Goal: Task Accomplishment & Management: Manage account settings

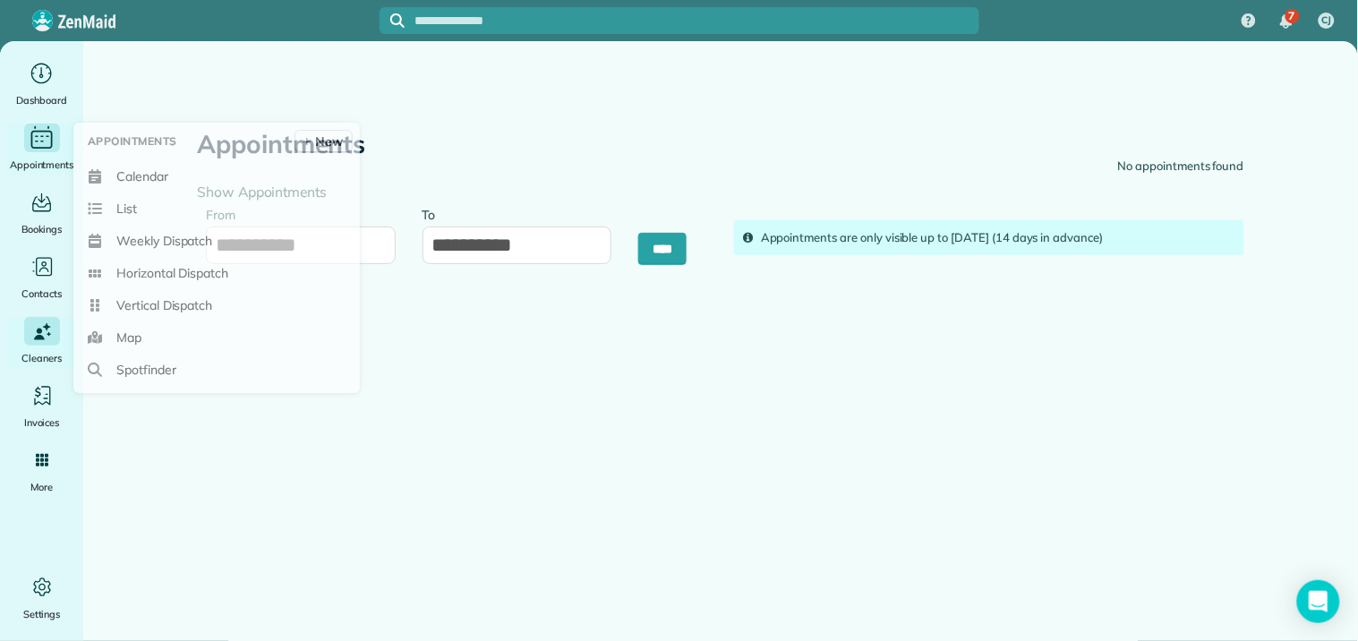
click at [32, 152] on div "Appointments" at bounding box center [42, 149] width 72 height 50
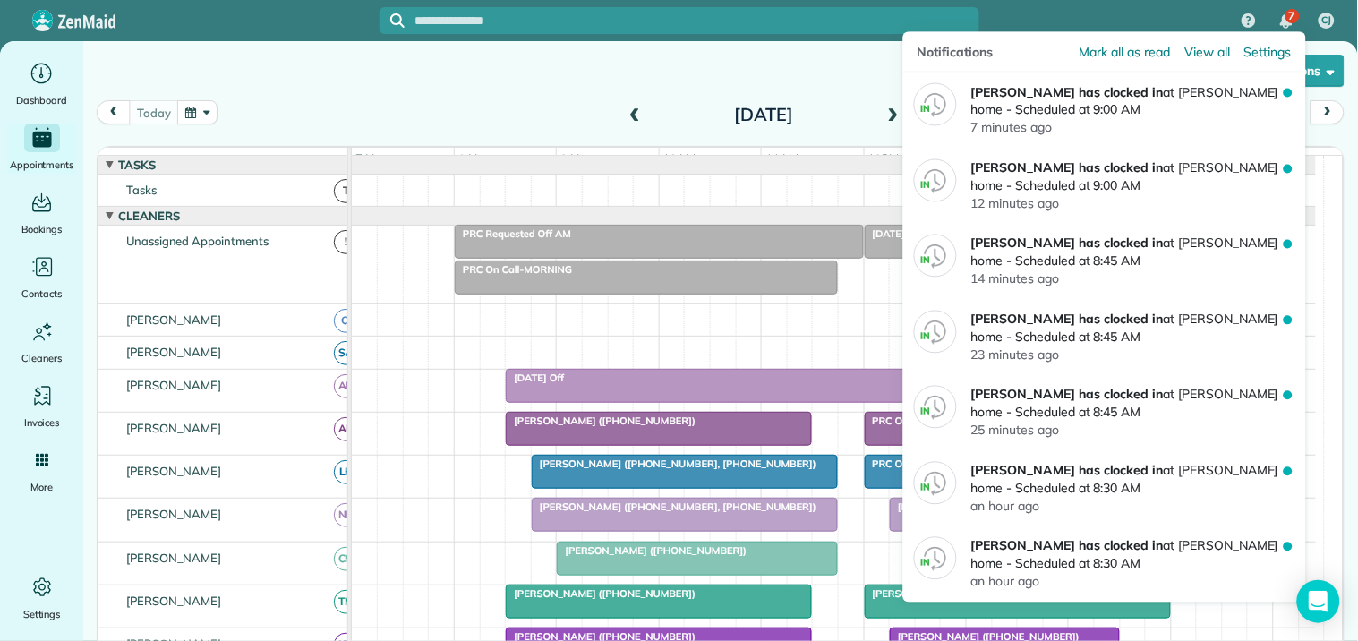
click at [1294, 14] on span "7" at bounding box center [1292, 16] width 6 height 14
click at [1126, 55] on span "Mark all as read" at bounding box center [1125, 52] width 90 height 18
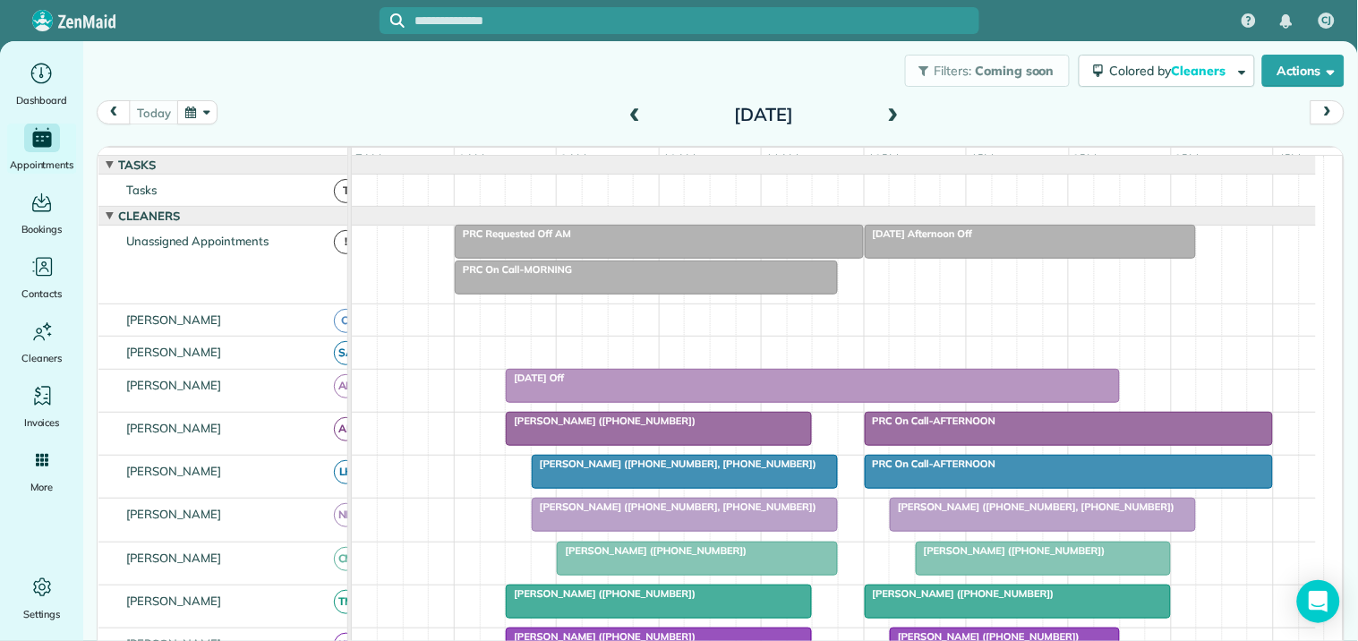
click at [511, 110] on div "[DATE] [DATE]" at bounding box center [721, 117] width 1248 height 34
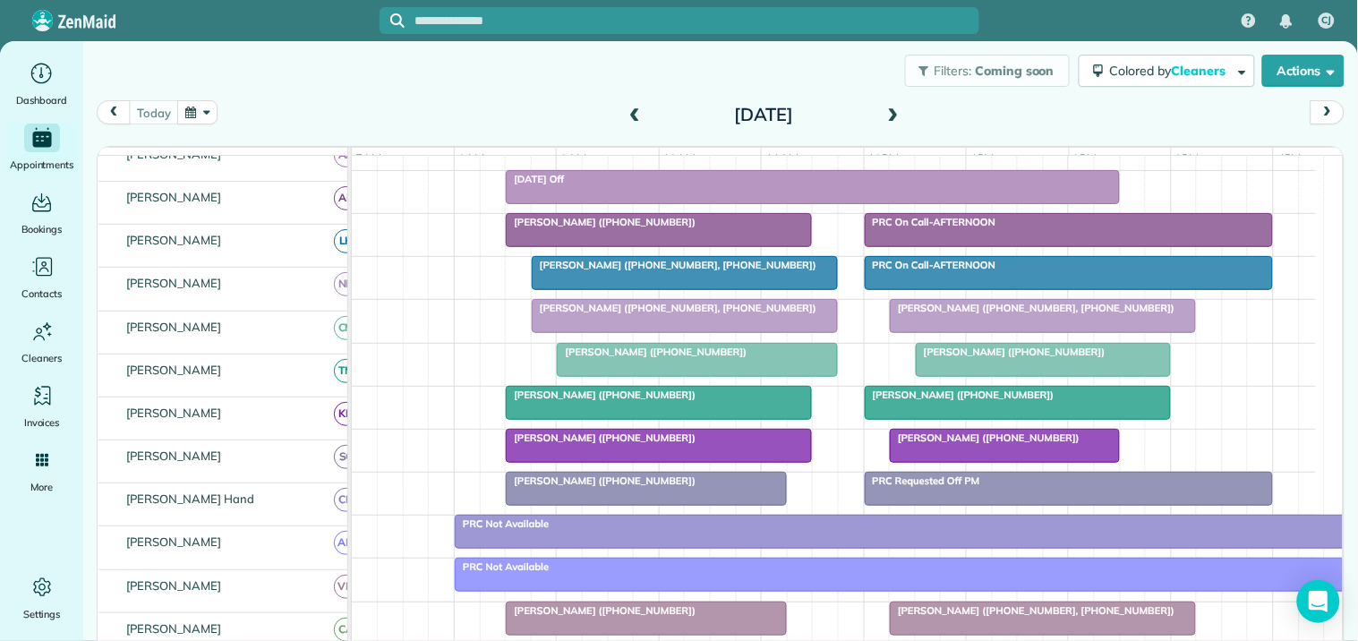
scroll to position [199, 0]
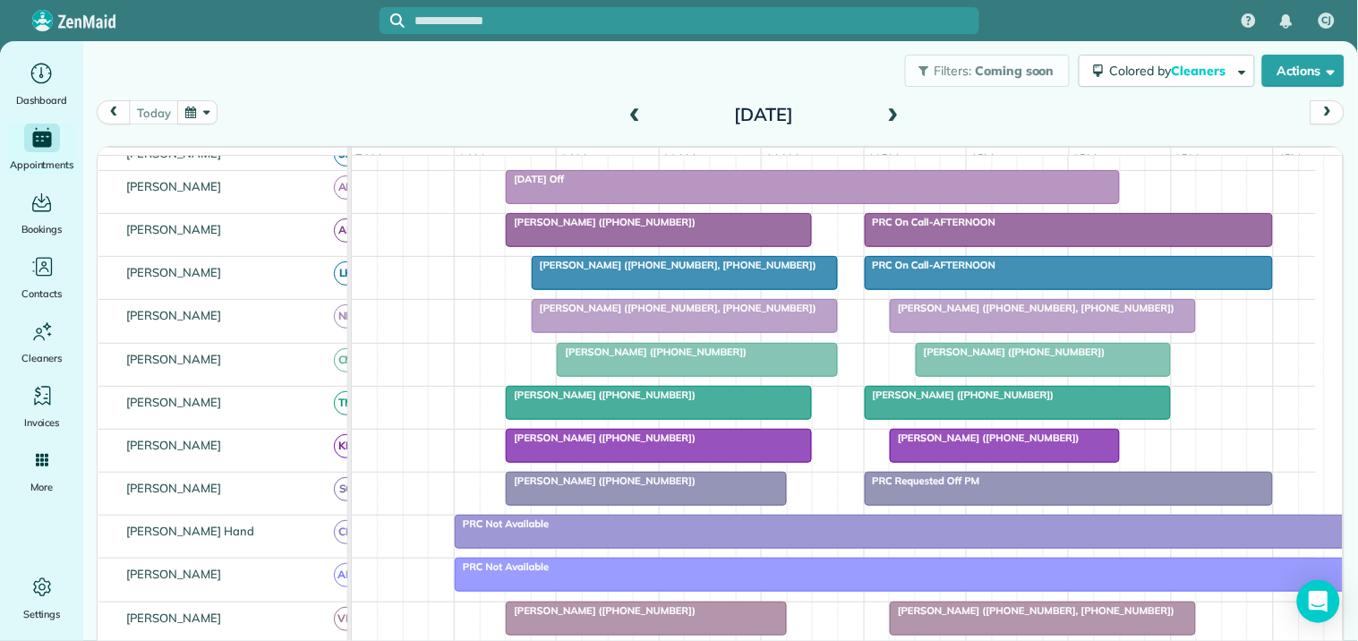
click at [675, 228] on div "[PERSON_NAME] ([PHONE_NUMBER])" at bounding box center [658, 222] width 295 height 13
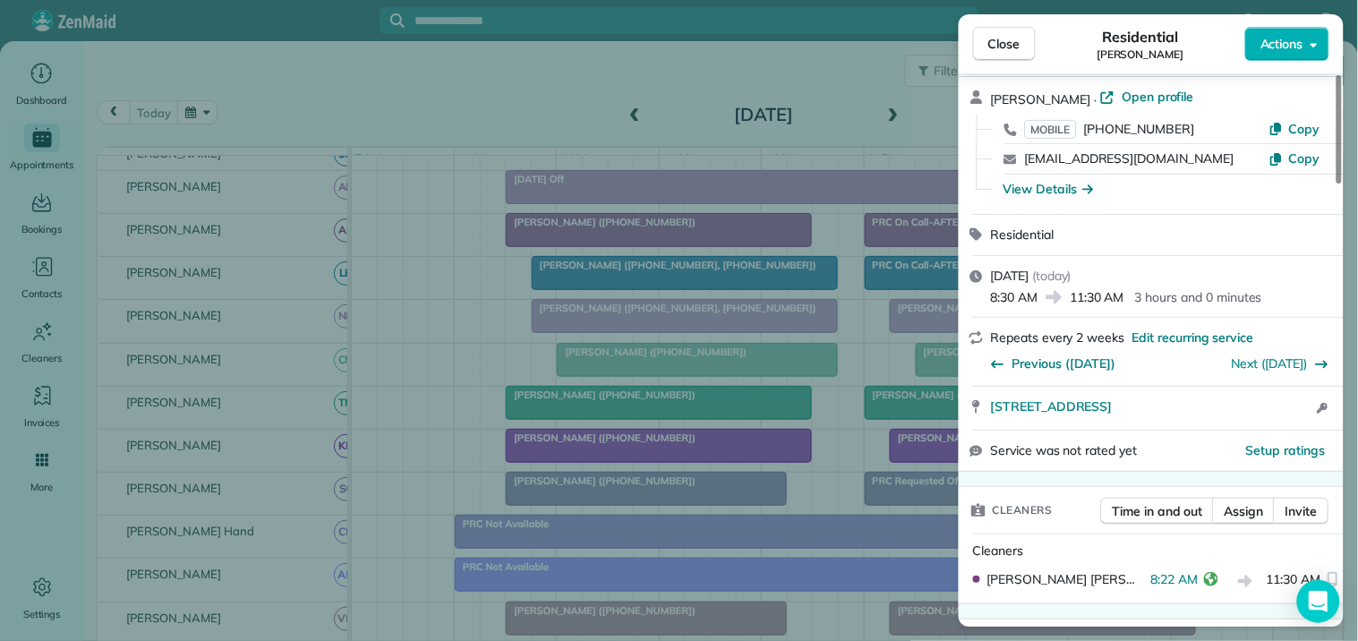
scroll to position [99, 0]
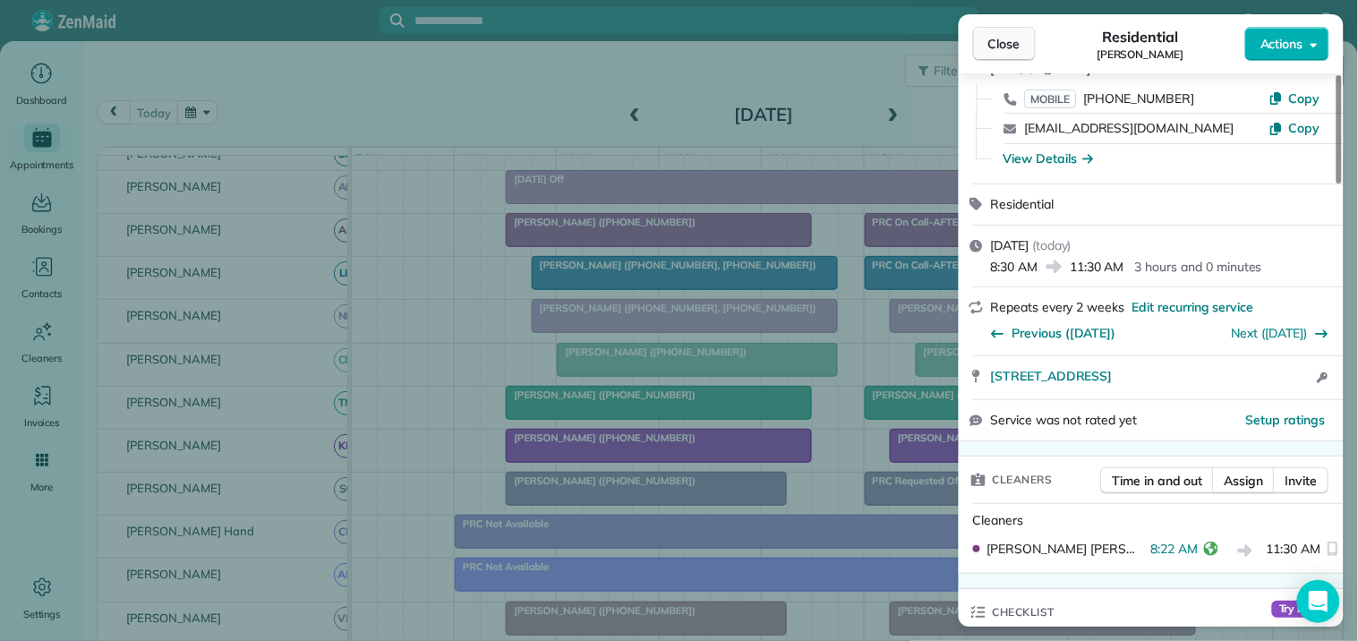
click at [1009, 36] on span "Close" at bounding box center [1005, 44] width 32 height 18
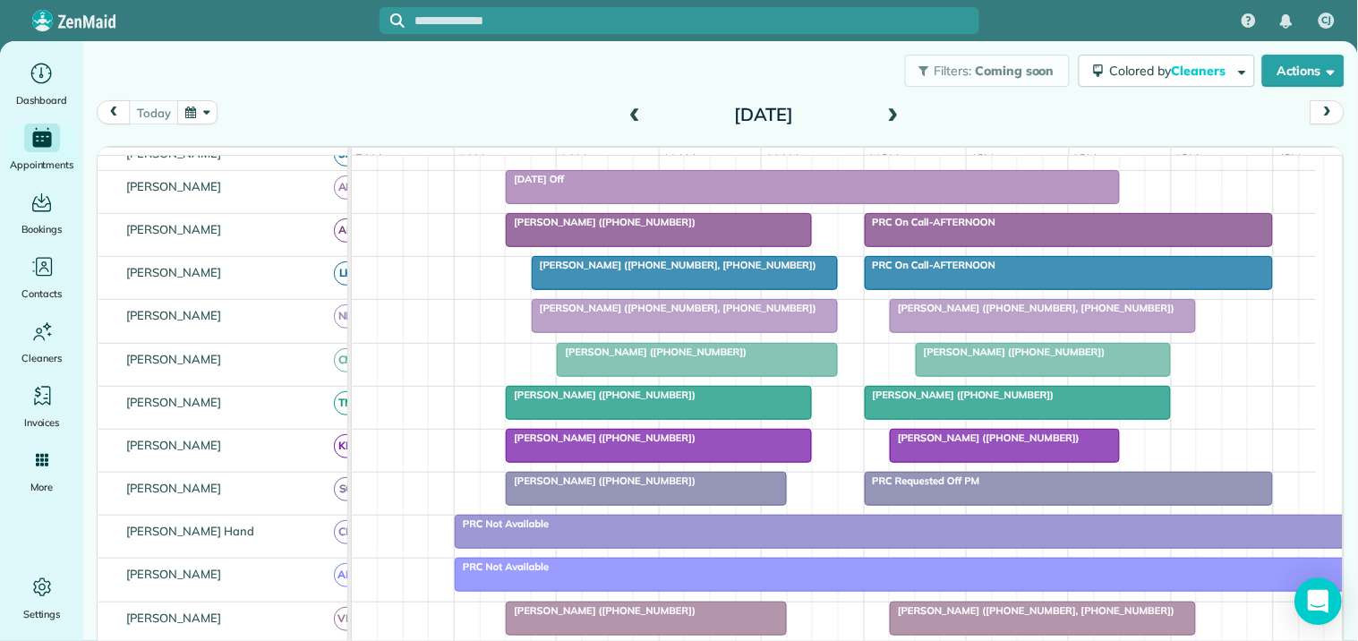
click at [1321, 602] on icon "Open Intercom Messenger" at bounding box center [1318, 601] width 21 height 23
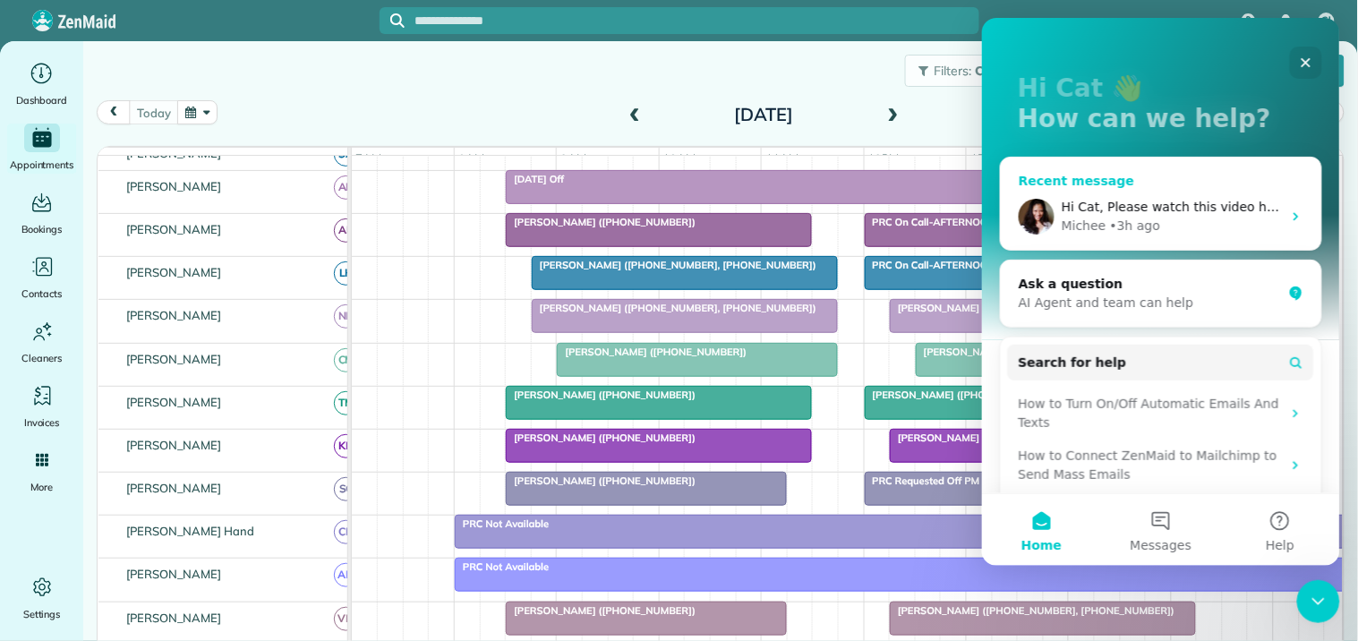
scroll to position [172, 0]
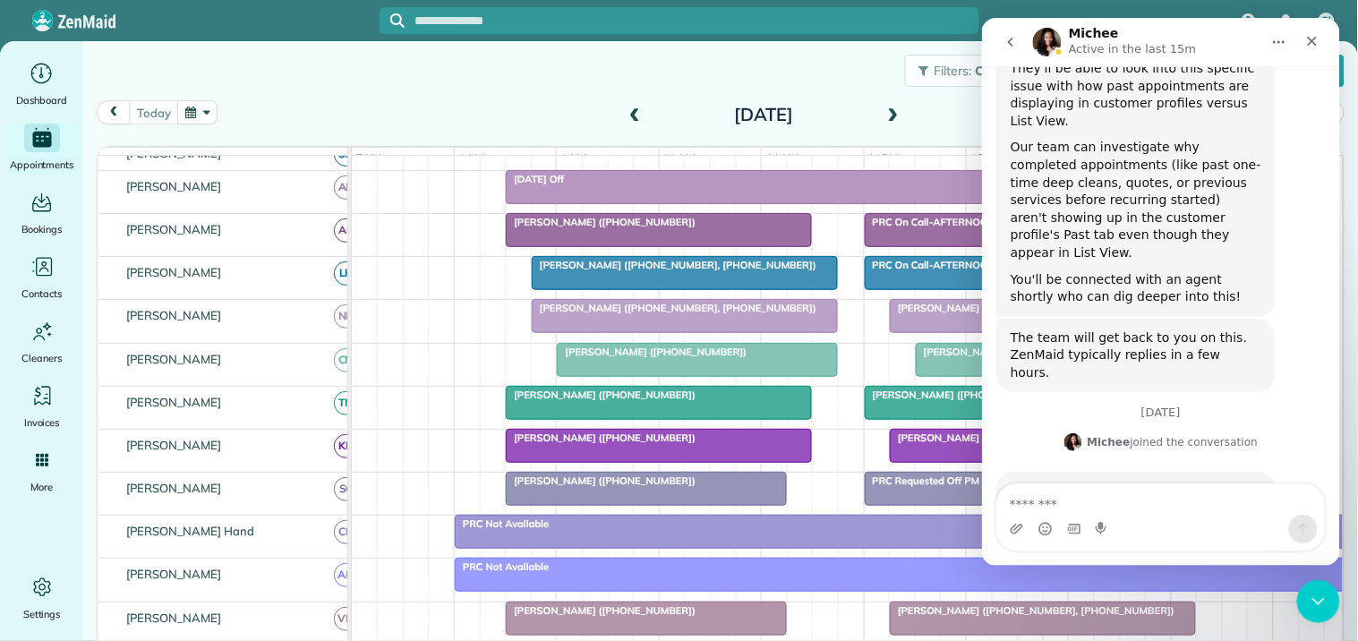
scroll to position [2530, 0]
click at [1099, 507] on link "Please watch this video here" at bounding box center [1100, 514] width 180 height 14
click at [1315, 604] on icon "Close Intercom Messenger" at bounding box center [1315, 598] width 21 height 21
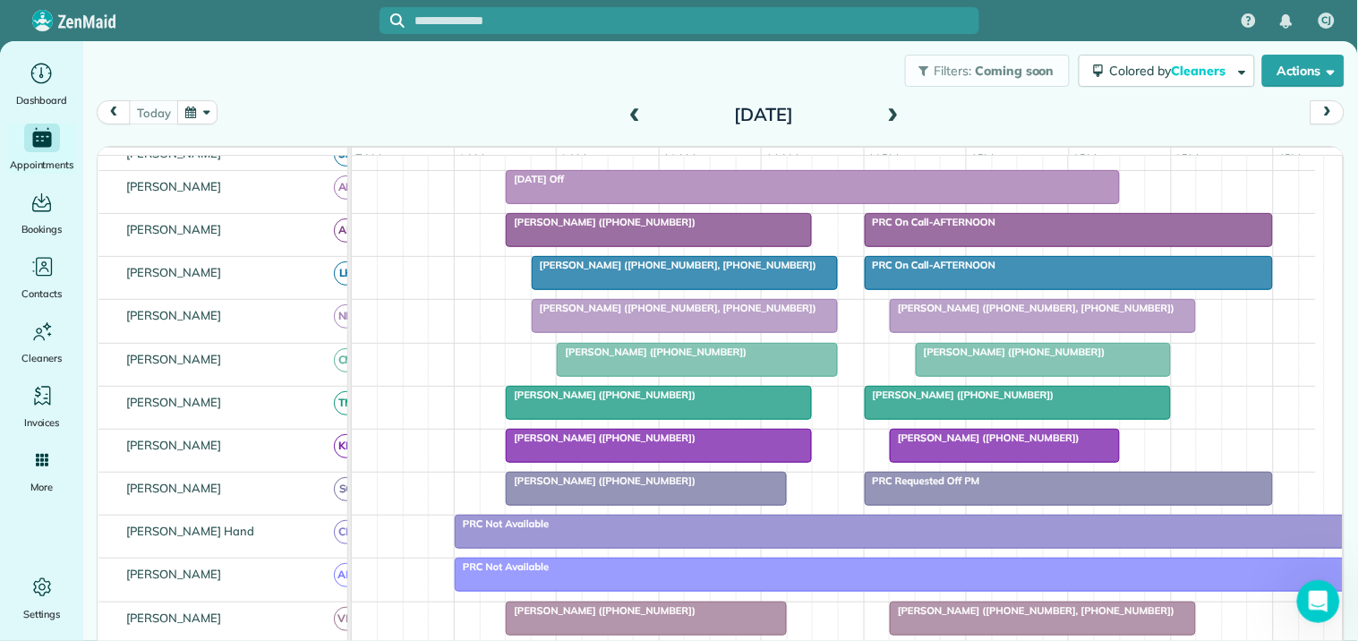
click at [197, 104] on button "button" at bounding box center [197, 112] width 41 height 24
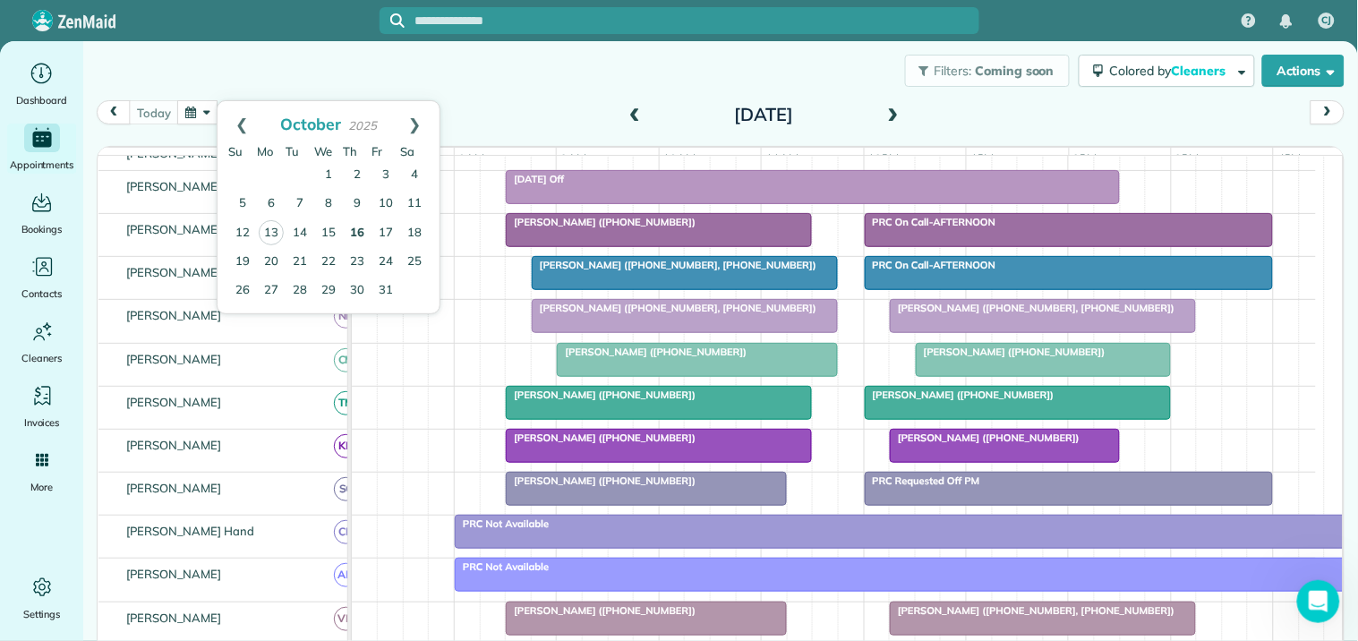
click at [352, 227] on link "16" at bounding box center [357, 233] width 29 height 29
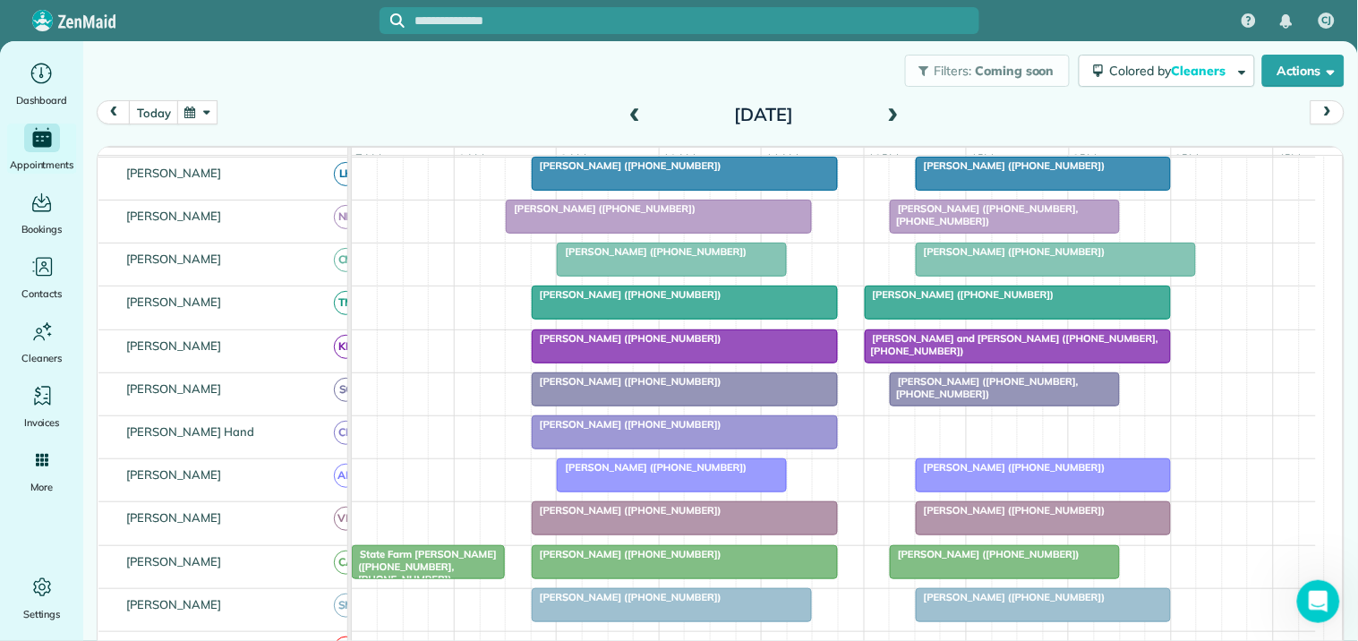
scroll to position [304, 0]
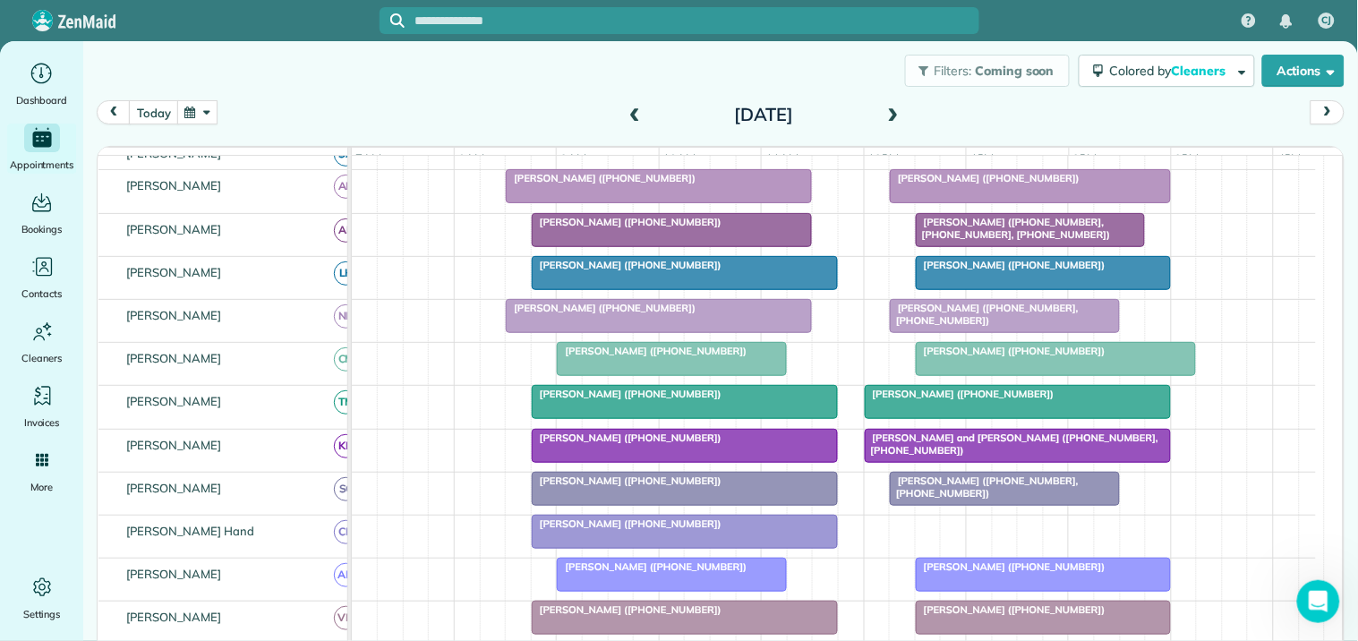
click at [625, 114] on span at bounding box center [635, 115] width 20 height 16
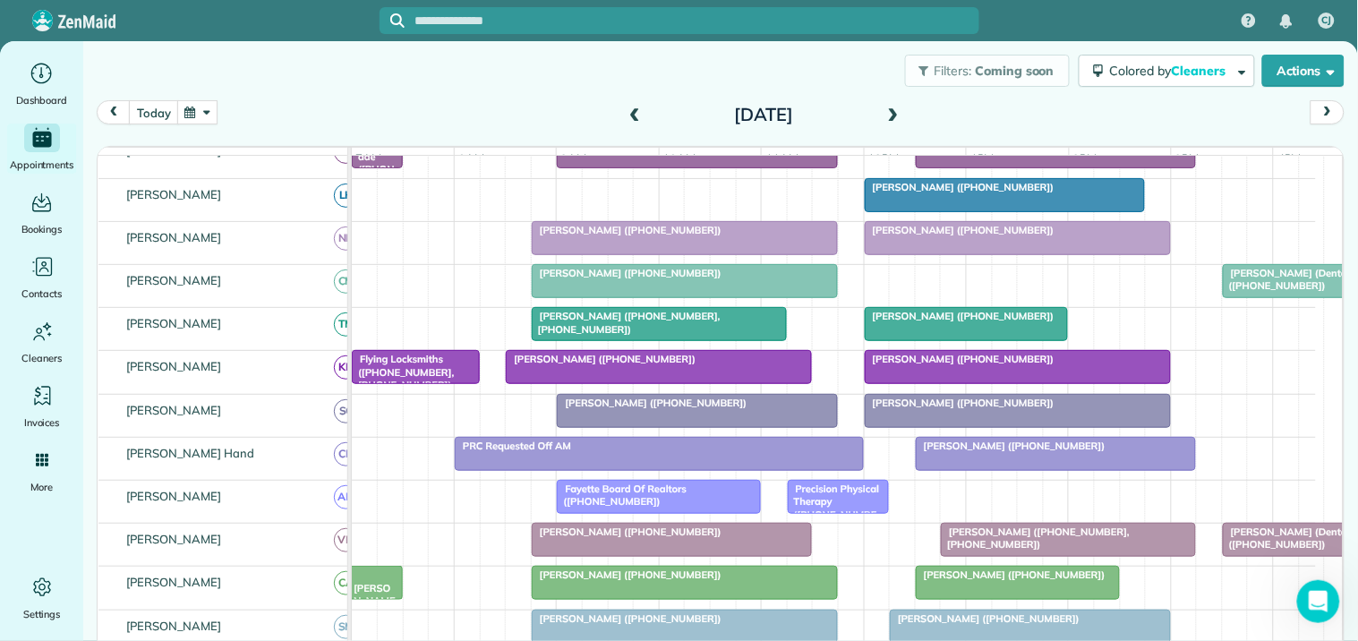
scroll to position [389, 0]
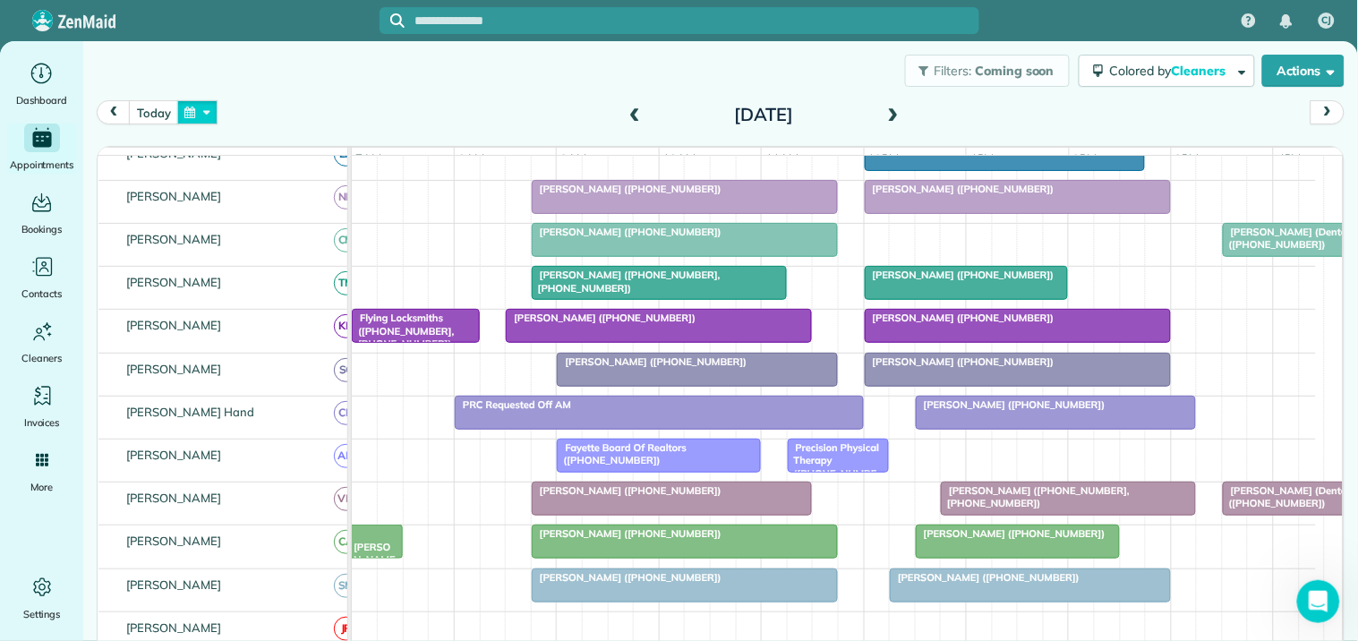
click at [203, 110] on button "button" at bounding box center [197, 112] width 41 height 24
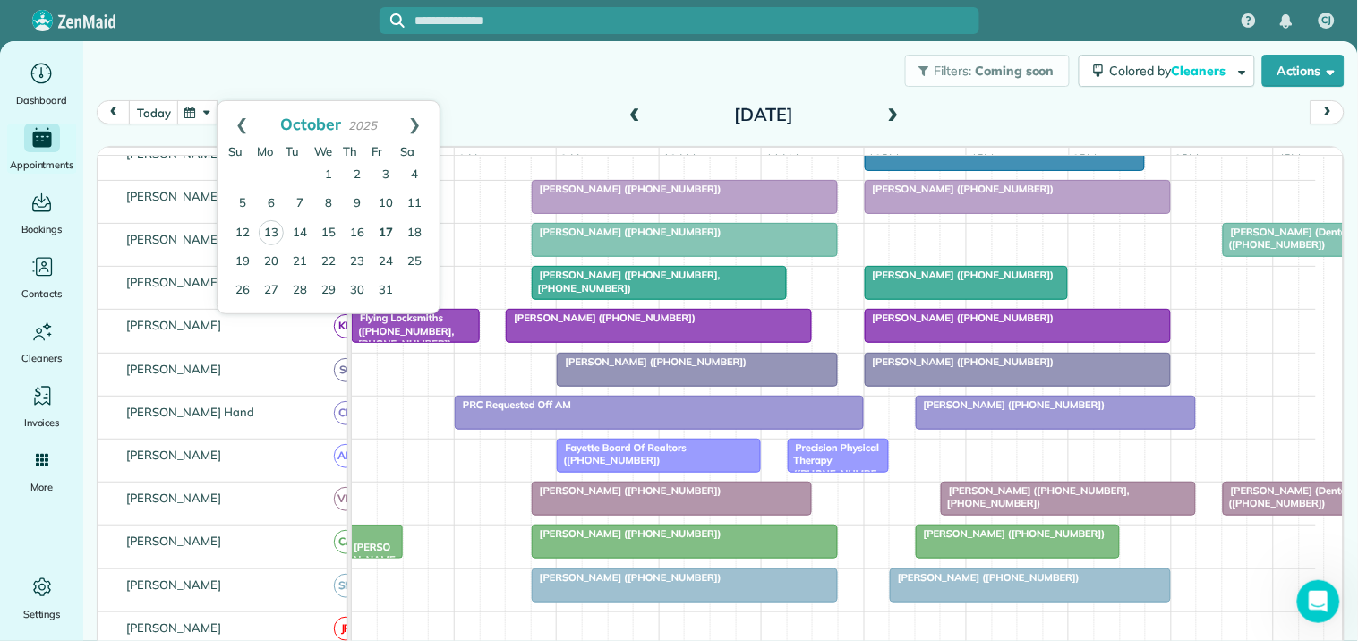
click at [385, 228] on link "17" at bounding box center [386, 233] width 29 height 29
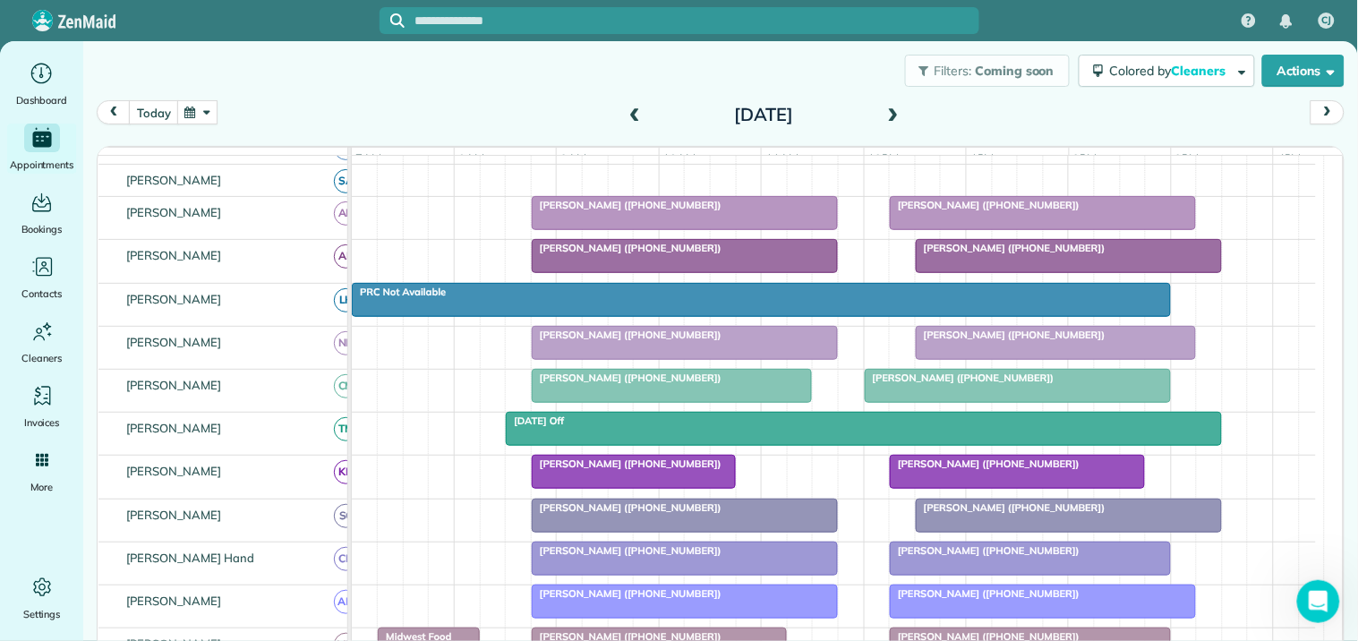
scroll to position [0, 0]
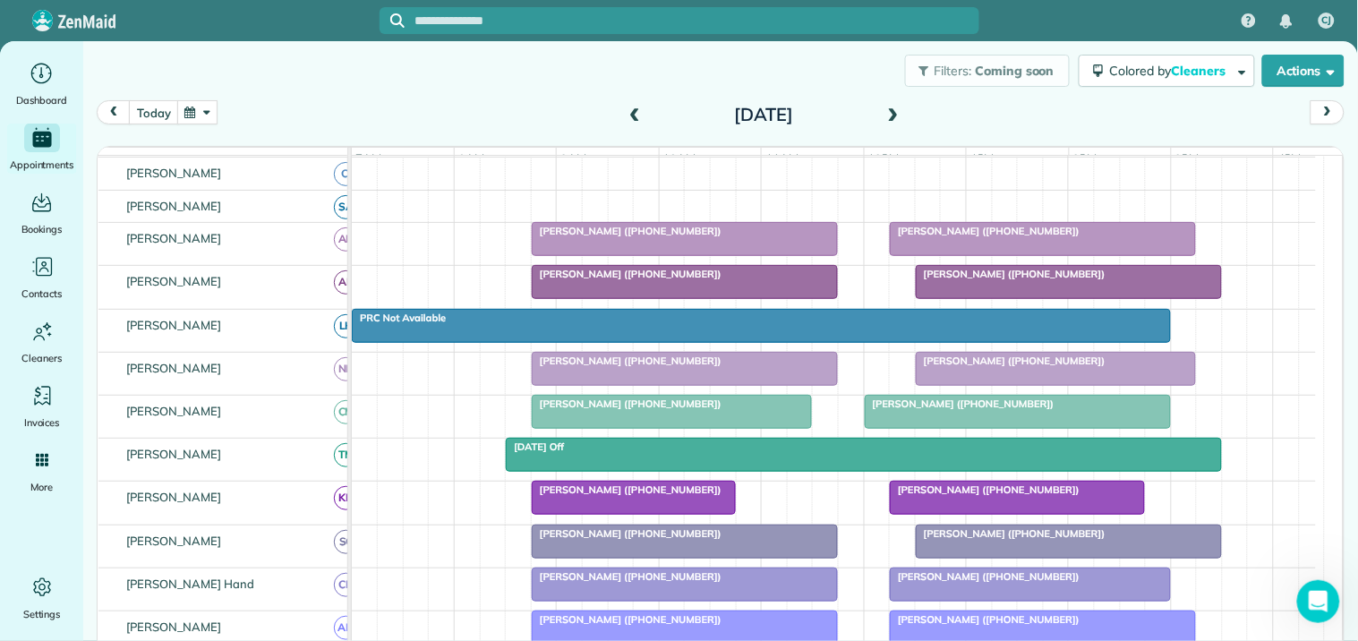
click at [625, 111] on span at bounding box center [635, 115] width 20 height 16
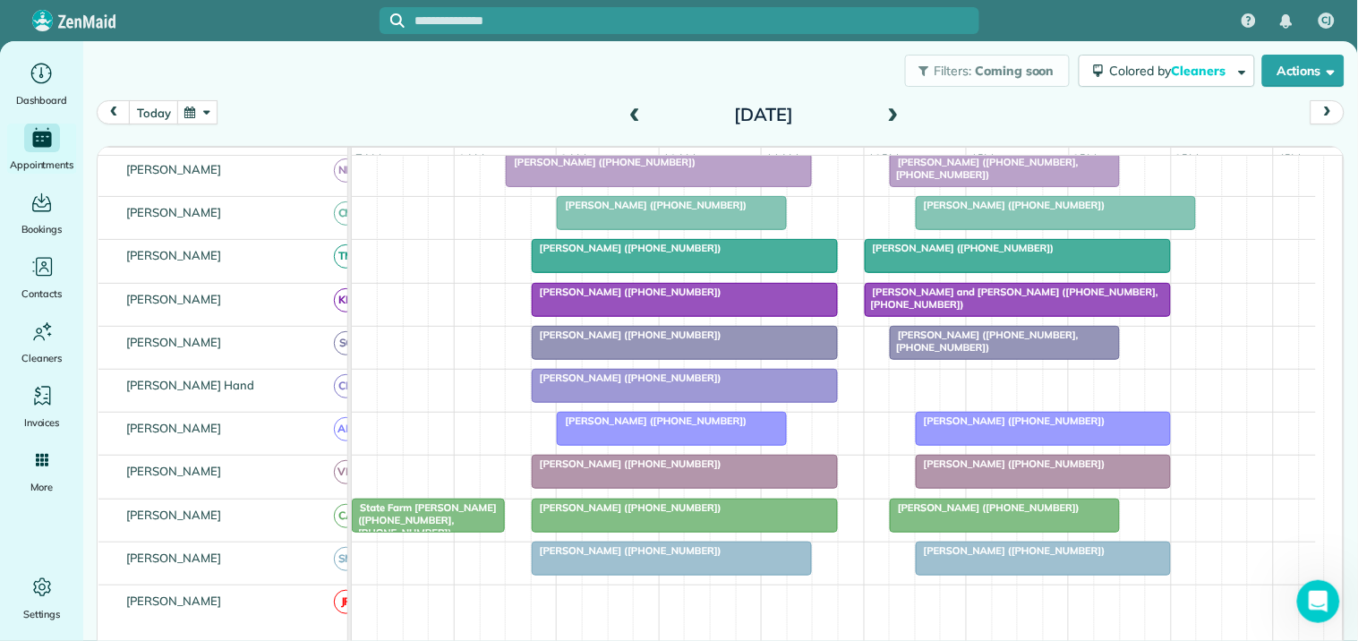
click at [630, 110] on span at bounding box center [635, 115] width 20 height 16
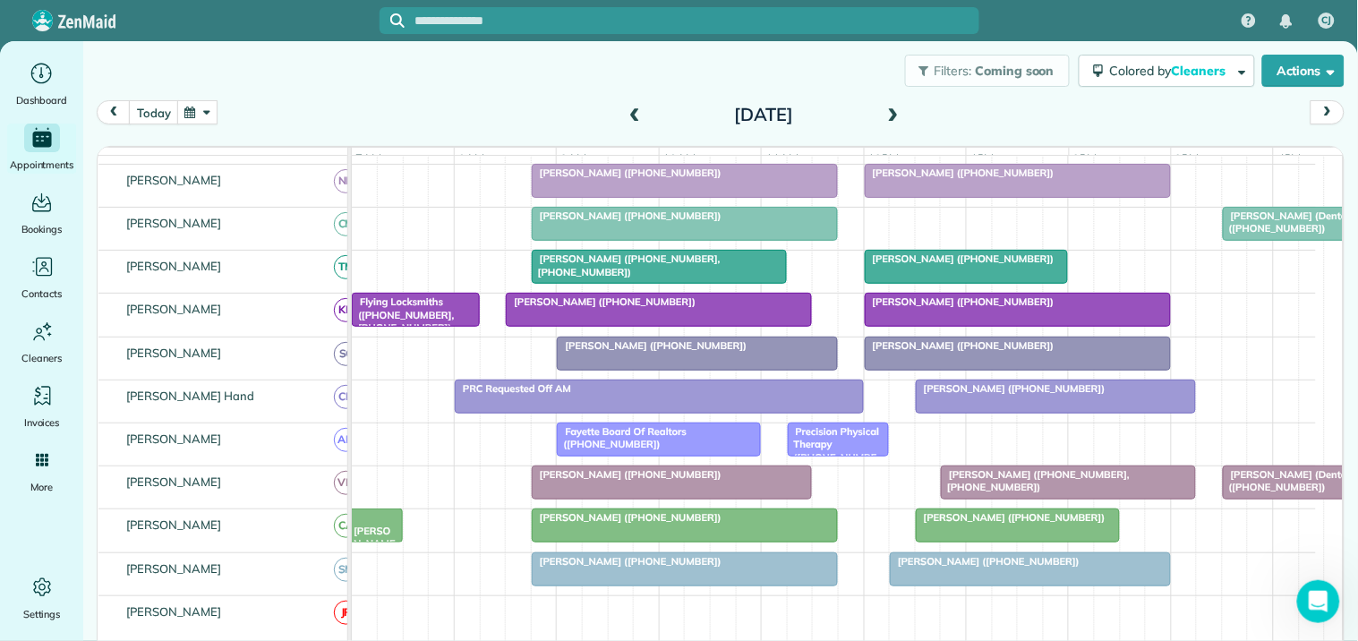
click at [628, 112] on span at bounding box center [635, 115] width 20 height 16
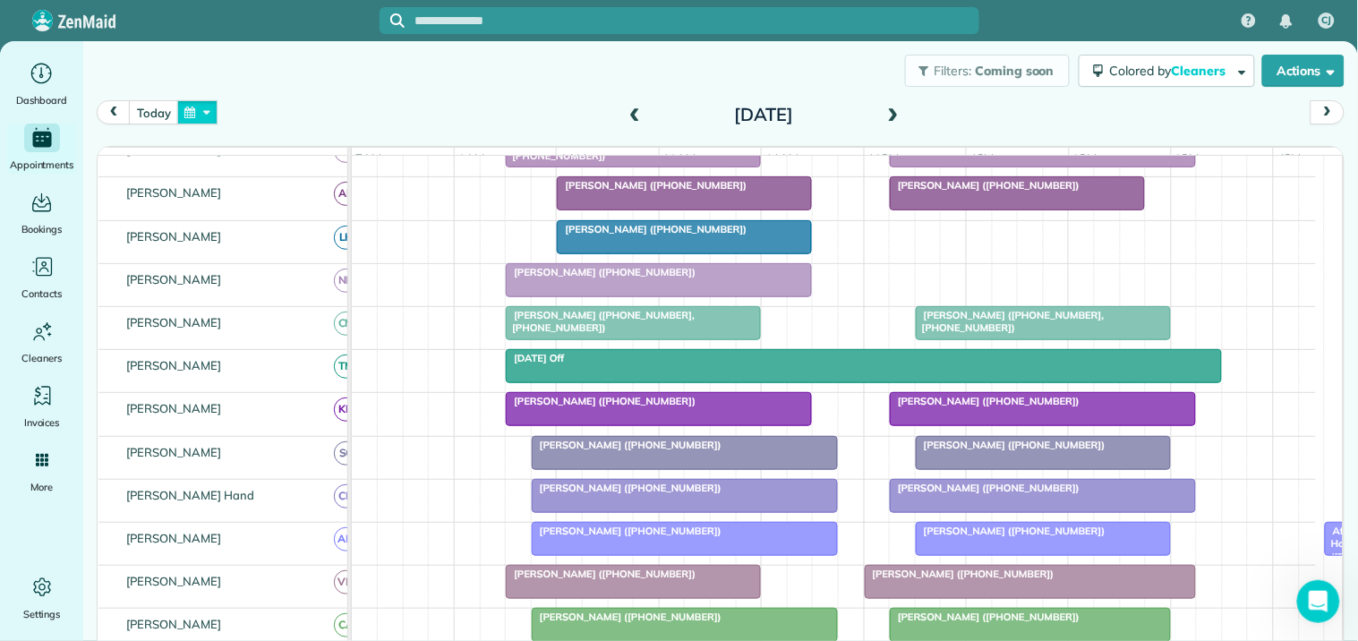
click at [209, 113] on button "button" at bounding box center [197, 112] width 41 height 24
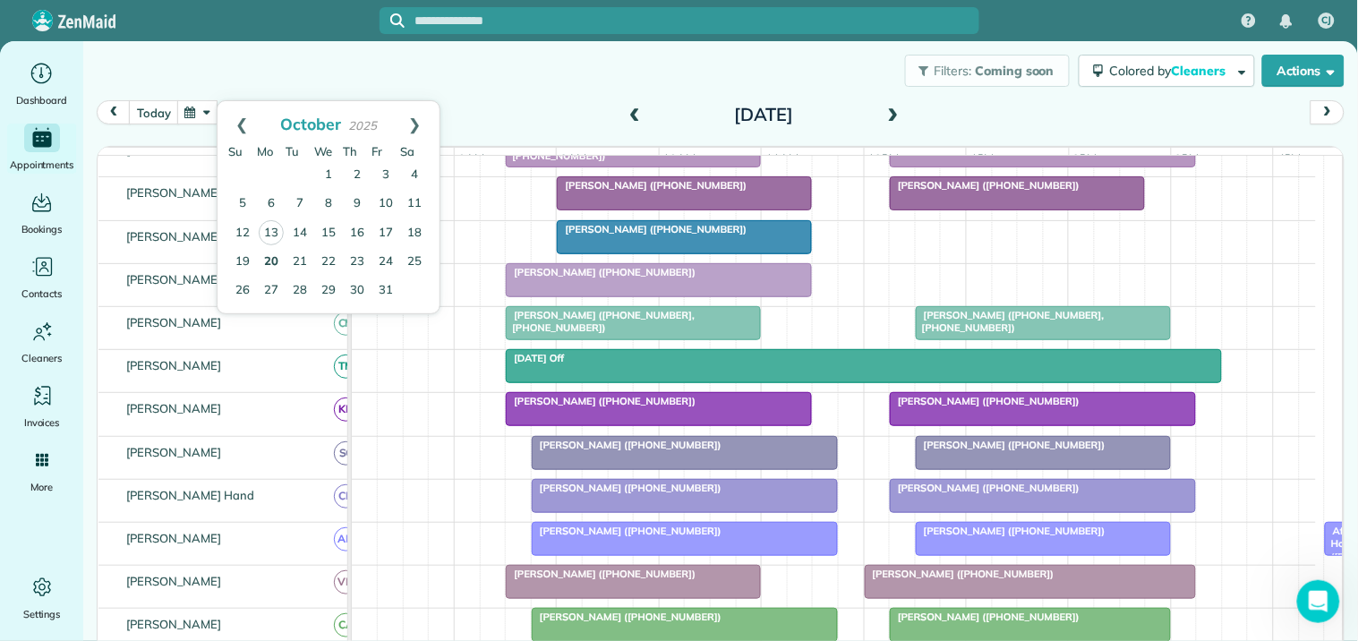
click at [272, 261] on link "20" at bounding box center [271, 262] width 29 height 29
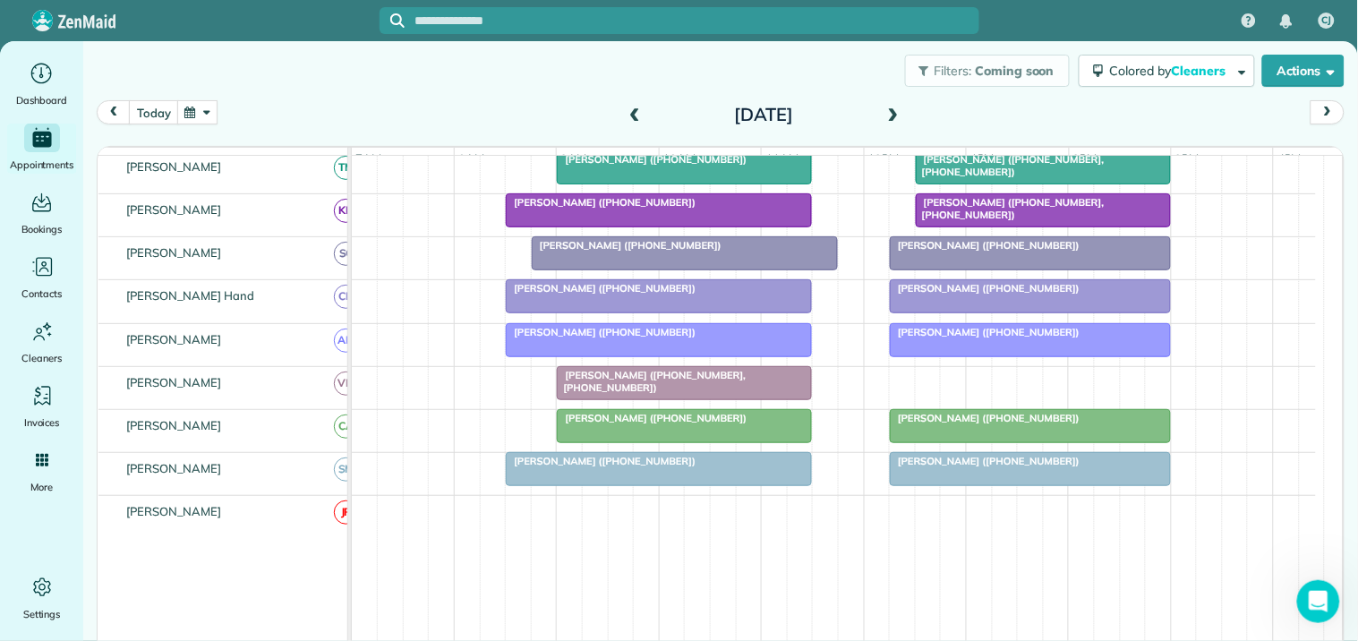
click at [891, 111] on span at bounding box center [894, 115] width 20 height 16
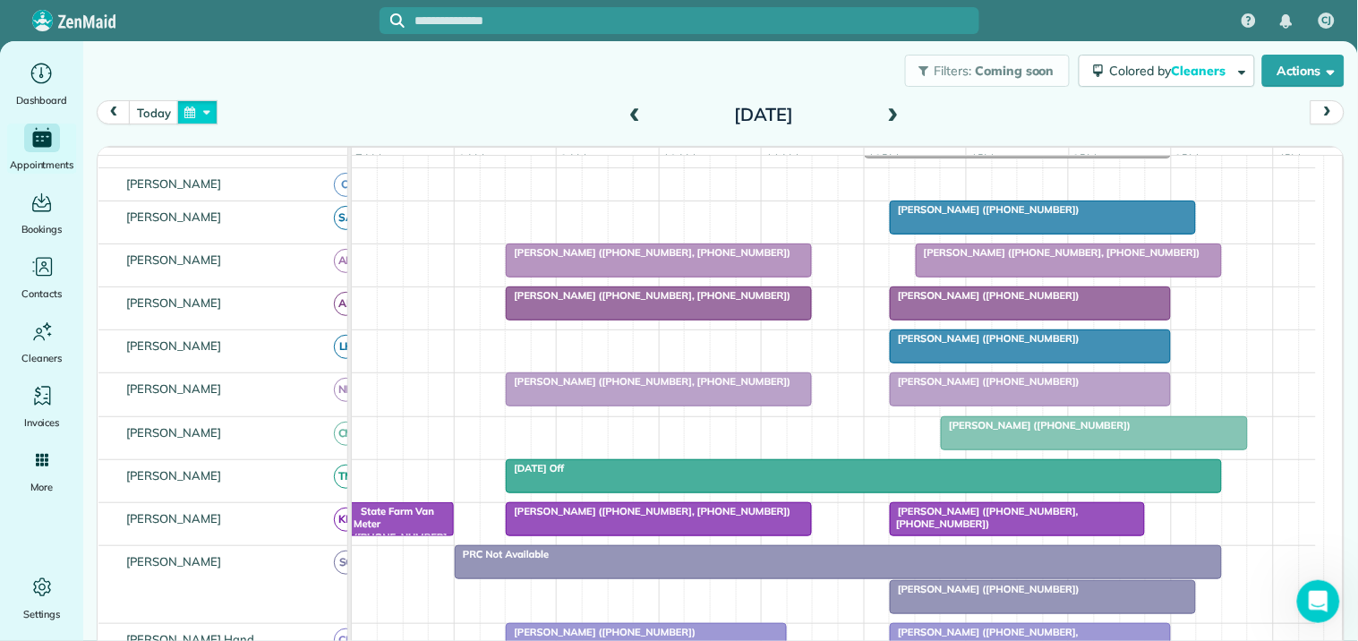
click at [204, 110] on button "button" at bounding box center [197, 112] width 41 height 24
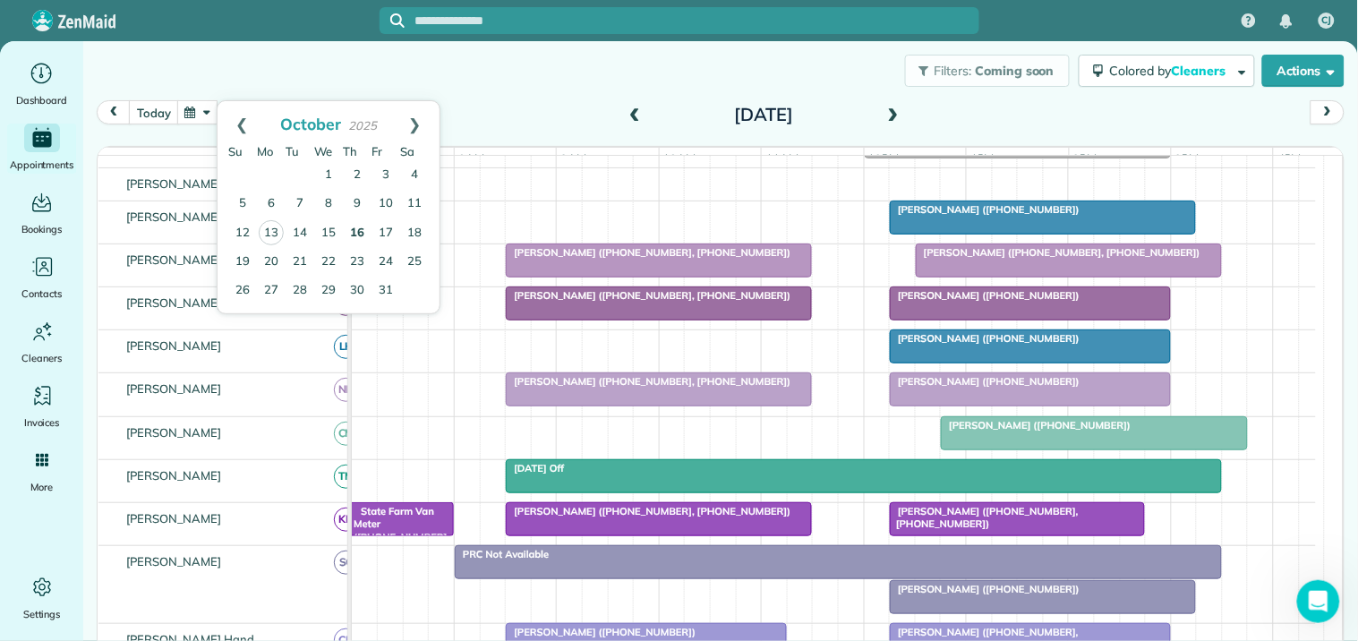
click at [358, 229] on link "16" at bounding box center [357, 233] width 29 height 29
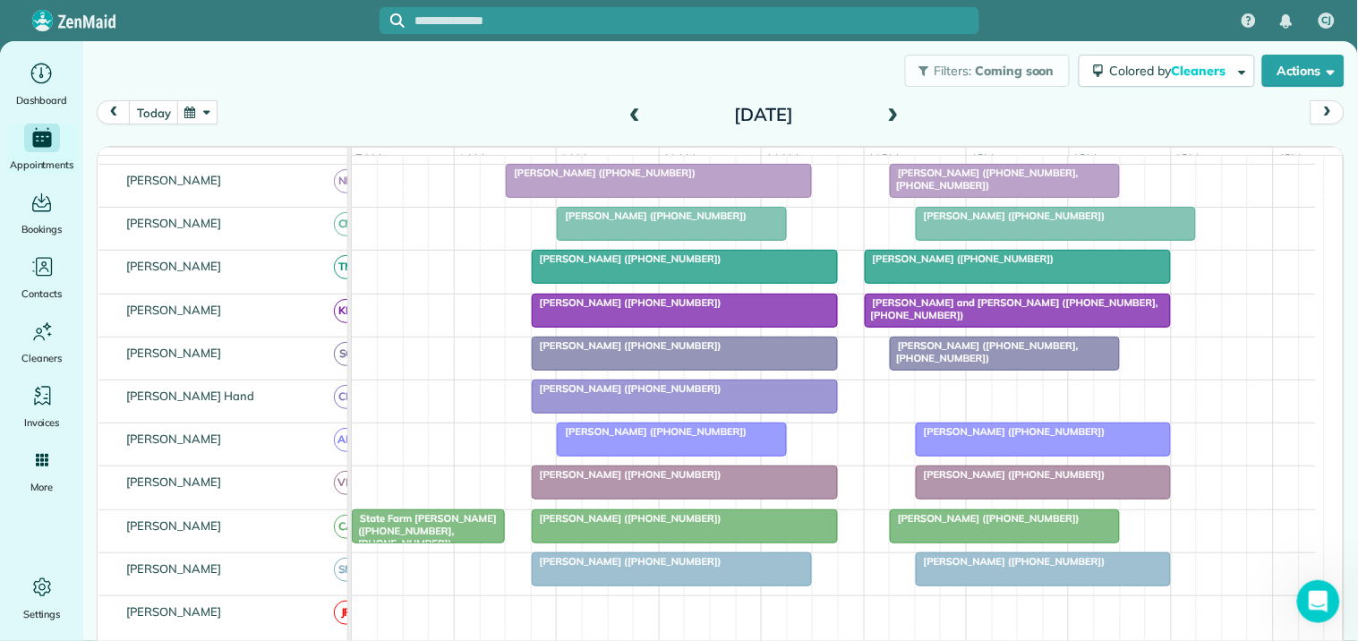
click at [663, 455] on div at bounding box center [671, 440] width 227 height 32
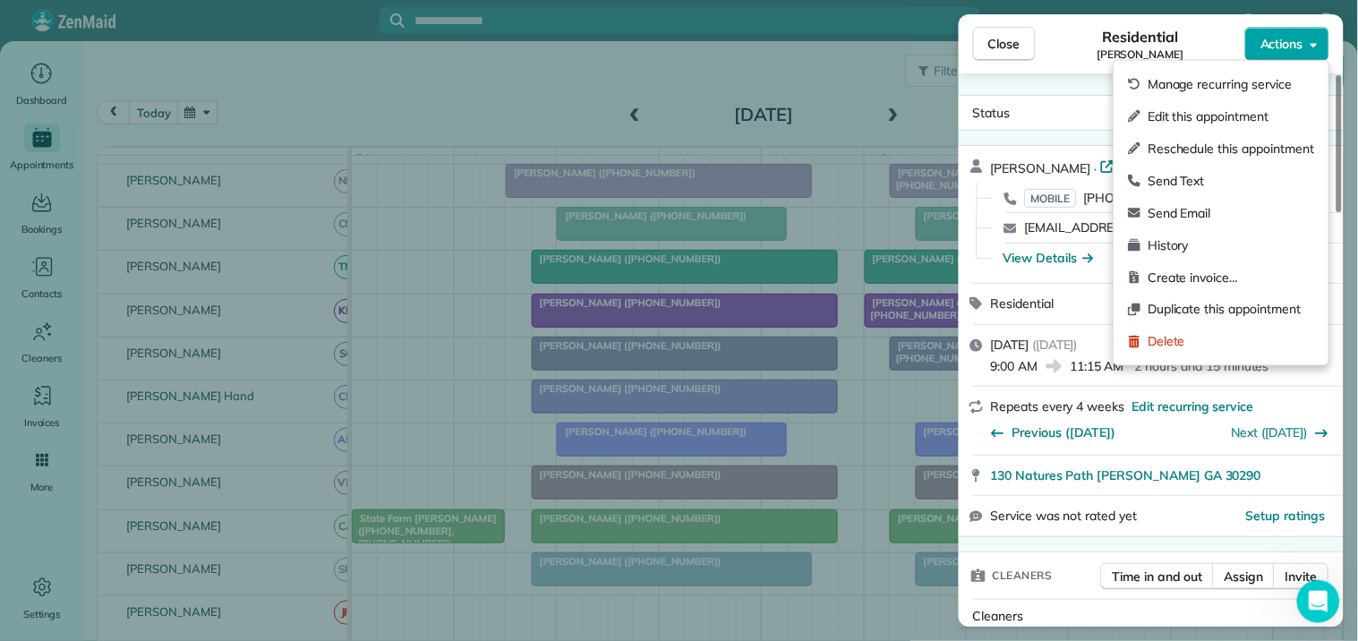
click at [1271, 45] on span "Actions" at bounding box center [1282, 44] width 43 height 18
click at [1222, 119] on span "Edit this appointment" at bounding box center [1231, 116] width 167 height 18
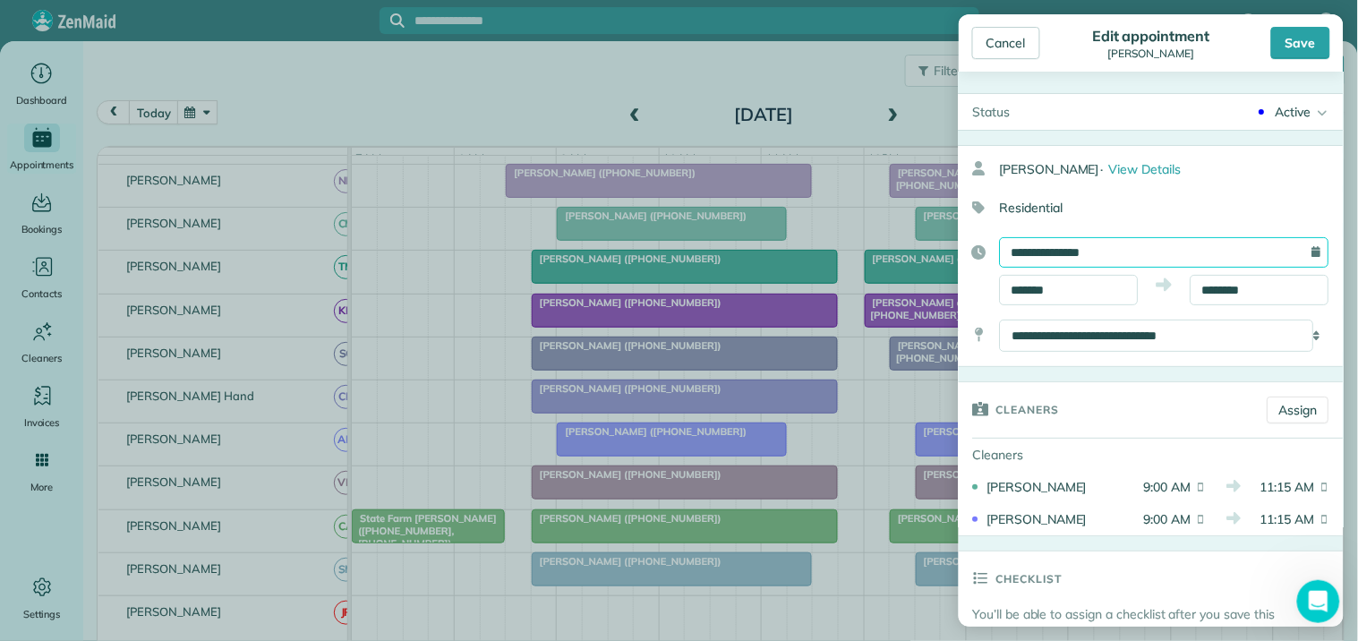
click at [1085, 253] on input "**********" at bounding box center [1165, 252] width 330 height 30
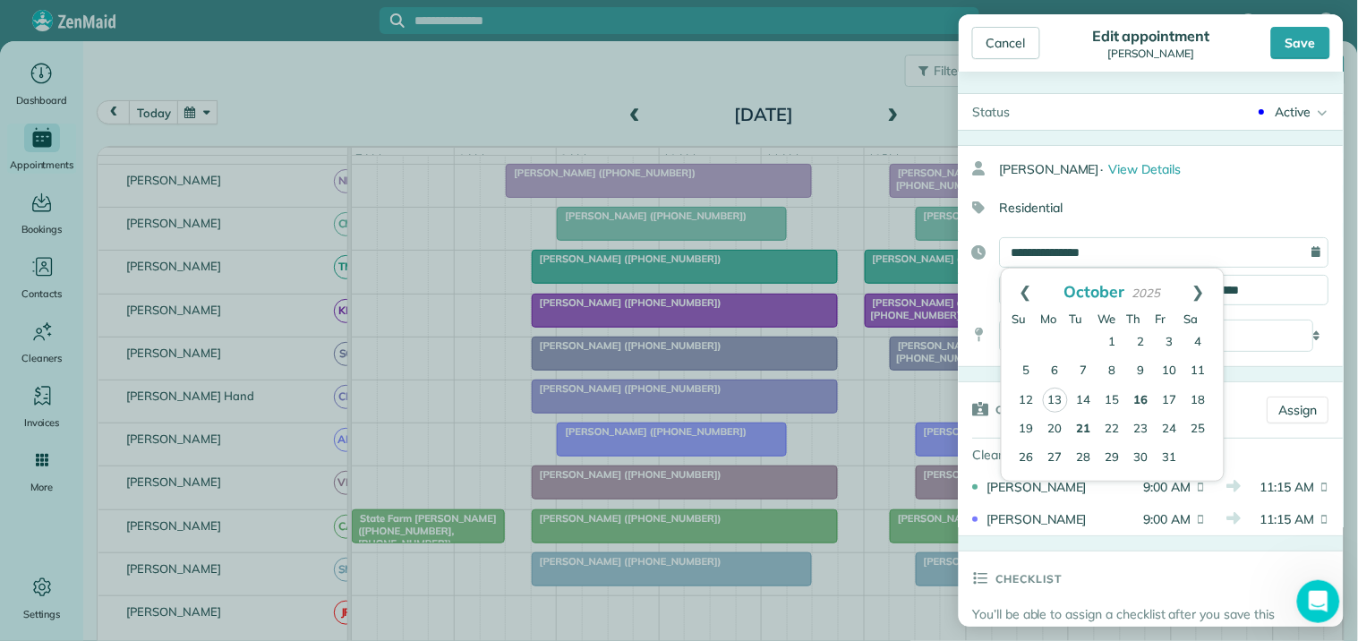
click at [1082, 431] on link "21" at bounding box center [1084, 429] width 29 height 29
type input "**********"
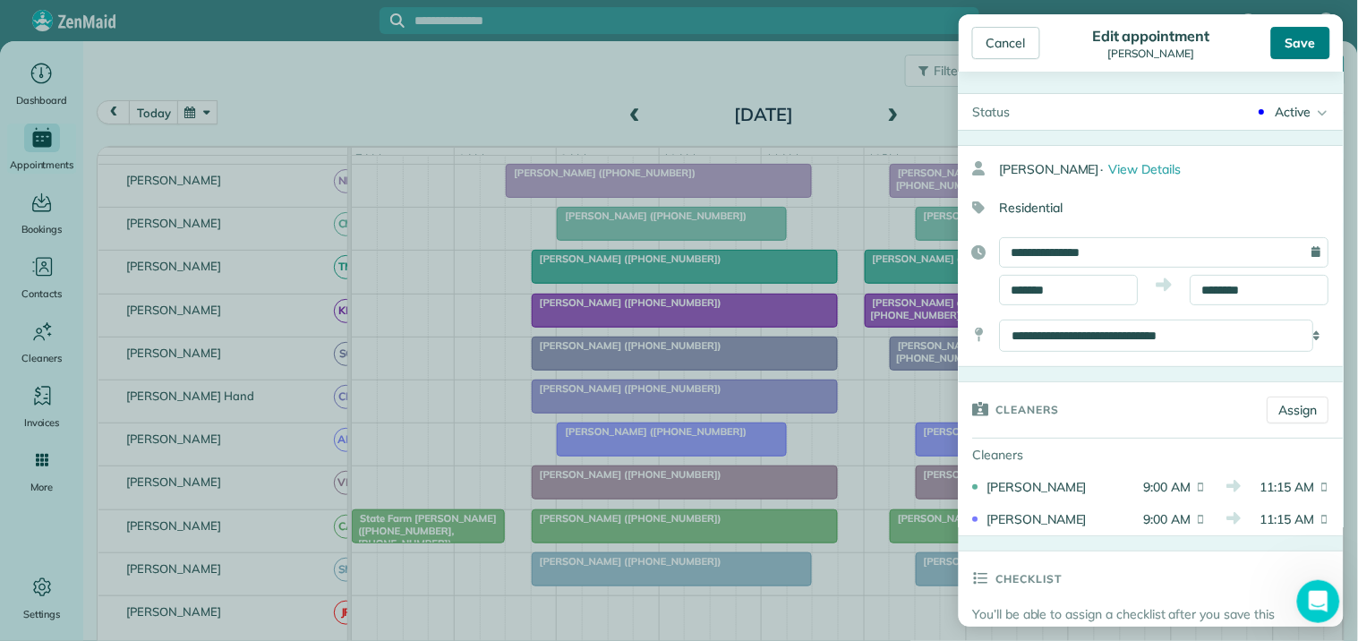
click at [1299, 38] on div "Save" at bounding box center [1300, 43] width 59 height 32
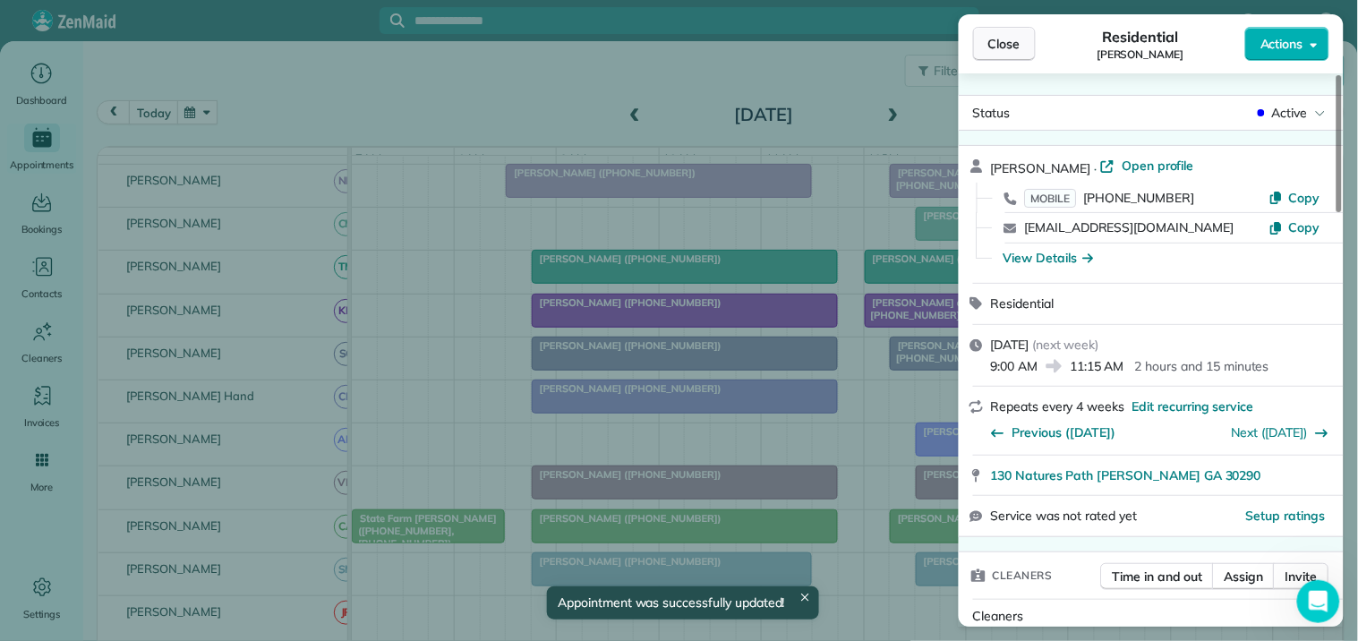
click at [1009, 43] on span "Close" at bounding box center [1005, 44] width 32 height 18
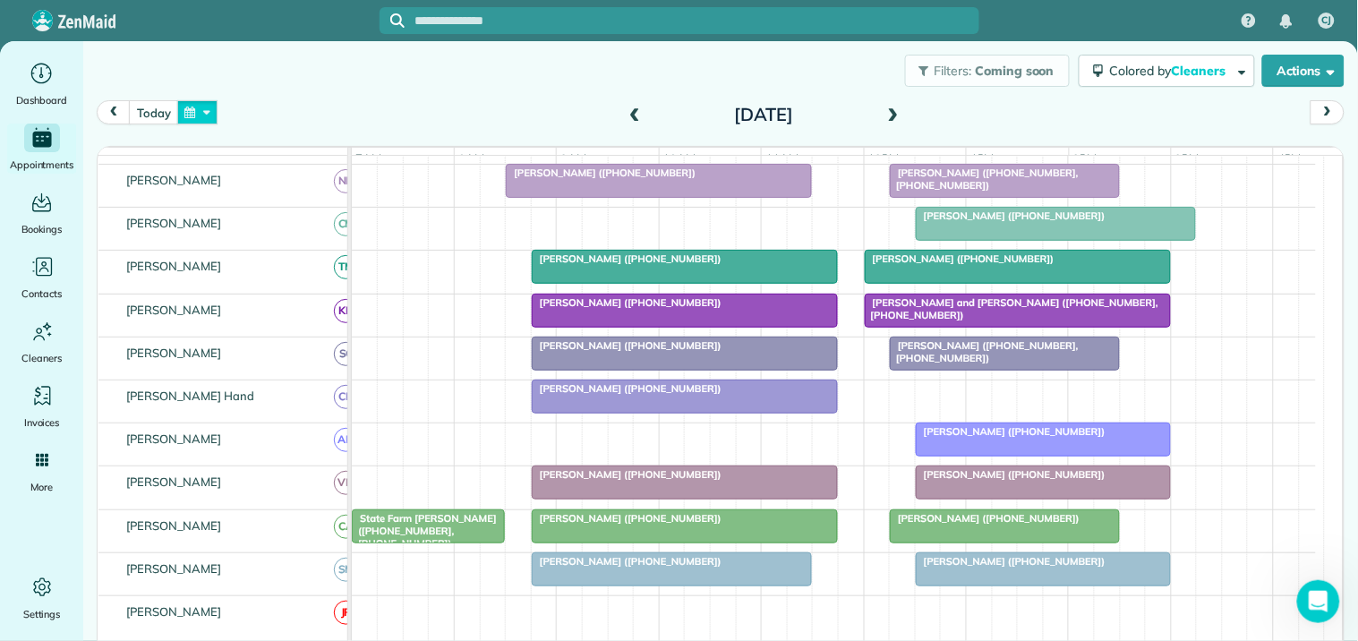
drag, startPoint x: 175, startPoint y: 123, endPoint x: 201, endPoint y: 109, distance: 29.2
click at [177, 122] on button "button" at bounding box center [197, 112] width 41 height 24
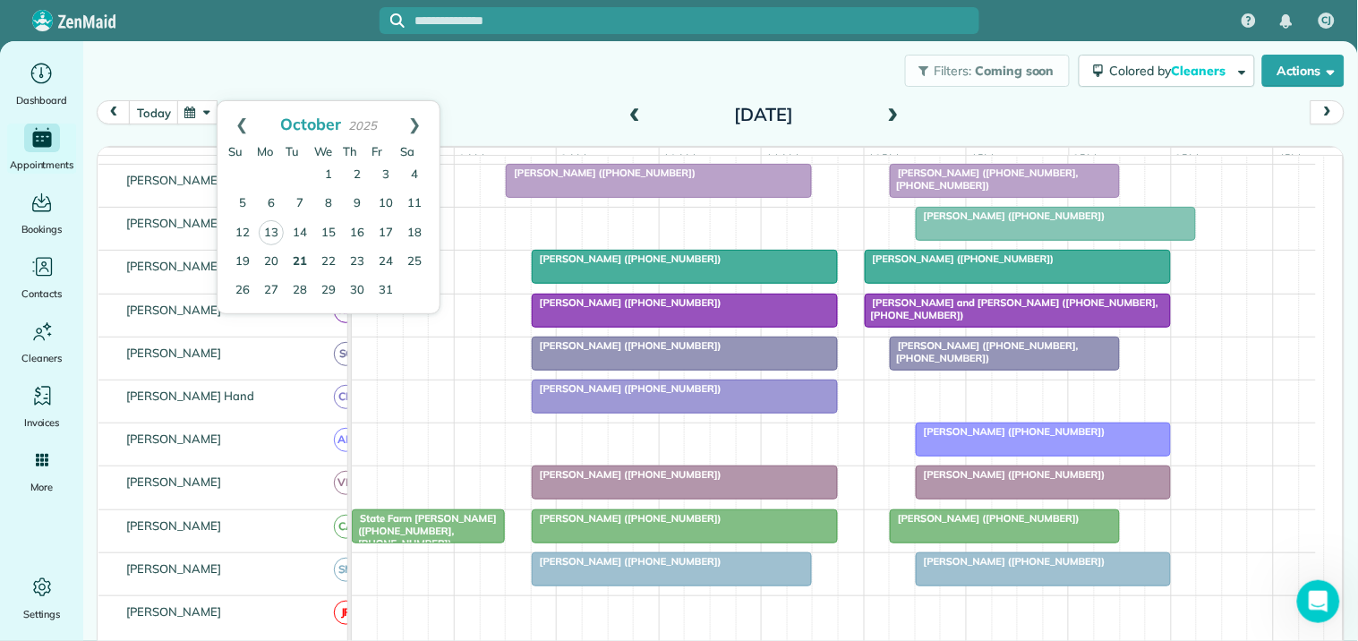
click at [304, 260] on link "21" at bounding box center [300, 262] width 29 height 29
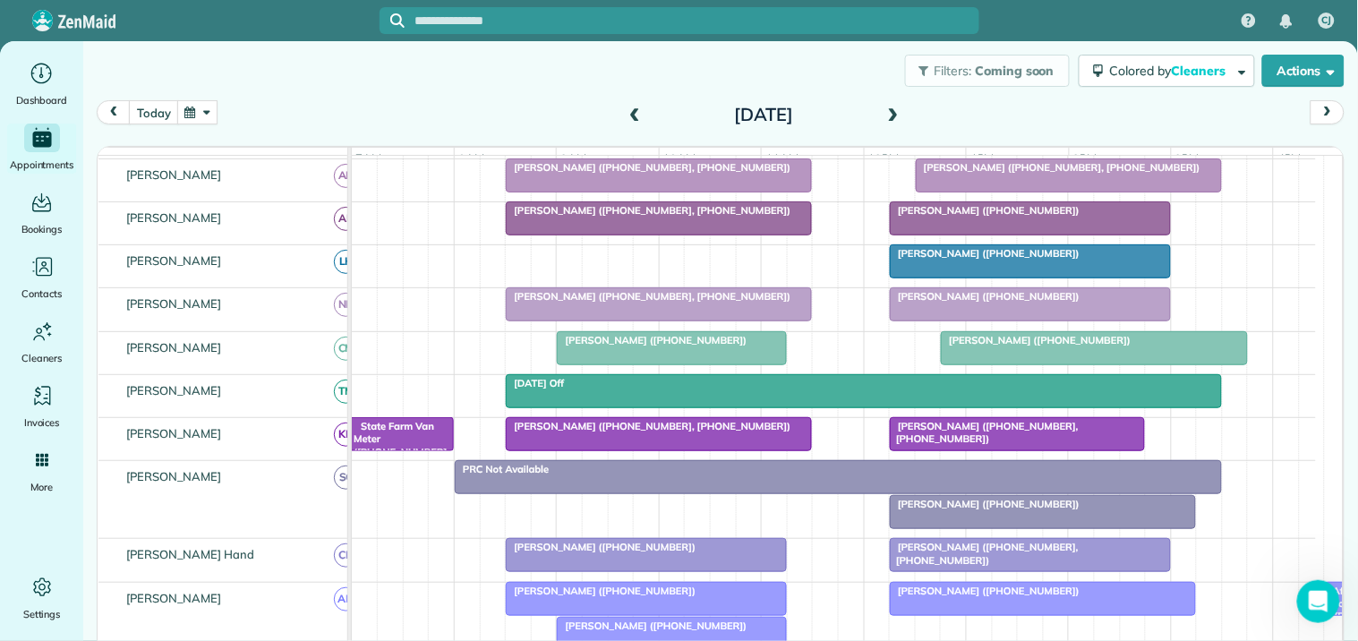
scroll to position [184, 0]
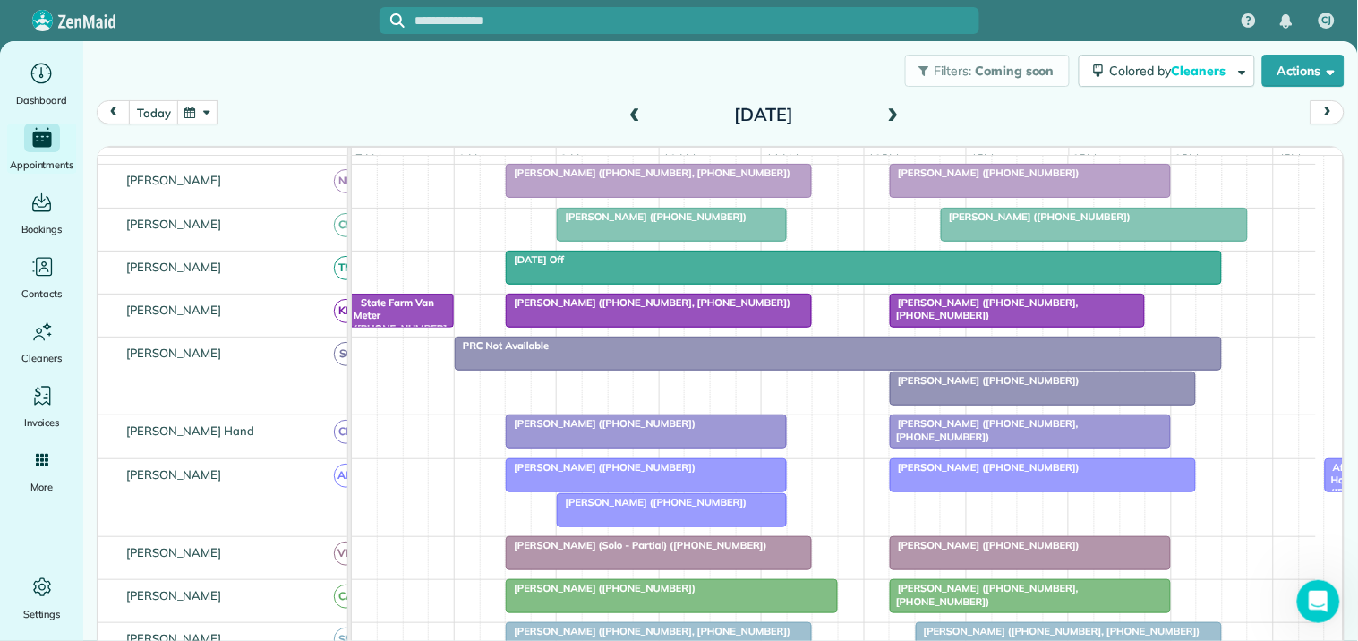
click at [648, 492] on div at bounding box center [646, 475] width 279 height 32
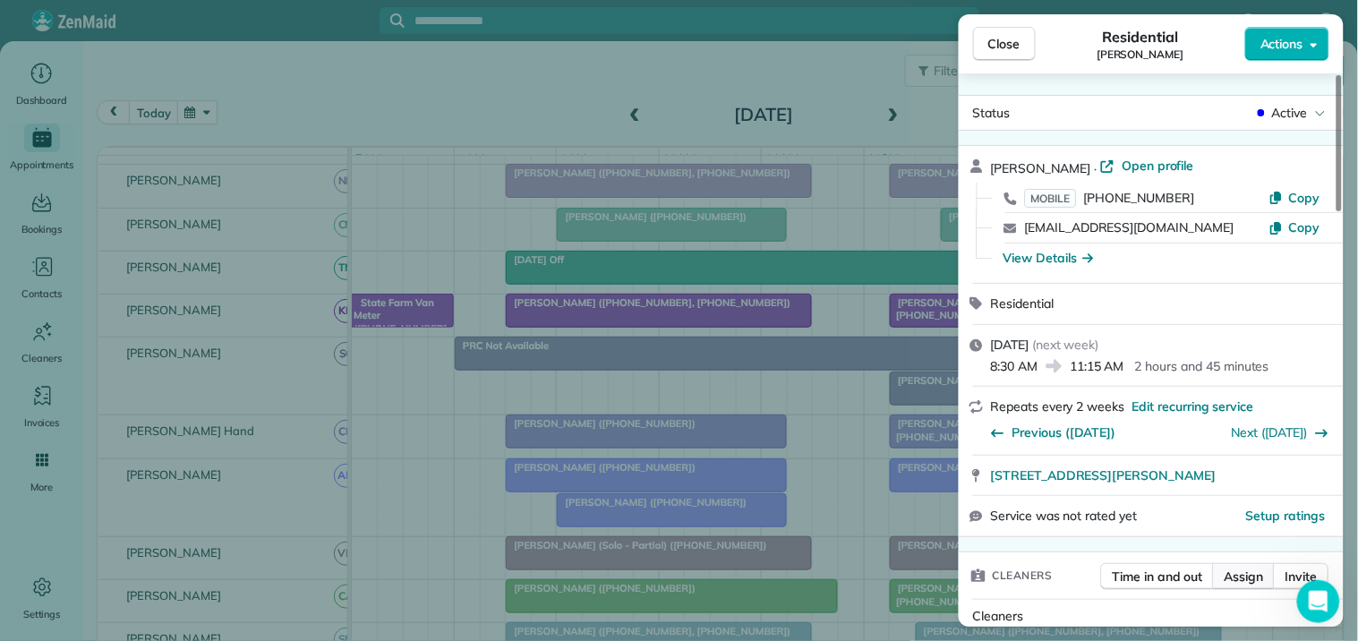
click at [1250, 575] on span "Assign" at bounding box center [1244, 577] width 39 height 18
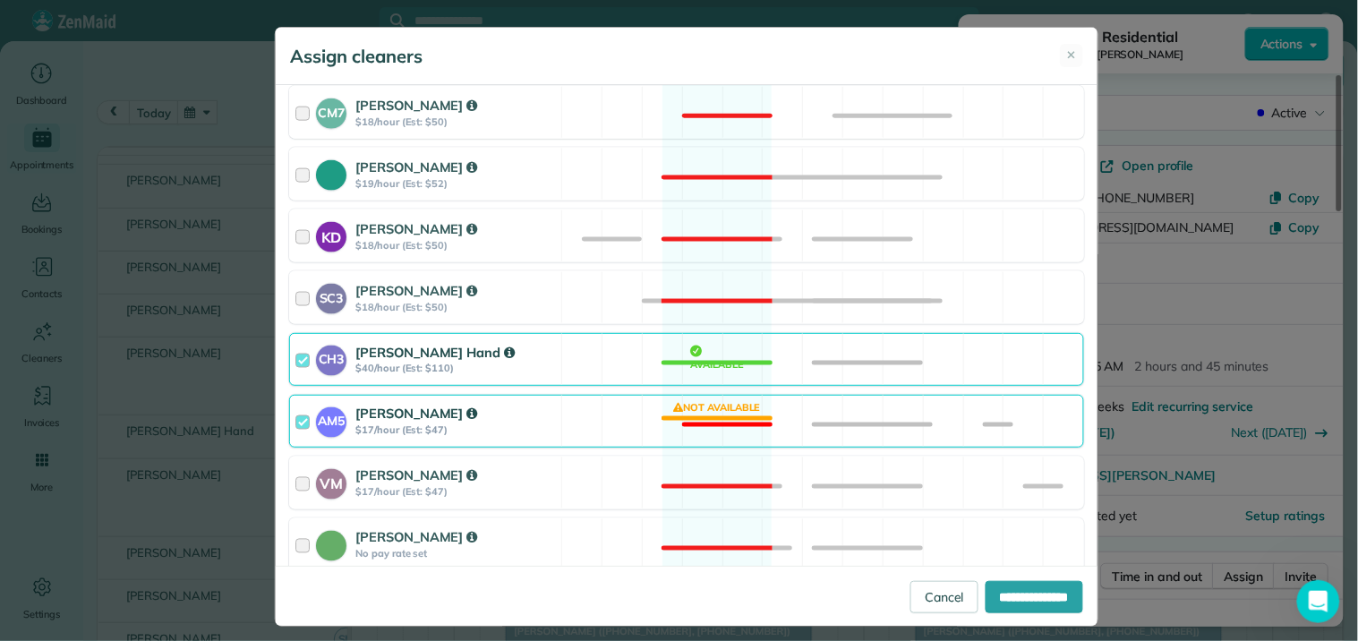
click at [700, 417] on div "AM5 Amanda Minix $17/hour (Est: $47) Not available" at bounding box center [686, 421] width 795 height 53
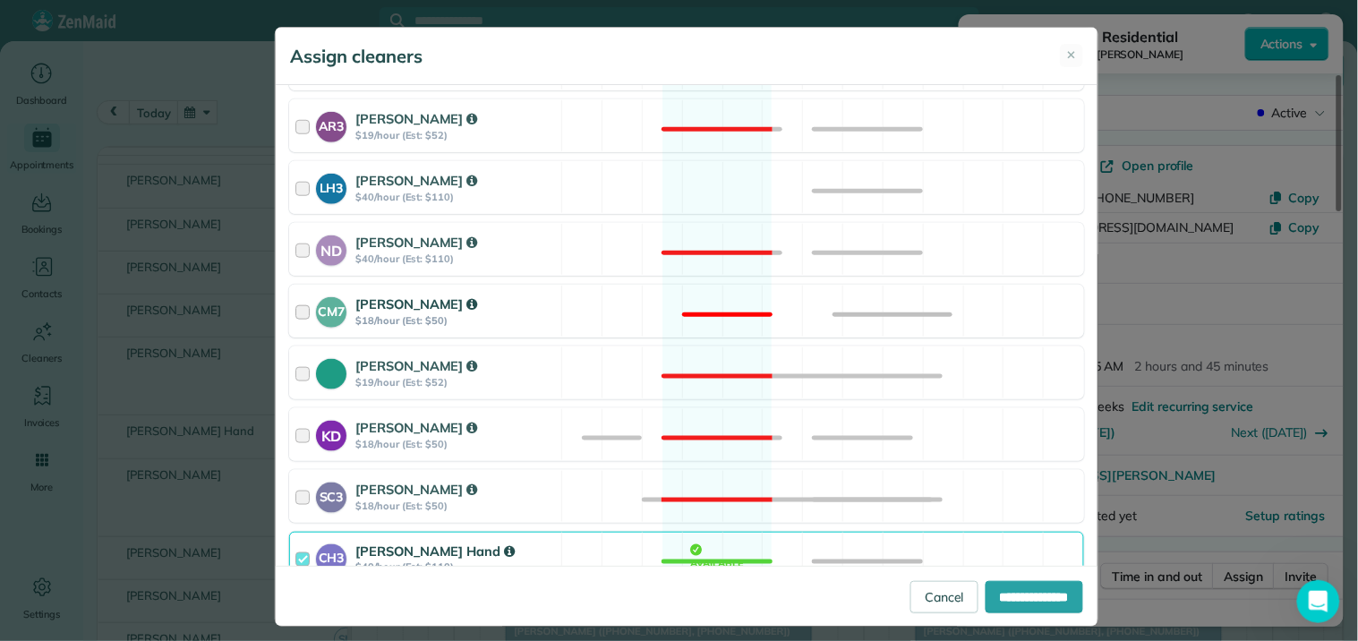
click at [713, 300] on div "CM7 Caitlin Miller $18/hour (Est: $50) Not available" at bounding box center [686, 311] width 795 height 53
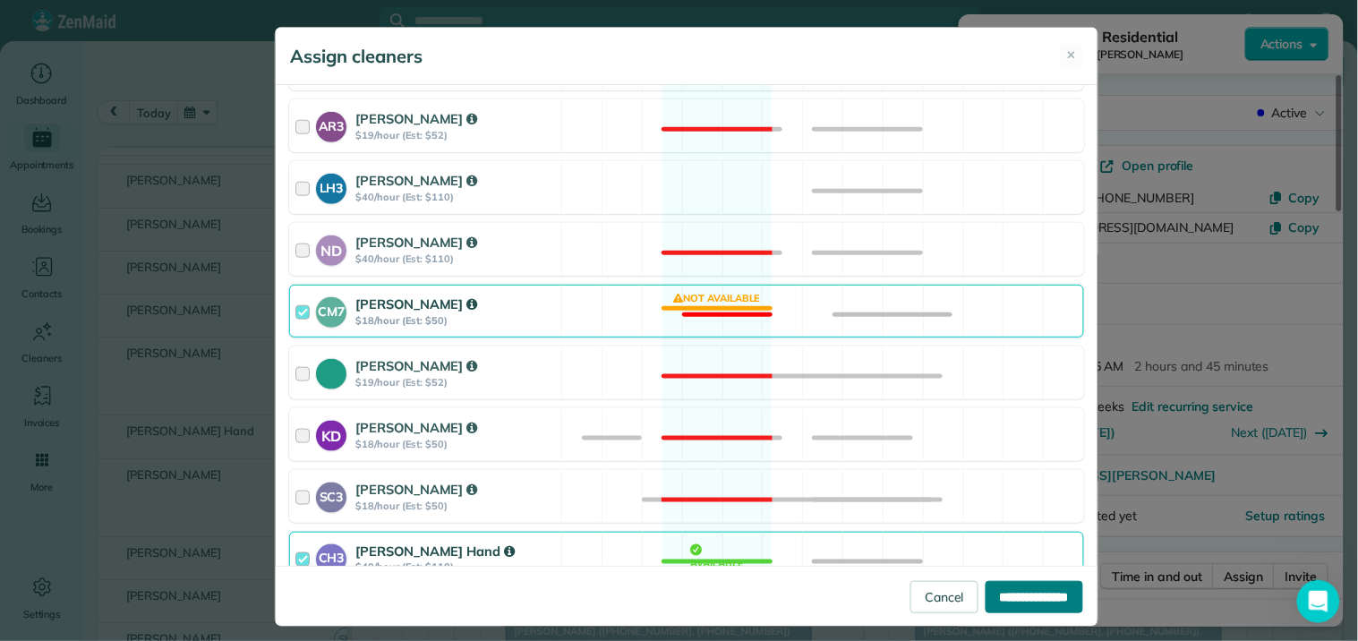
click at [1019, 592] on input "**********" at bounding box center [1035, 597] width 98 height 32
type input "**********"
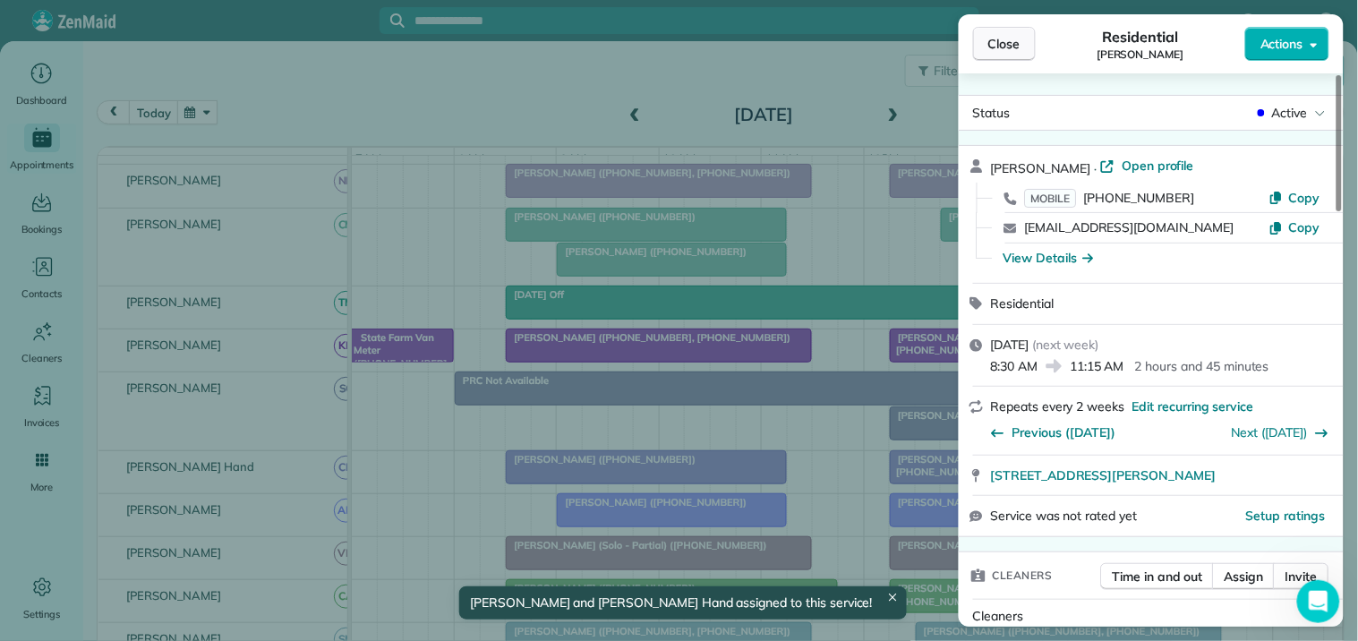
click at [1013, 45] on span "Close" at bounding box center [1005, 44] width 32 height 18
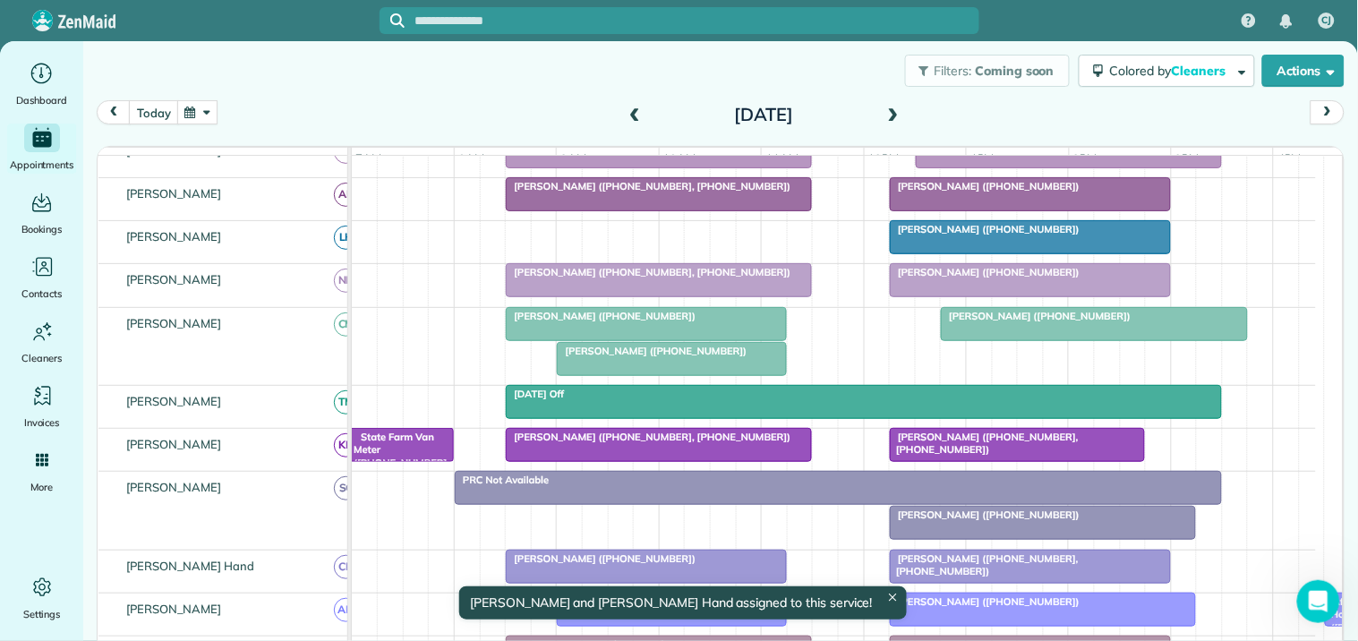
click at [721, 357] on div "[PERSON_NAME] ([PHONE_NUMBER])" at bounding box center [671, 351] width 218 height 13
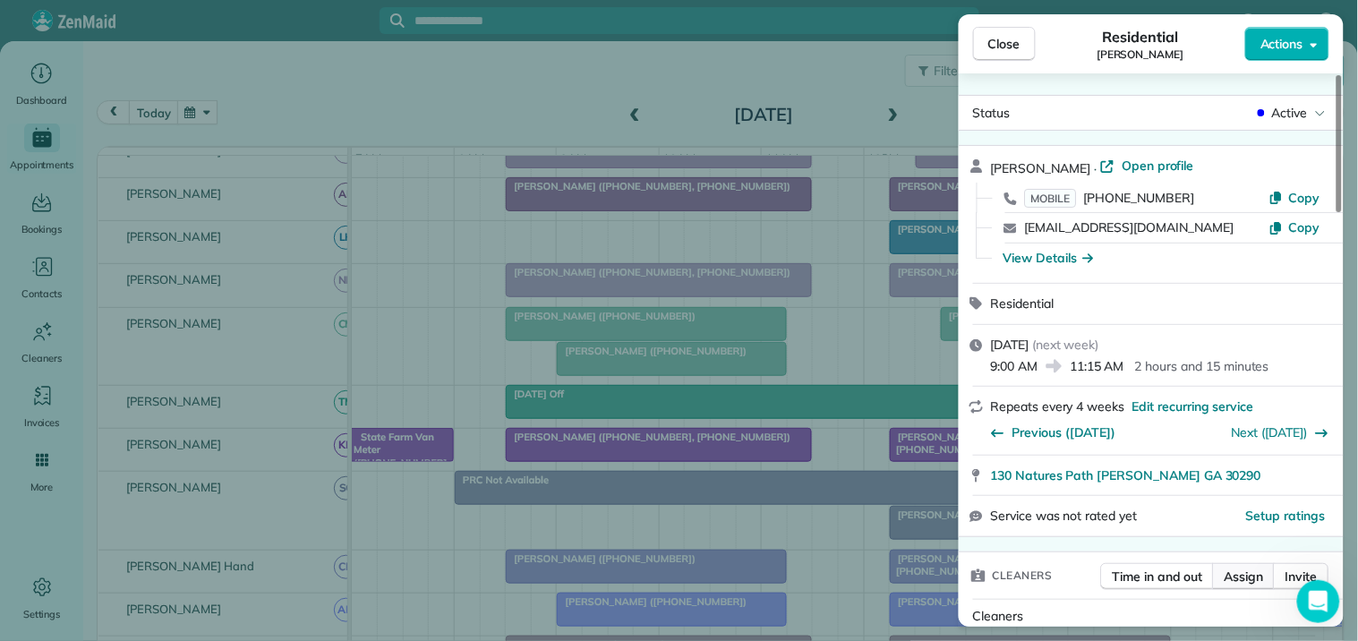
click at [1252, 577] on span "Assign" at bounding box center [1244, 577] width 39 height 18
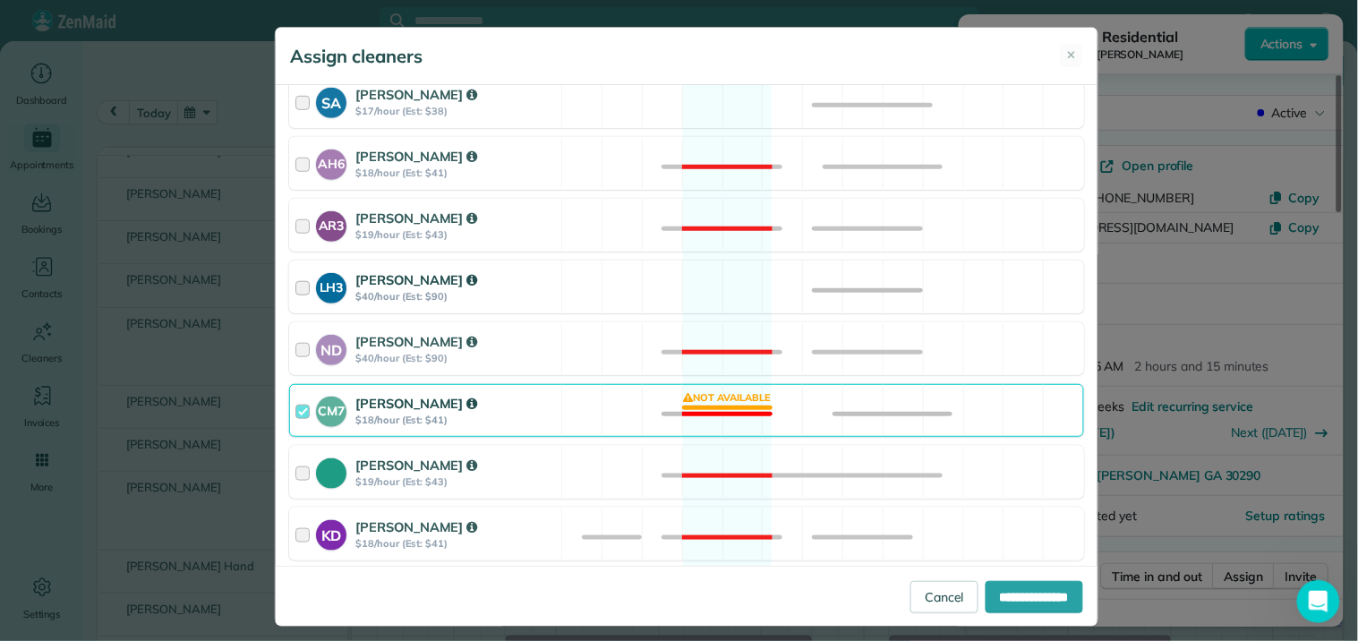
click at [716, 261] on div "LH3 Laurie Hoble $40/hour (Est: $90) Available" at bounding box center [686, 287] width 795 height 53
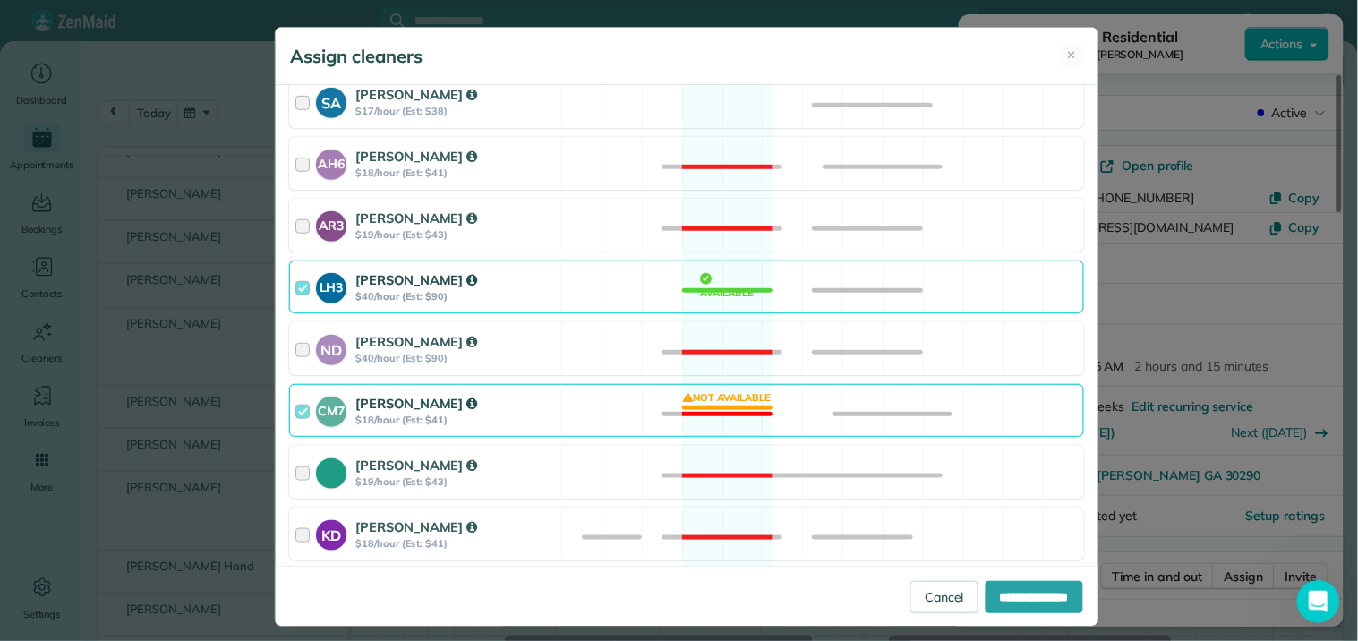
click at [725, 400] on div "CM7 Caitlin Miller $18/hour (Est: $41) Not available" at bounding box center [686, 410] width 795 height 53
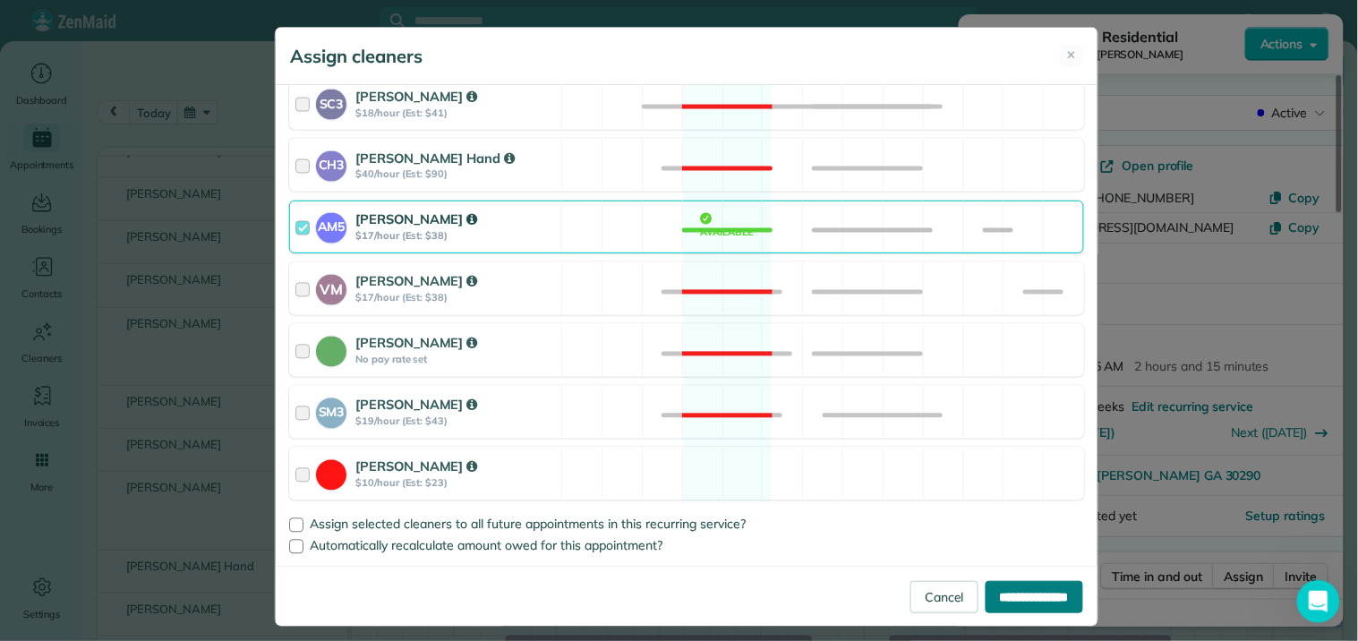
click at [1021, 598] on input "**********" at bounding box center [1035, 597] width 98 height 32
type input "**********"
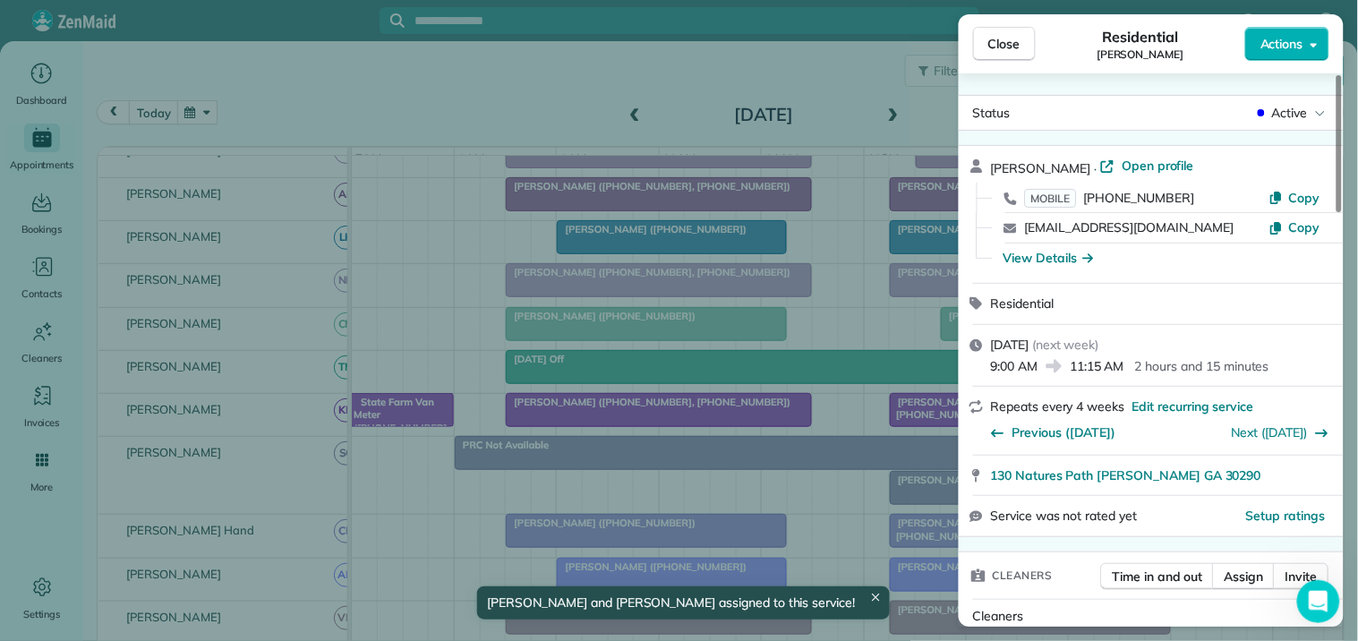
click at [1015, 47] on span "Close" at bounding box center [1005, 44] width 32 height 18
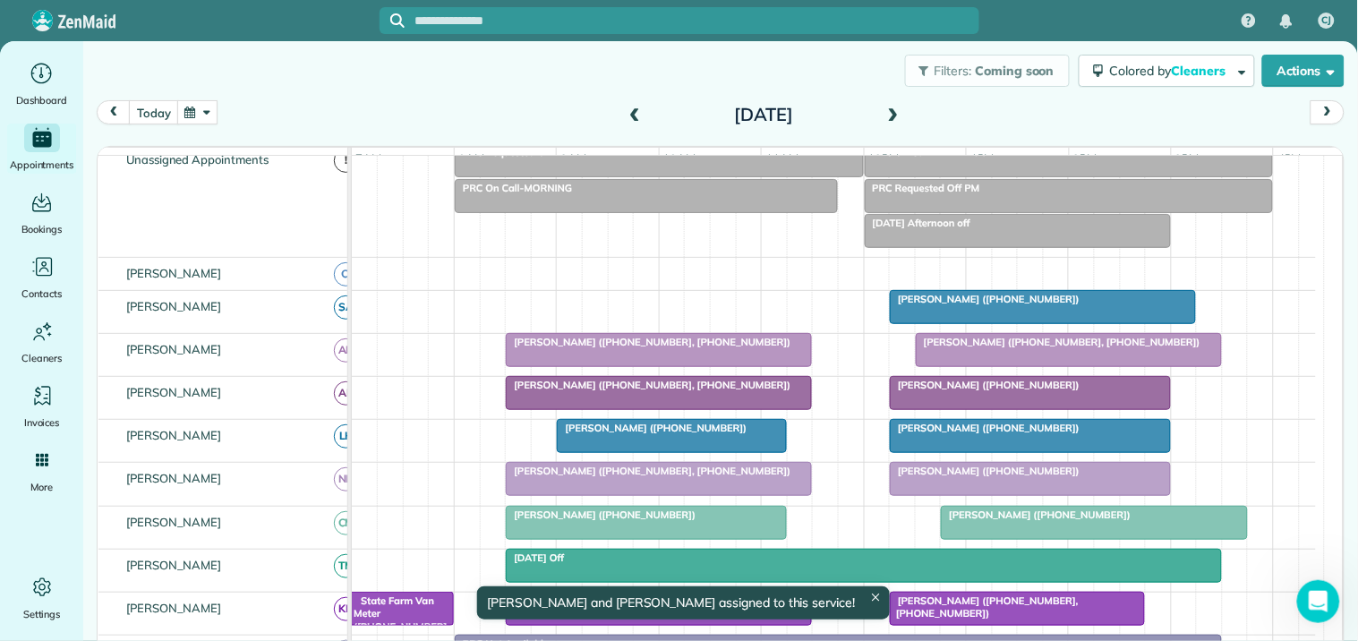
click at [206, 114] on button "button" at bounding box center [197, 112] width 41 height 24
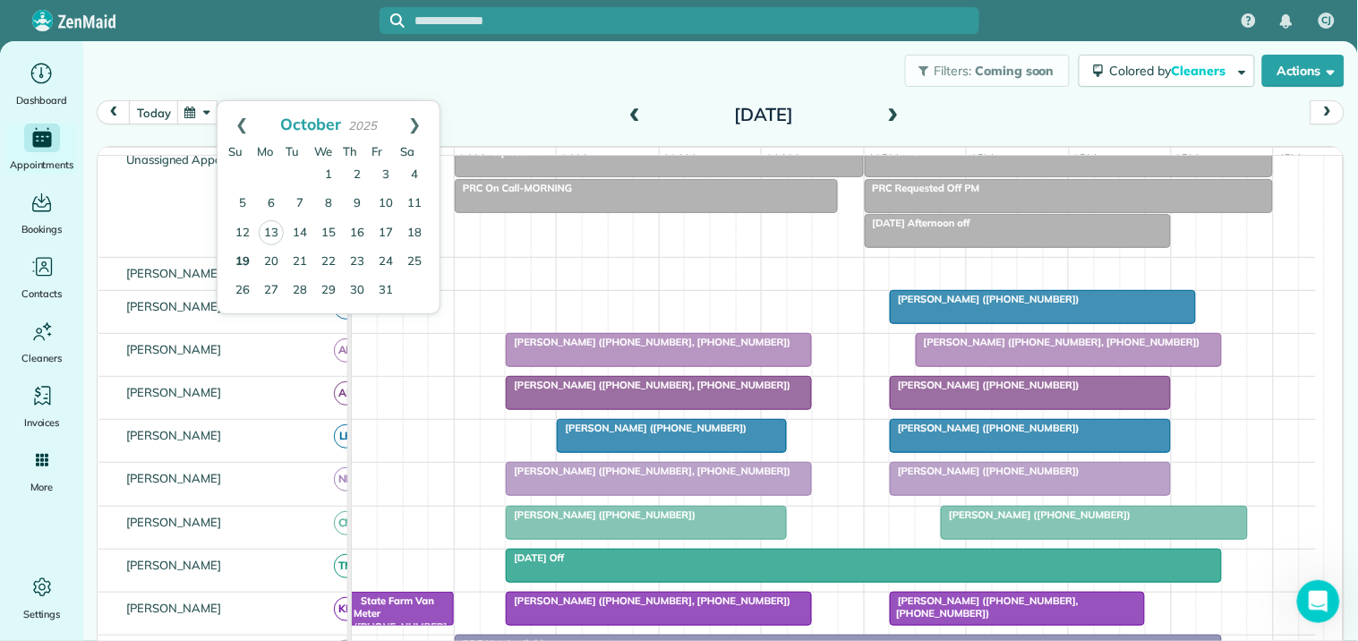
click at [238, 261] on link "19" at bounding box center [242, 262] width 29 height 29
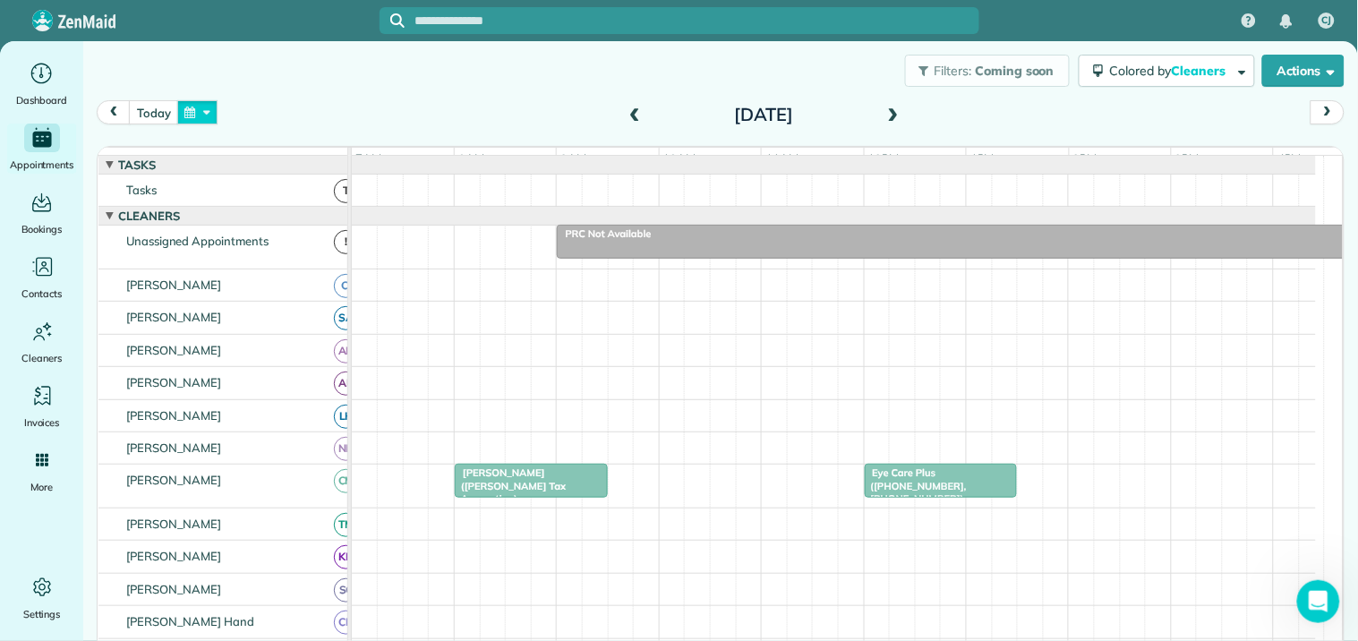
click at [206, 111] on button "button" at bounding box center [197, 112] width 41 height 24
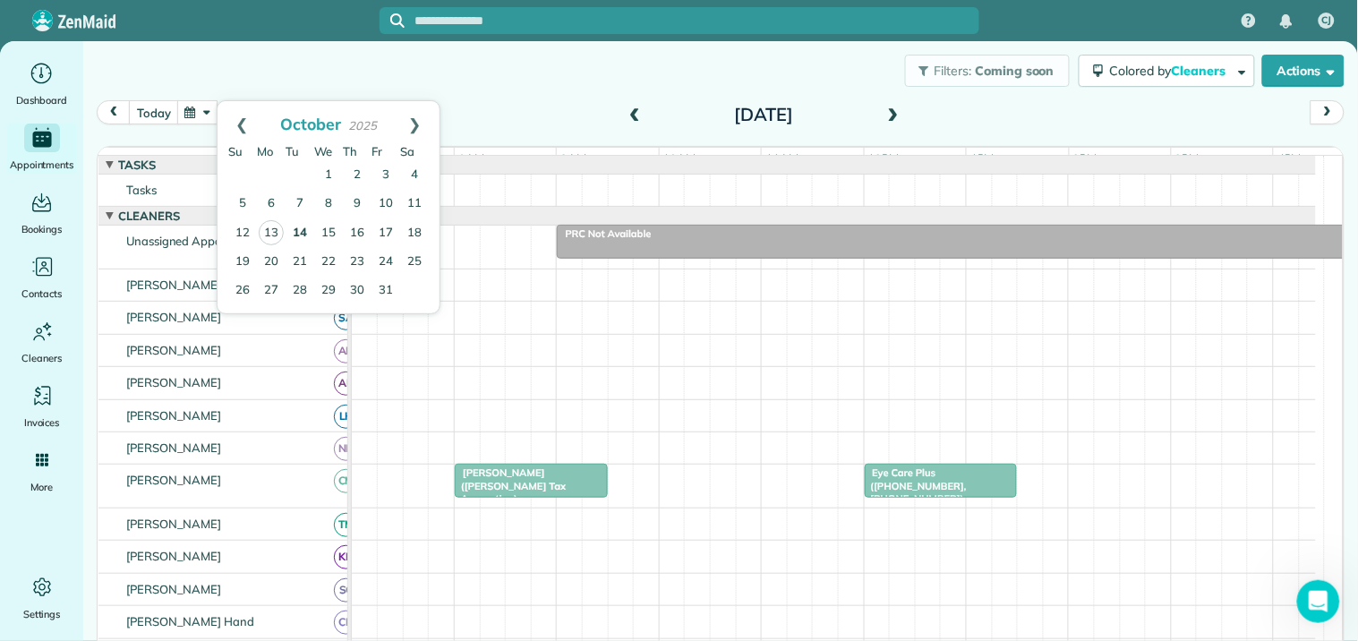
click at [304, 228] on link "14" at bounding box center [300, 233] width 29 height 29
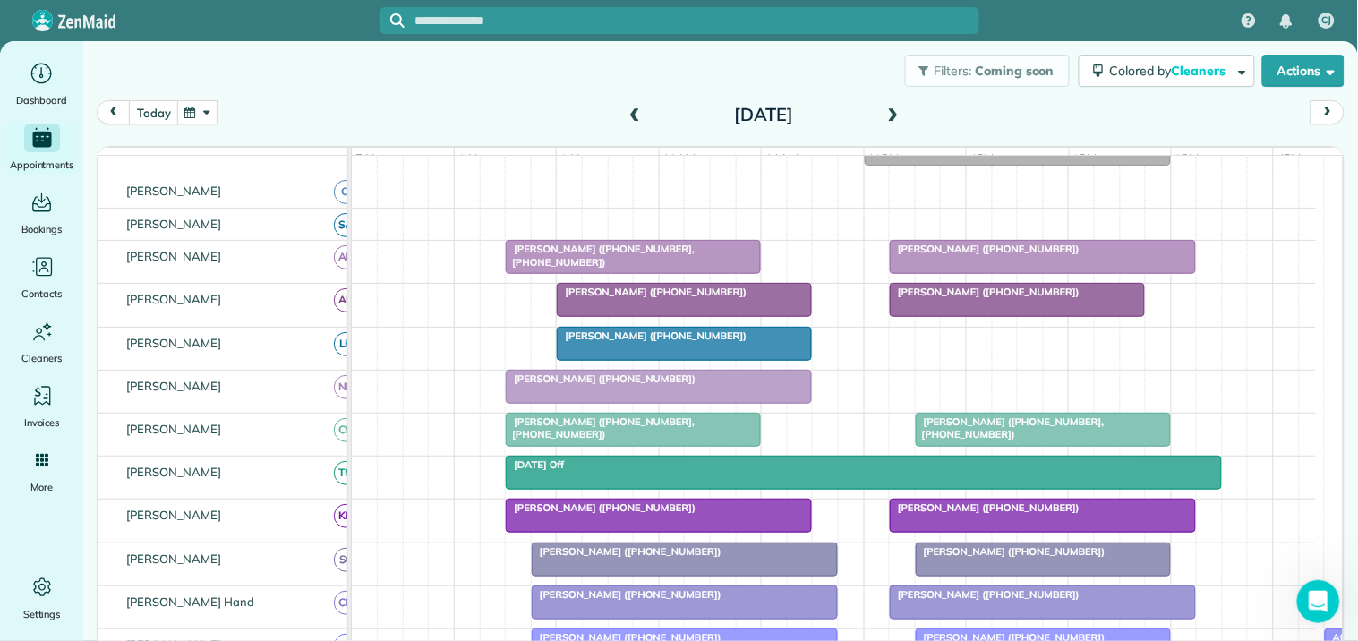
scroll to position [398, 0]
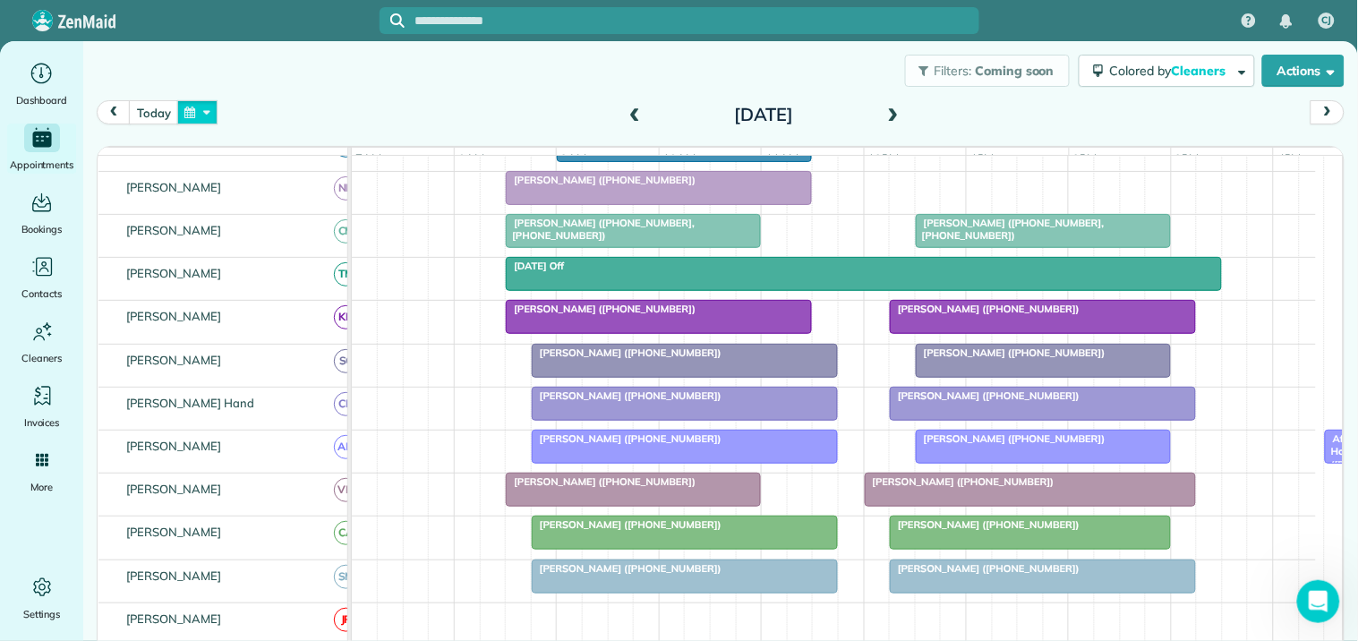
click at [192, 112] on button "button" at bounding box center [197, 112] width 41 height 24
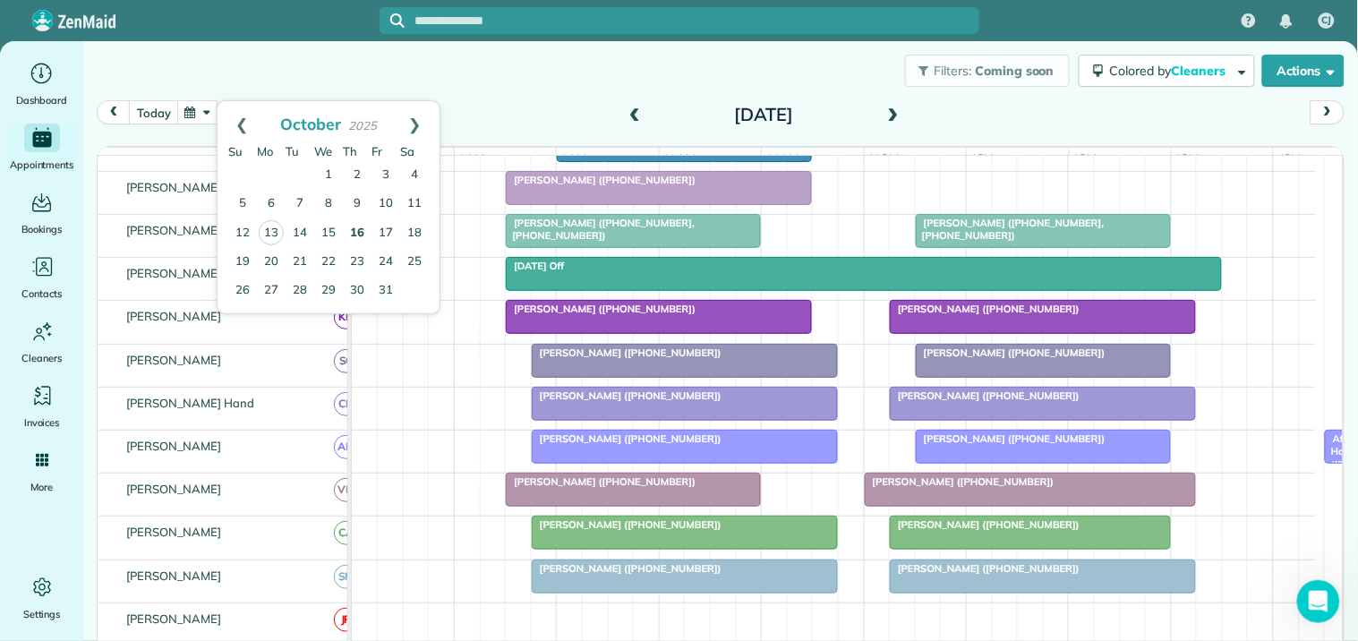
click at [363, 230] on link "16" at bounding box center [357, 233] width 29 height 29
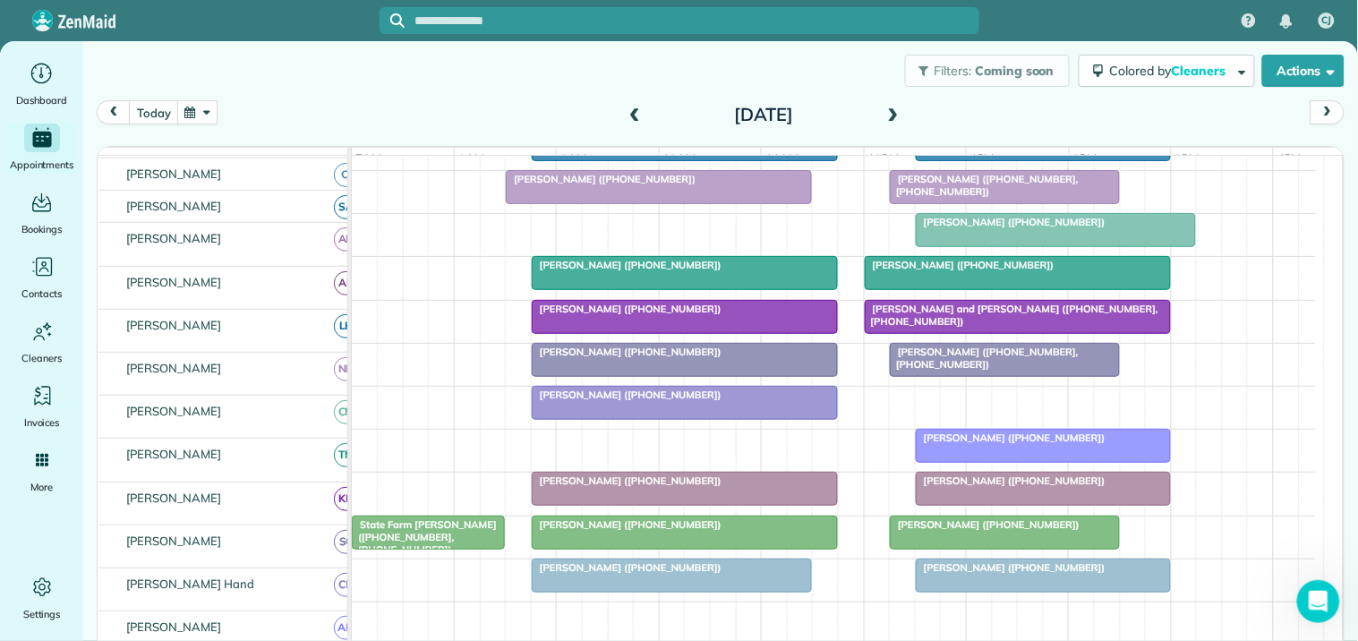
scroll to position [433, 0]
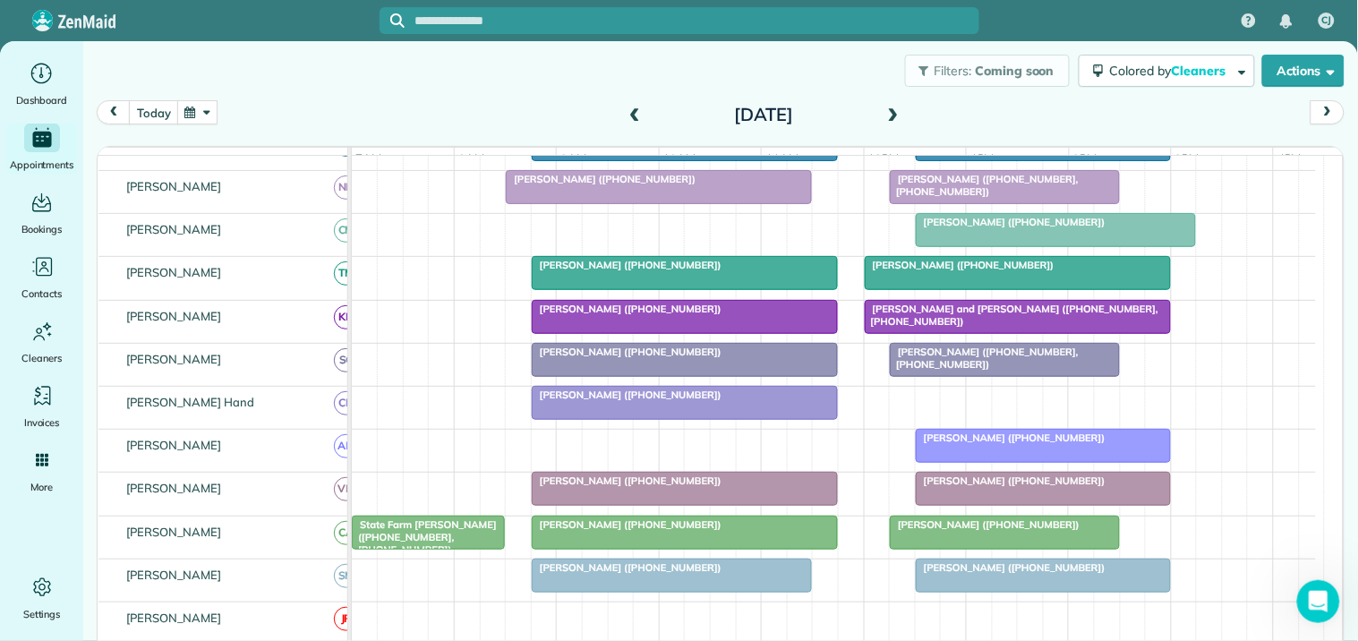
click at [998, 531] on span "Pete Ross (+18028291095)" at bounding box center [985, 524] width 192 height 13
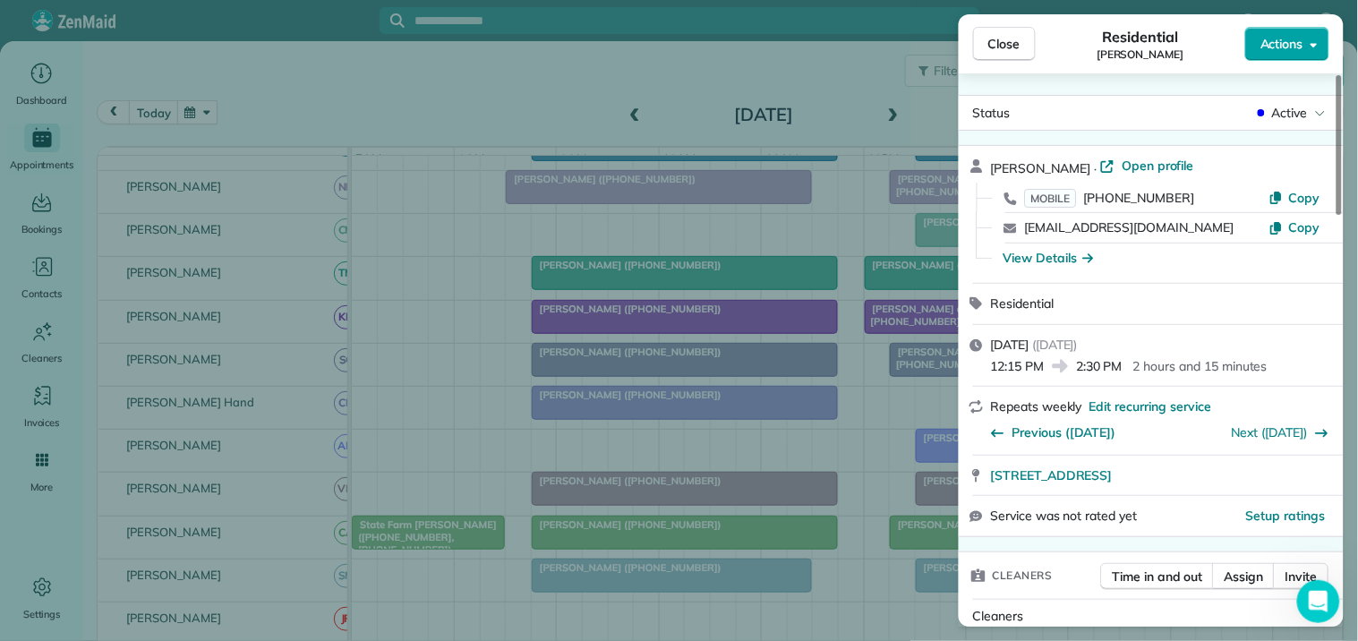
click at [1281, 42] on span "Actions" at bounding box center [1282, 44] width 43 height 18
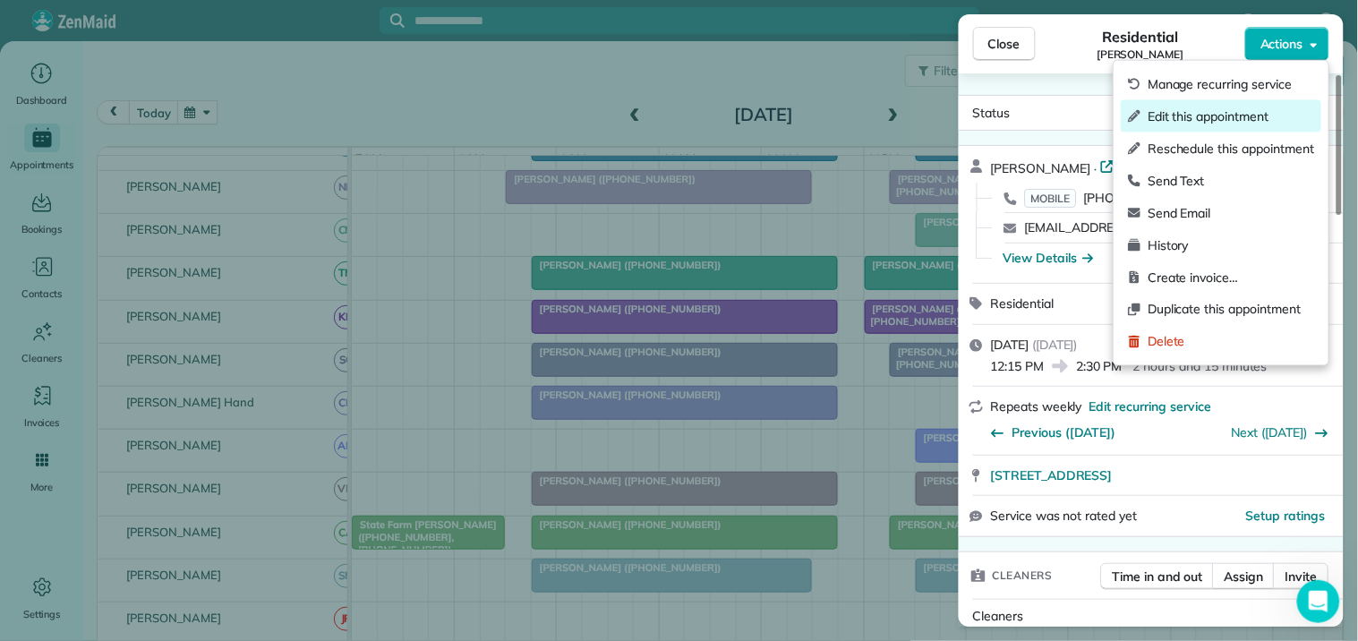
click at [1246, 125] on div "Edit this appointment" at bounding box center [1221, 116] width 201 height 32
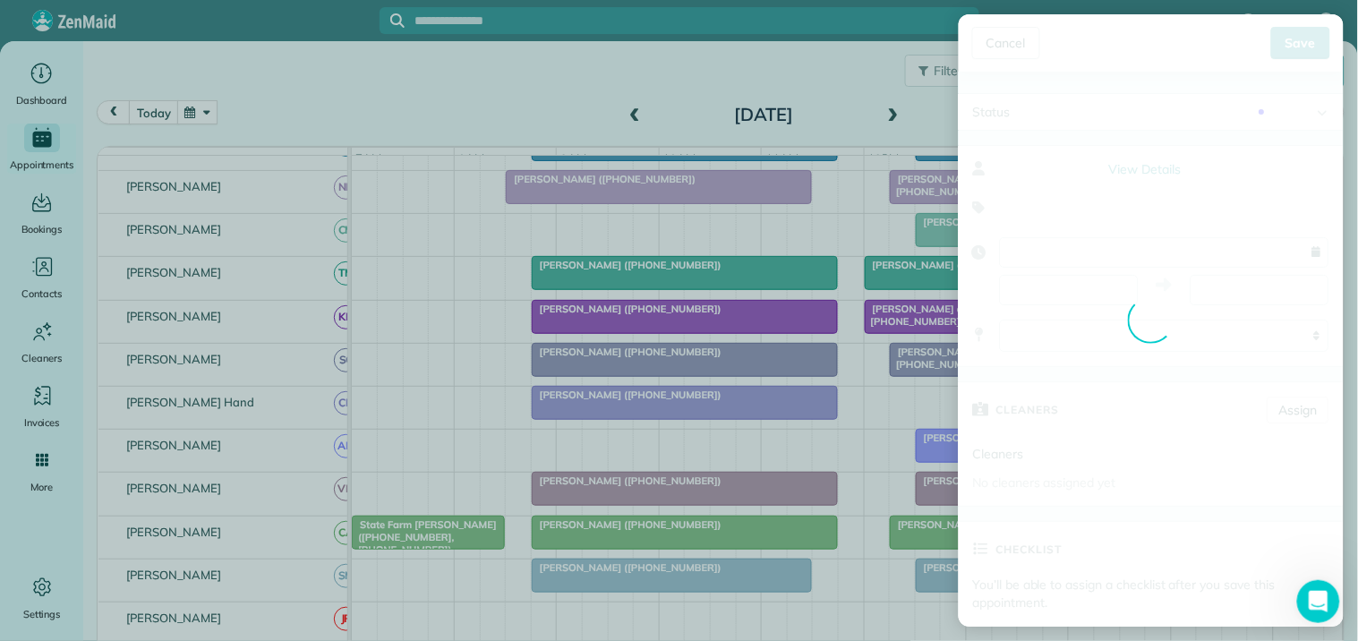
type input "**********"
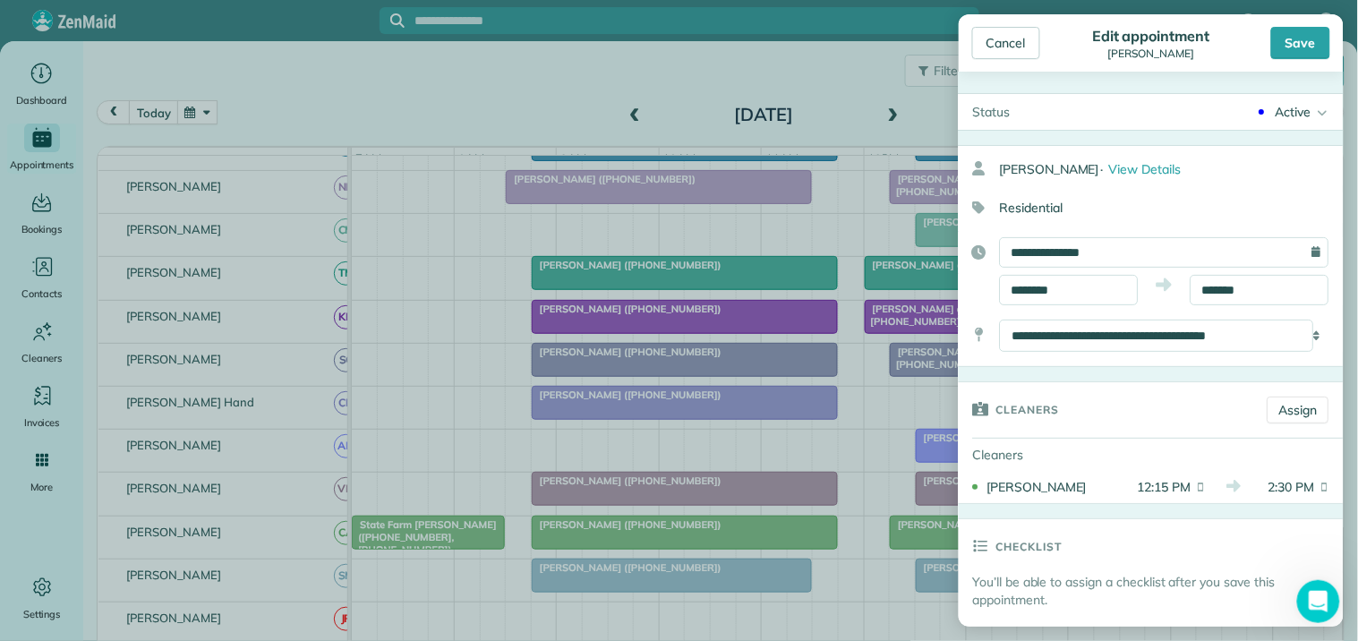
click at [1284, 115] on div "Active" at bounding box center [1294, 112] width 36 height 18
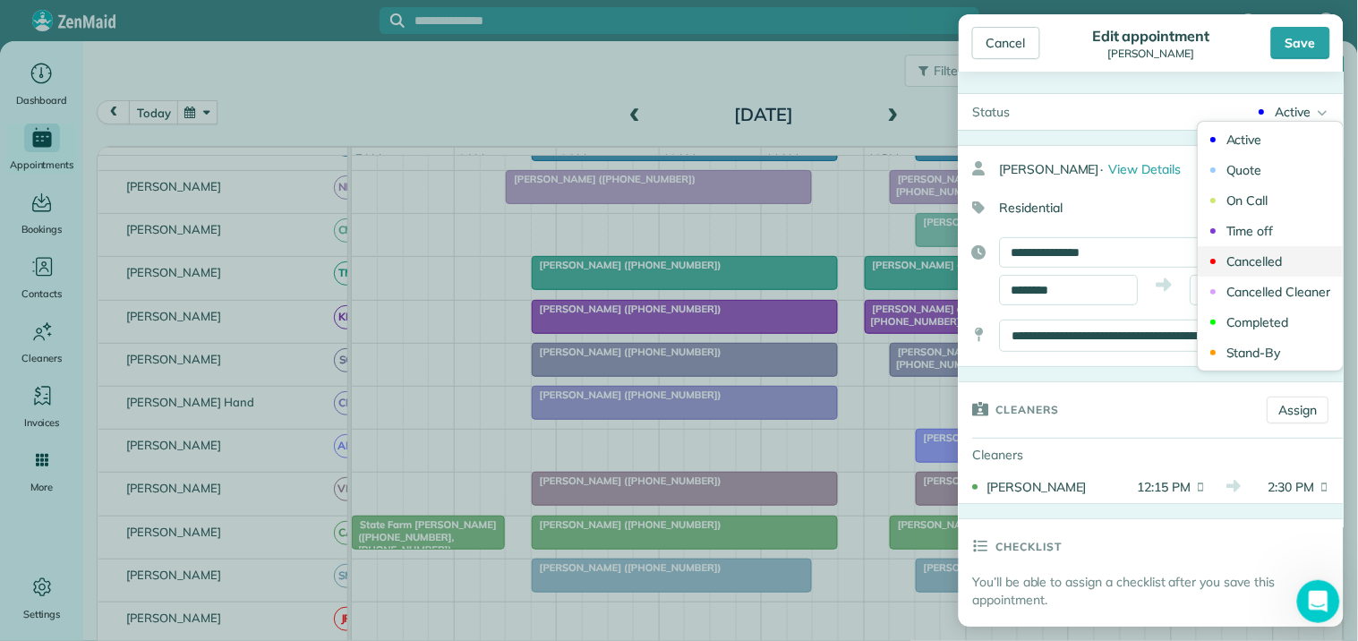
click at [1249, 260] on div "Cancelled" at bounding box center [1256, 261] width 56 height 13
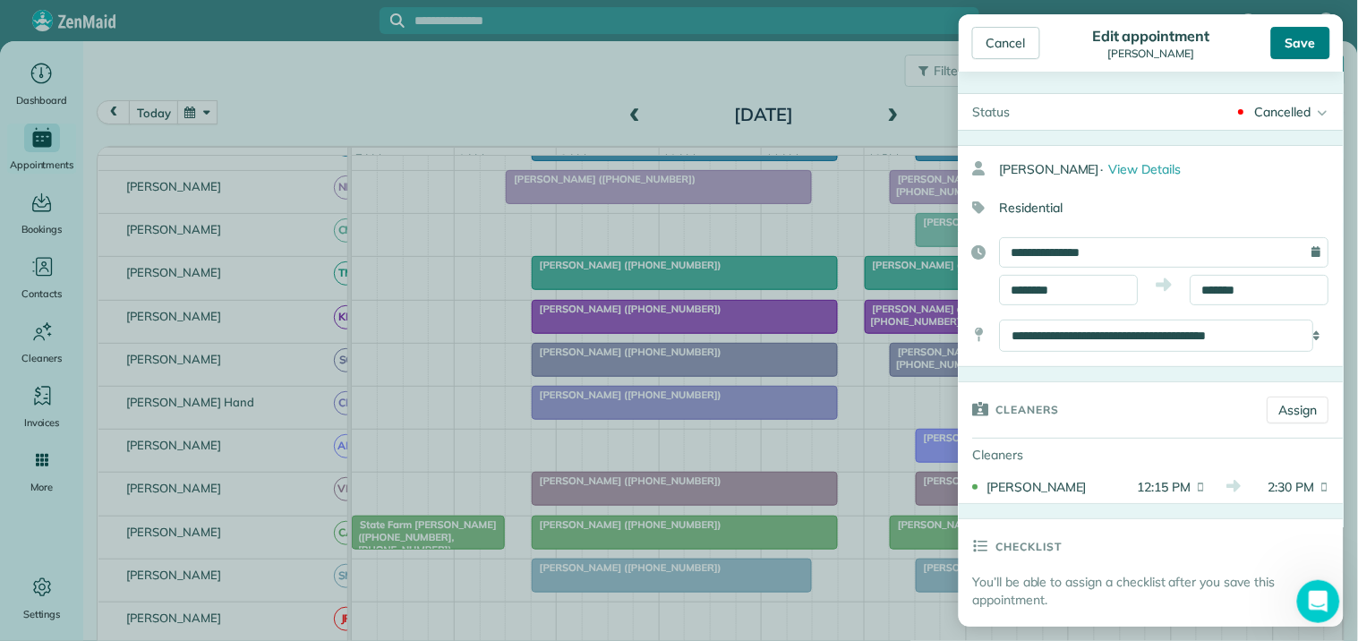
click at [1311, 41] on div "Save" at bounding box center [1300, 43] width 59 height 32
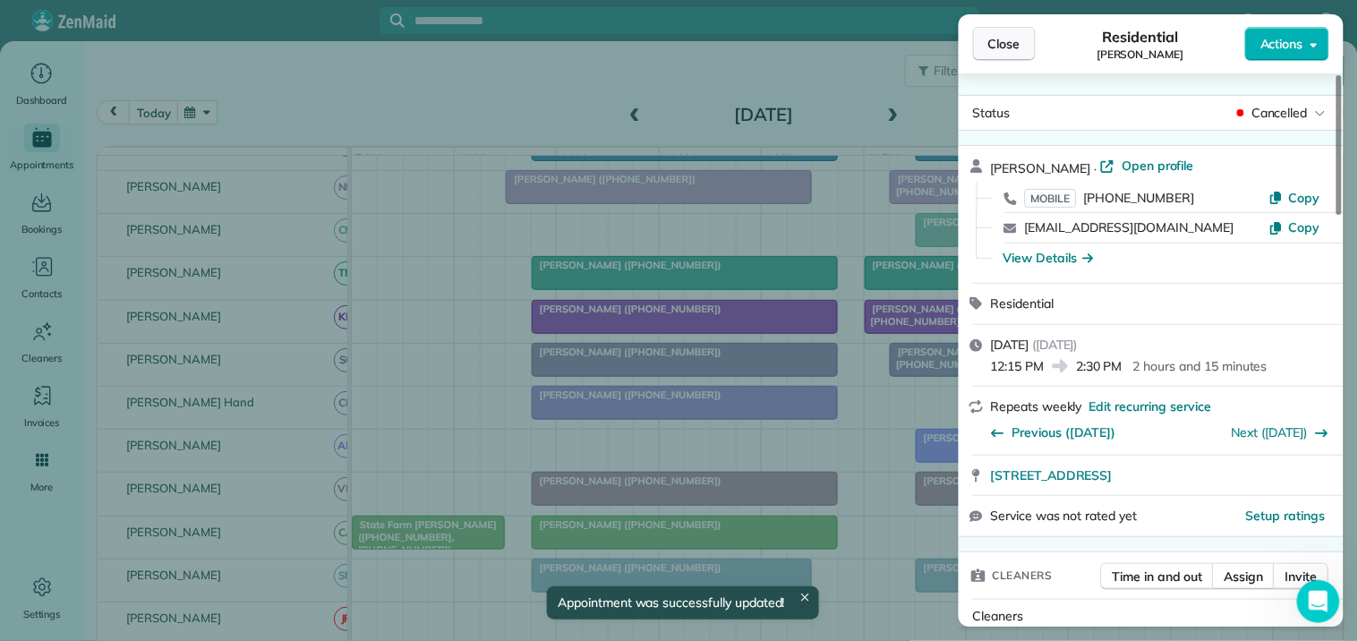
click at [1023, 36] on button "Close" at bounding box center [1004, 44] width 63 height 34
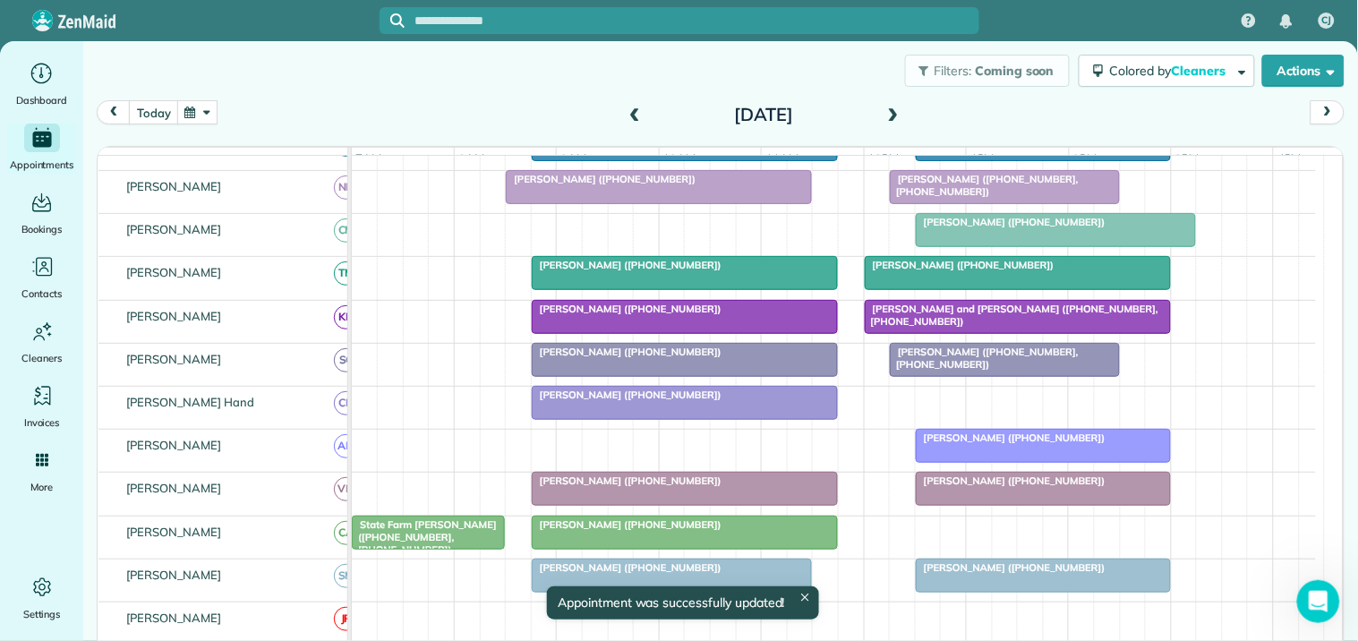
click at [201, 106] on button "button" at bounding box center [197, 112] width 41 height 24
click at [352, 261] on link "23" at bounding box center [357, 262] width 29 height 29
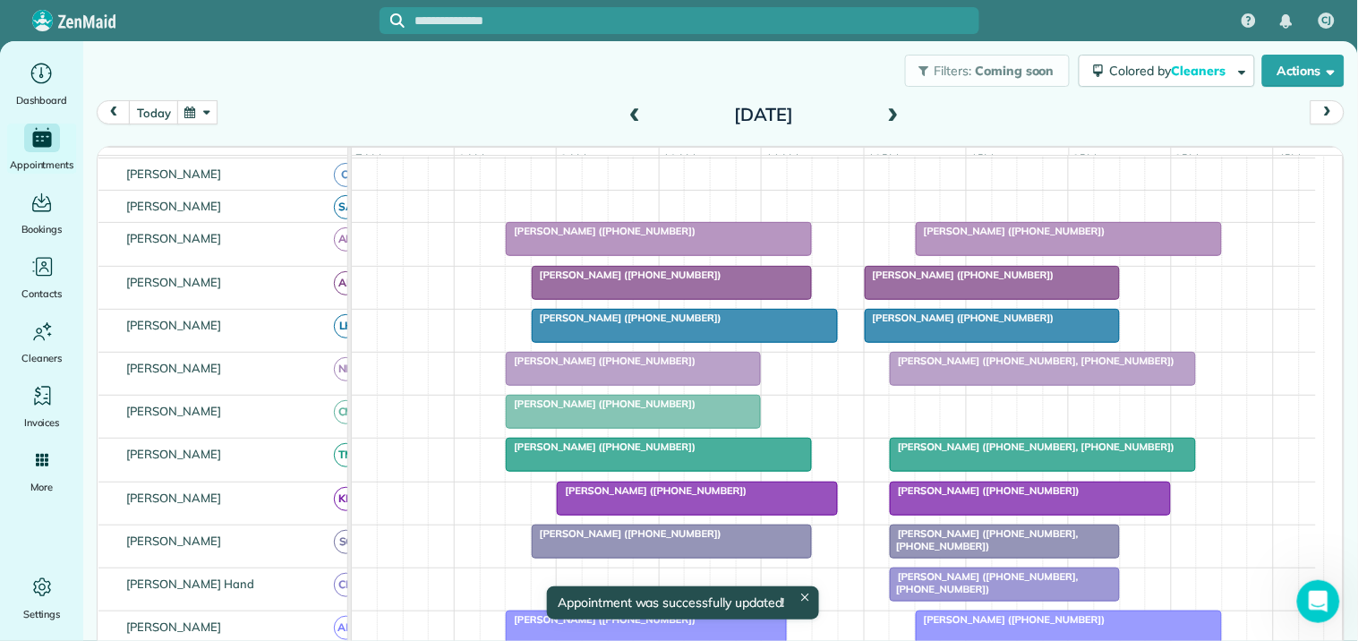
scroll to position [433, 0]
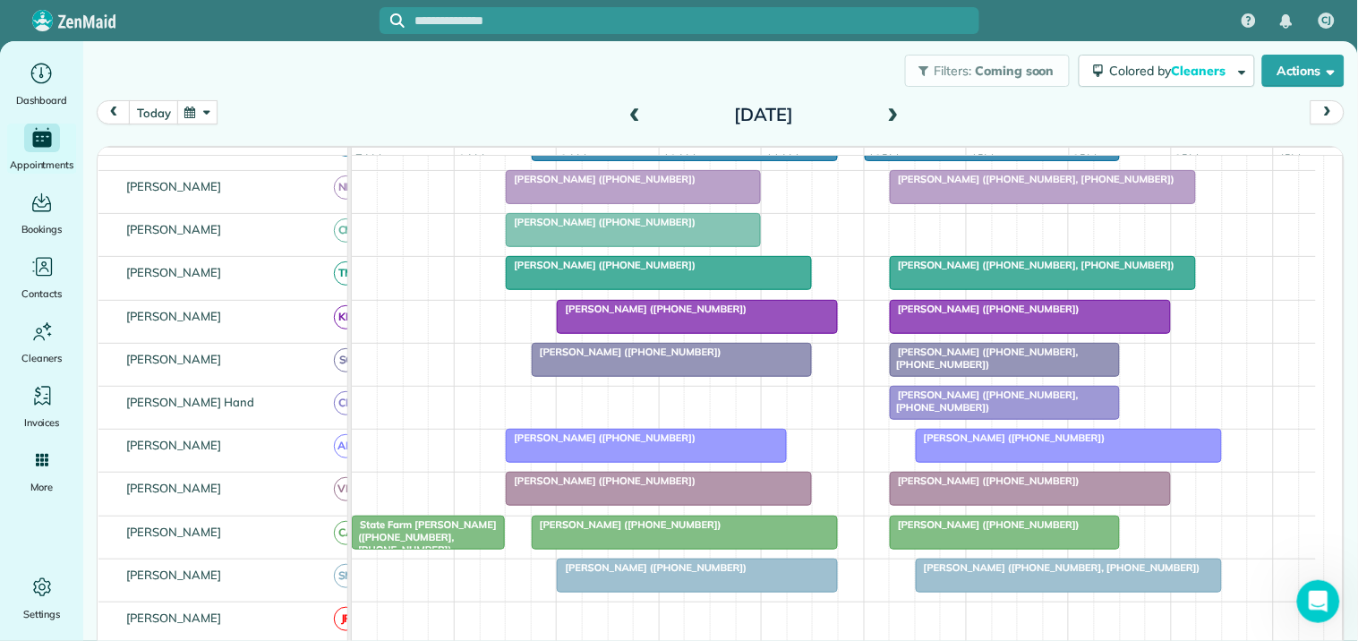
click at [946, 531] on span "Pete Ross (+18028291095)" at bounding box center [985, 524] width 192 height 13
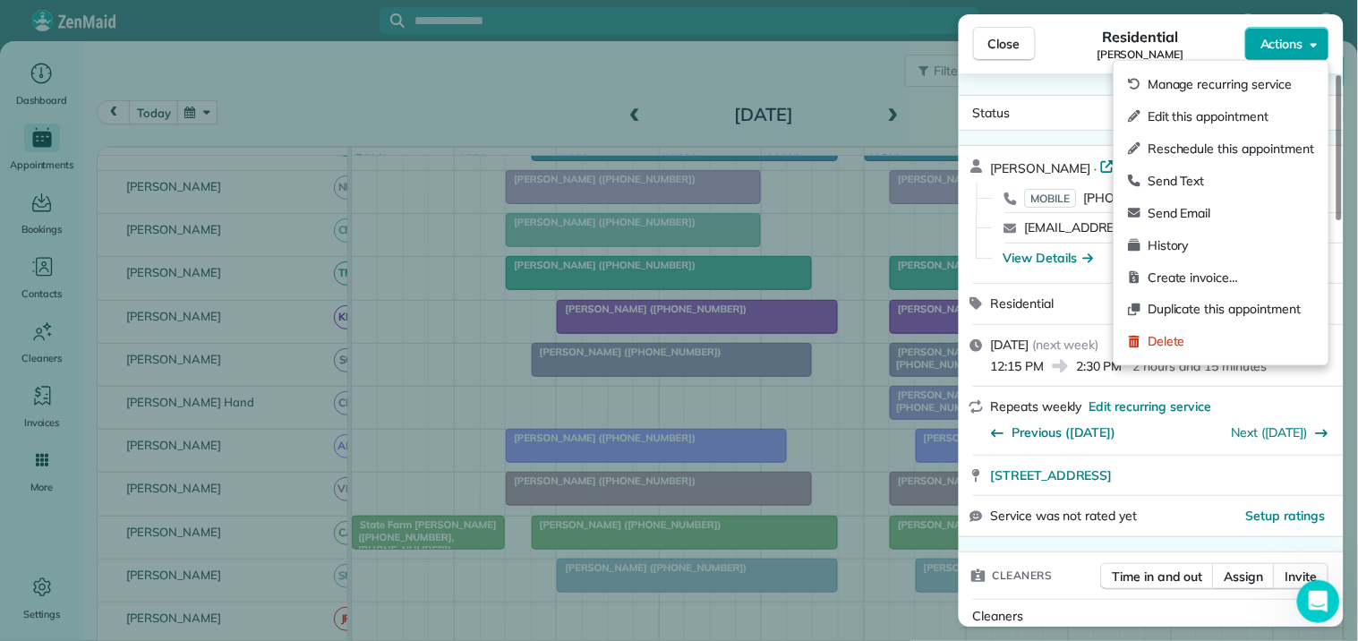
click at [1268, 40] on span "Actions" at bounding box center [1282, 44] width 43 height 18
click at [1219, 121] on span "Edit this appointment" at bounding box center [1231, 116] width 167 height 18
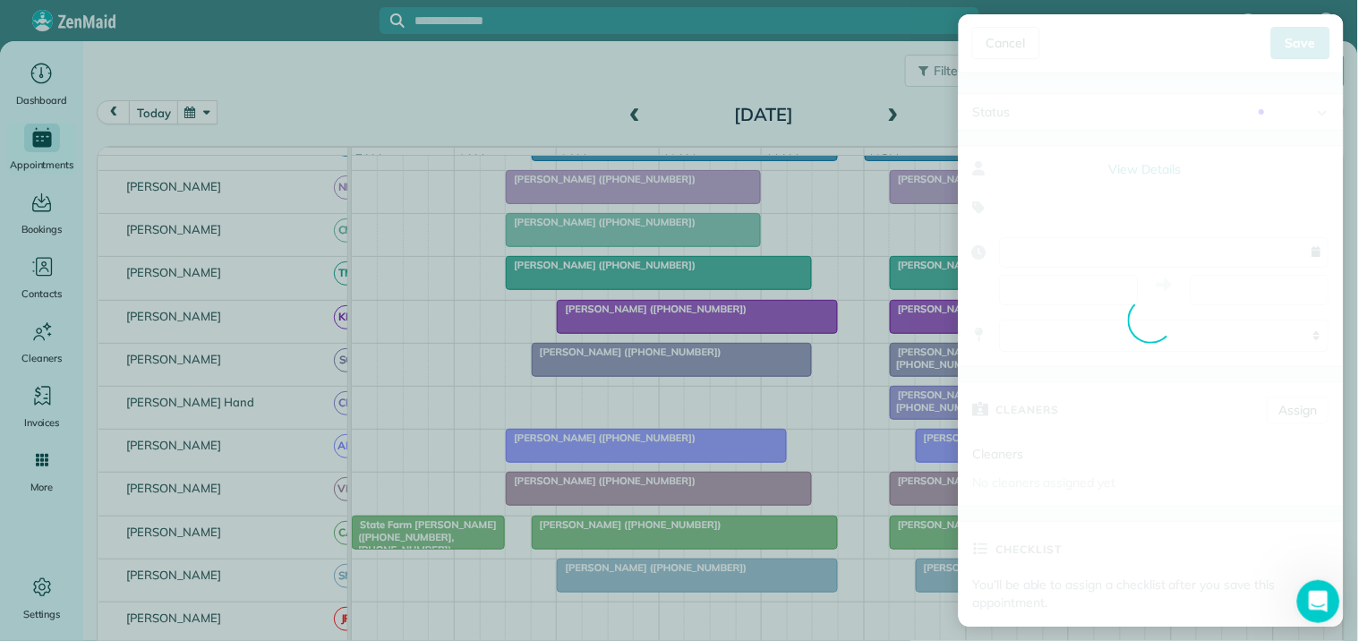
type input "**********"
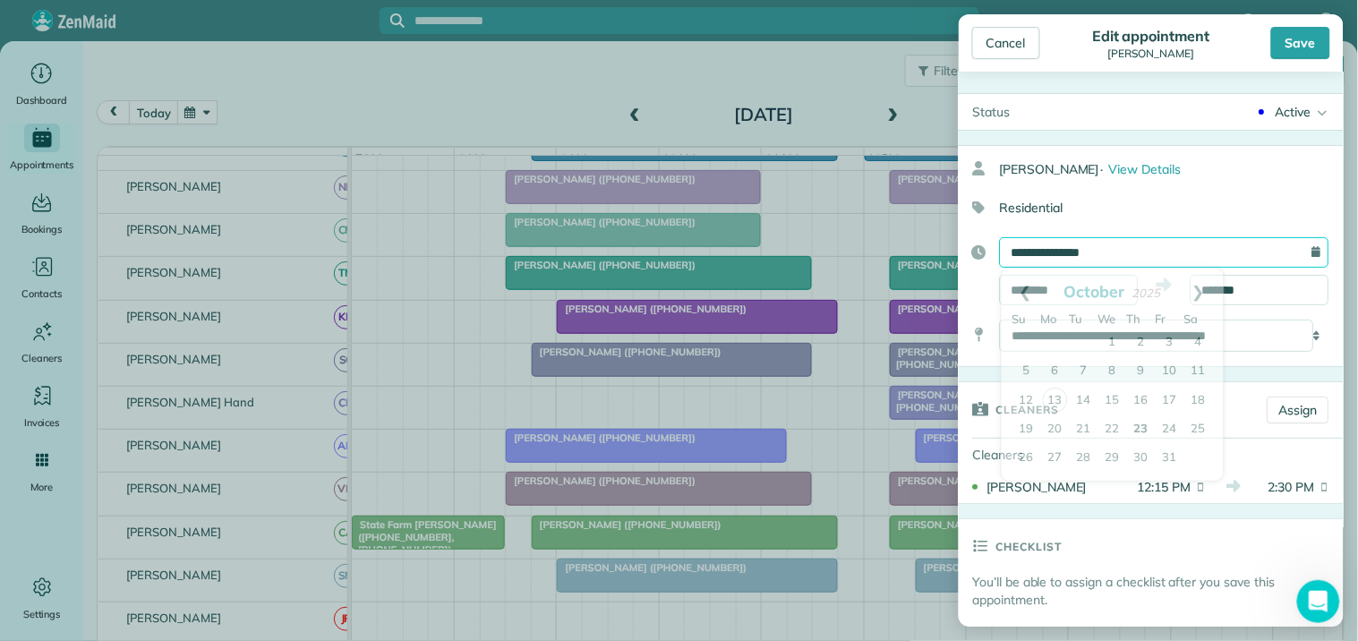
click at [1134, 244] on input "**********" at bounding box center [1165, 252] width 330 height 30
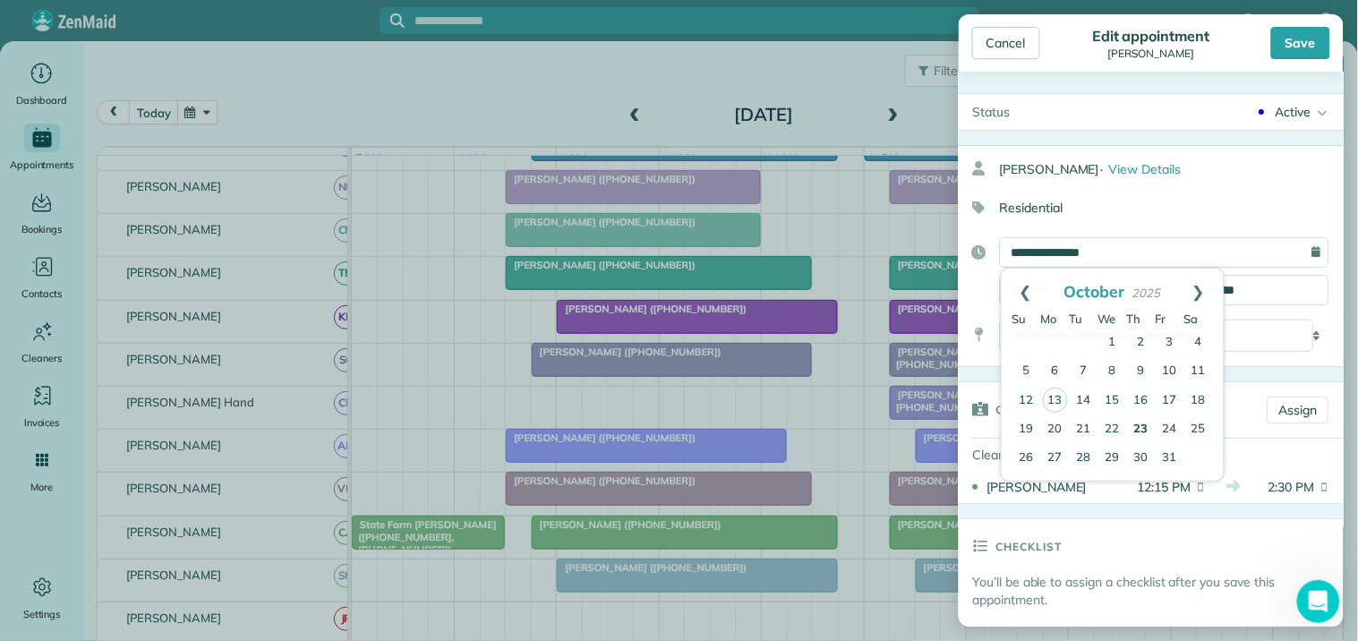
click at [1290, 107] on div "Active" at bounding box center [1294, 112] width 36 height 18
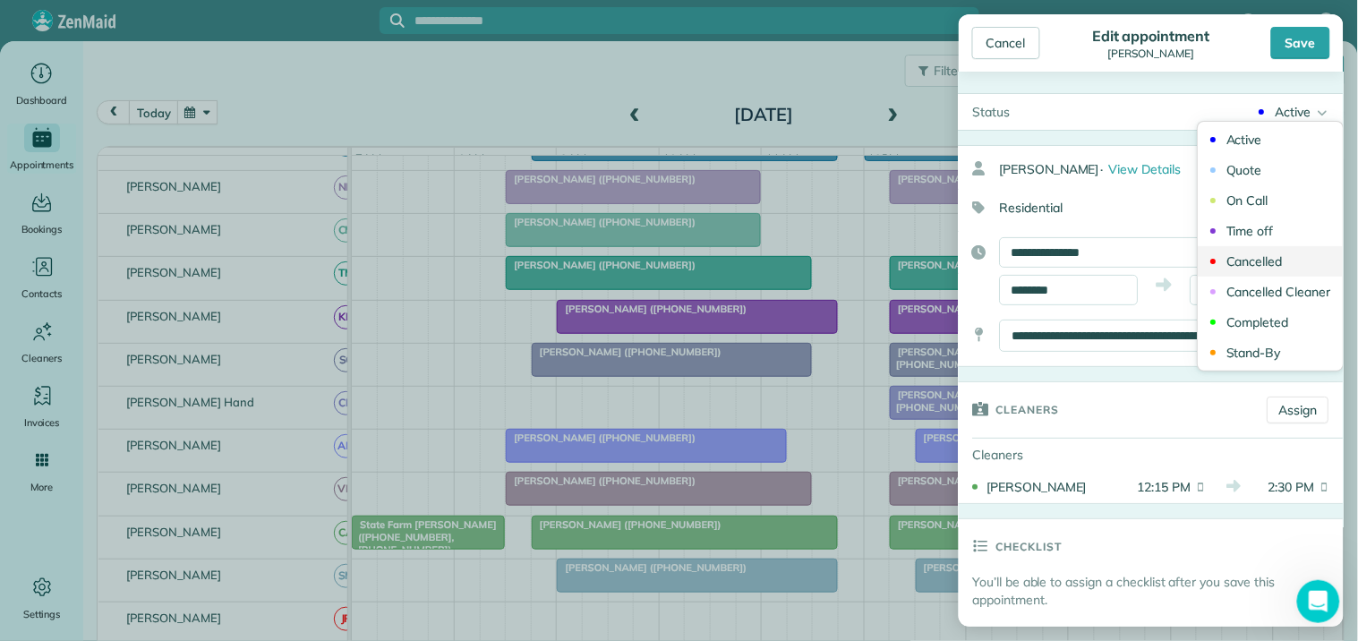
click at [1228, 266] on div "Cancelled" at bounding box center [1256, 261] width 56 height 13
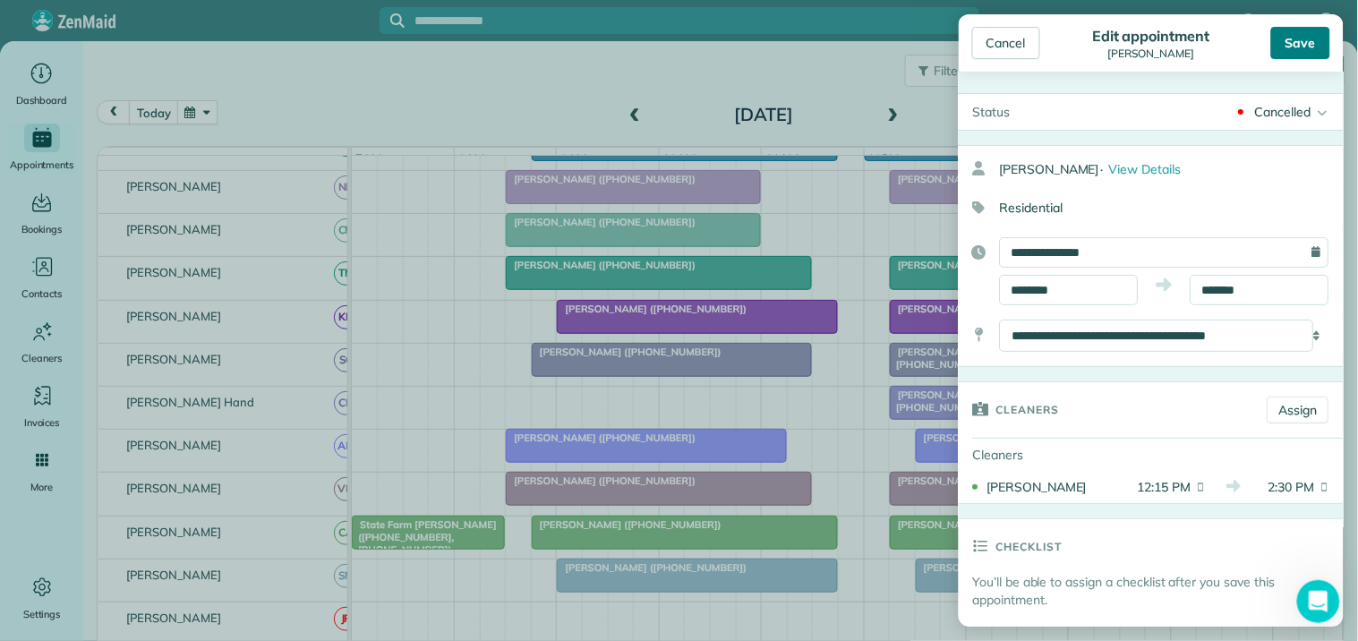
click at [1299, 36] on div "Save" at bounding box center [1300, 43] width 59 height 32
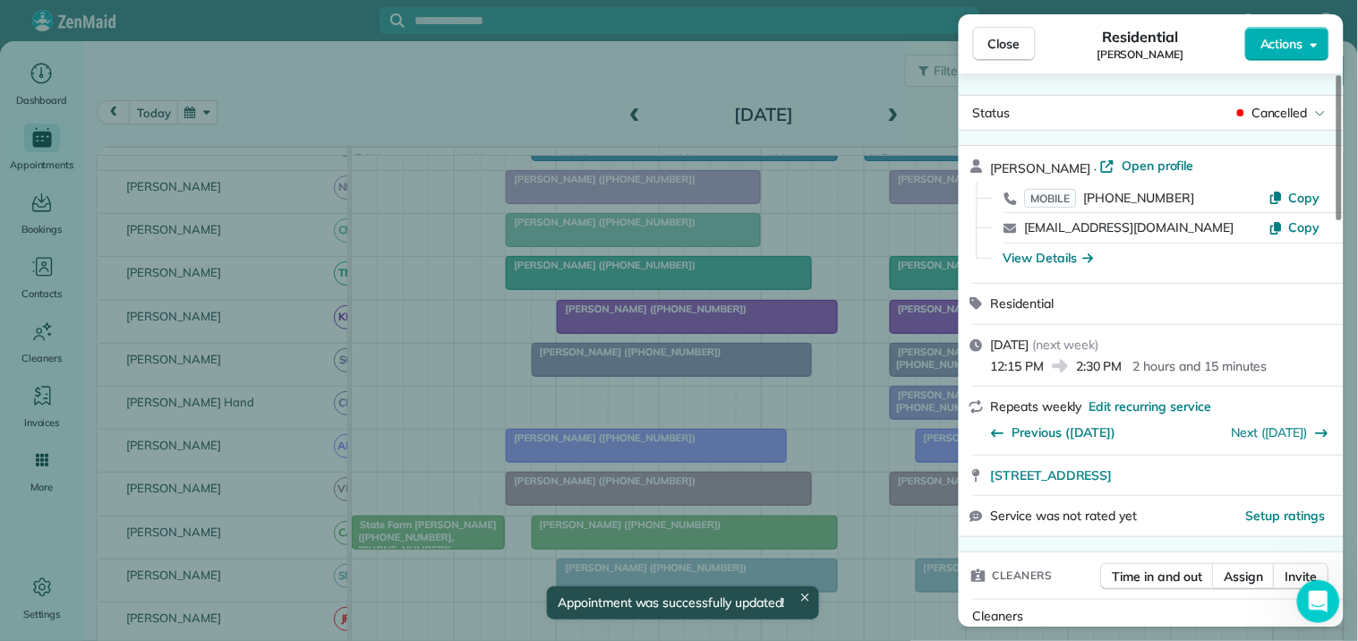
click at [997, 33] on button "Close" at bounding box center [1004, 44] width 63 height 34
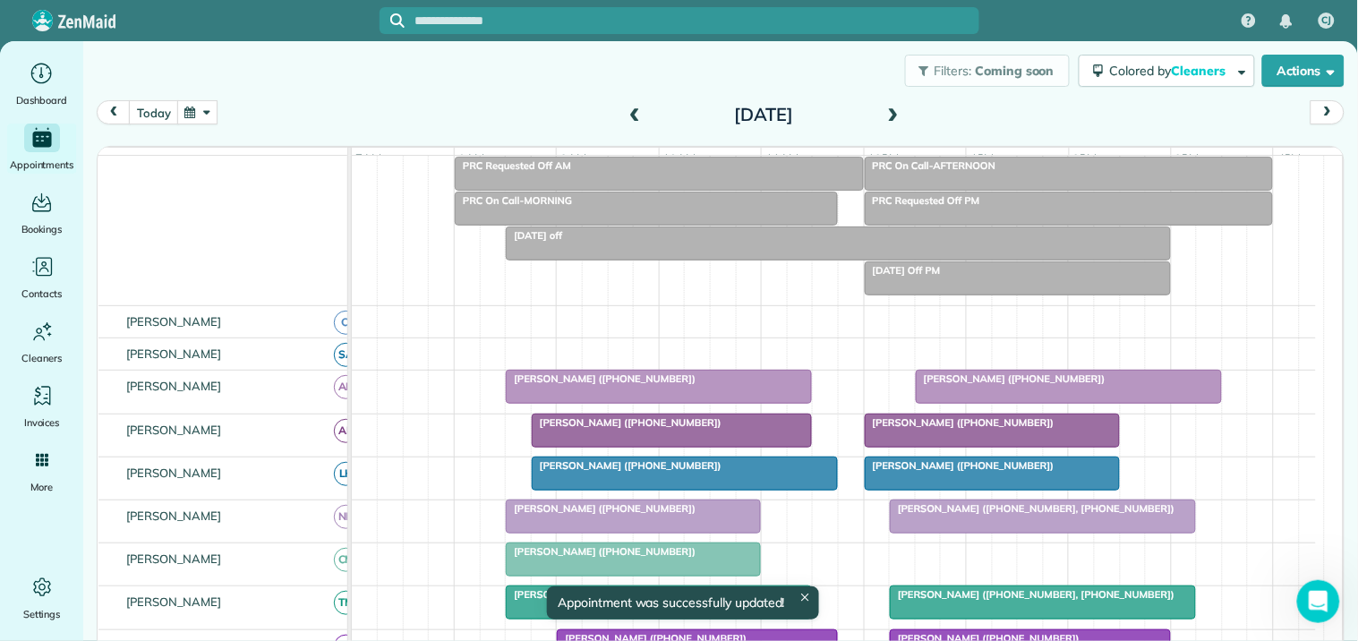
scroll to position [36, 0]
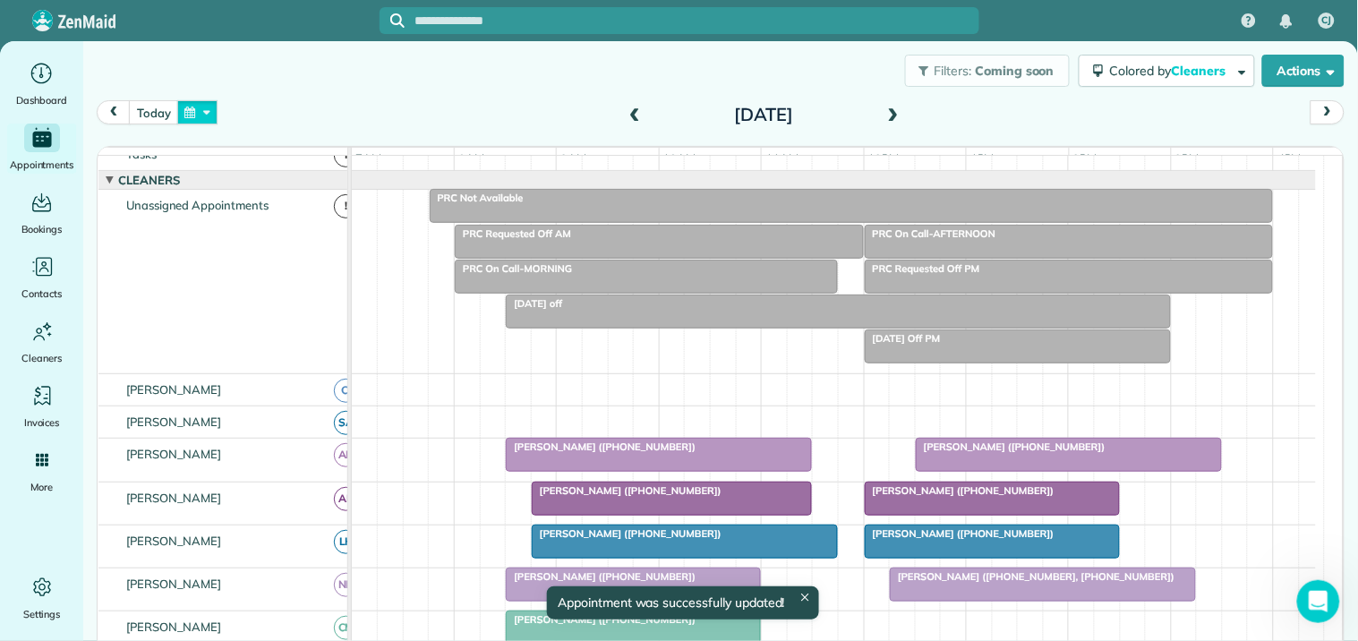
click at [200, 104] on button "button" at bounding box center [197, 112] width 41 height 24
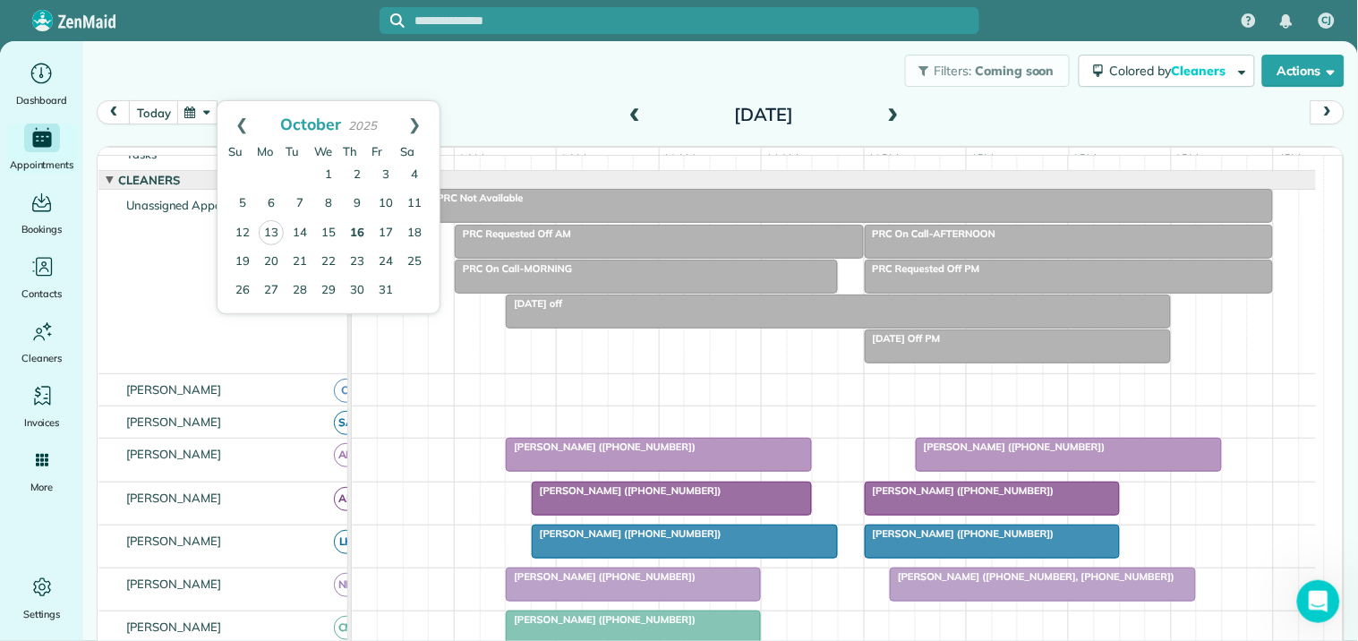
click at [368, 225] on link "16" at bounding box center [357, 233] width 29 height 29
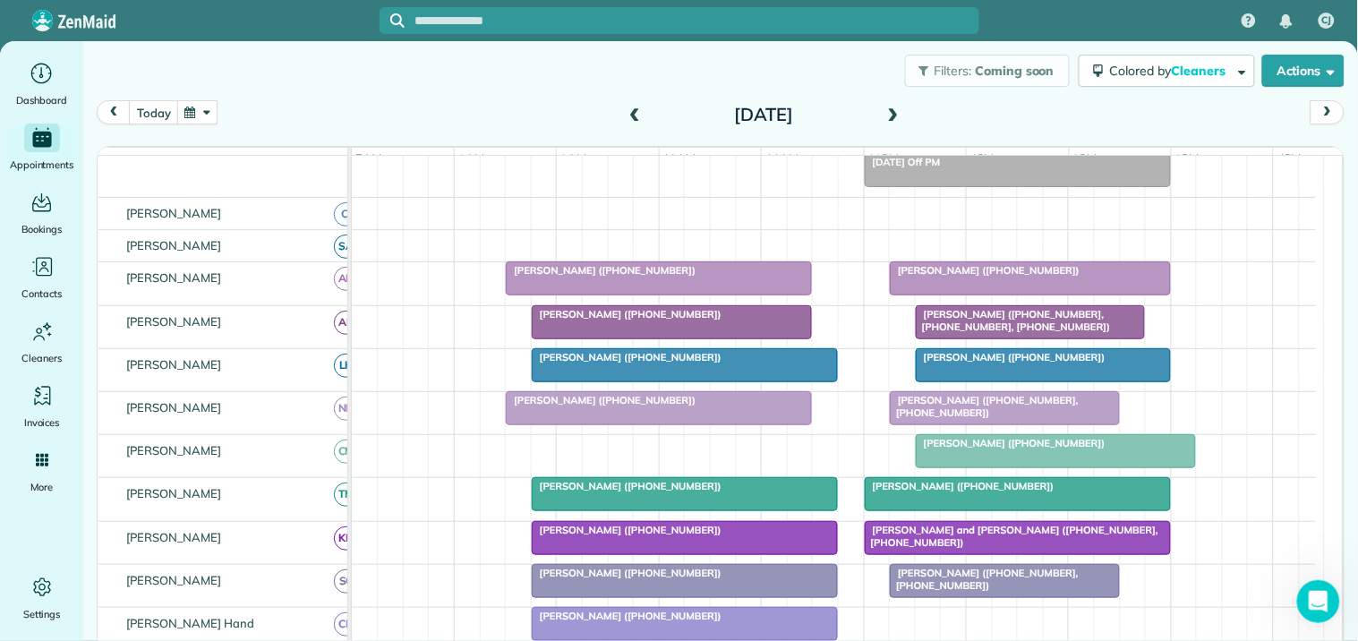
scroll to position [235, 0]
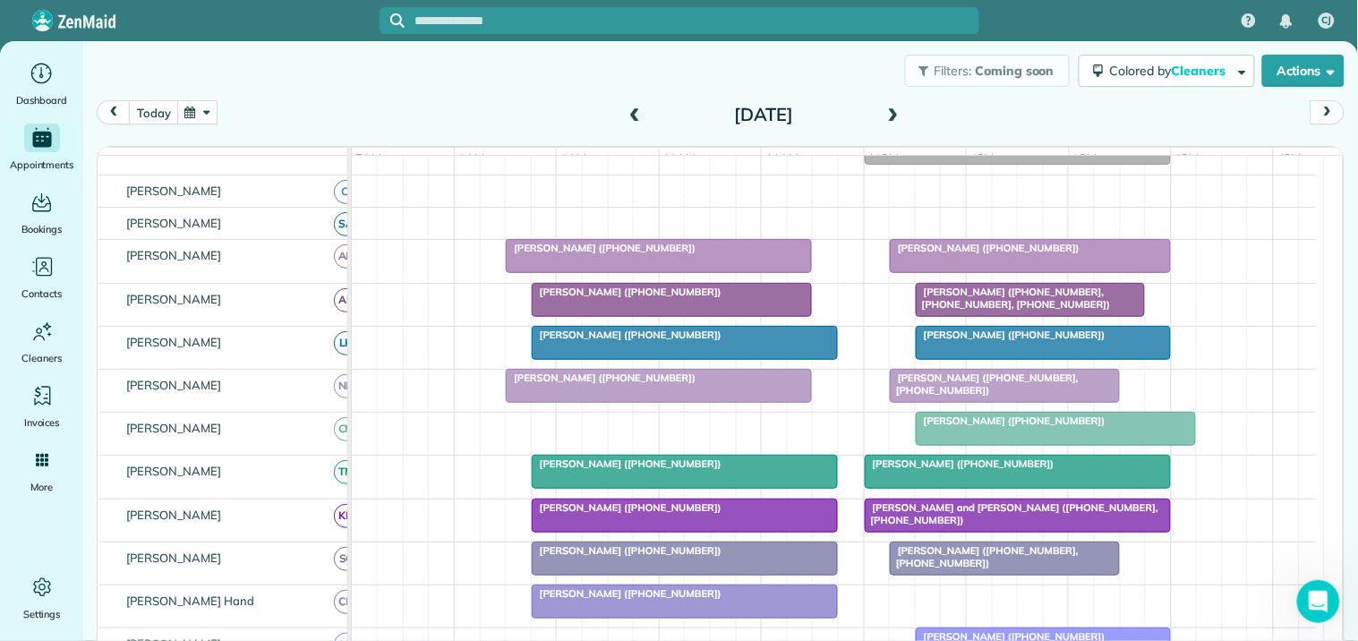
click at [197, 109] on button "button" at bounding box center [197, 112] width 41 height 24
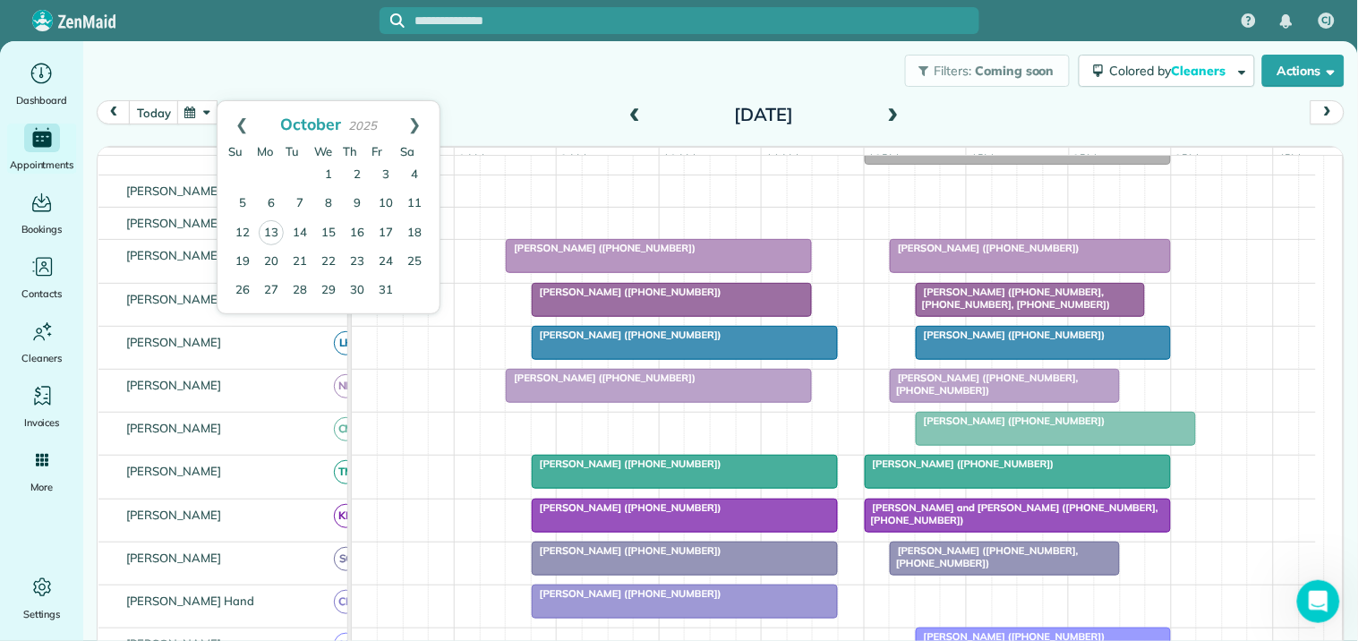
click at [504, 55] on div "Filters: Coming soon Colored by Cleaners Color by Cleaner Color by Team Color b…" at bounding box center [720, 70] width 1275 height 59
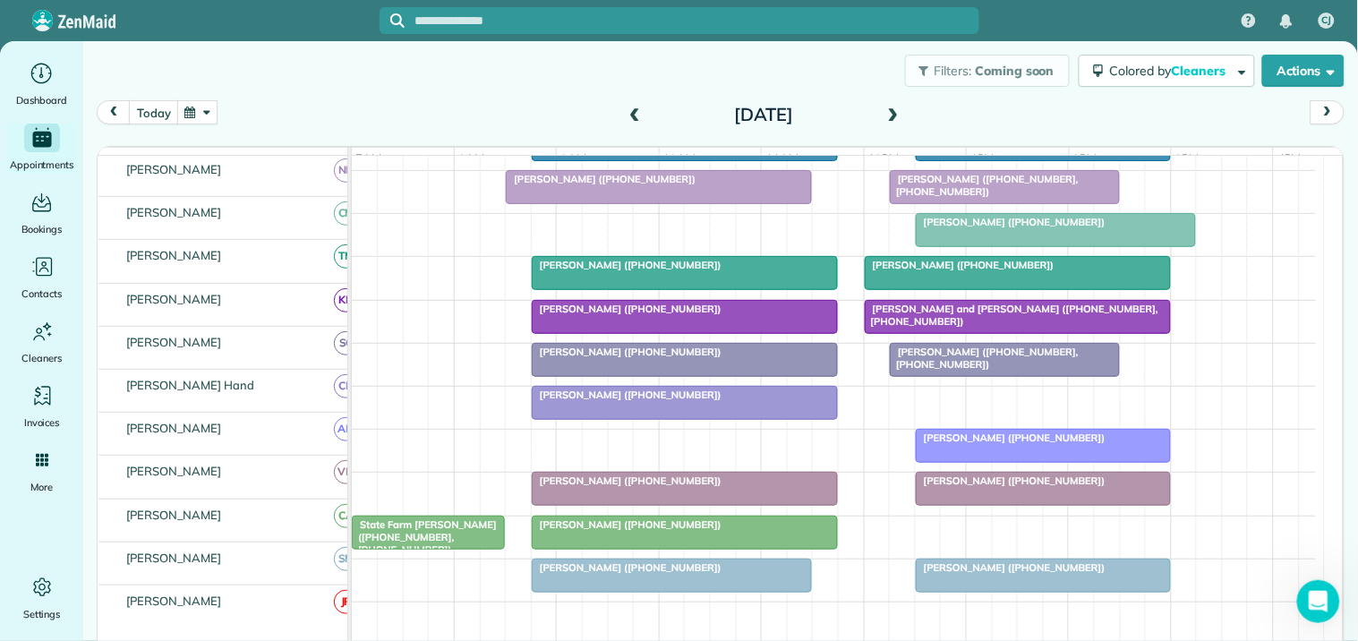
scroll to position [433, 0]
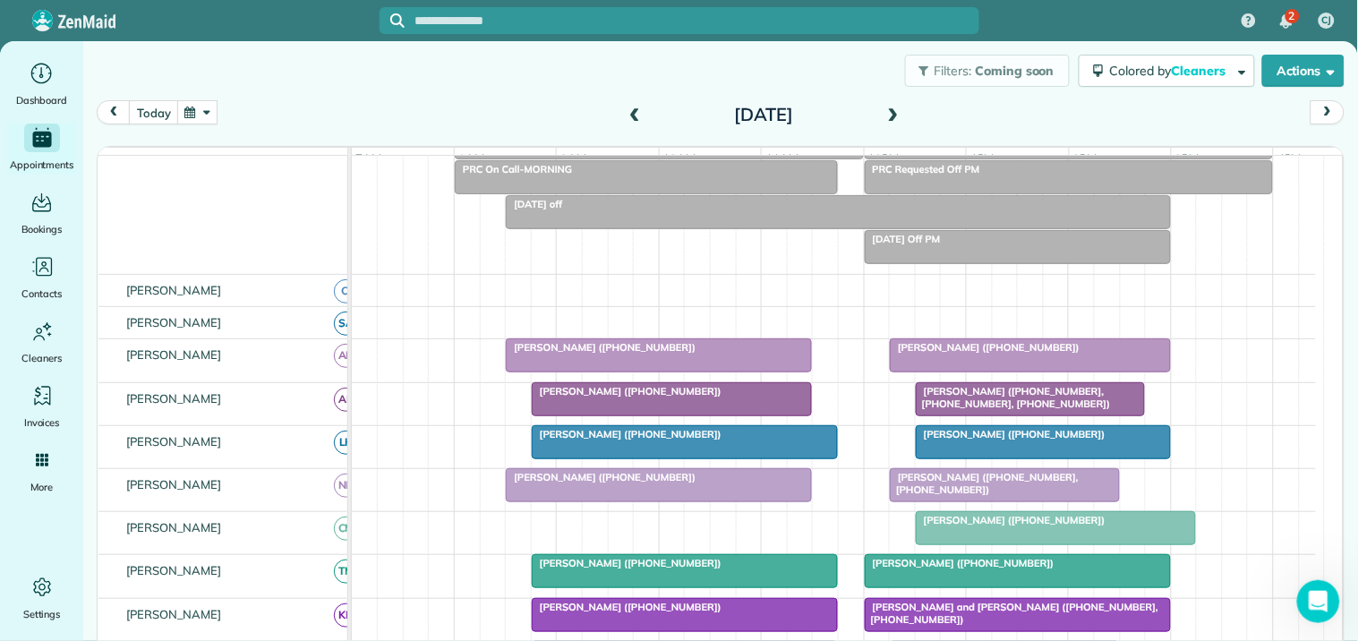
click at [347, 90] on div "Filters: Coming soon Colored by Cleaners Color by Cleaner Color by Team Color b…" at bounding box center [720, 70] width 1275 height 59
click at [154, 111] on button "today" at bounding box center [153, 112] width 49 height 24
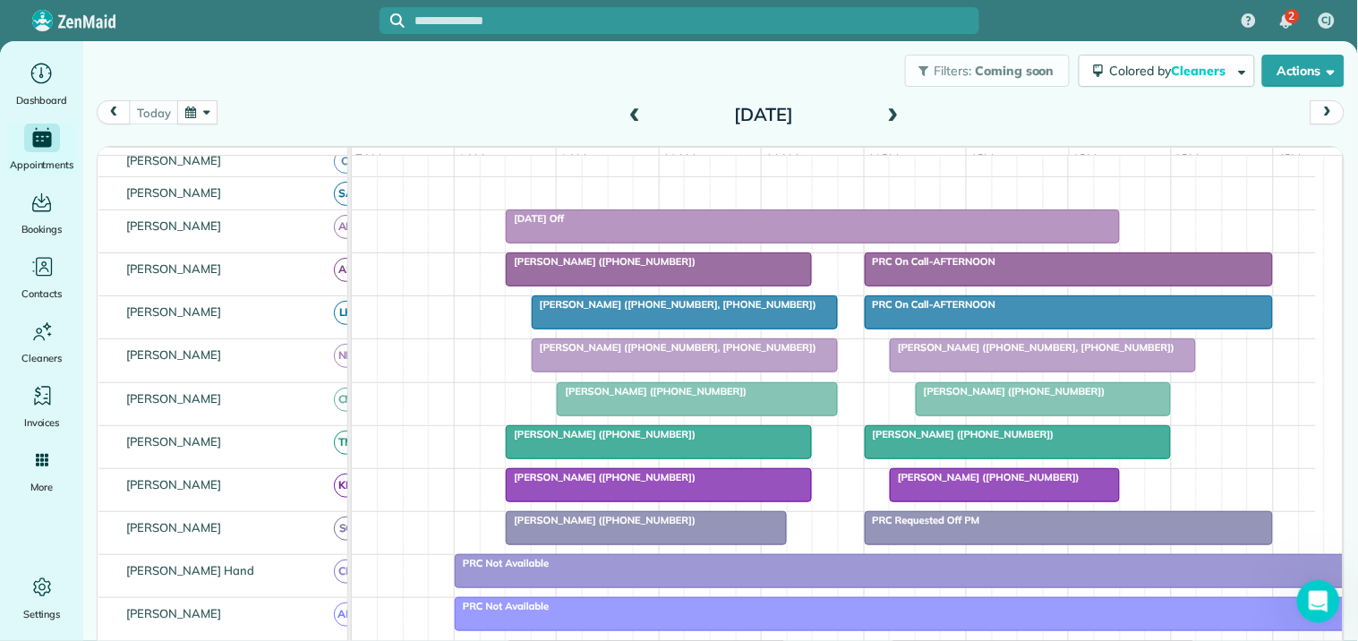
scroll to position [0, 0]
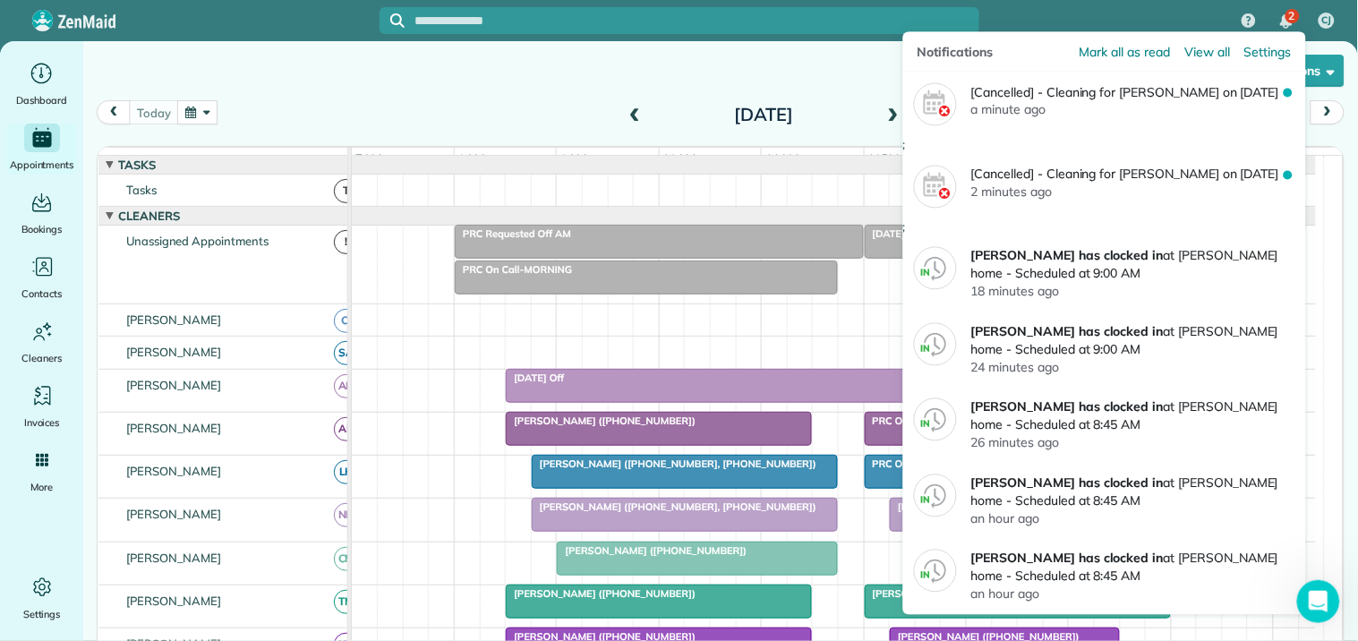
click at [1293, 21] on span "2" at bounding box center [1292, 16] width 6 height 14
click at [1108, 56] on span "Mark all as read" at bounding box center [1125, 52] width 90 height 18
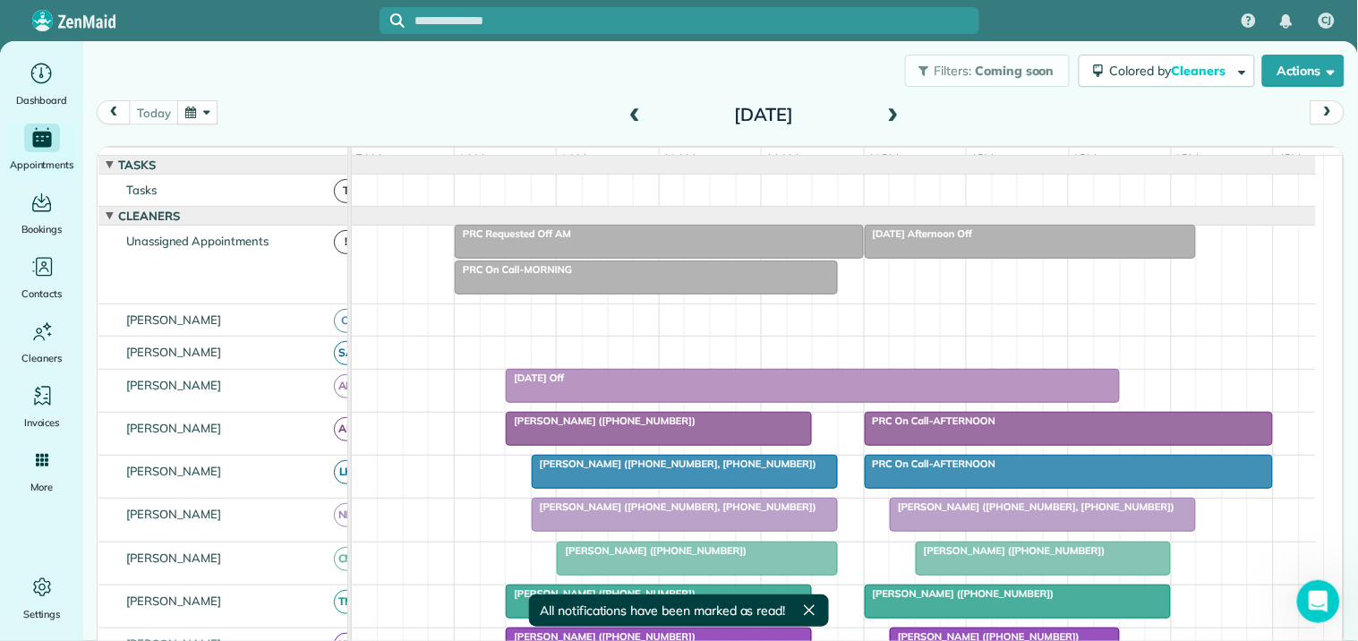
click at [435, 90] on div "Filters: Coming soon Colored by Cleaners Color by Cleaner Color by Team Color b…" at bounding box center [720, 70] width 1275 height 59
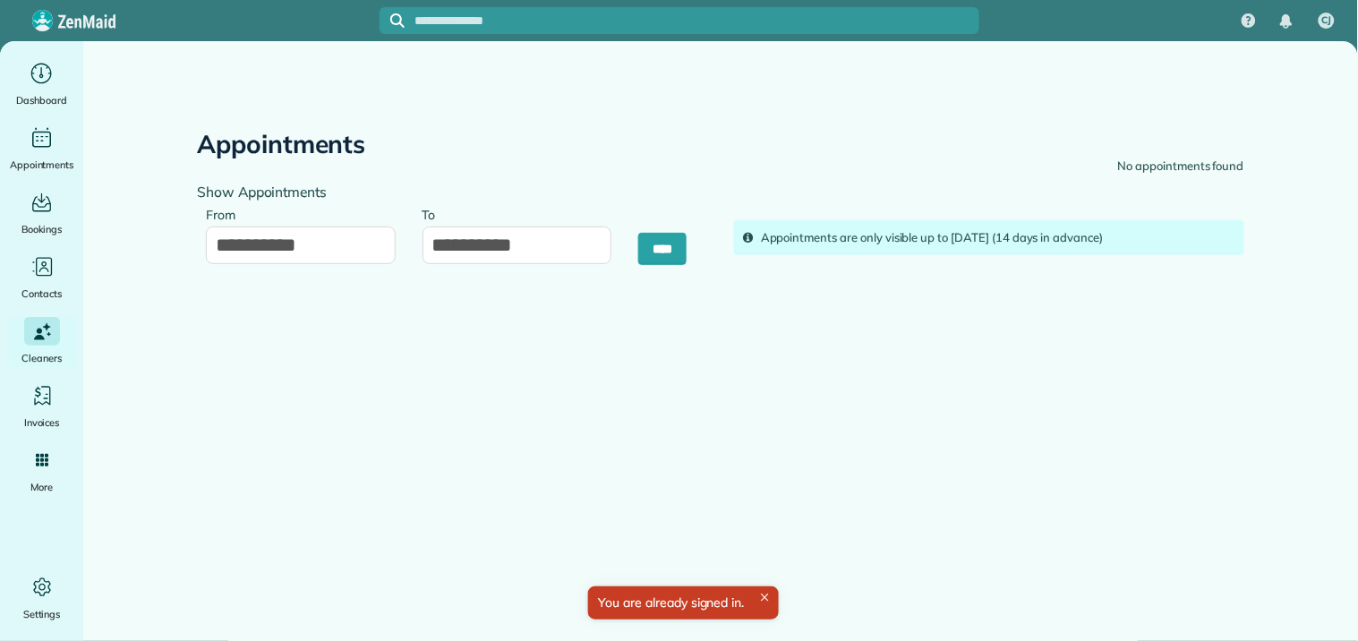
type input "**********"
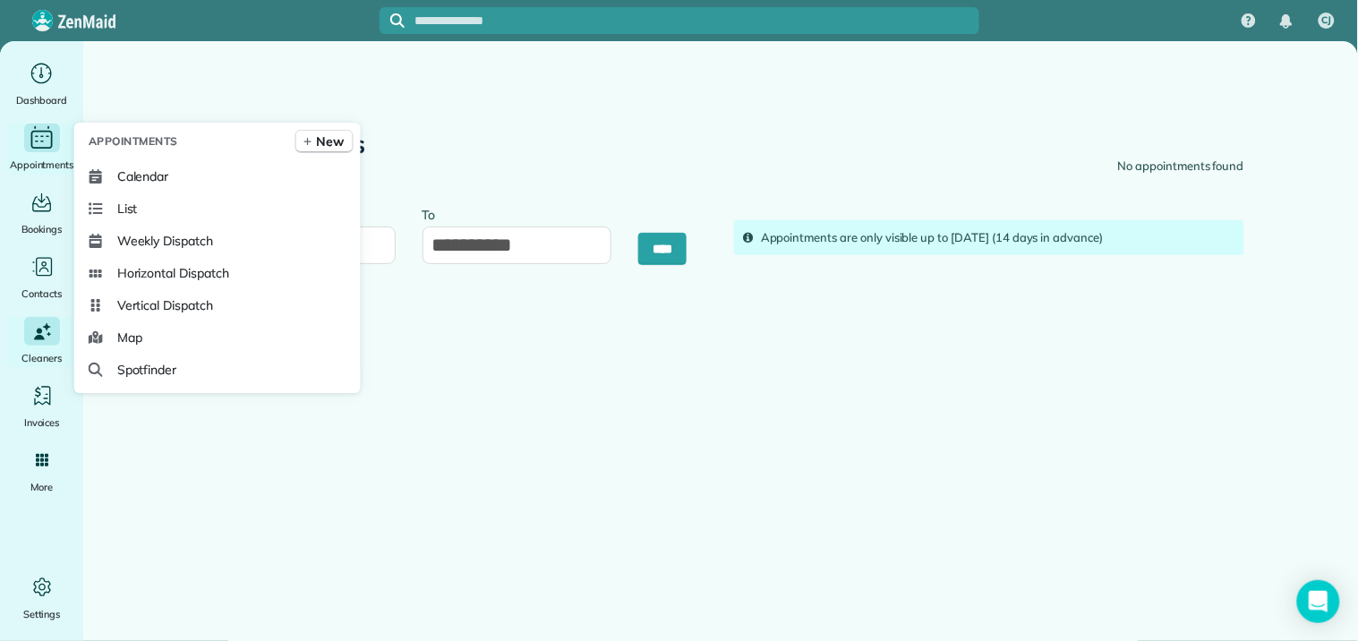
click at [42, 145] on icon "Main" at bounding box center [42, 137] width 28 height 27
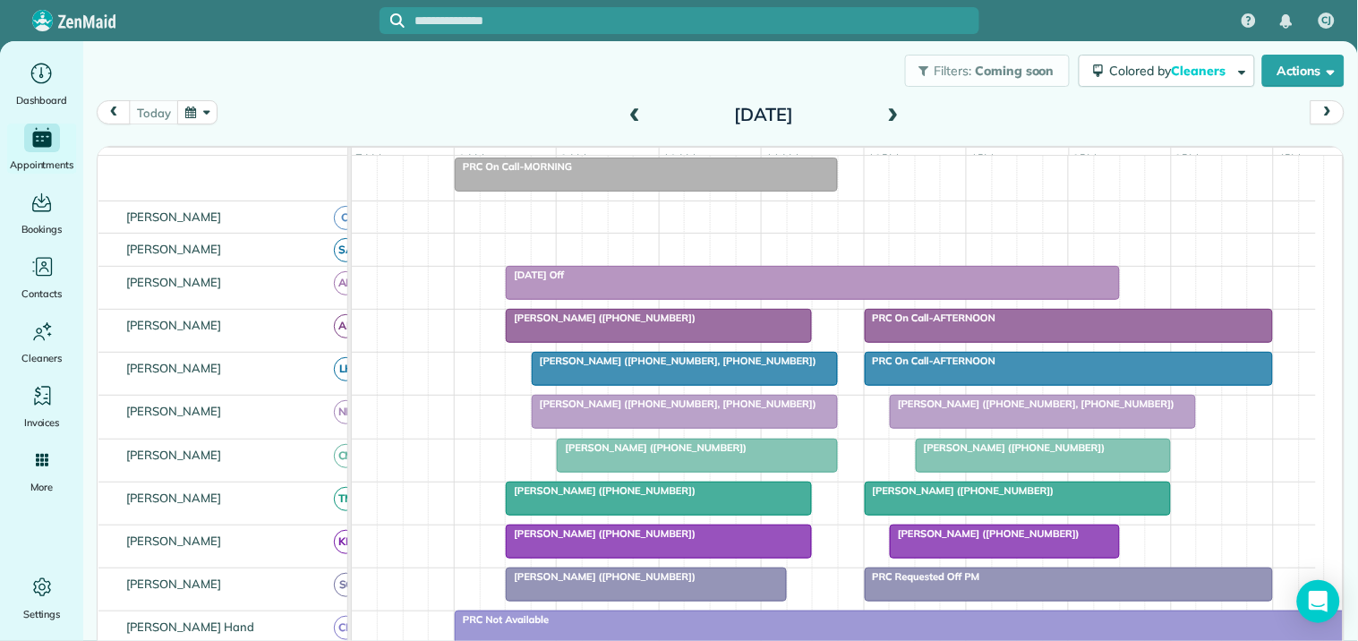
scroll to position [298, 0]
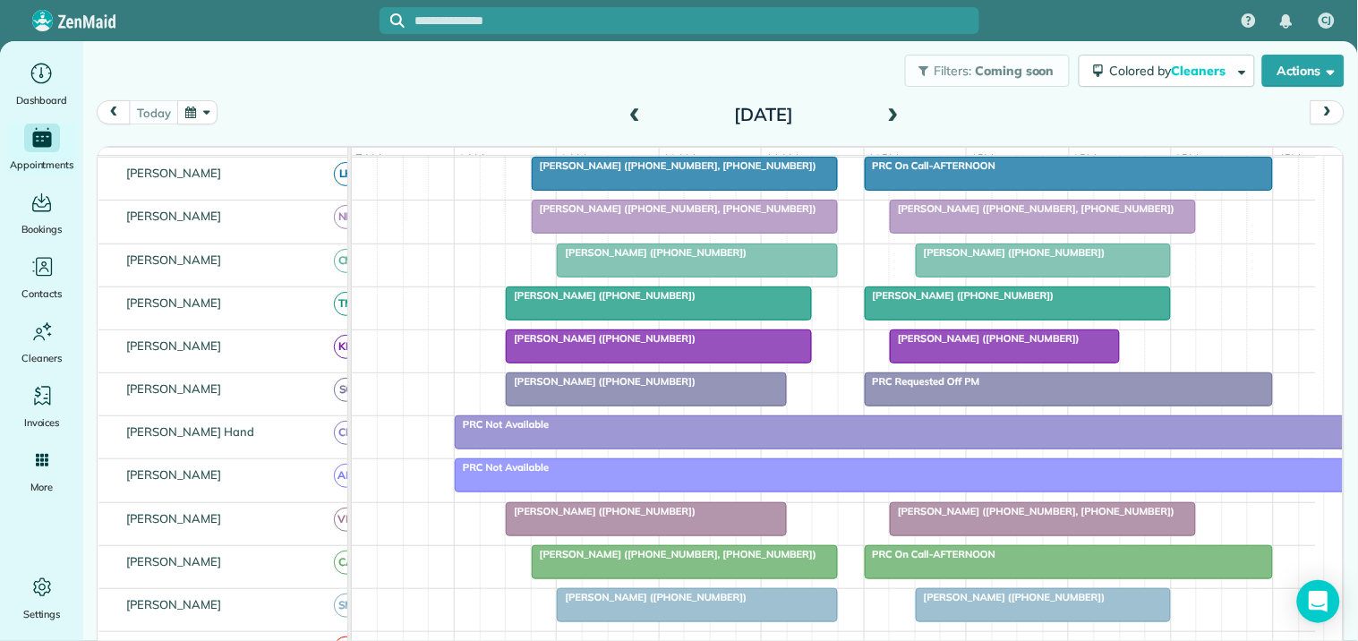
click at [884, 111] on span at bounding box center [894, 115] width 20 height 16
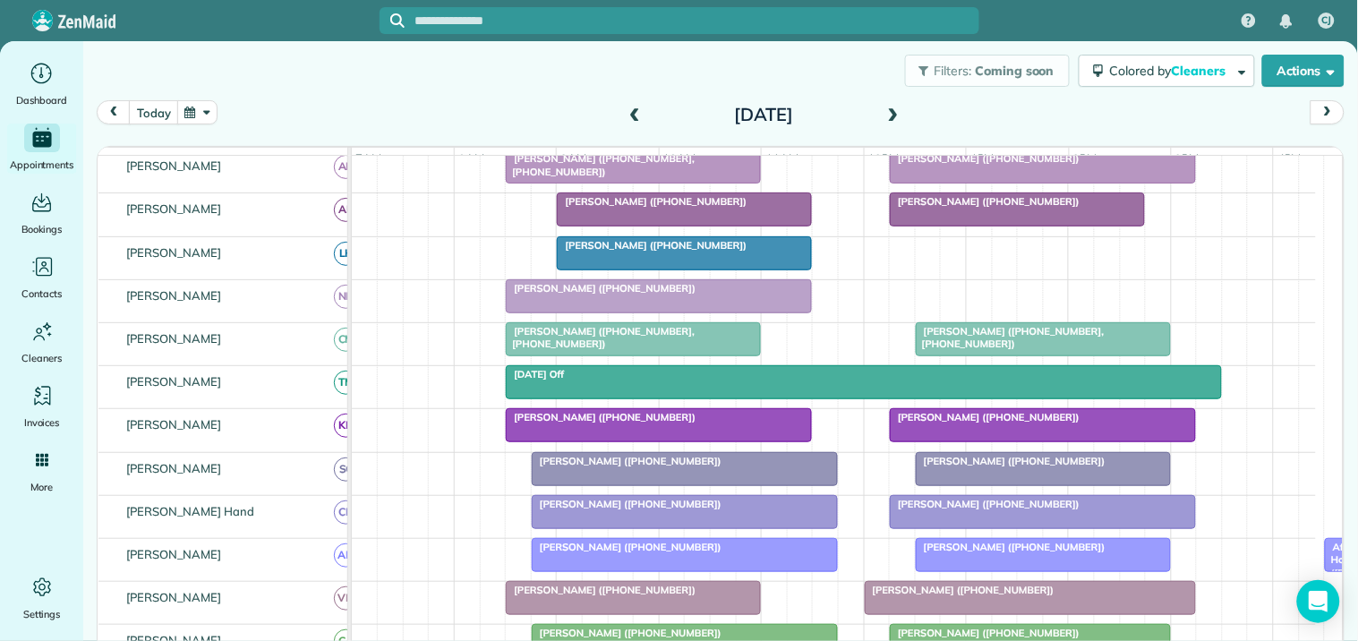
scroll to position [270, 0]
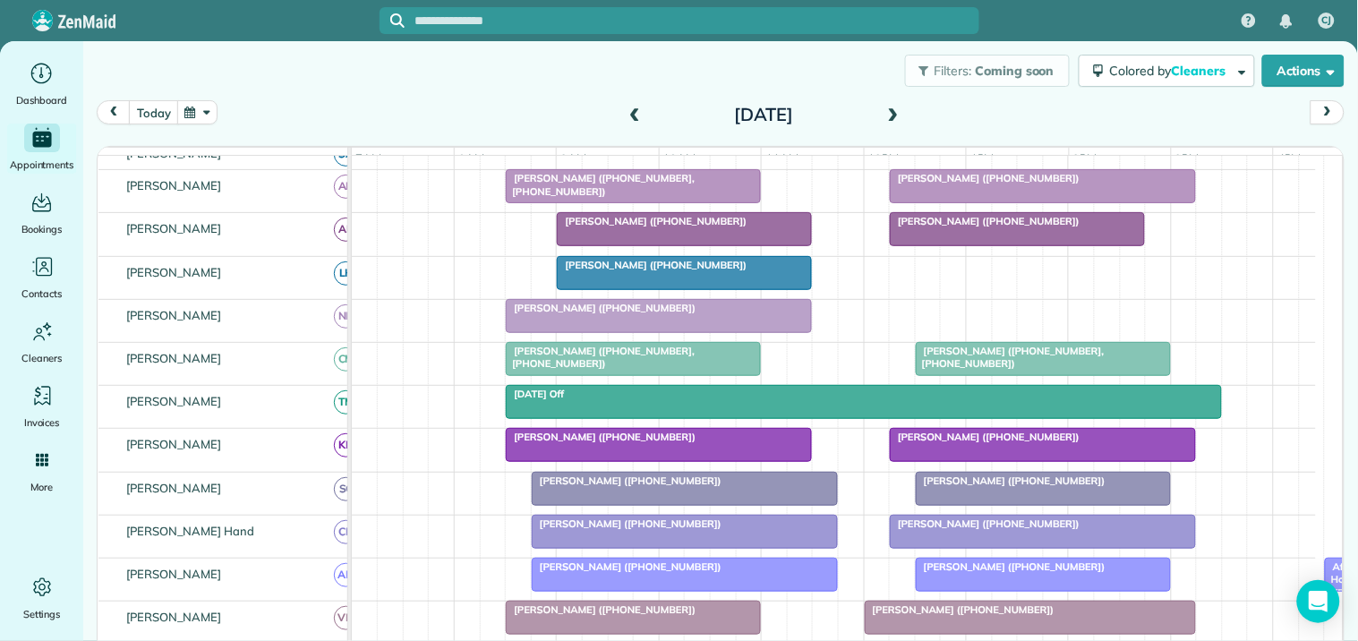
click at [884, 109] on span at bounding box center [894, 115] width 20 height 16
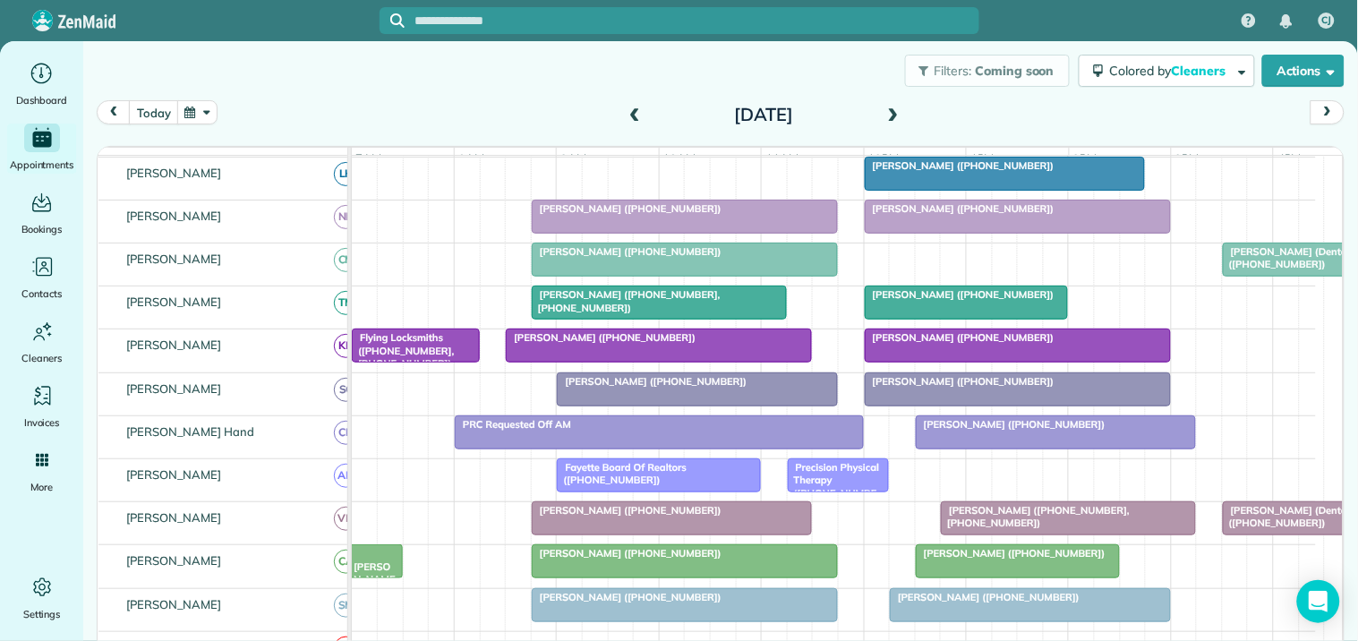
scroll to position [0, 0]
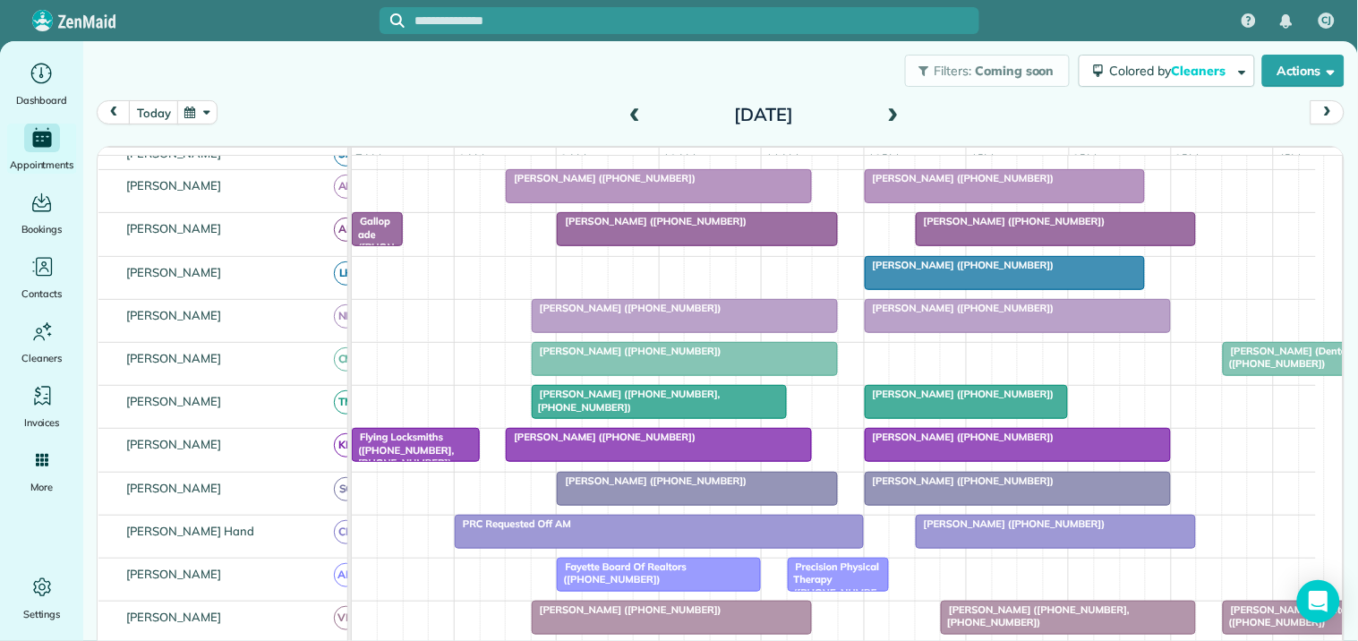
click at [884, 107] on span at bounding box center [894, 115] width 20 height 16
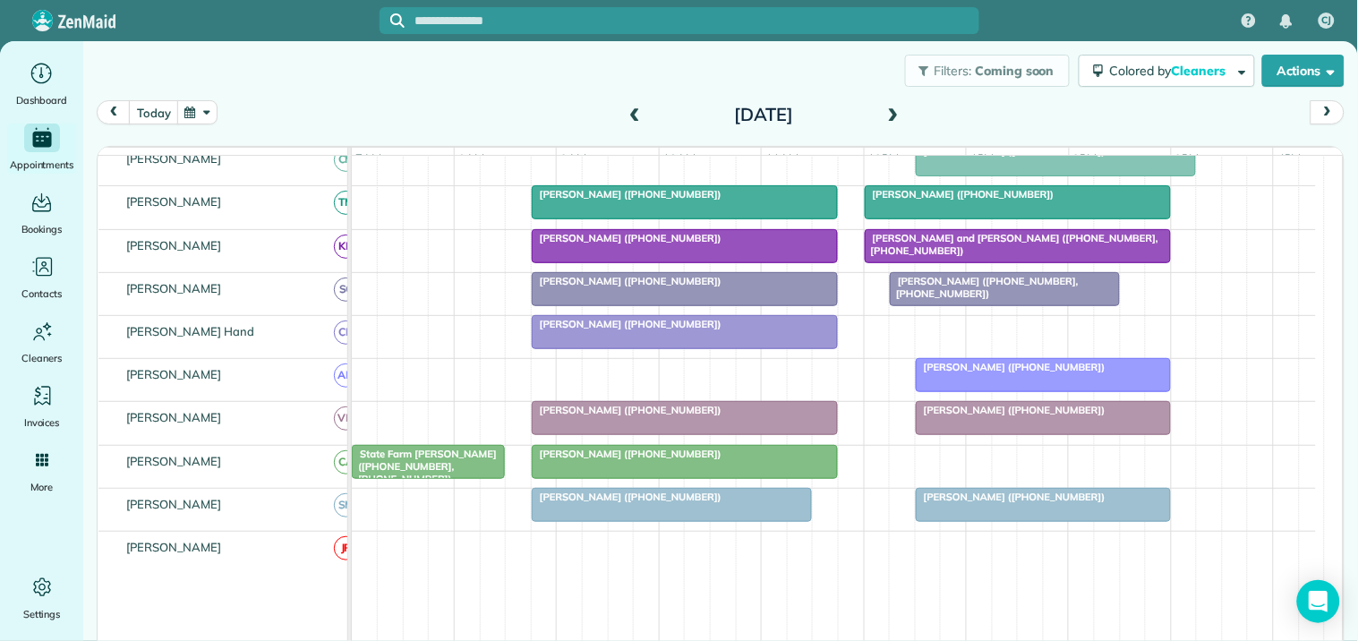
click at [884, 115] on span at bounding box center [894, 115] width 20 height 16
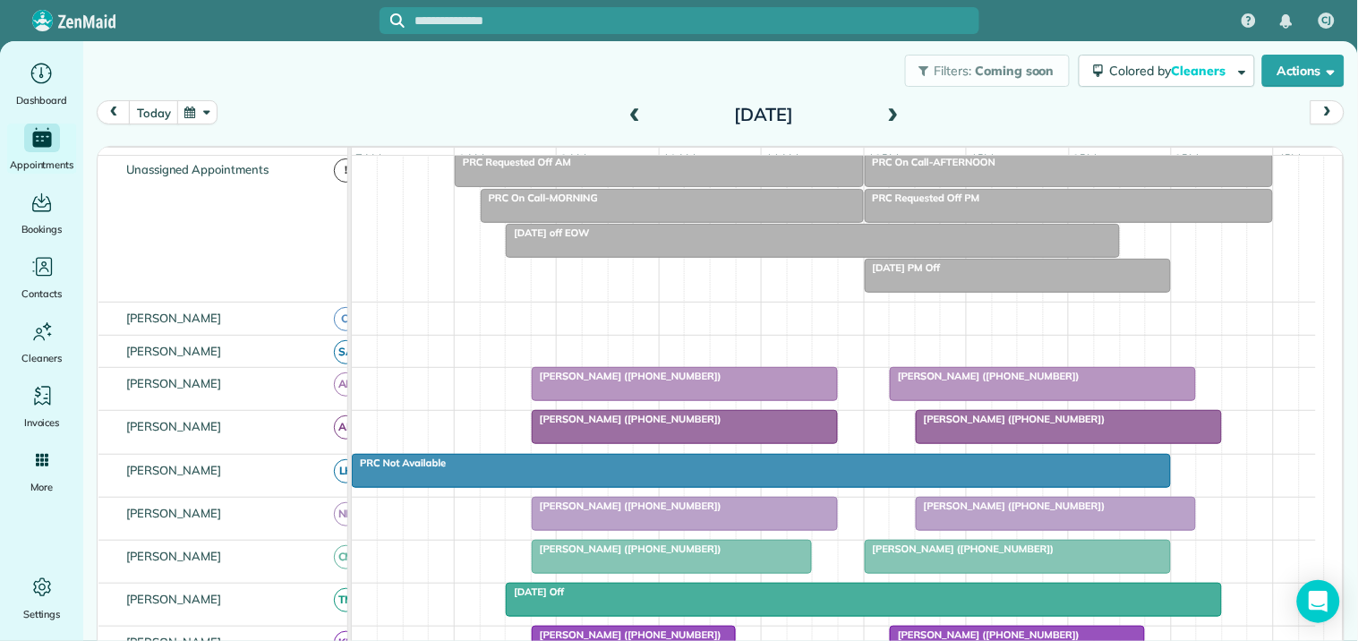
click at [890, 112] on span at bounding box center [894, 115] width 20 height 16
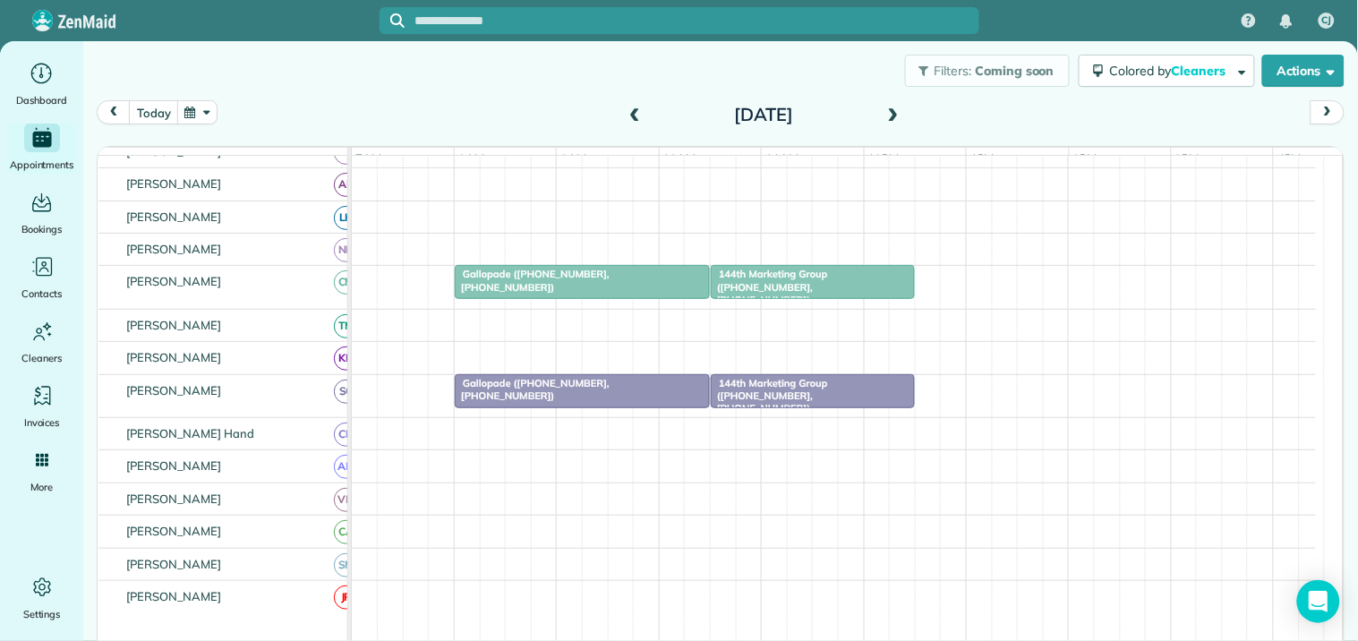
click at [884, 104] on span at bounding box center [894, 115] width 20 height 27
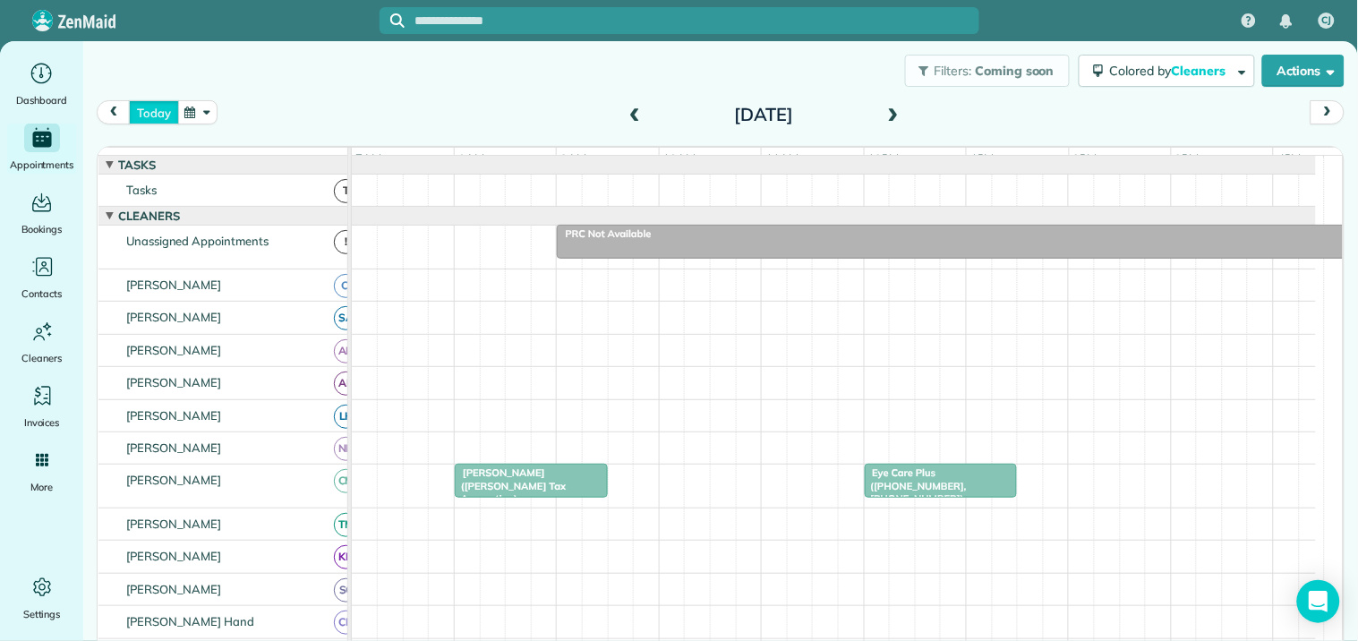
click at [156, 112] on button "today" at bounding box center [153, 112] width 49 height 24
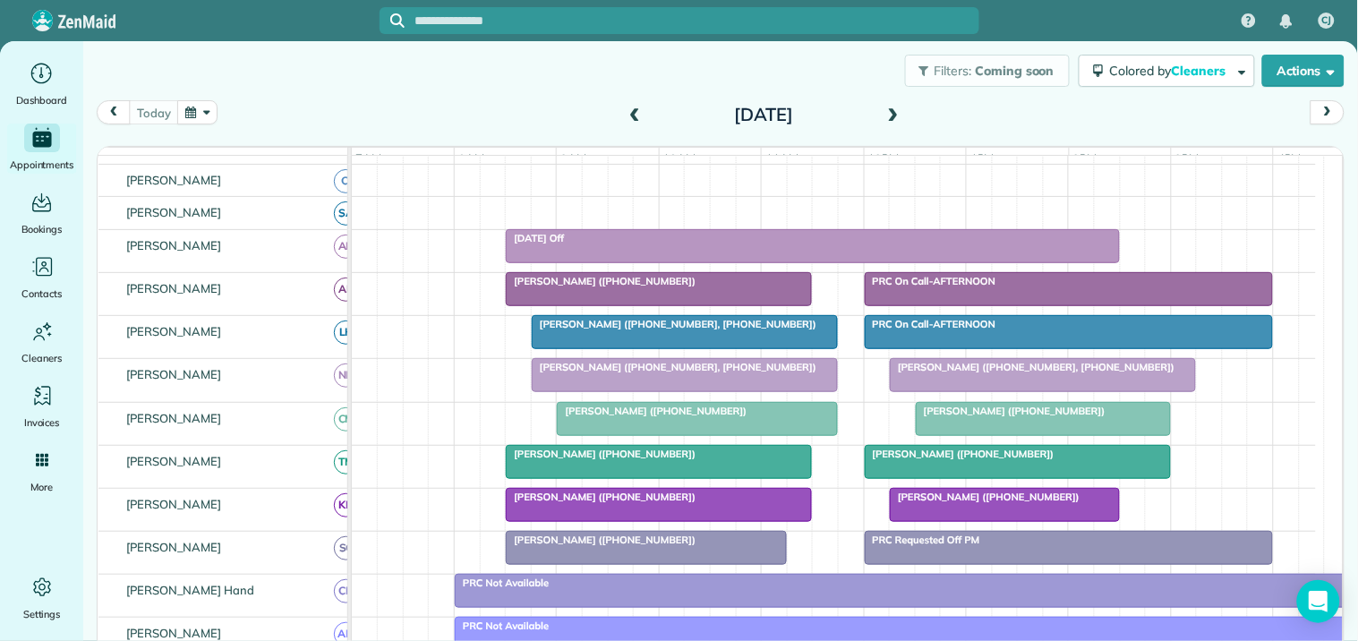
scroll to position [298, 0]
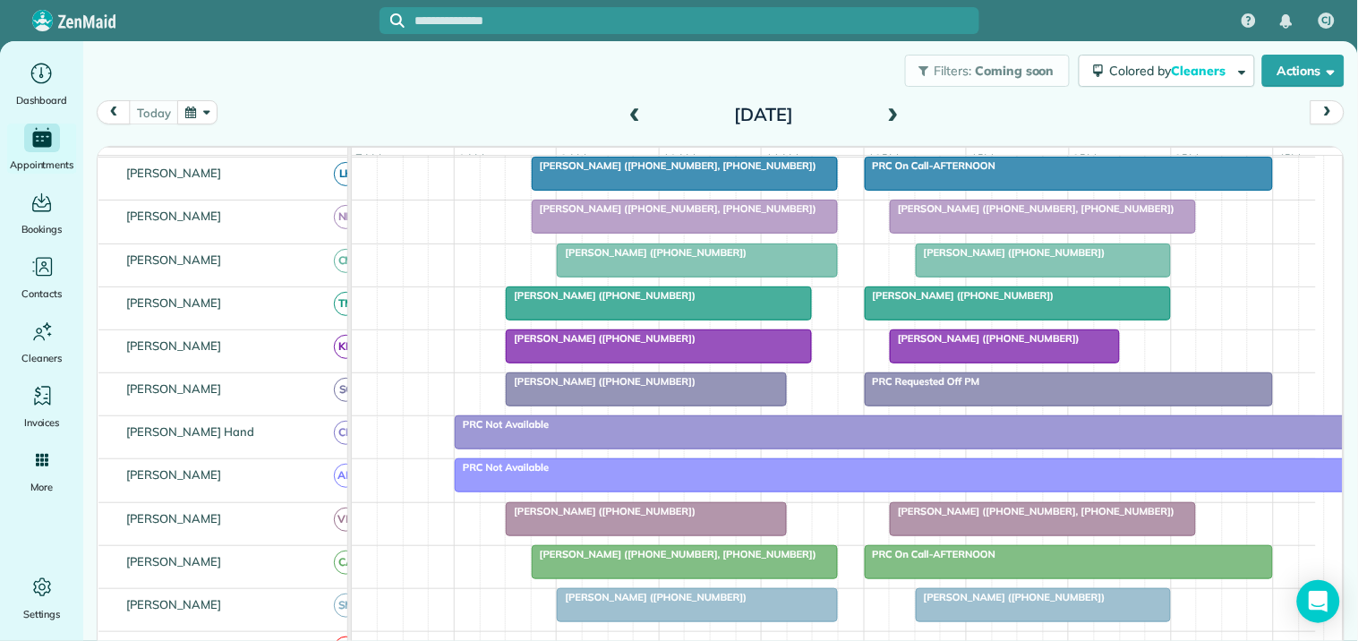
click at [891, 108] on span at bounding box center [894, 115] width 20 height 16
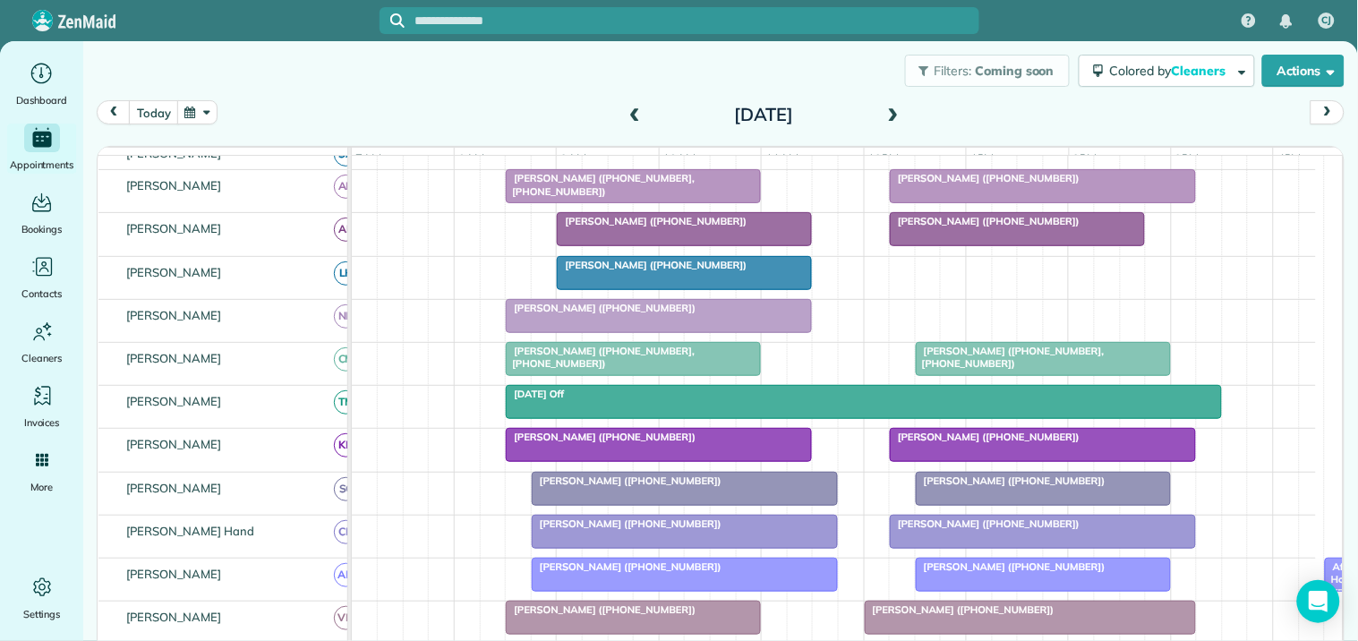
scroll to position [467, 0]
click at [627, 107] on span at bounding box center [635, 115] width 20 height 16
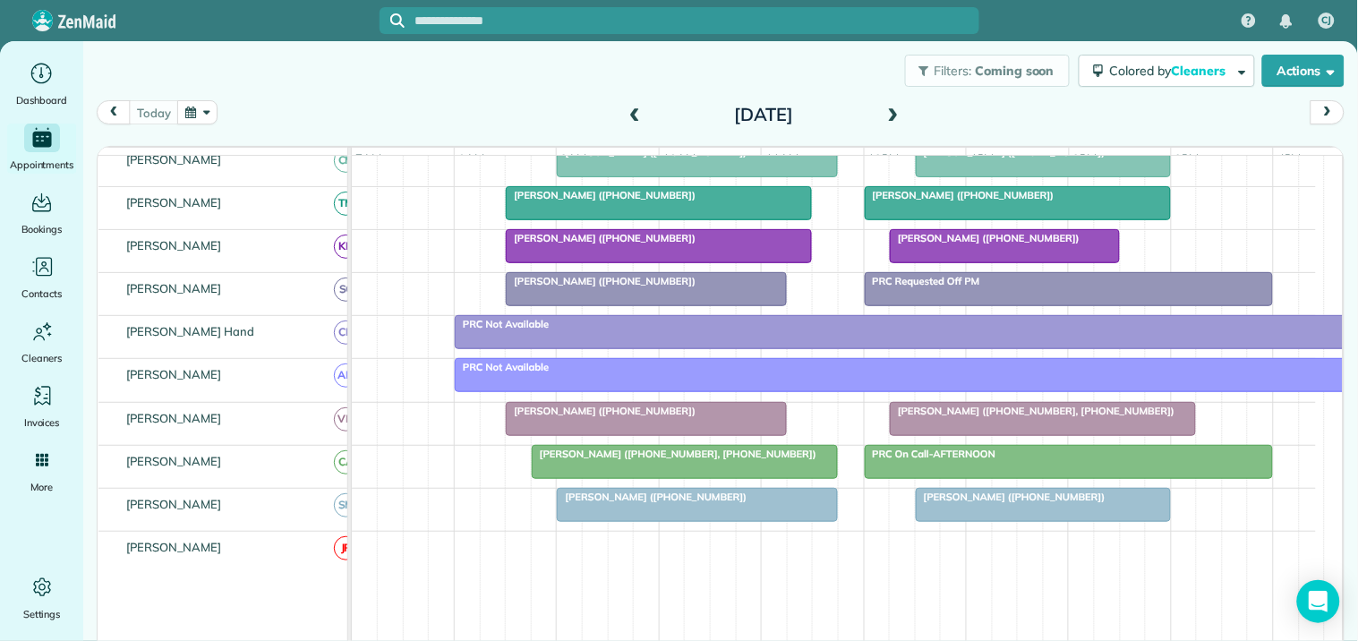
click at [889, 103] on span at bounding box center [894, 115] width 20 height 27
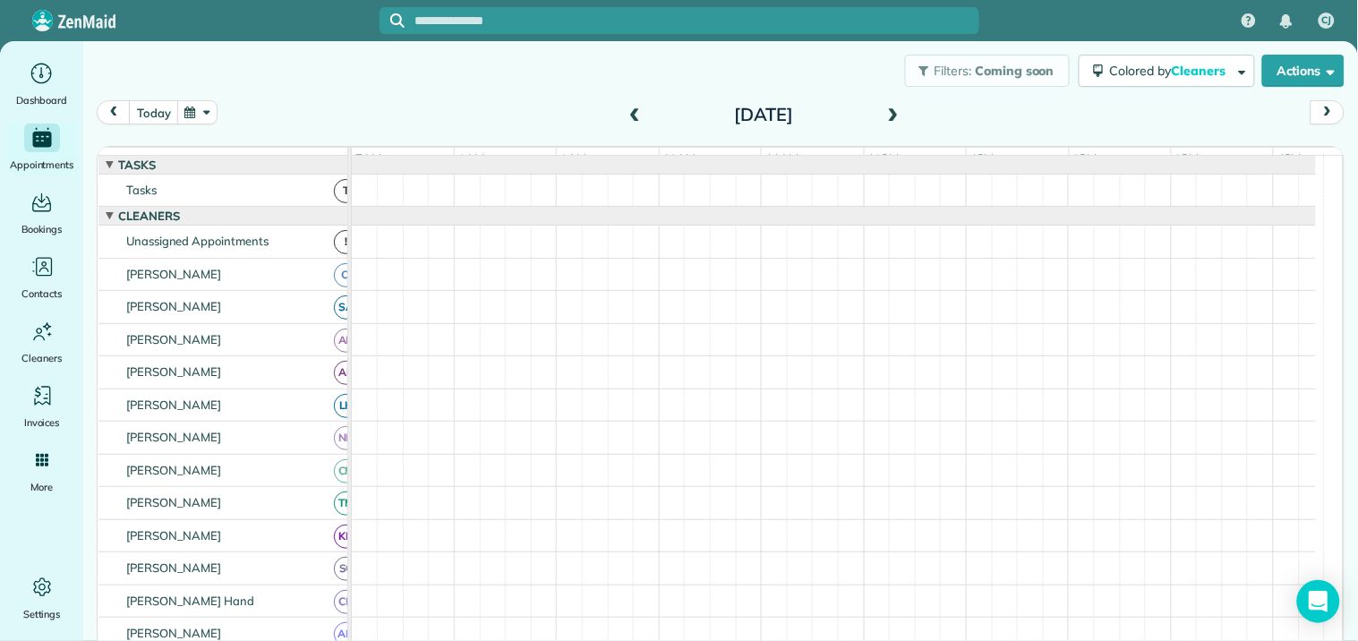
click at [943, 111] on div "today Tuesday Oct 14, 2025" at bounding box center [721, 117] width 1248 height 34
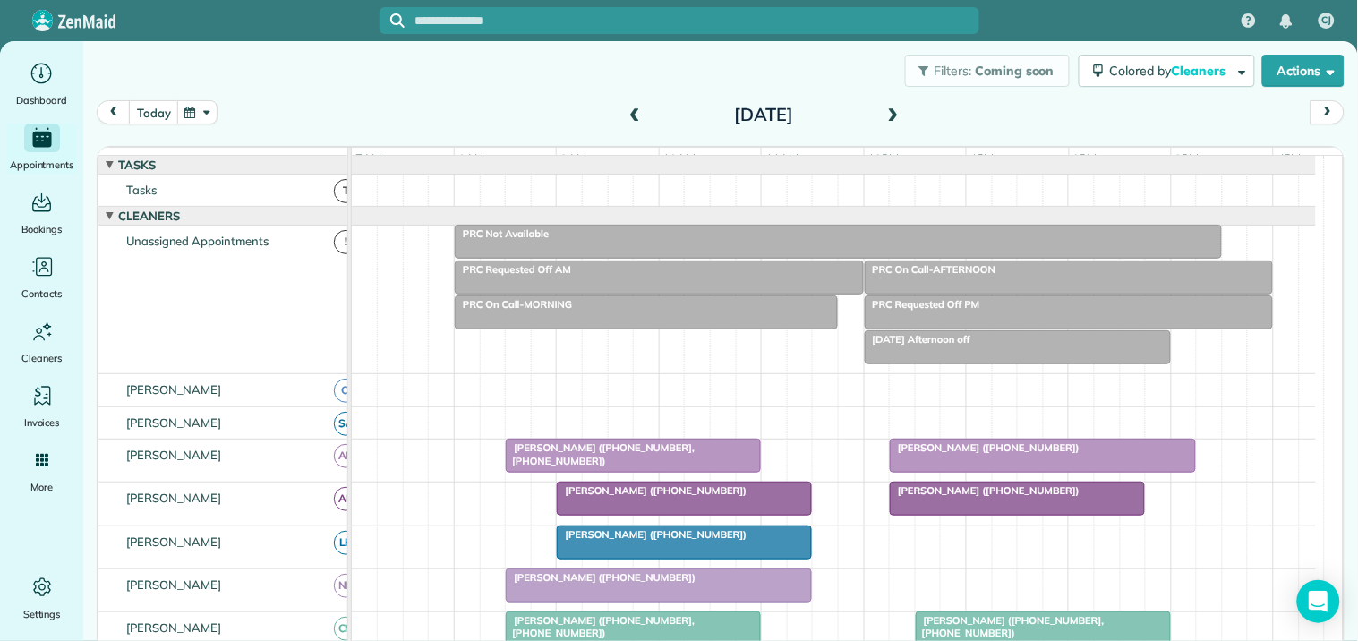
click at [888, 113] on span at bounding box center [894, 115] width 20 height 16
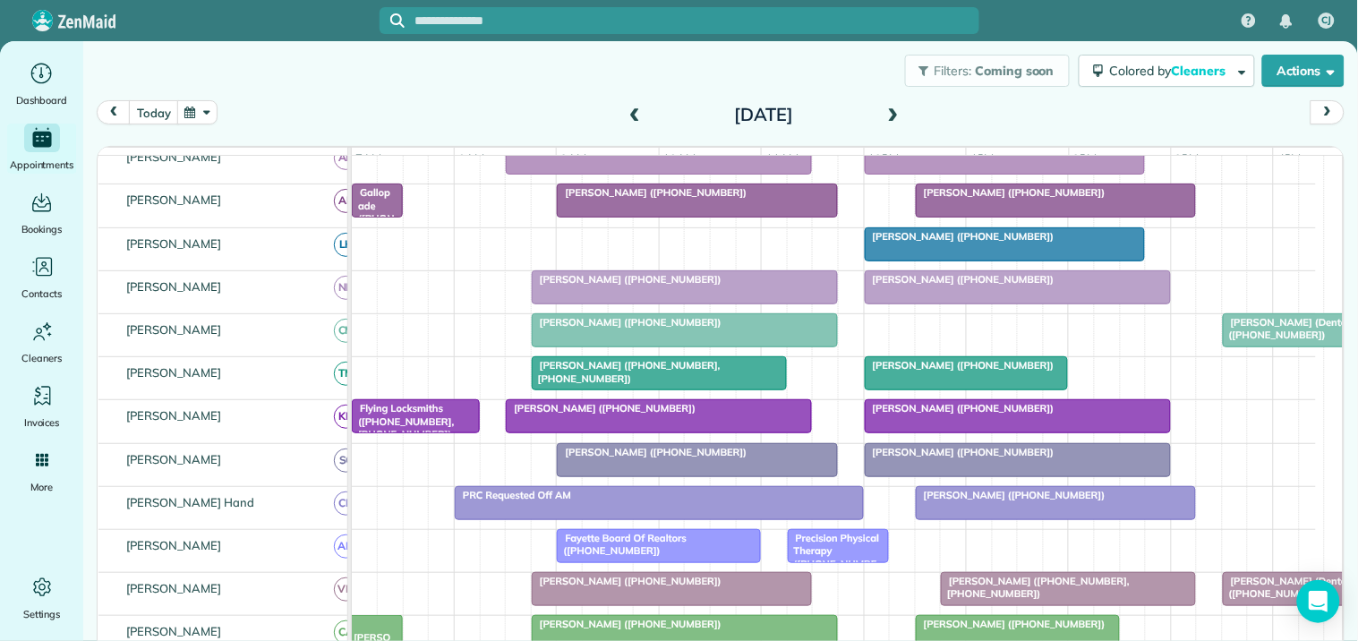
click at [888, 110] on span at bounding box center [894, 115] width 20 height 16
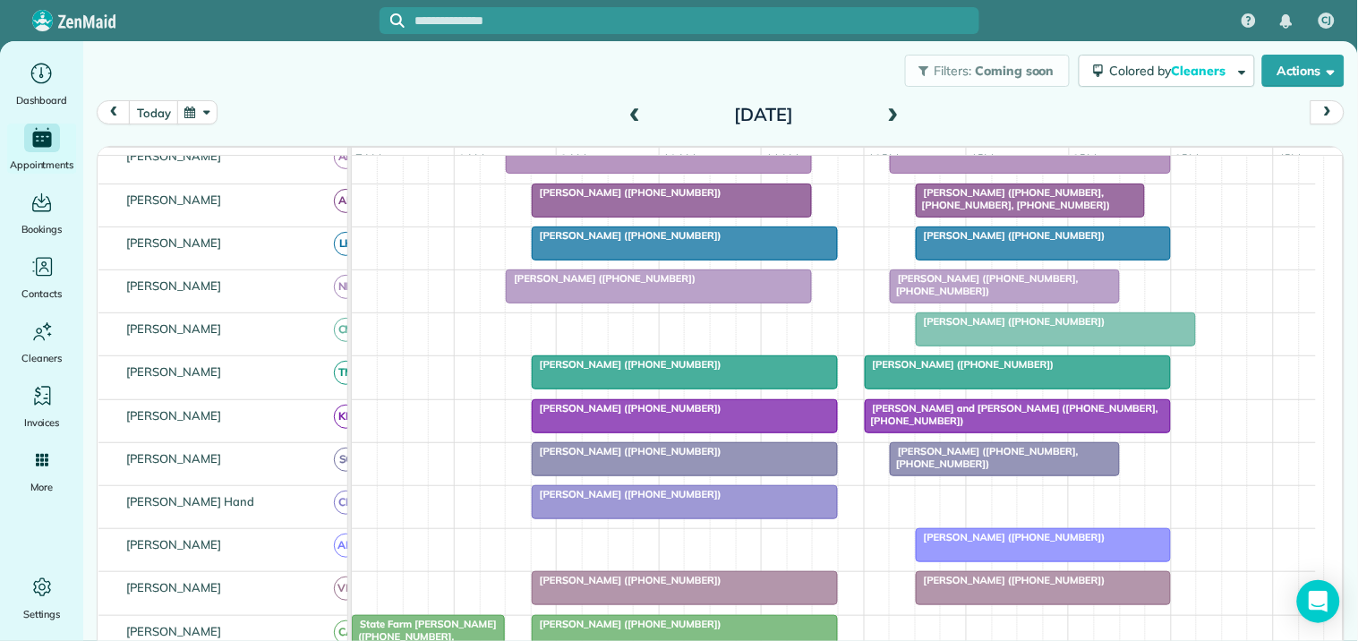
click at [889, 110] on span at bounding box center [894, 115] width 20 height 16
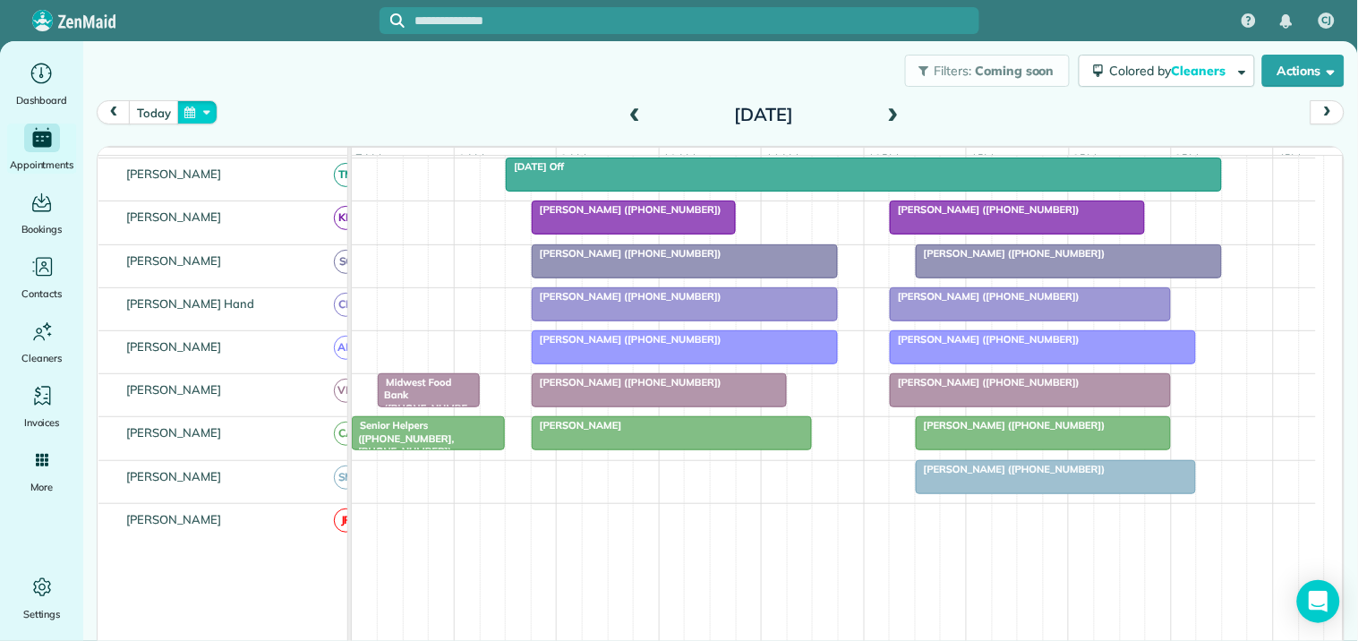
click at [213, 115] on button "button" at bounding box center [197, 112] width 41 height 24
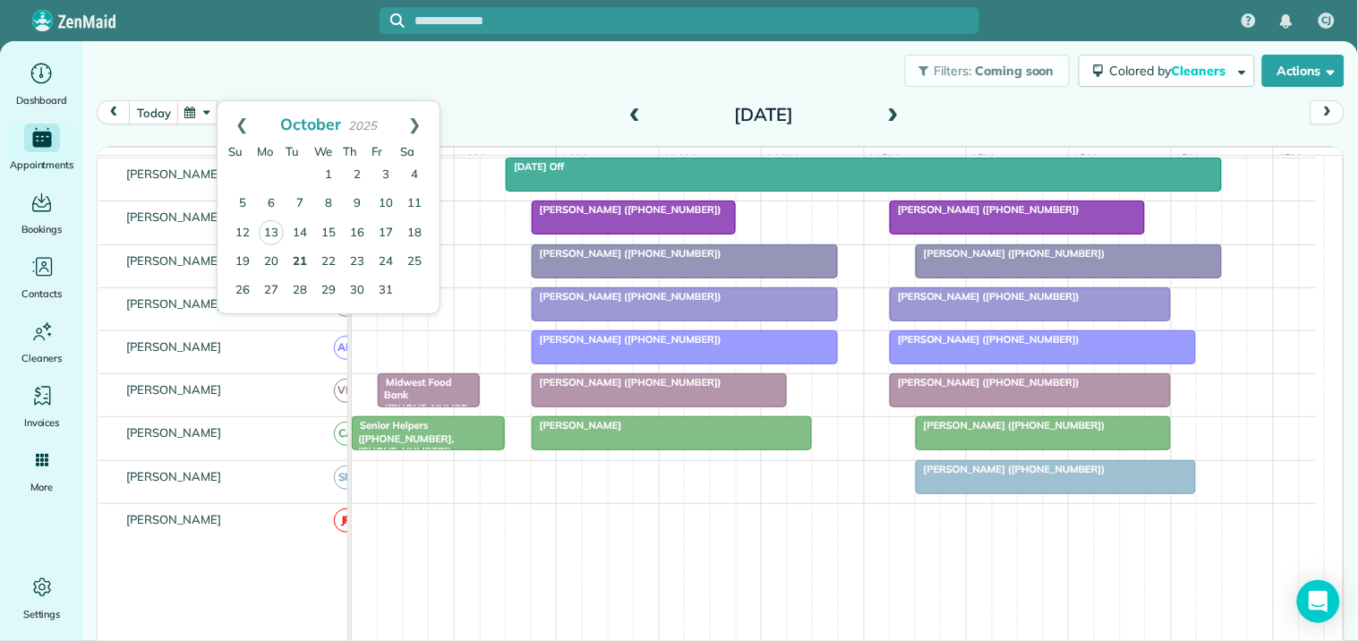
click at [294, 258] on link "21" at bounding box center [300, 262] width 29 height 29
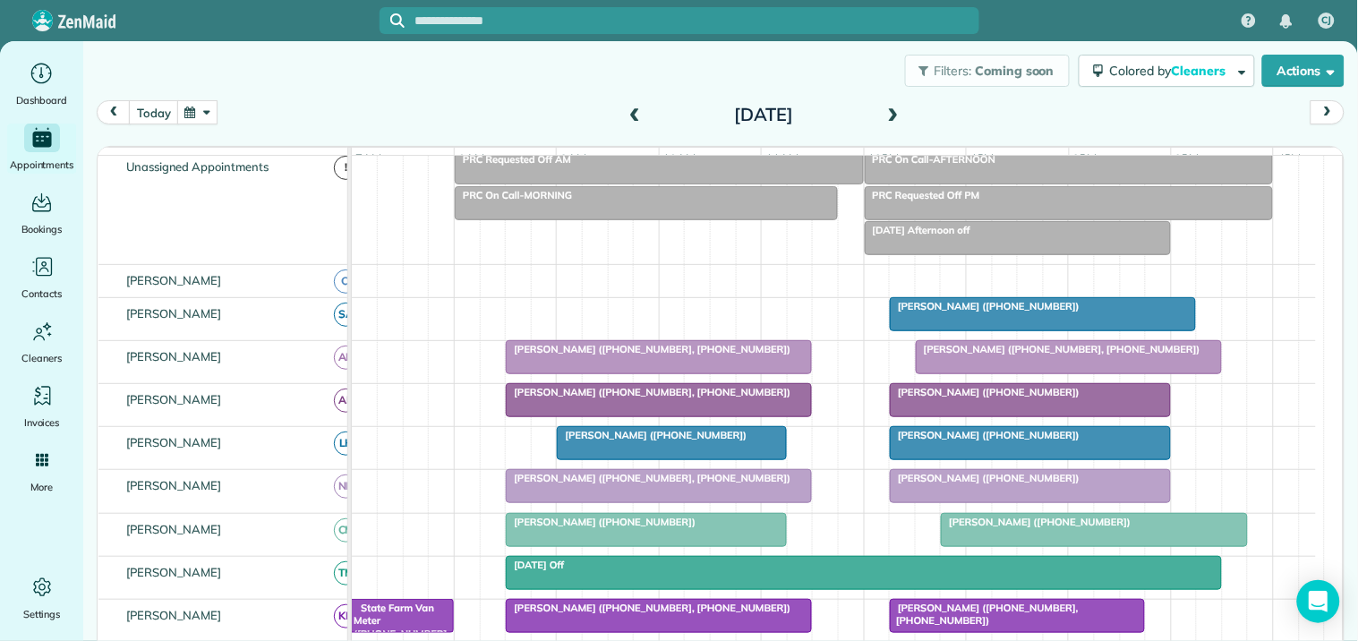
click at [625, 113] on span at bounding box center [635, 115] width 20 height 16
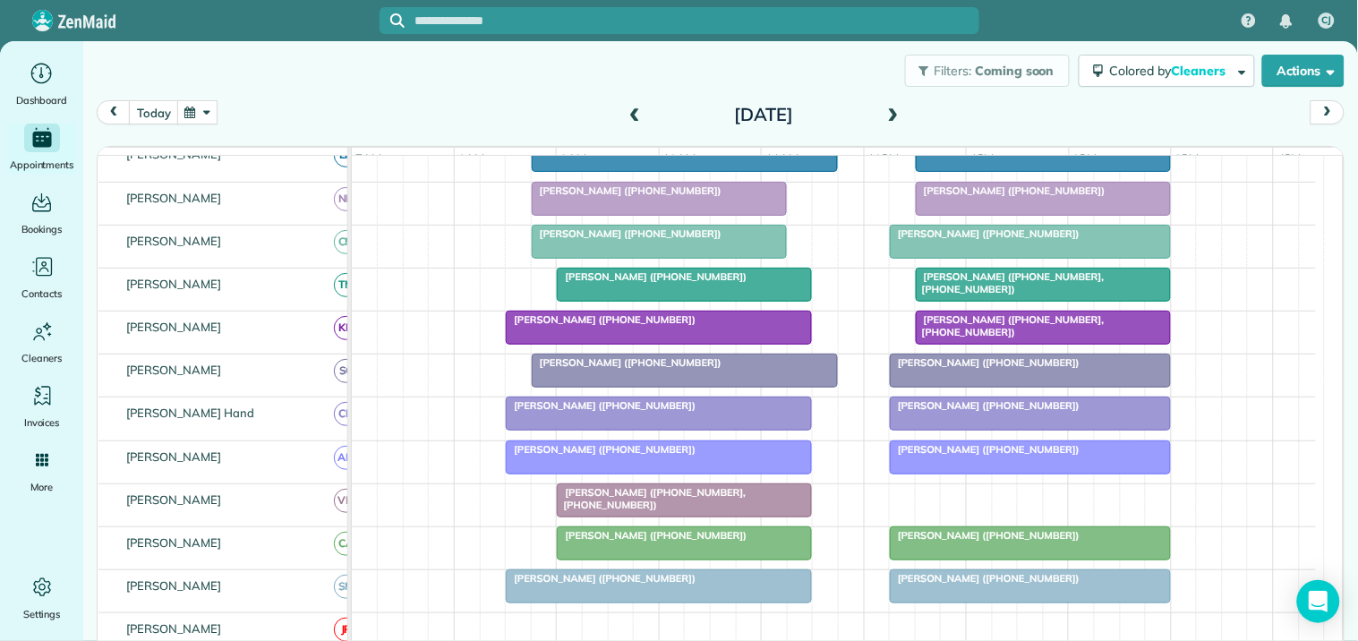
click at [890, 112] on span at bounding box center [894, 115] width 20 height 16
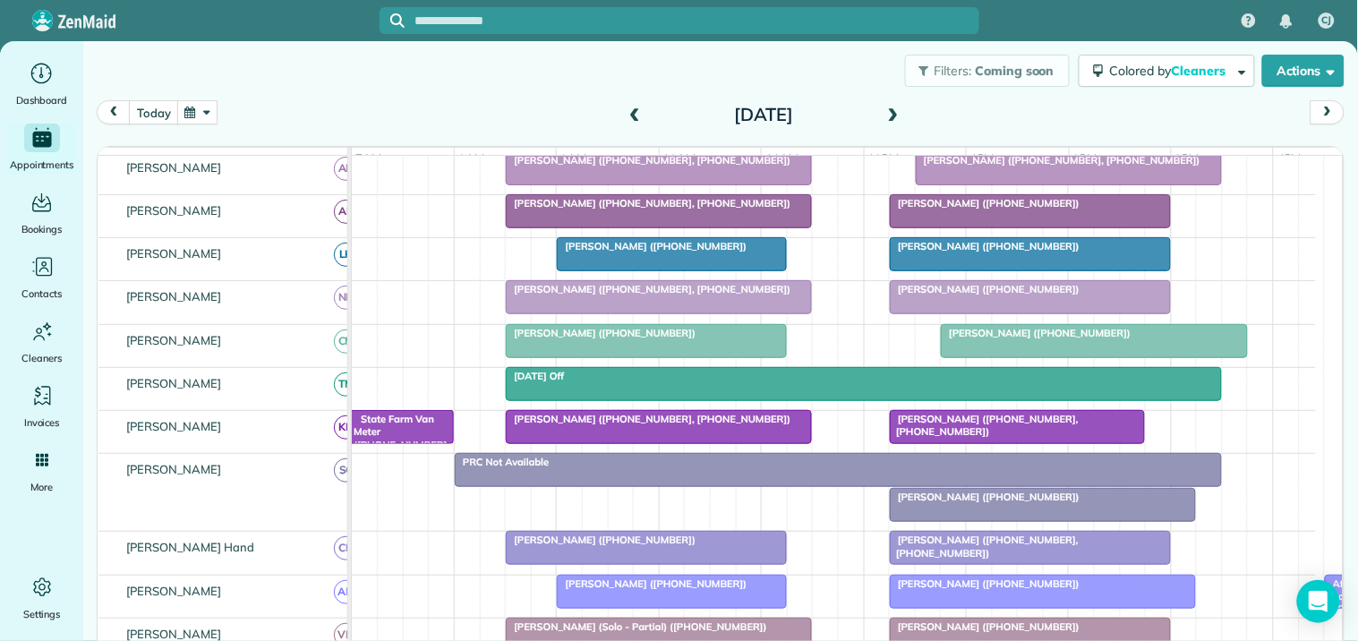
click at [887, 112] on span at bounding box center [894, 115] width 20 height 16
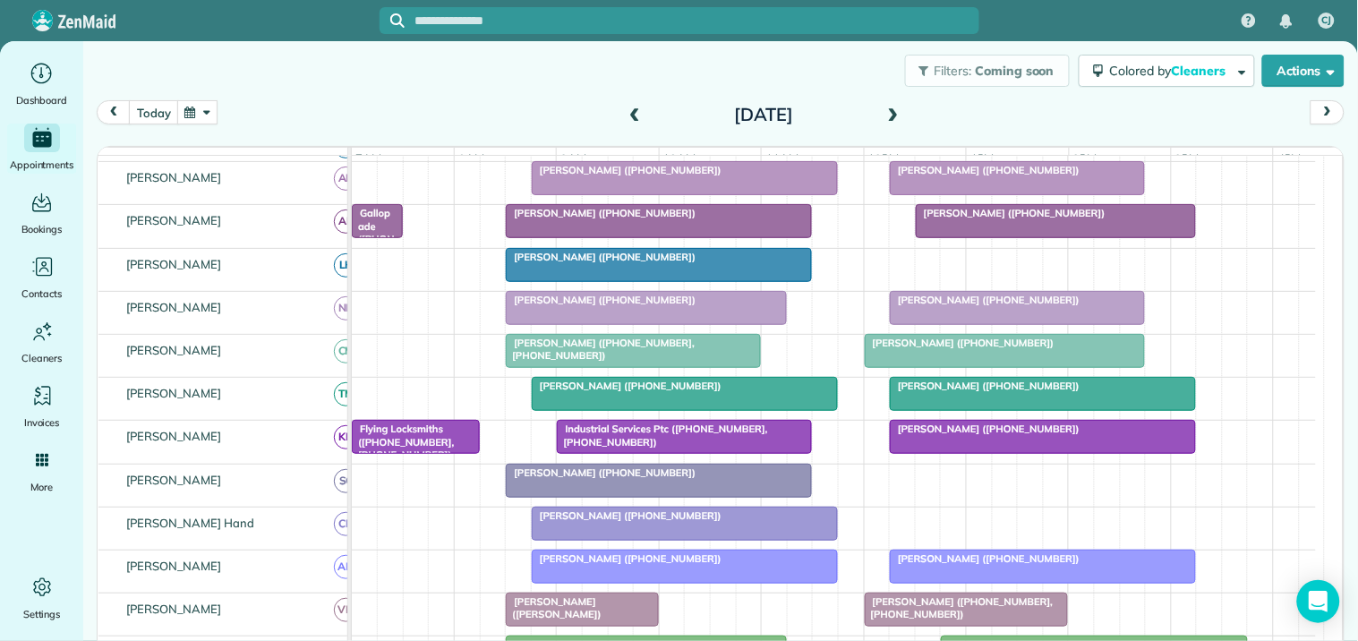
click at [628, 110] on span at bounding box center [635, 115] width 20 height 16
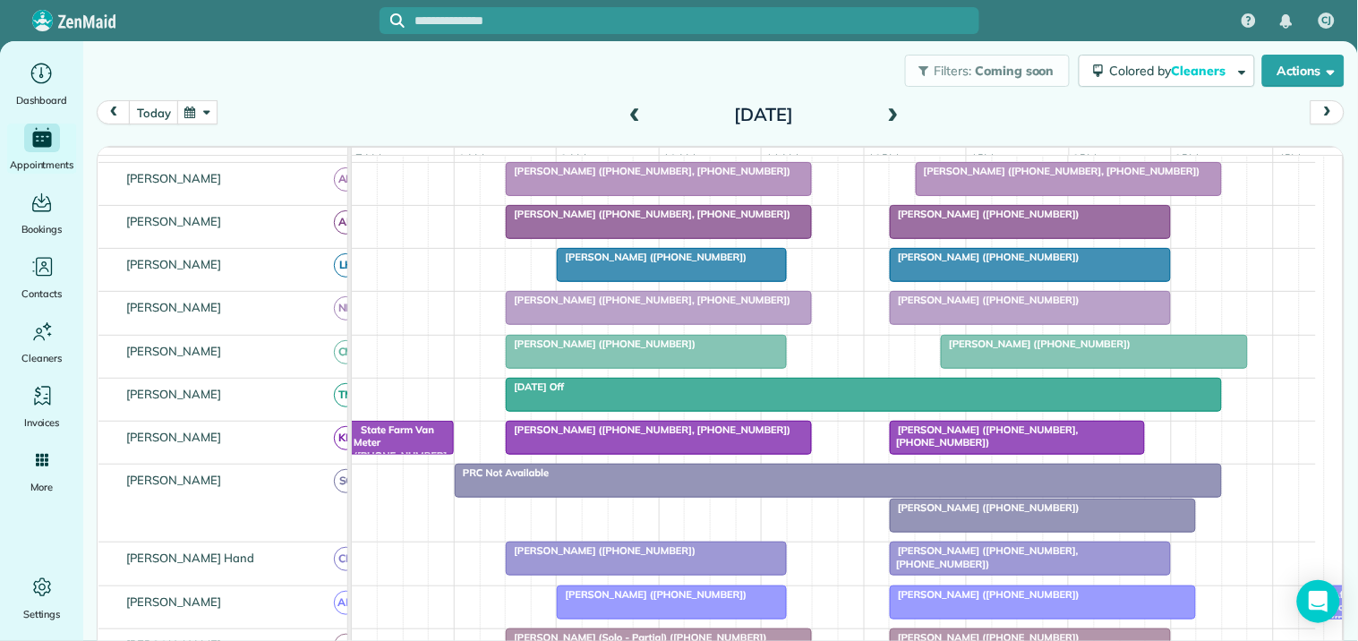
scroll to position [153, 0]
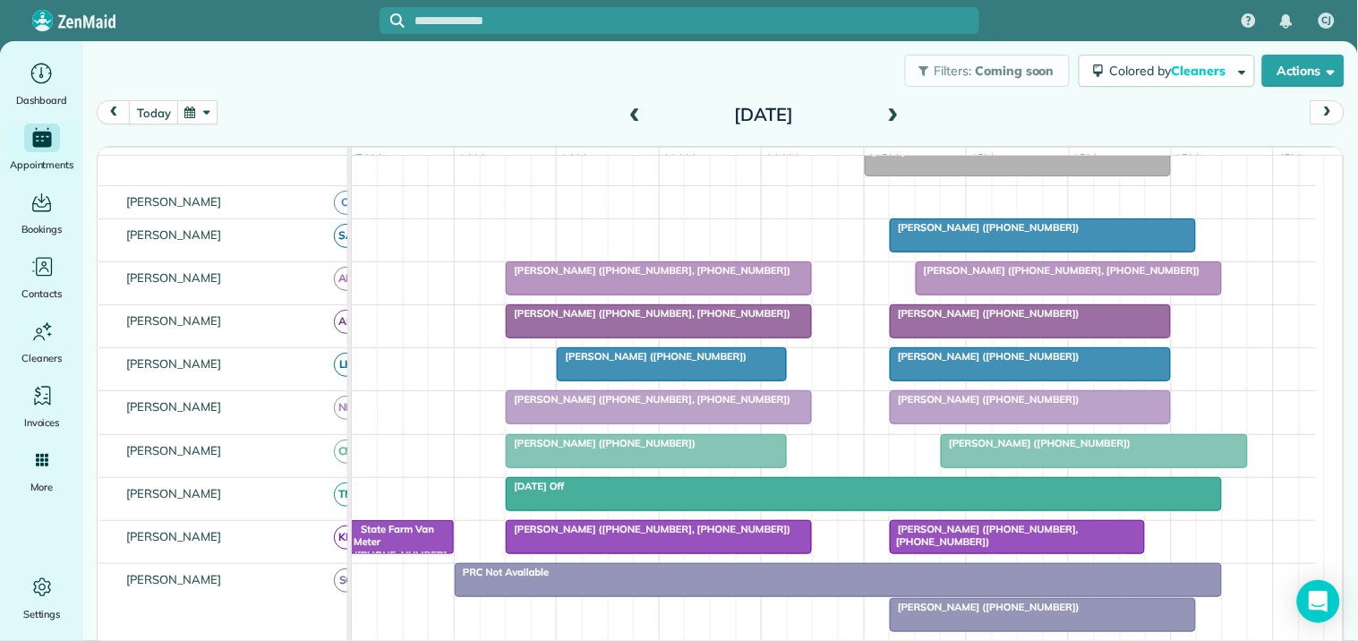
click at [627, 110] on span at bounding box center [635, 115] width 20 height 16
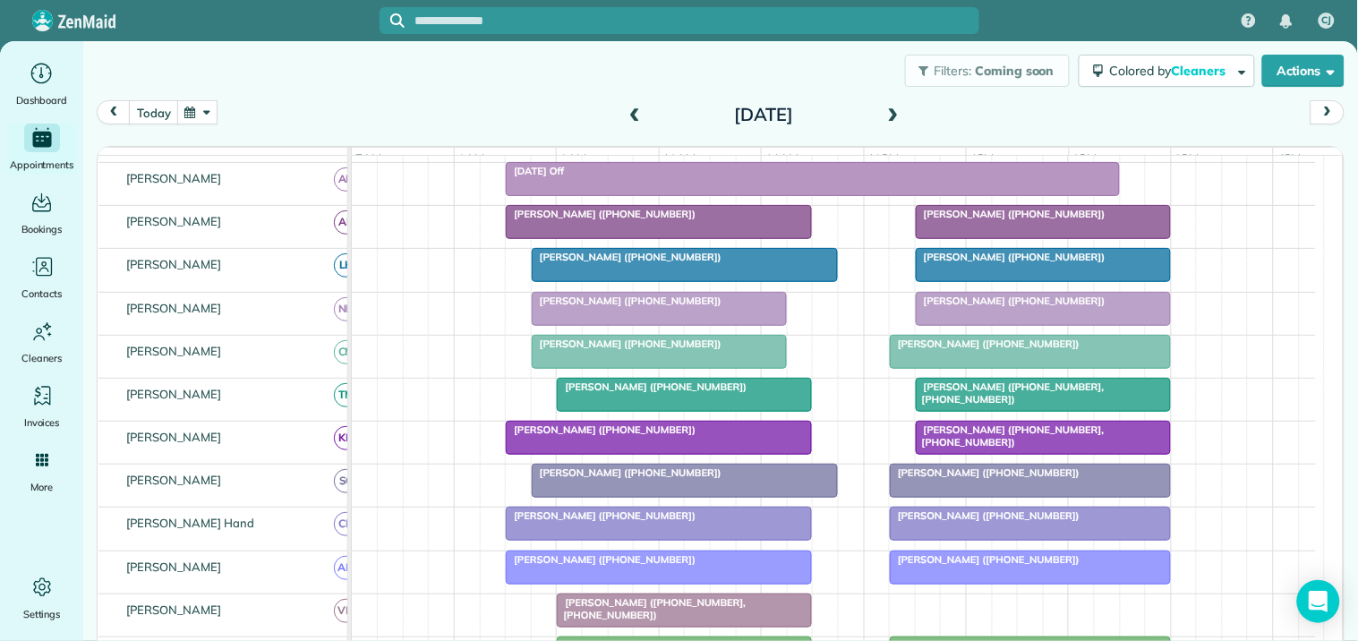
scroll to position [234, 0]
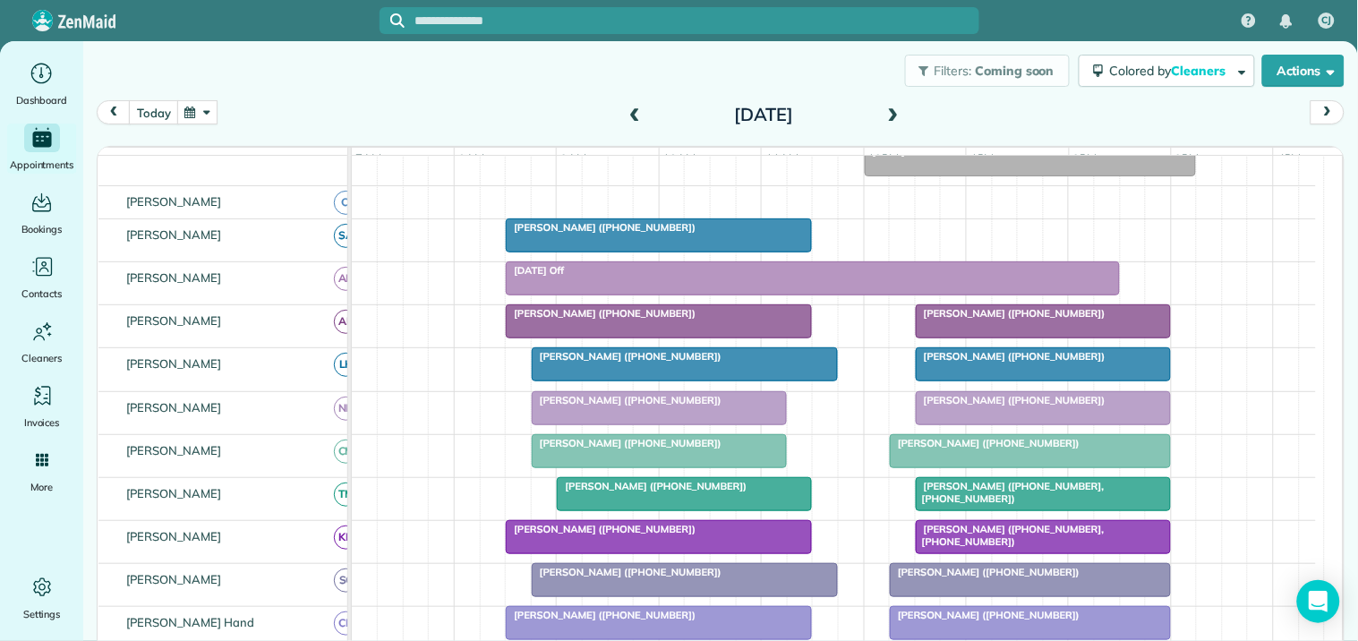
click at [888, 107] on span at bounding box center [894, 115] width 20 height 16
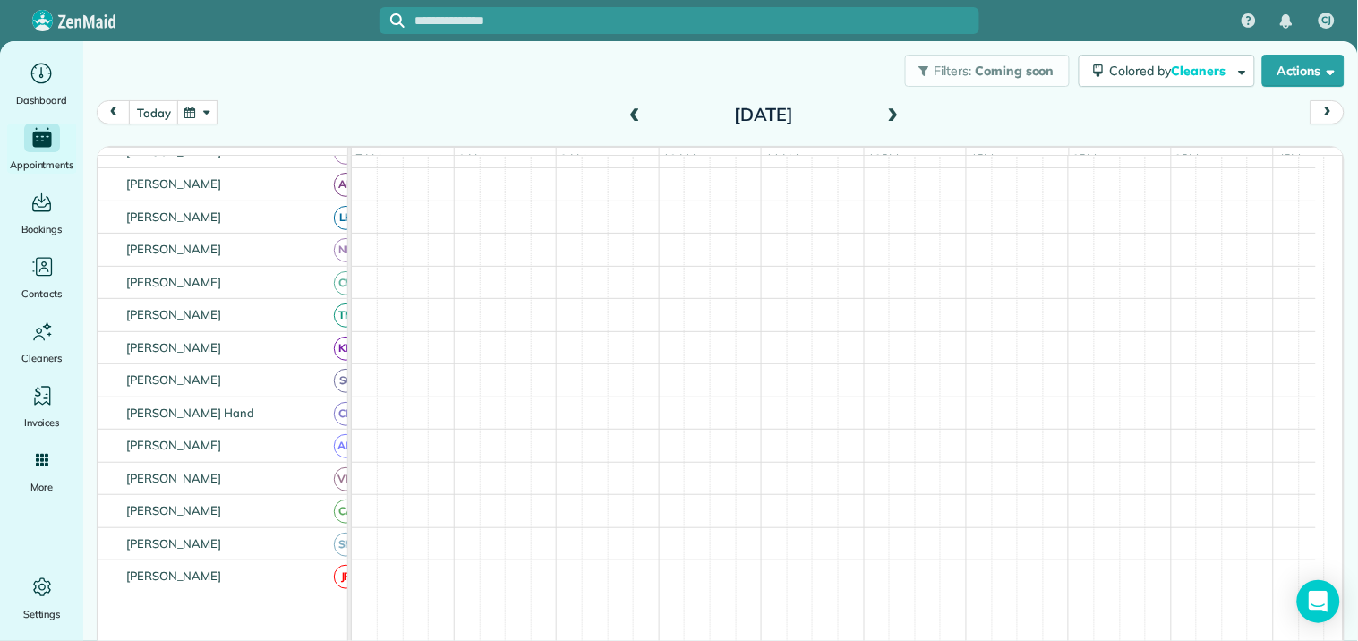
scroll to position [73, 0]
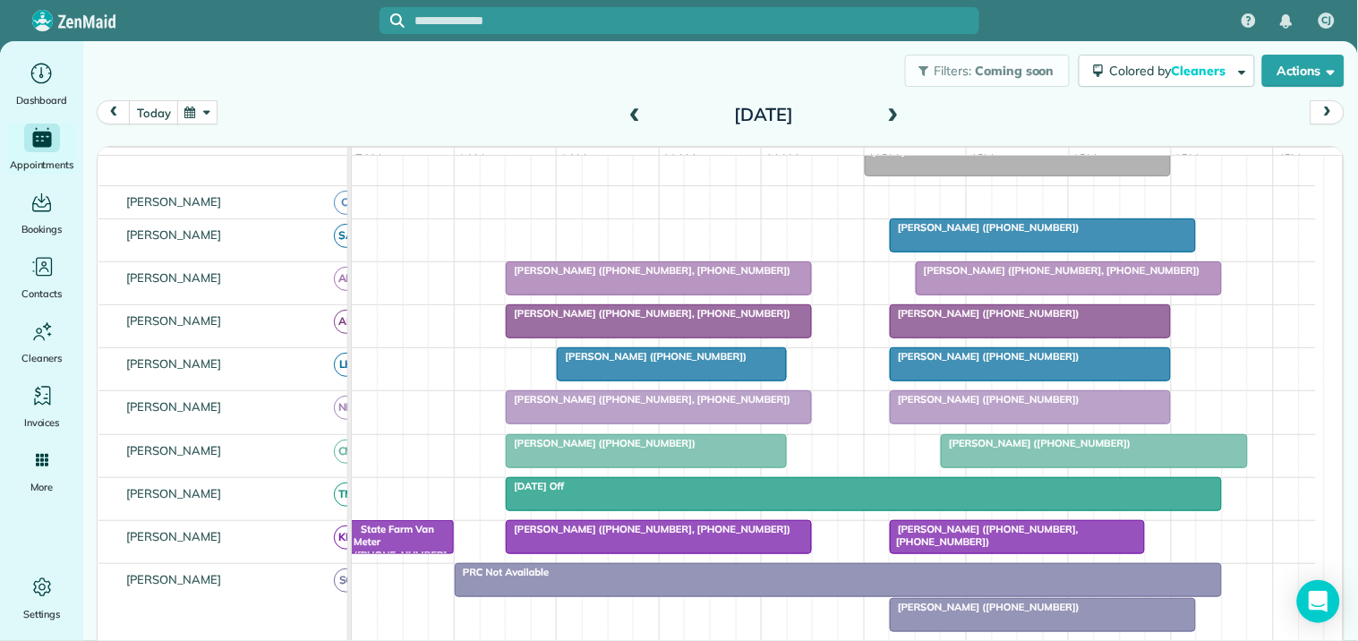
click at [1026, 234] on div "[PERSON_NAME] ([PHONE_NUMBER])" at bounding box center [1042, 227] width 295 height 13
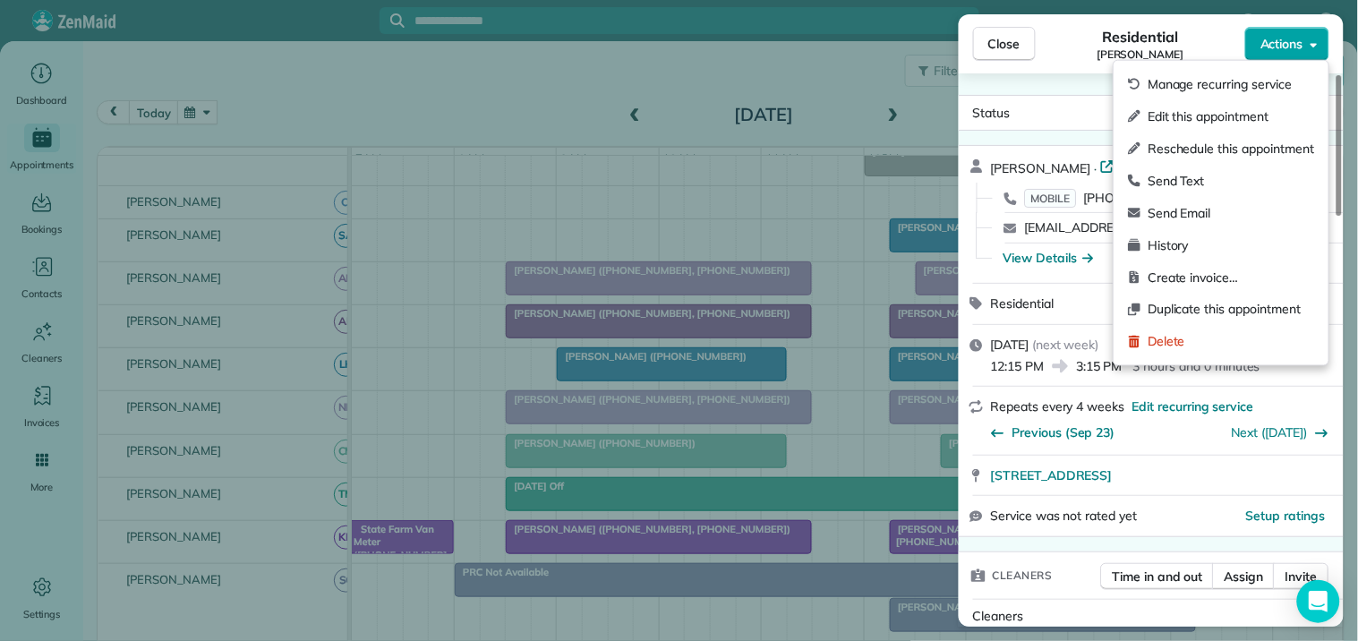
click at [1301, 45] on span "Actions" at bounding box center [1282, 44] width 43 height 18
click at [1237, 125] on div "Edit this appointment" at bounding box center [1221, 116] width 201 height 32
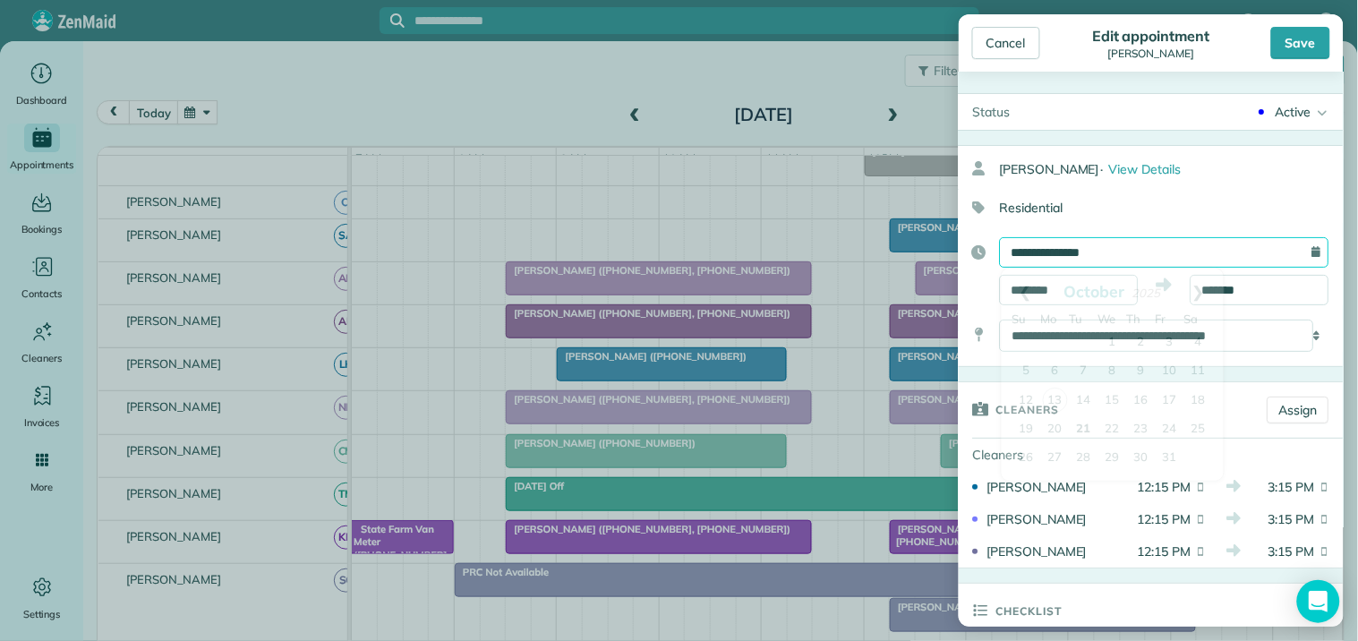
click at [1153, 253] on input "**********" at bounding box center [1165, 252] width 330 height 30
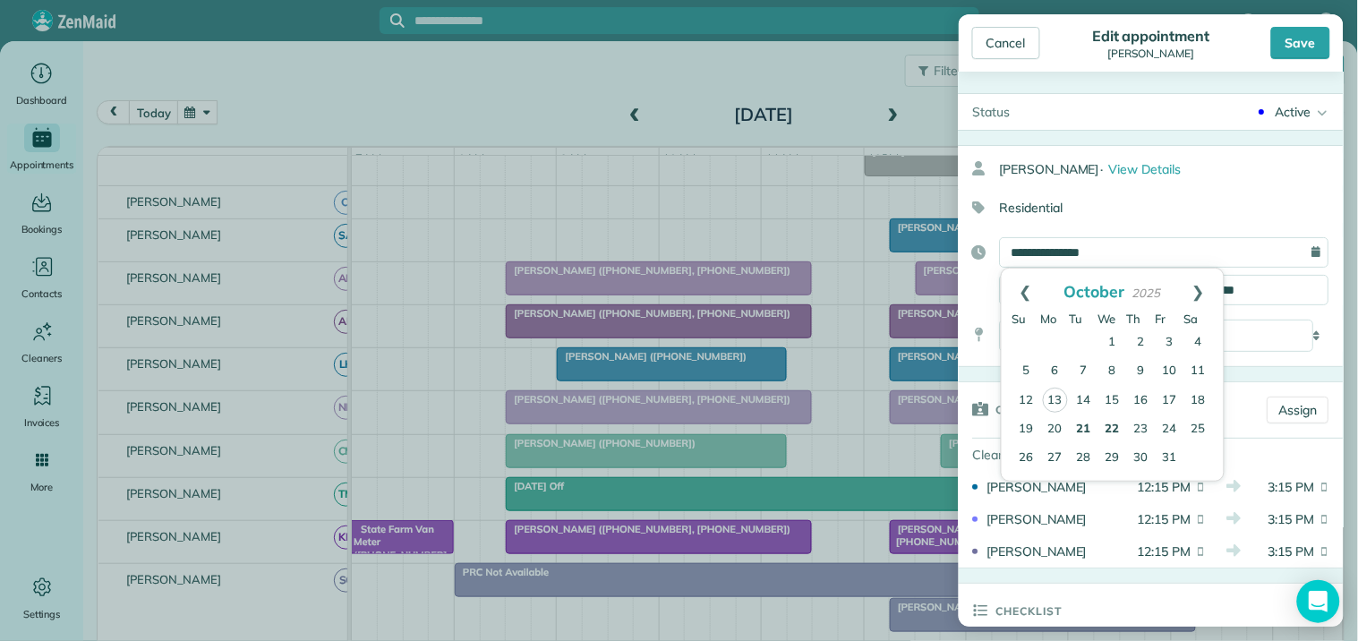
click at [1115, 424] on link "22" at bounding box center [1113, 429] width 29 height 29
type input "**********"
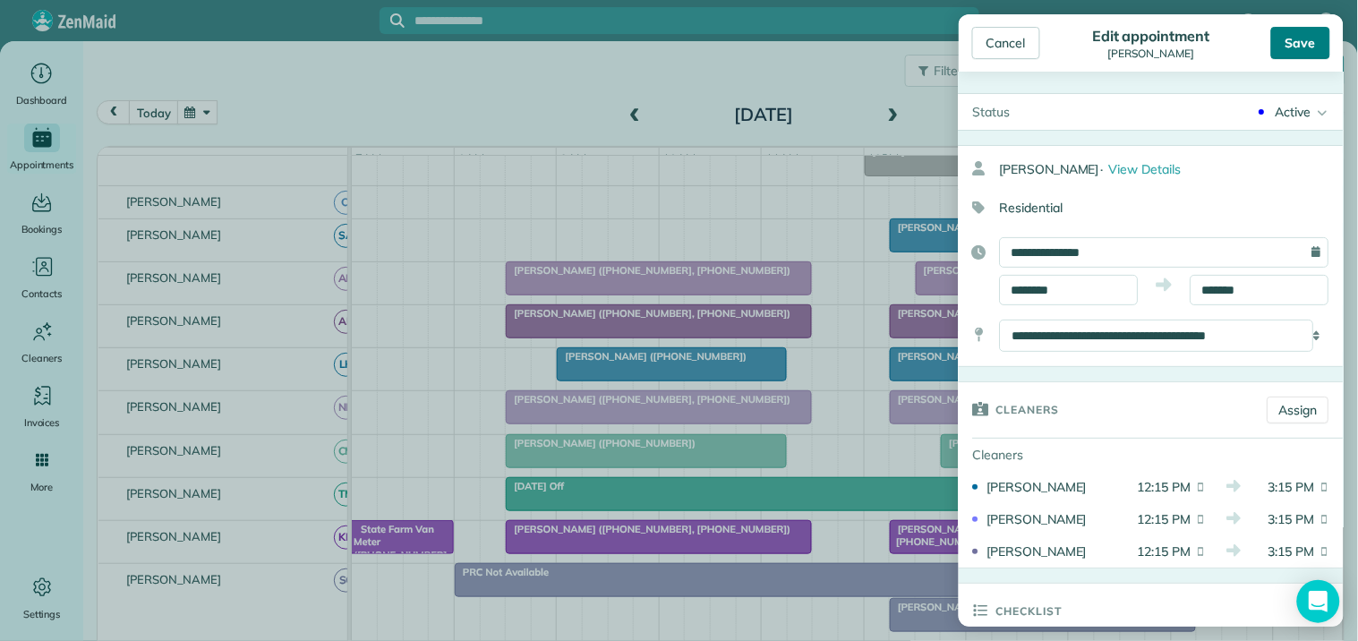
click at [1321, 36] on div "Save" at bounding box center [1300, 43] width 59 height 32
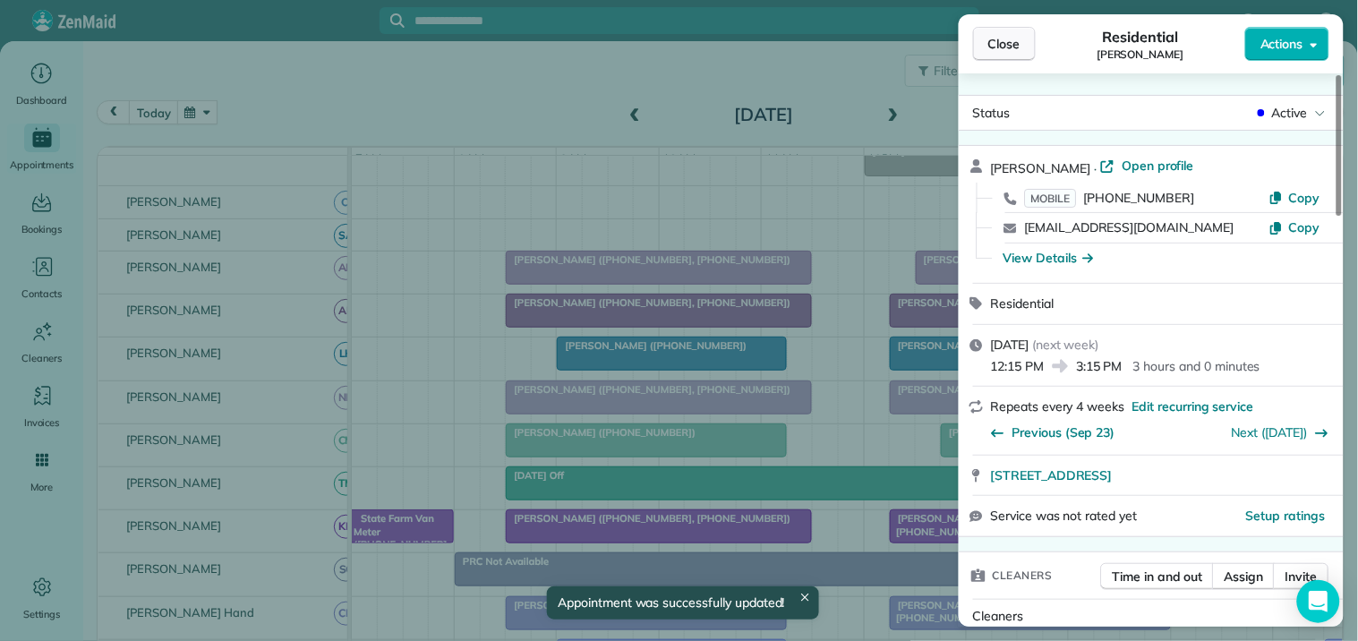
click at [1014, 46] on span "Close" at bounding box center [1005, 44] width 32 height 18
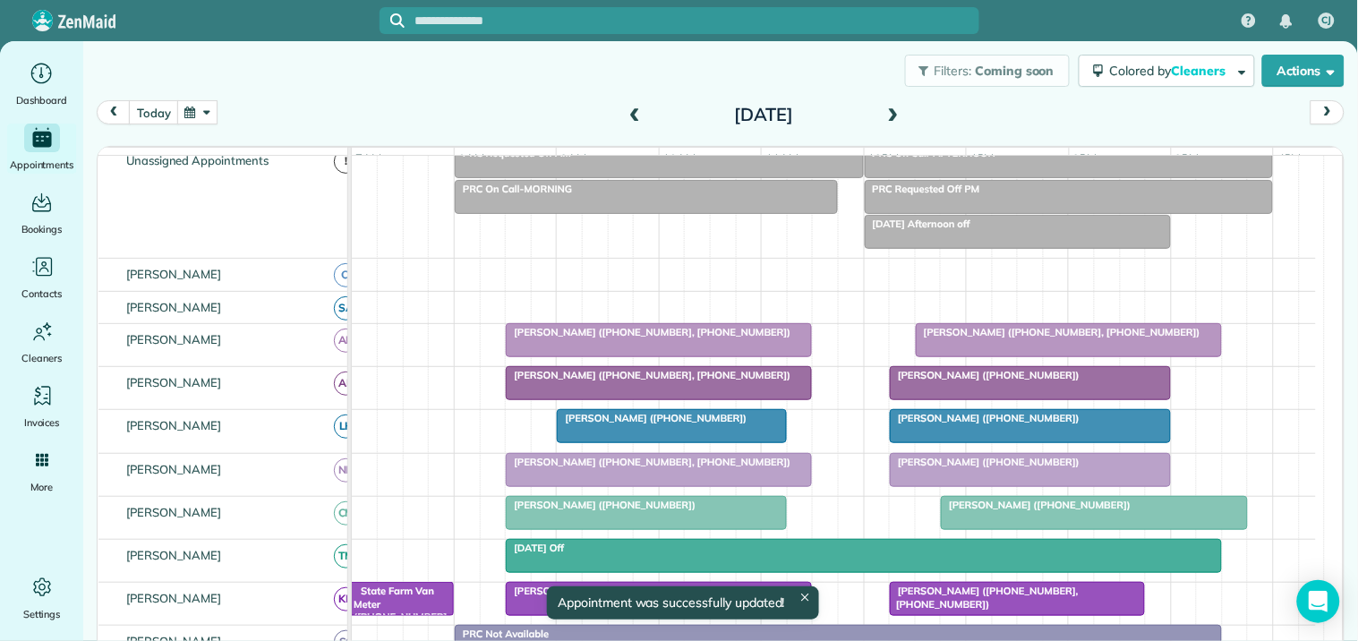
scroll to position [54, 0]
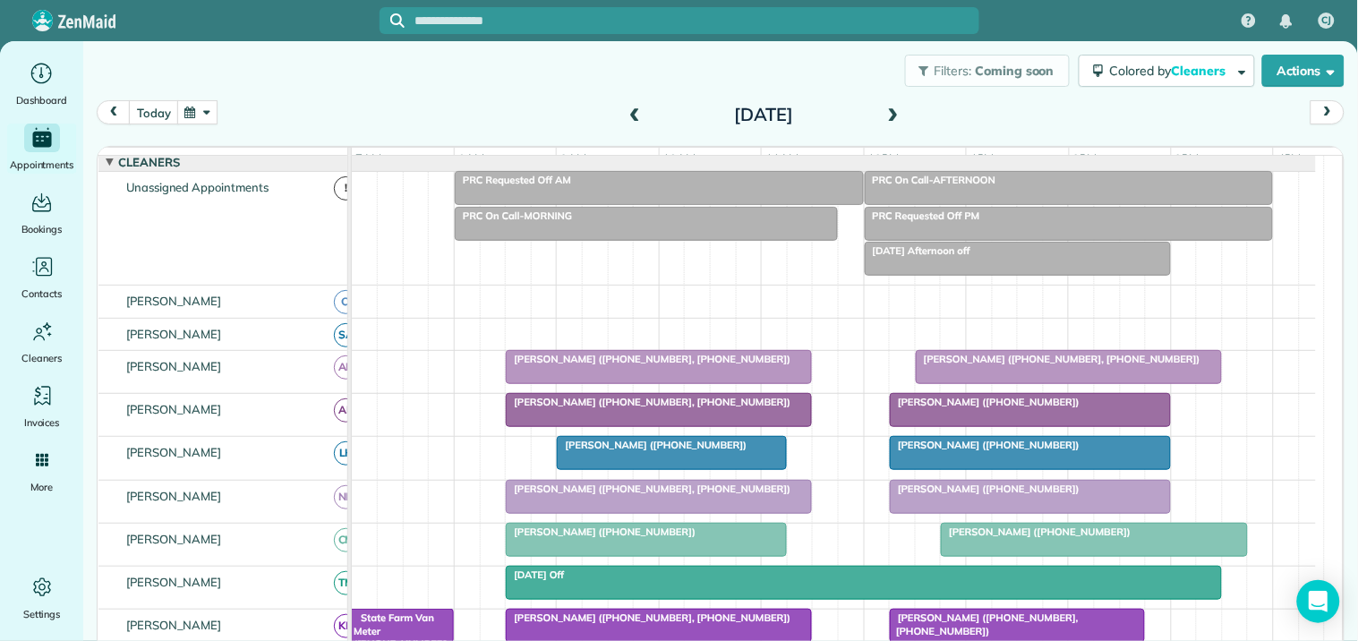
click at [629, 111] on span at bounding box center [635, 115] width 20 height 16
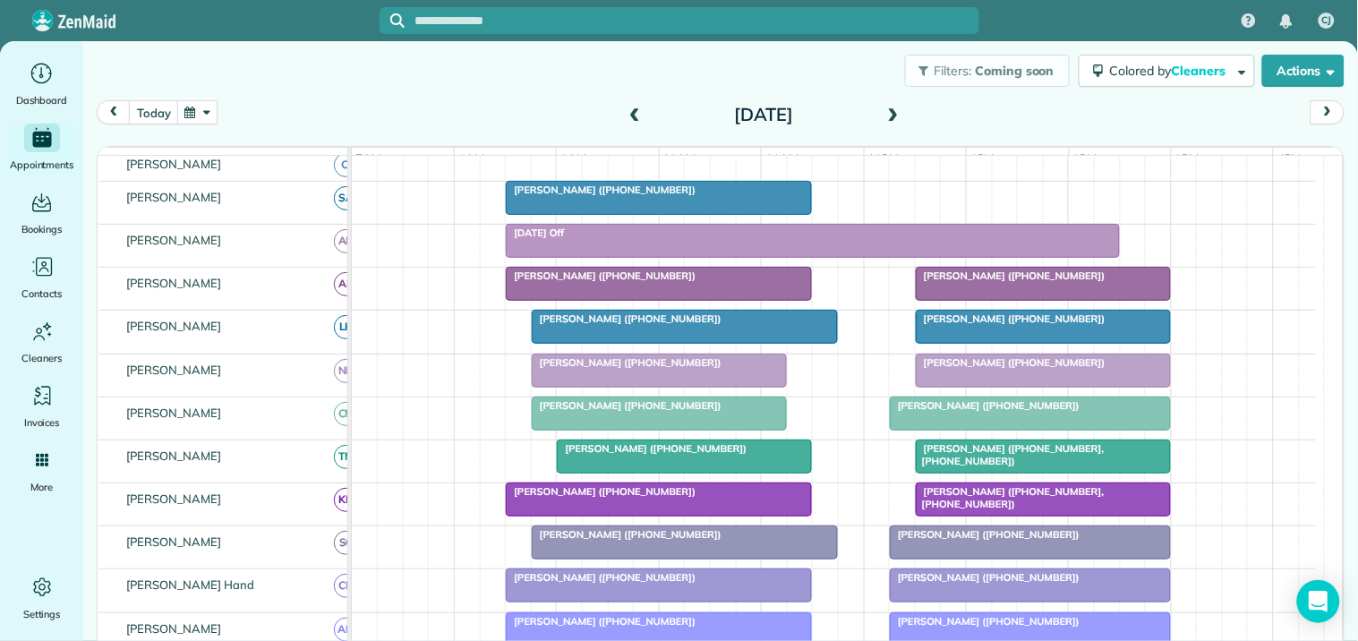
scroll to position [99, 0]
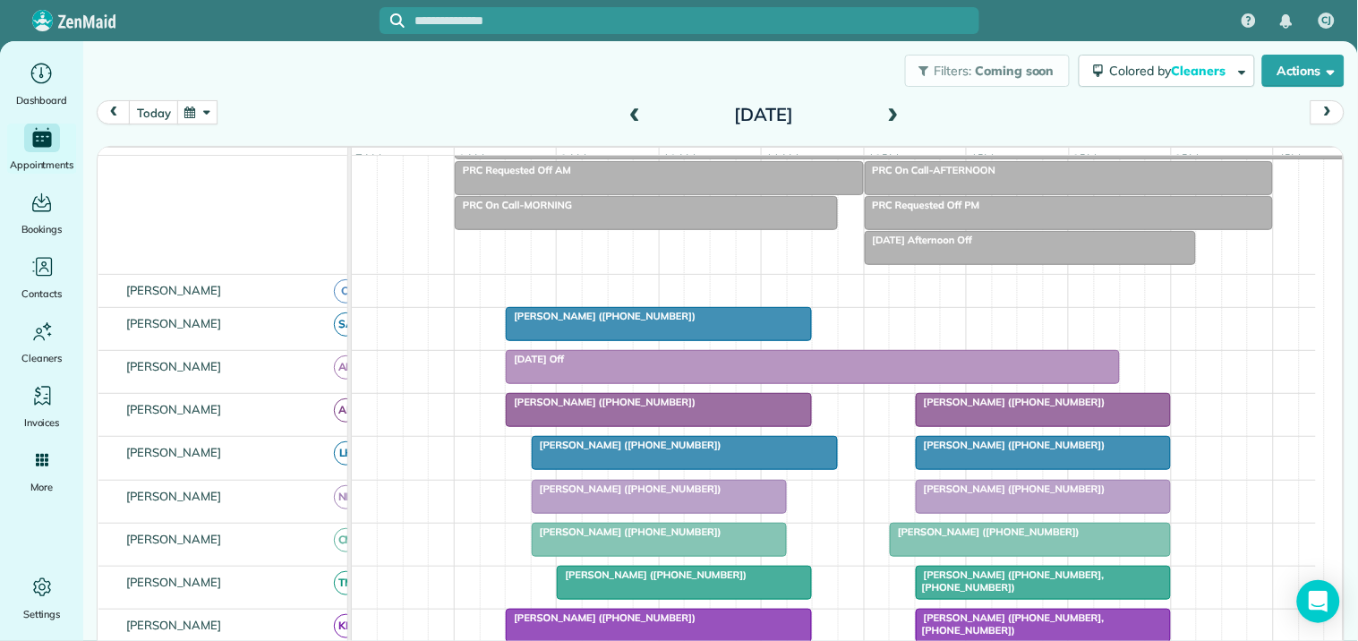
click at [888, 108] on span at bounding box center [894, 115] width 20 height 16
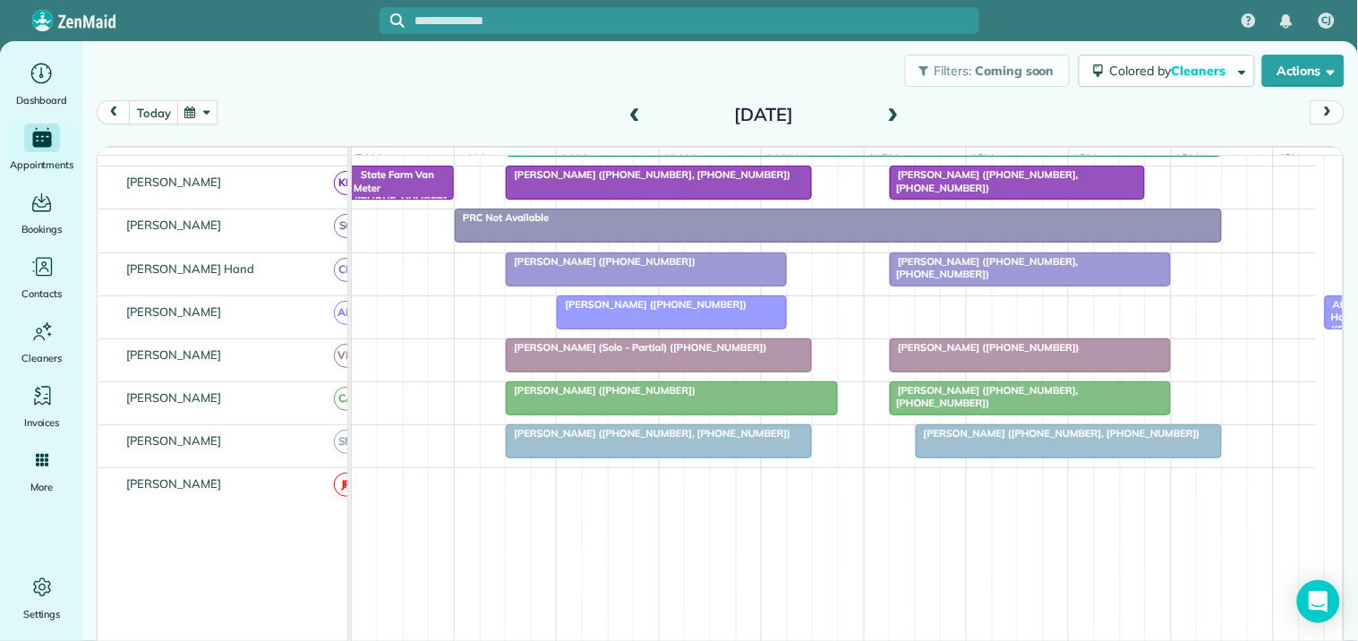
scroll to position [424, 0]
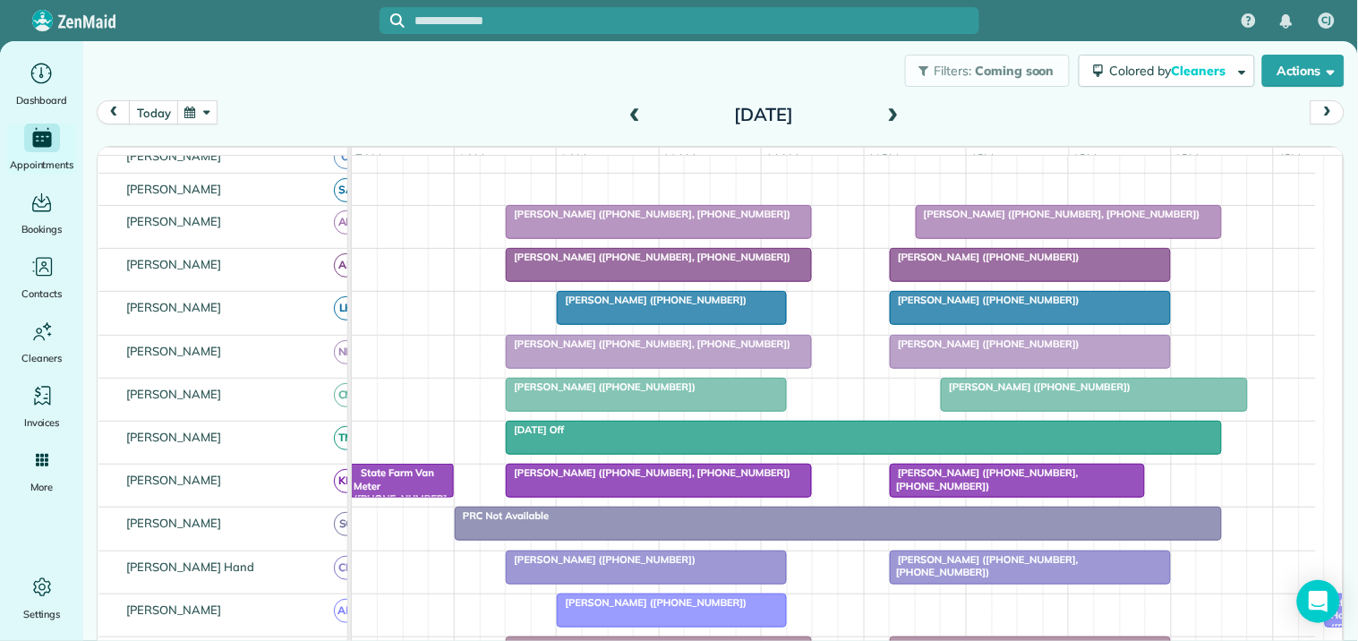
click at [887, 118] on span at bounding box center [894, 115] width 20 height 16
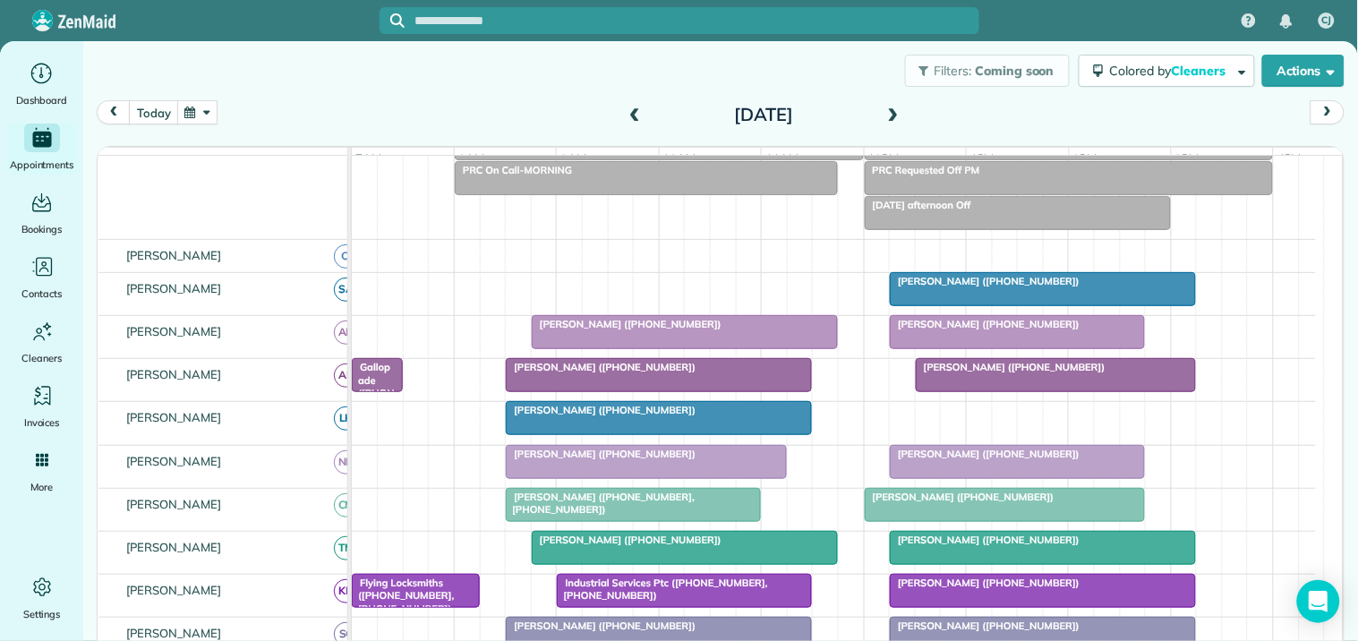
click at [991, 287] on div "[PERSON_NAME] ([PHONE_NUMBER])" at bounding box center [1042, 281] width 295 height 13
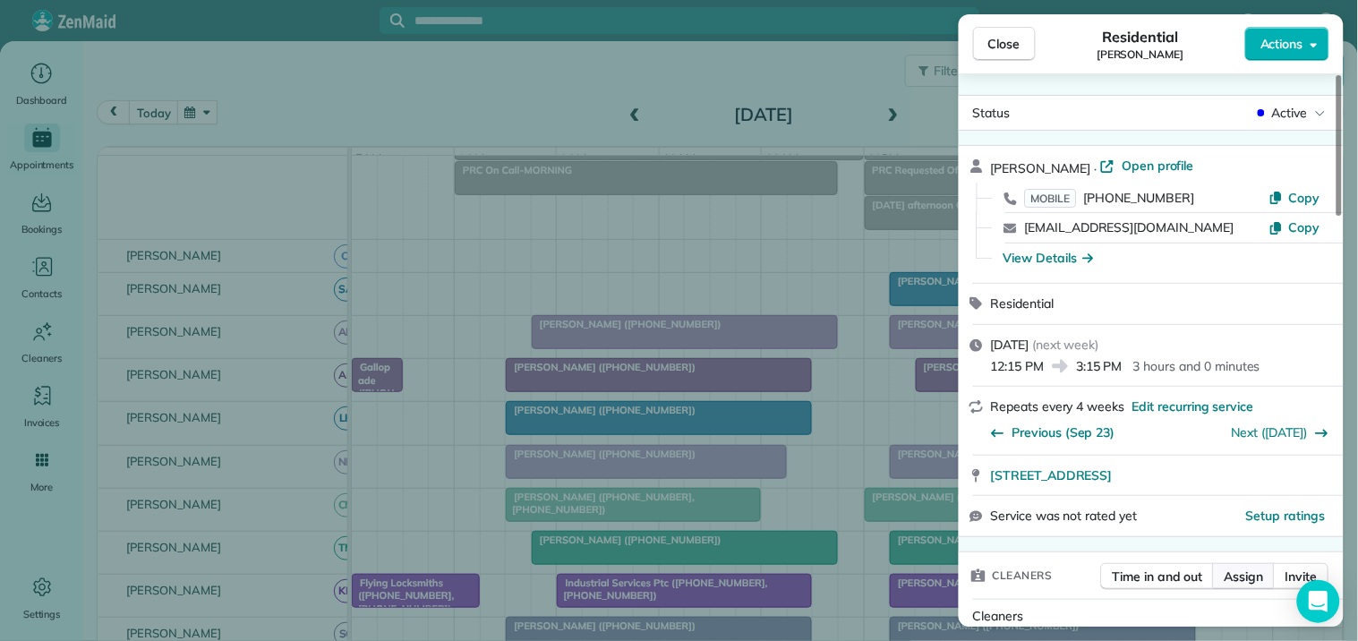
click at [1247, 573] on span "Assign" at bounding box center [1244, 577] width 39 height 18
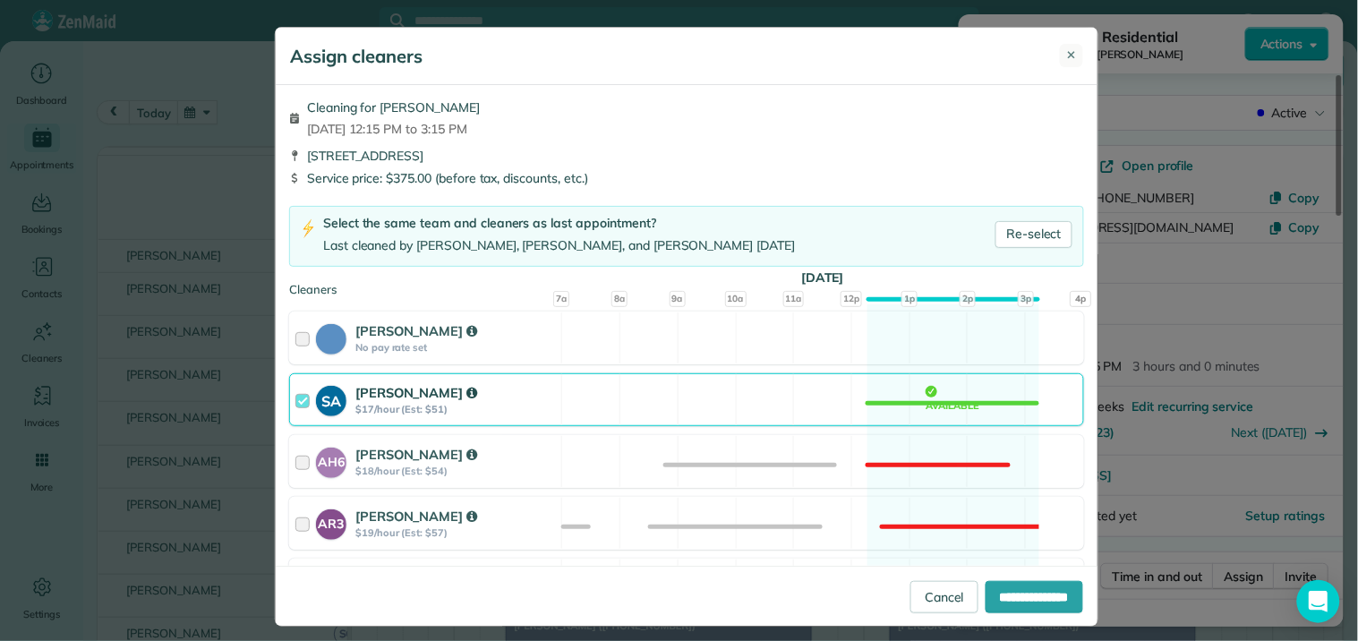
click at [1067, 56] on span "✕" at bounding box center [1072, 56] width 10 height 18
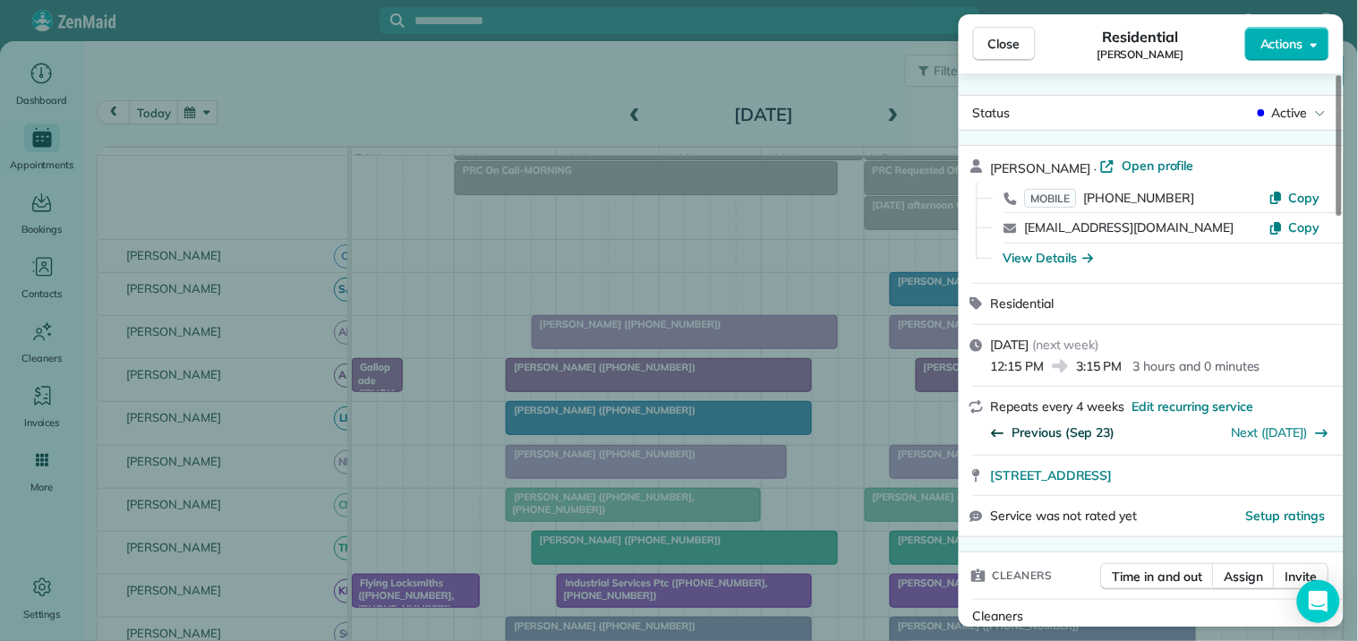
click at [1053, 435] on span "Previous (Sep 23)" at bounding box center [1064, 433] width 103 height 18
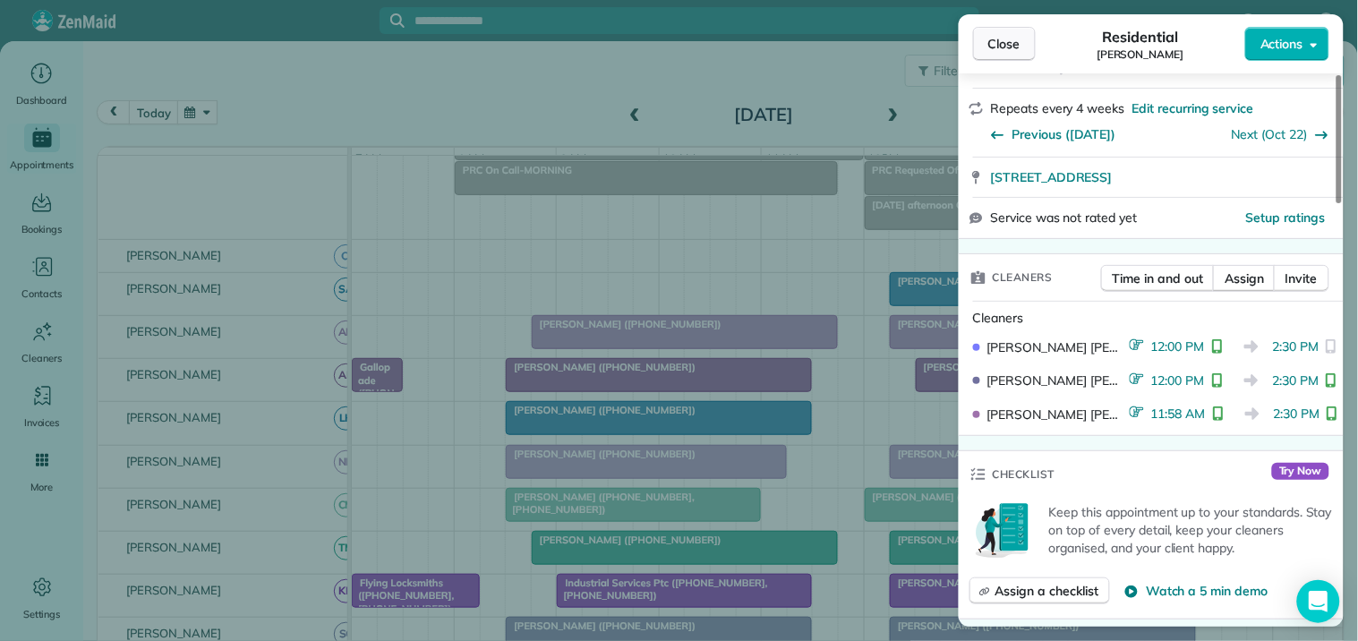
click at [1012, 39] on span "Close" at bounding box center [1005, 44] width 32 height 18
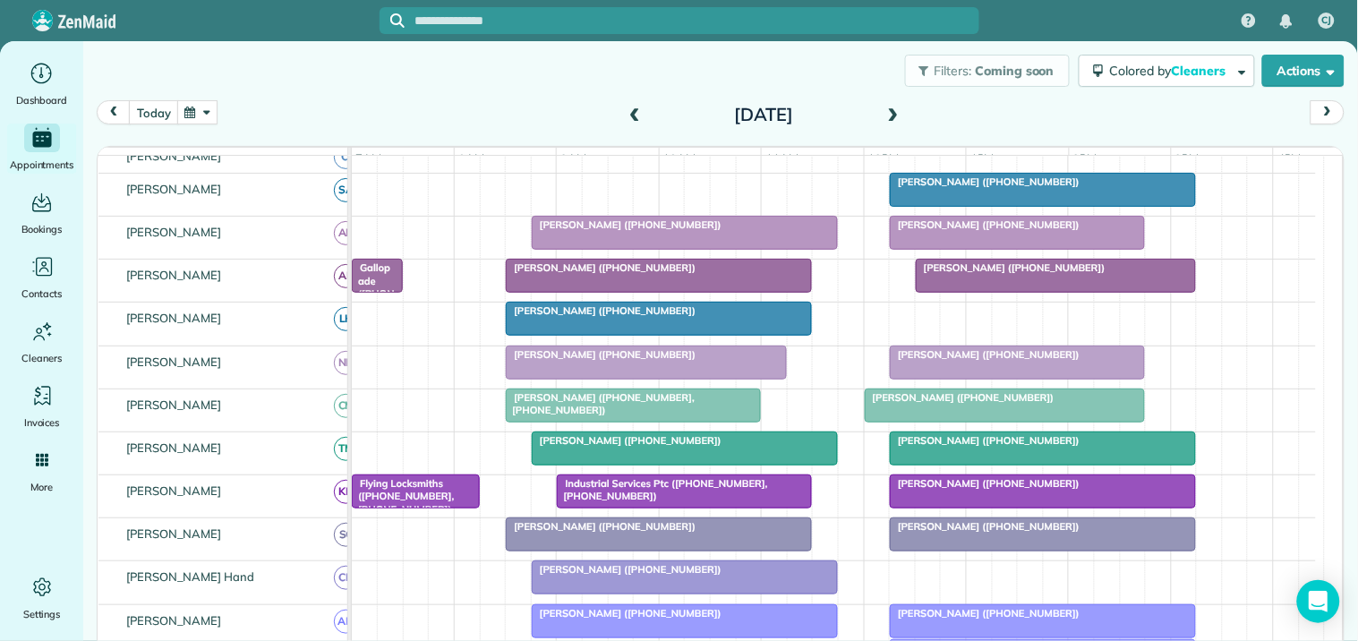
click at [979, 188] on span "[PERSON_NAME] ([PHONE_NUMBER])" at bounding box center [985, 181] width 192 height 13
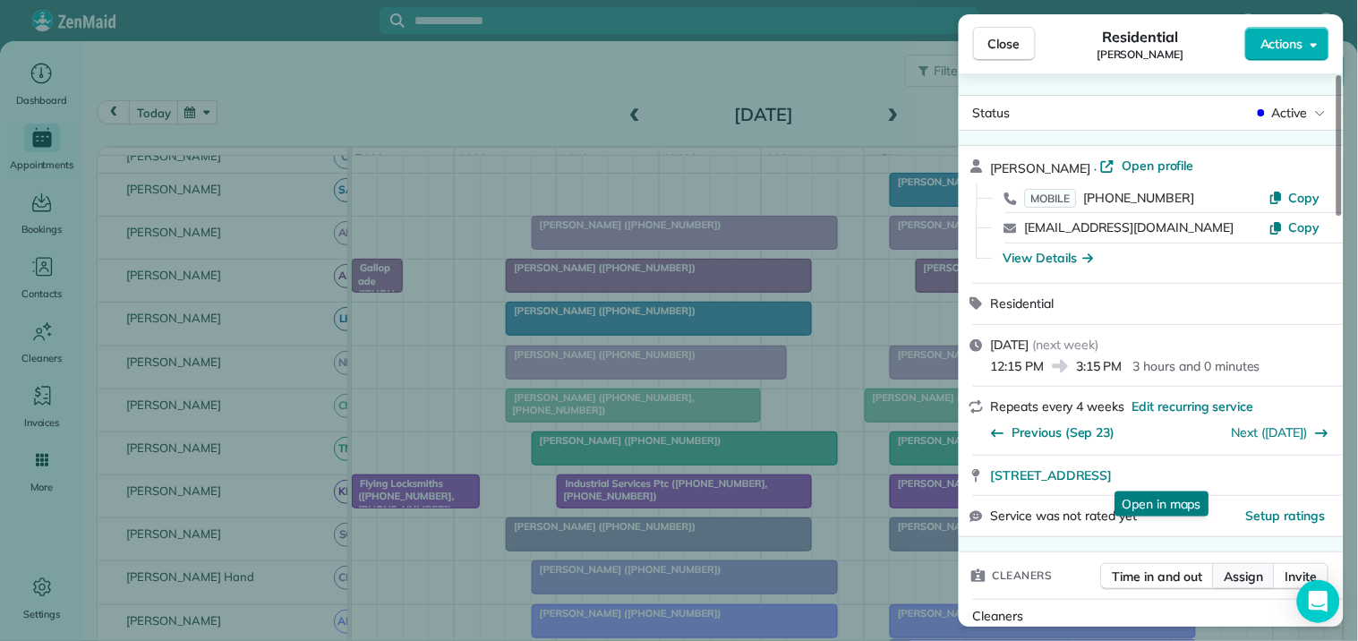
click at [1250, 570] on span "Assign" at bounding box center [1244, 577] width 39 height 18
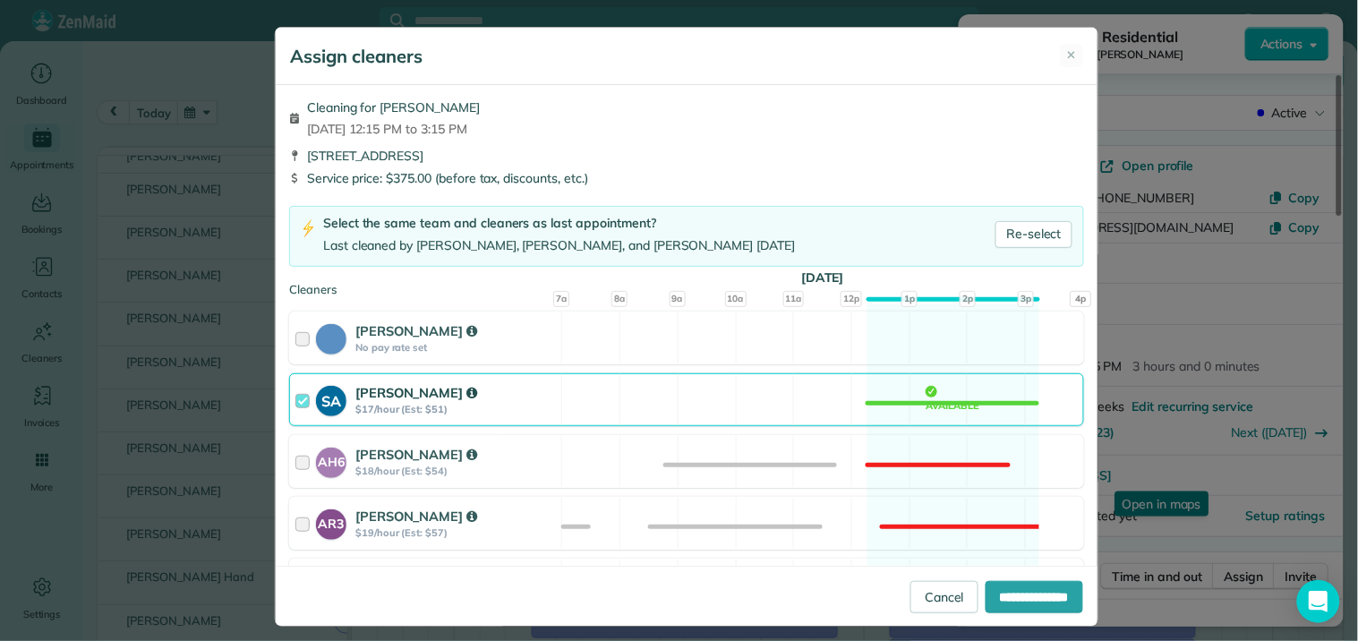
click at [935, 398] on div "SA Stephanie Allen $17/hour (Est: $51) Available" at bounding box center [686, 399] width 795 height 53
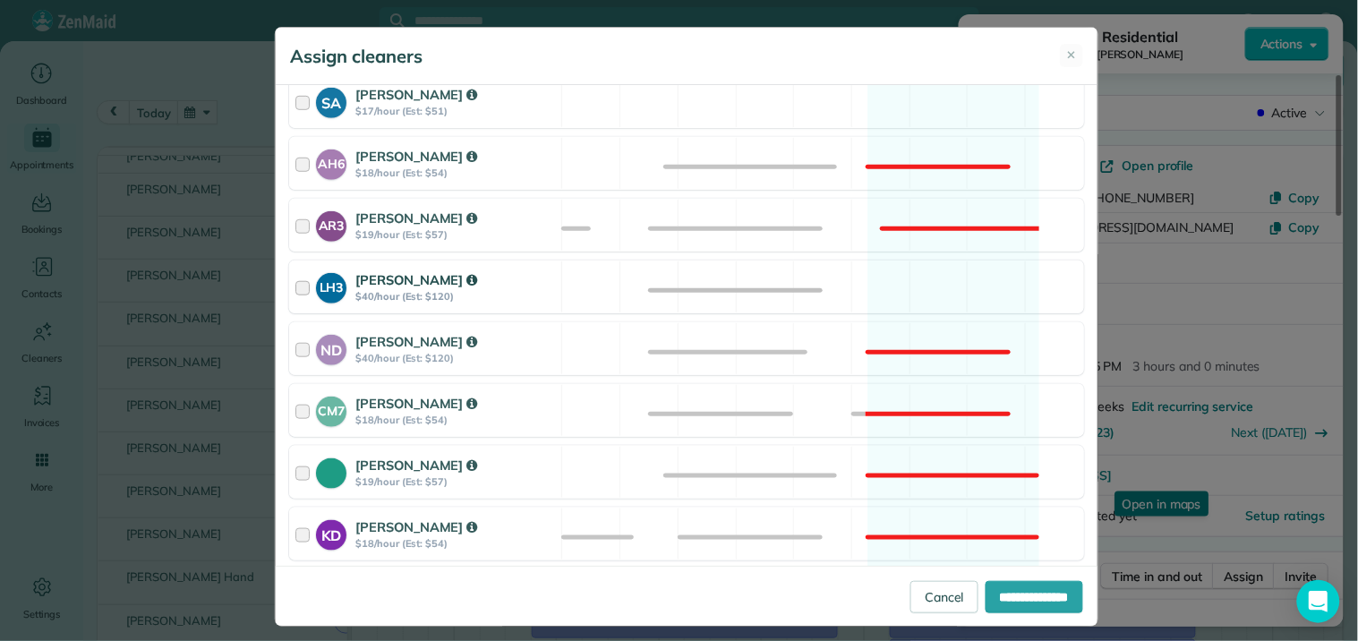
click at [920, 274] on div "LH3 Laurie Hoble $40/hour (Est: $120) Available" at bounding box center [686, 287] width 795 height 53
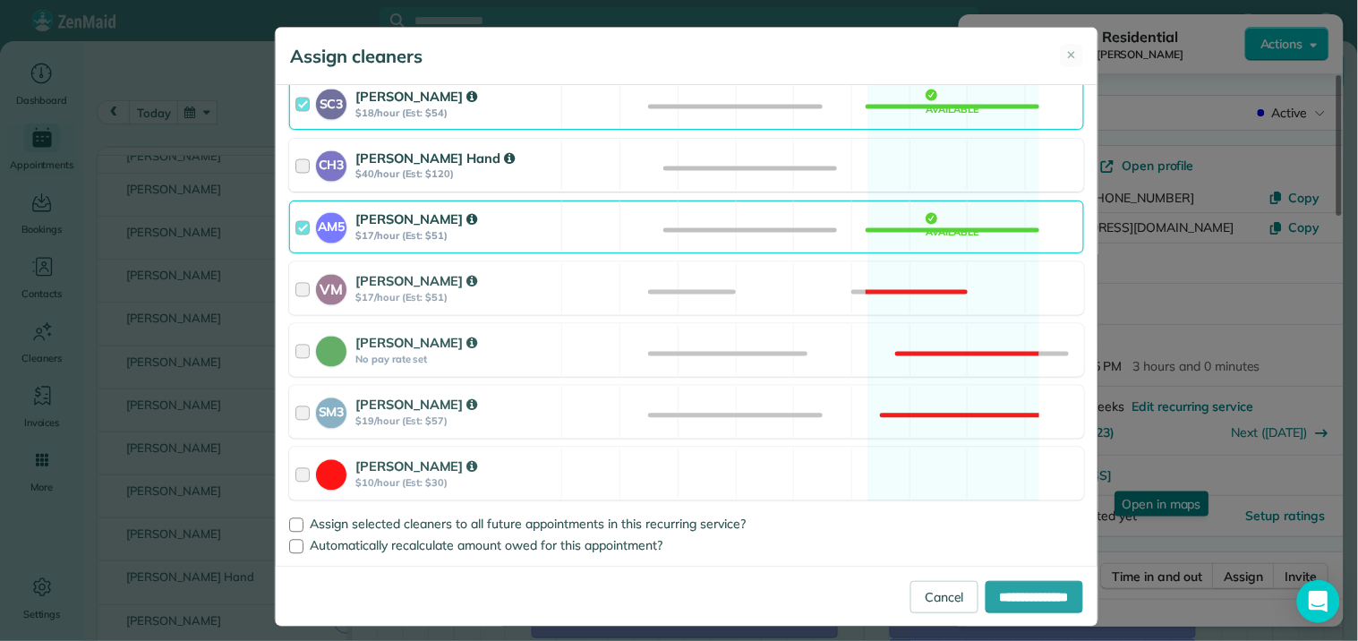
click at [949, 164] on div "CH3 Cortney Hand $40/hour (Est: $120) Available" at bounding box center [686, 165] width 795 height 53
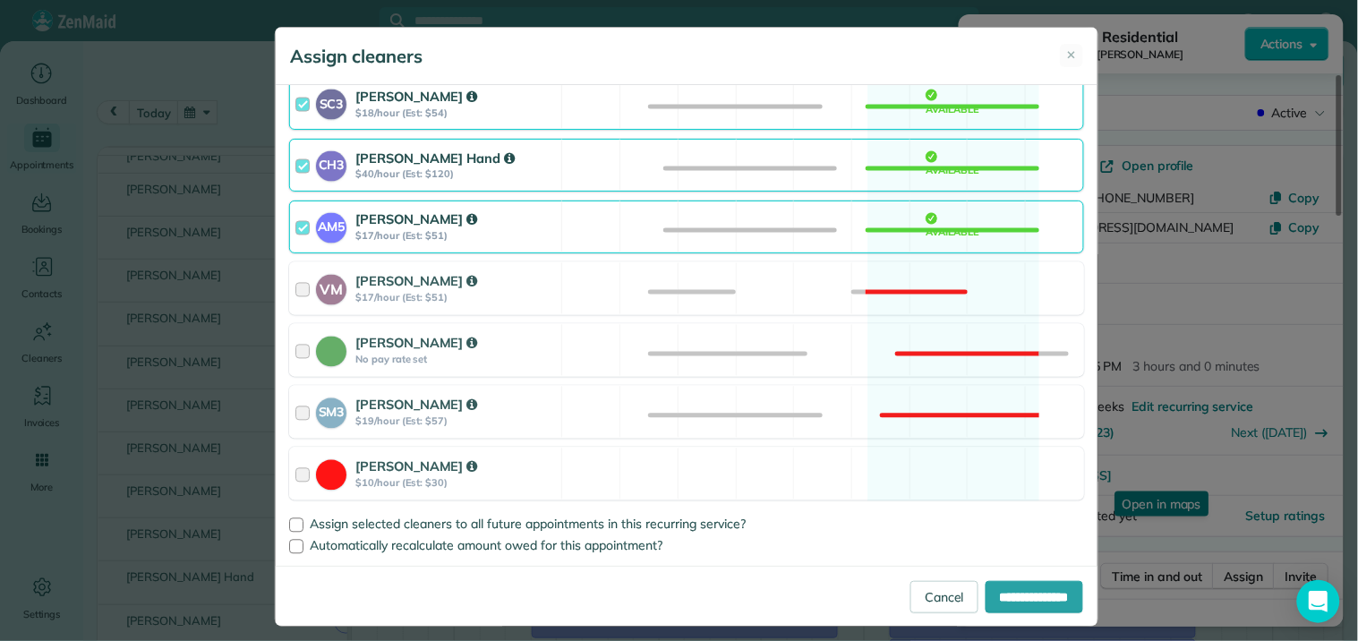
click at [956, 227] on div "AM5 Amanda Minix $17/hour (Est: $51) Available" at bounding box center [686, 227] width 795 height 53
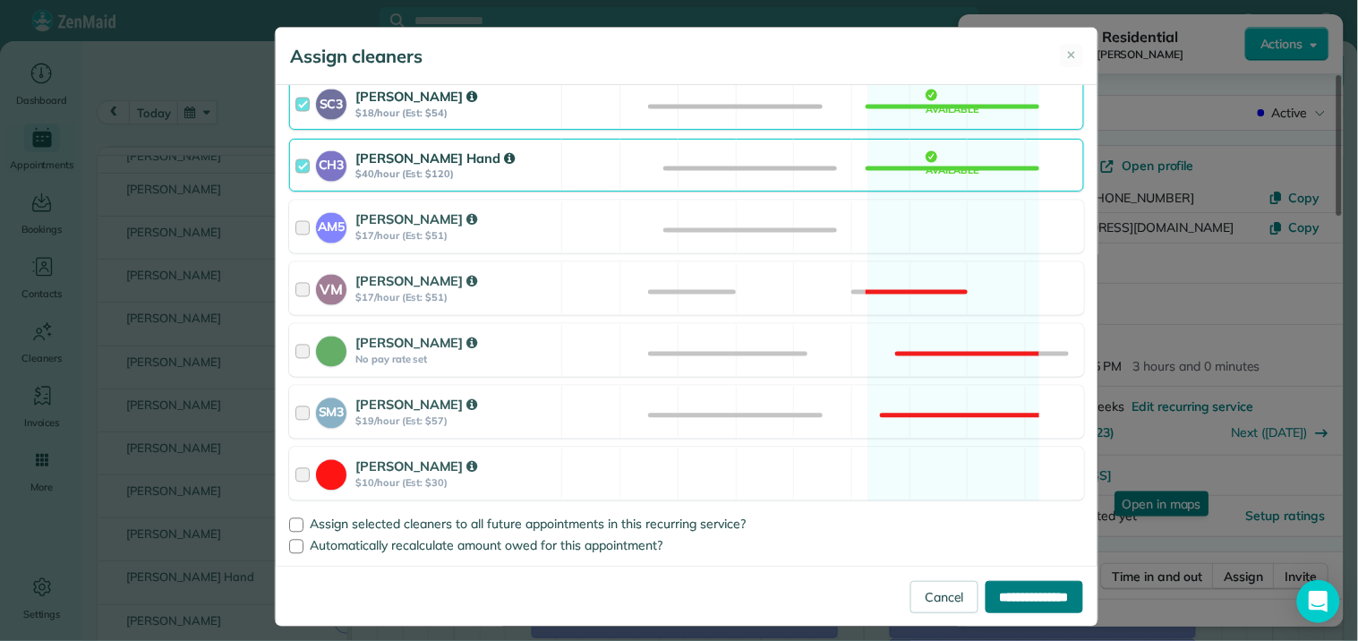
click at [1039, 589] on input "**********" at bounding box center [1035, 597] width 98 height 32
type input "**********"
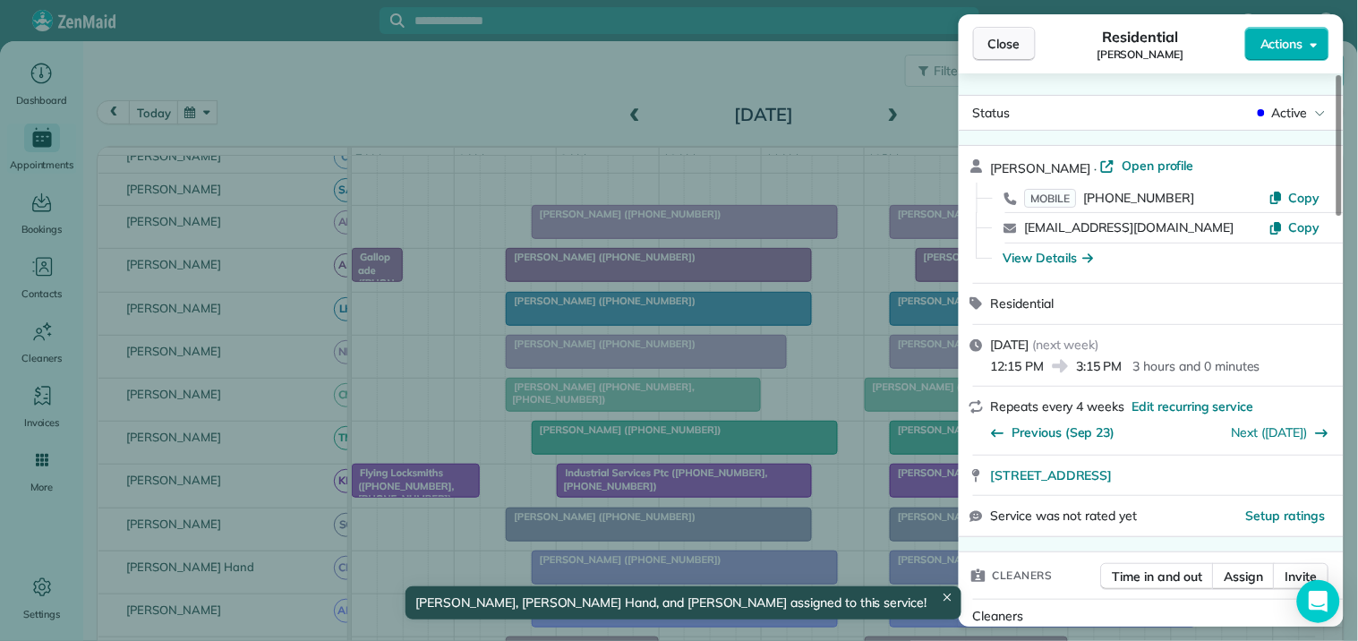
click at [1012, 43] on span "Close" at bounding box center [1005, 44] width 32 height 18
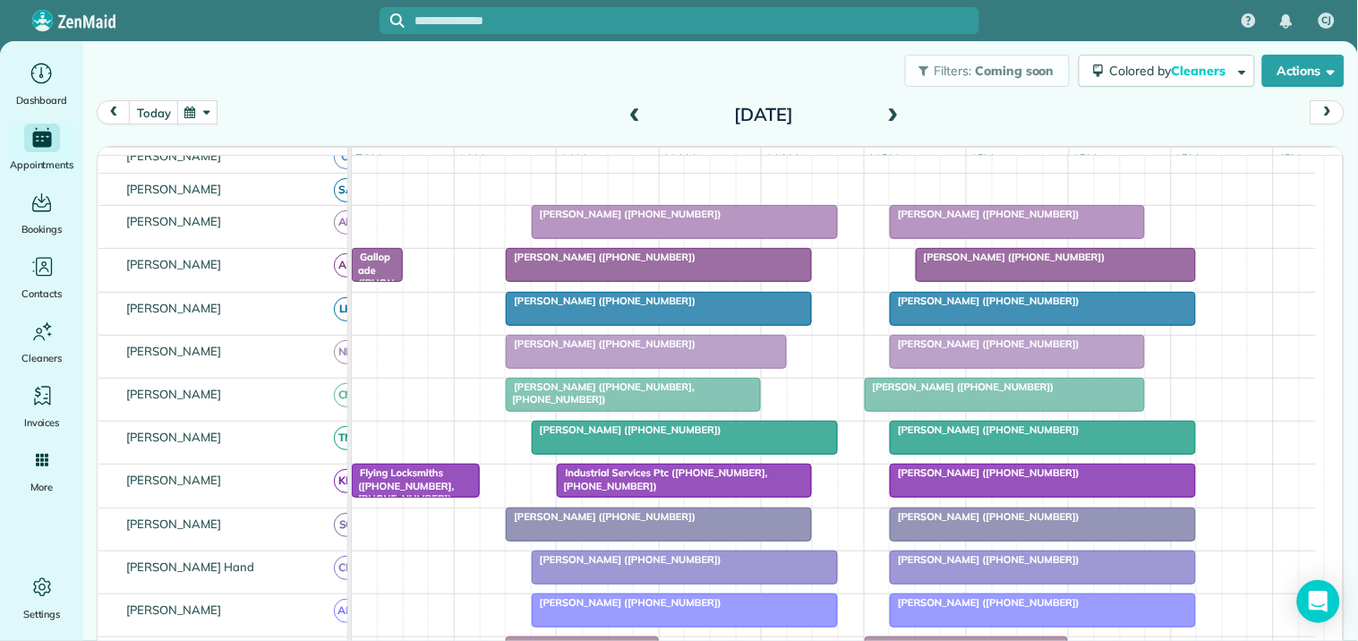
click at [629, 110] on span at bounding box center [635, 115] width 20 height 16
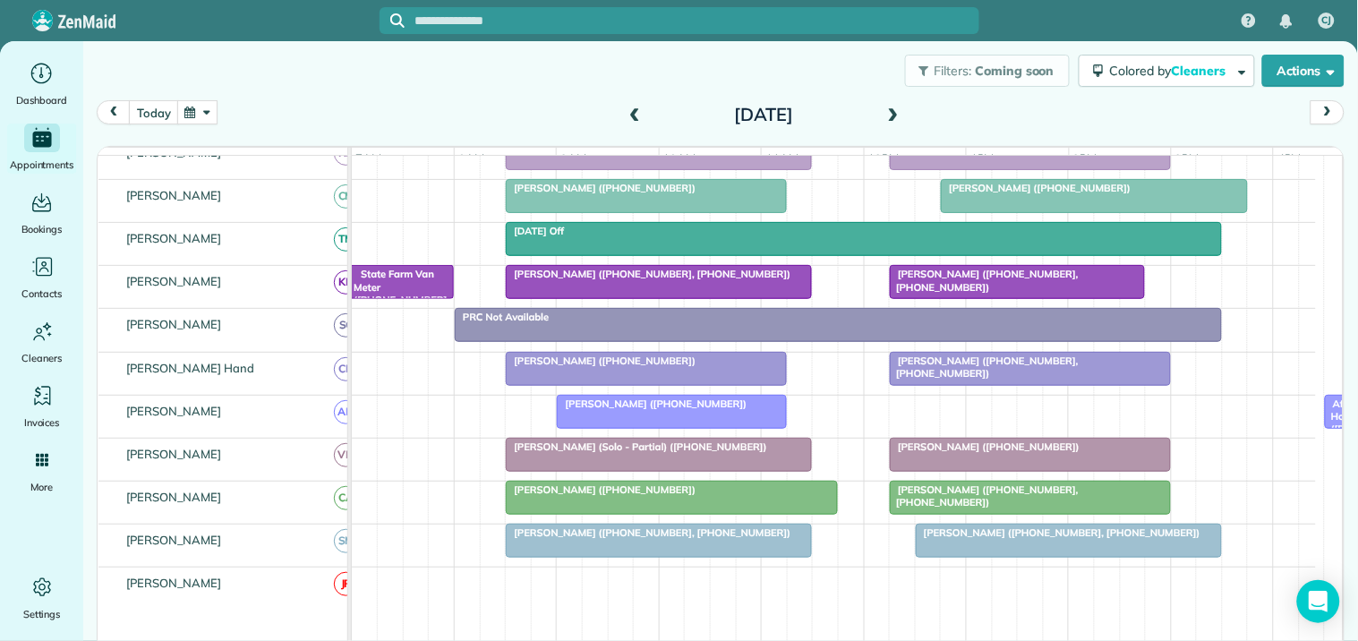
click at [625, 112] on span at bounding box center [635, 115] width 20 height 16
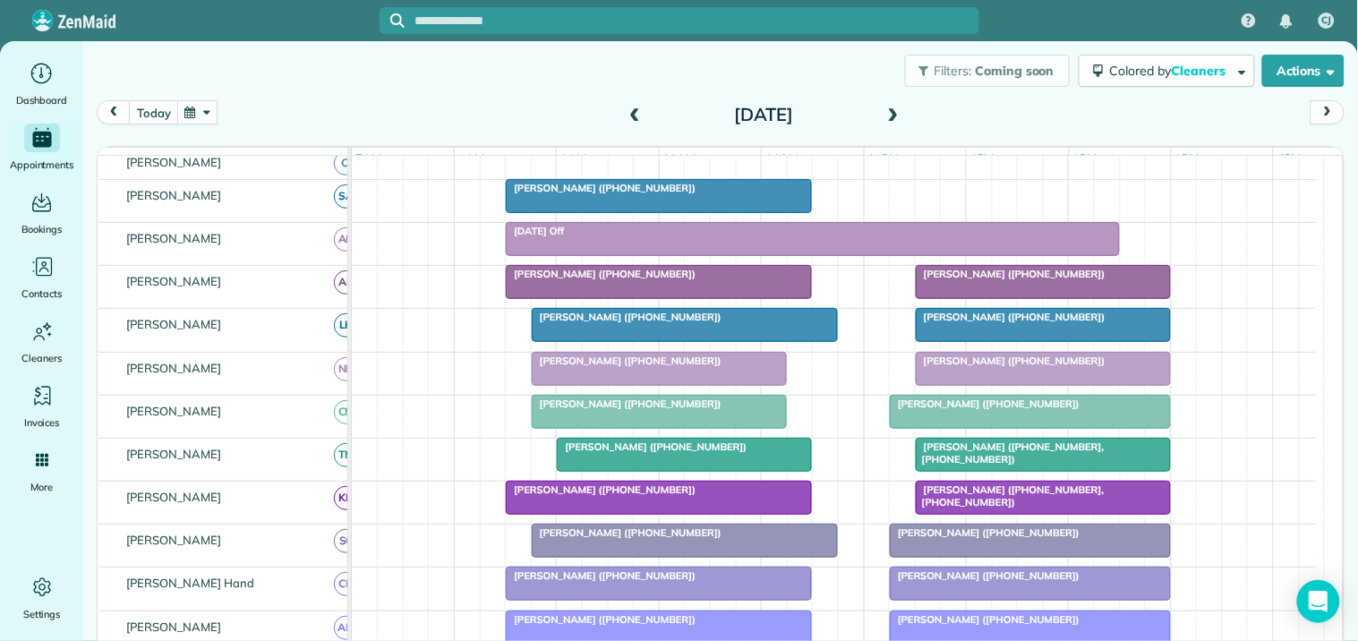
click at [890, 111] on span at bounding box center [894, 115] width 20 height 16
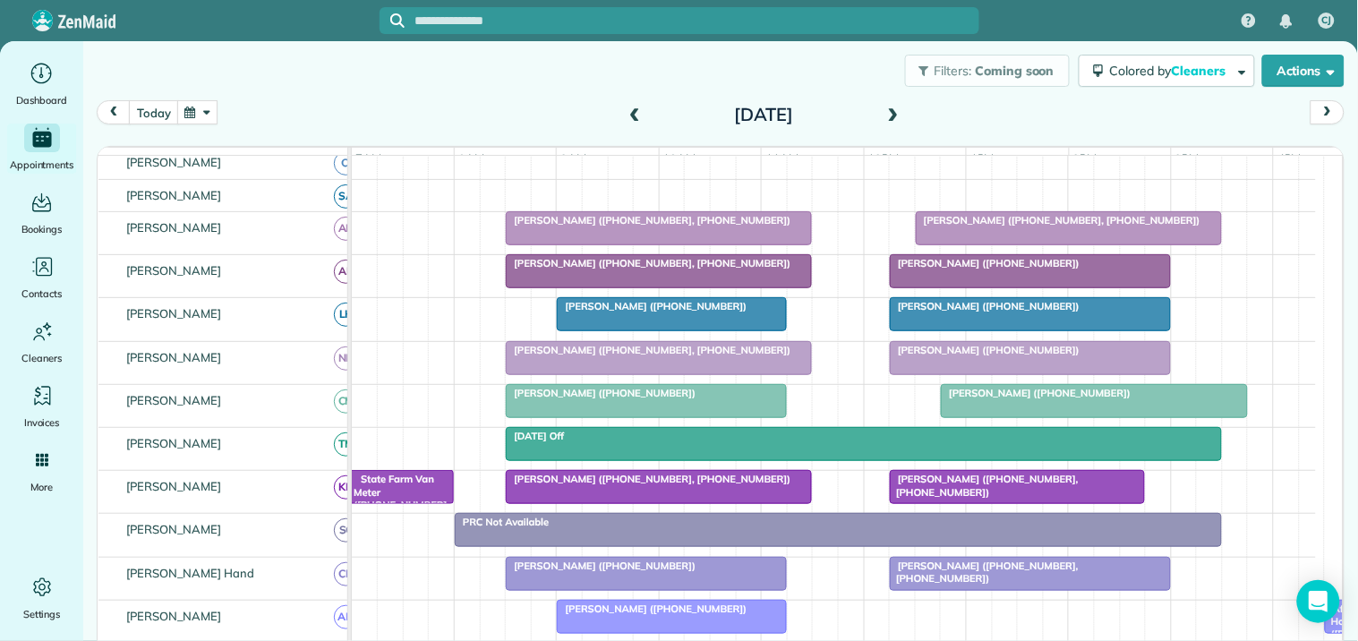
click at [890, 111] on span at bounding box center [894, 115] width 20 height 16
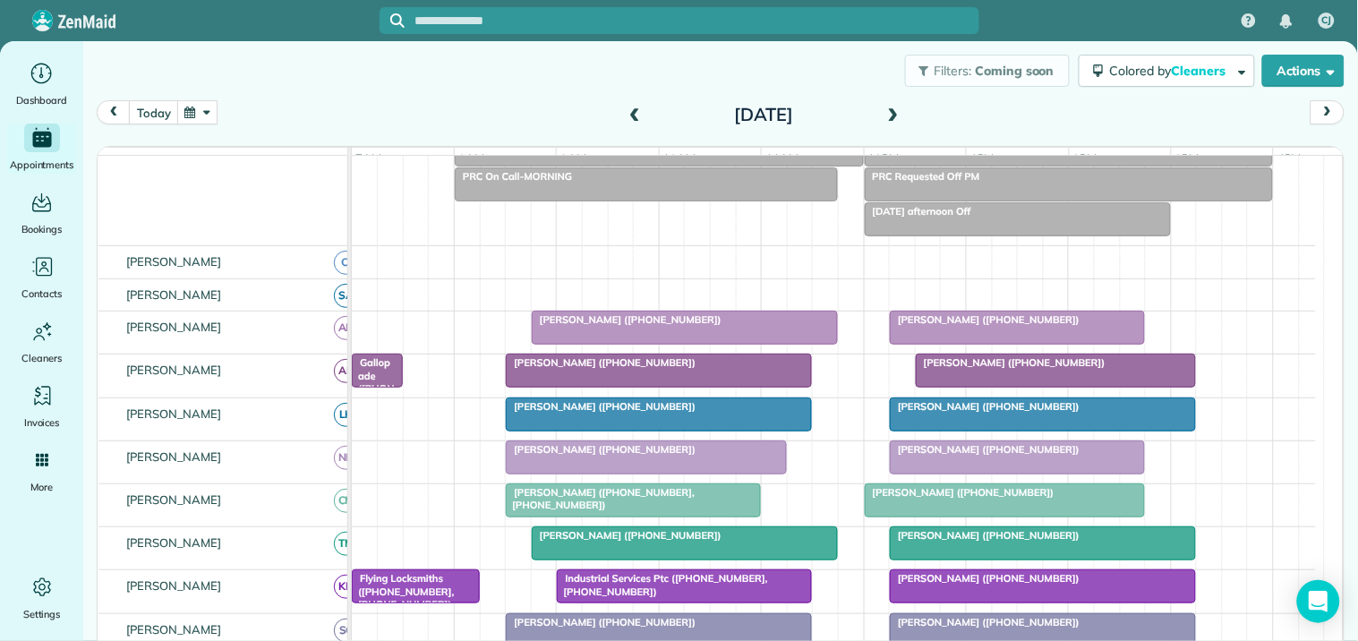
click at [892, 109] on span at bounding box center [894, 115] width 20 height 16
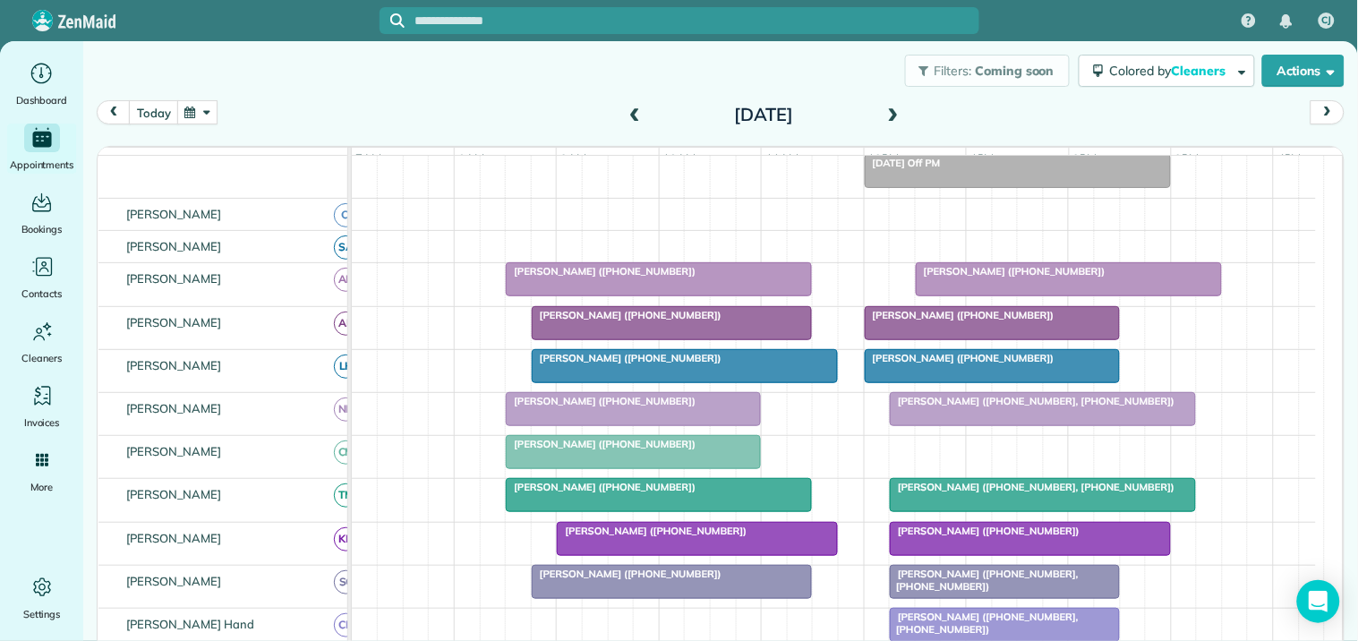
click at [890, 107] on span at bounding box center [894, 115] width 20 height 16
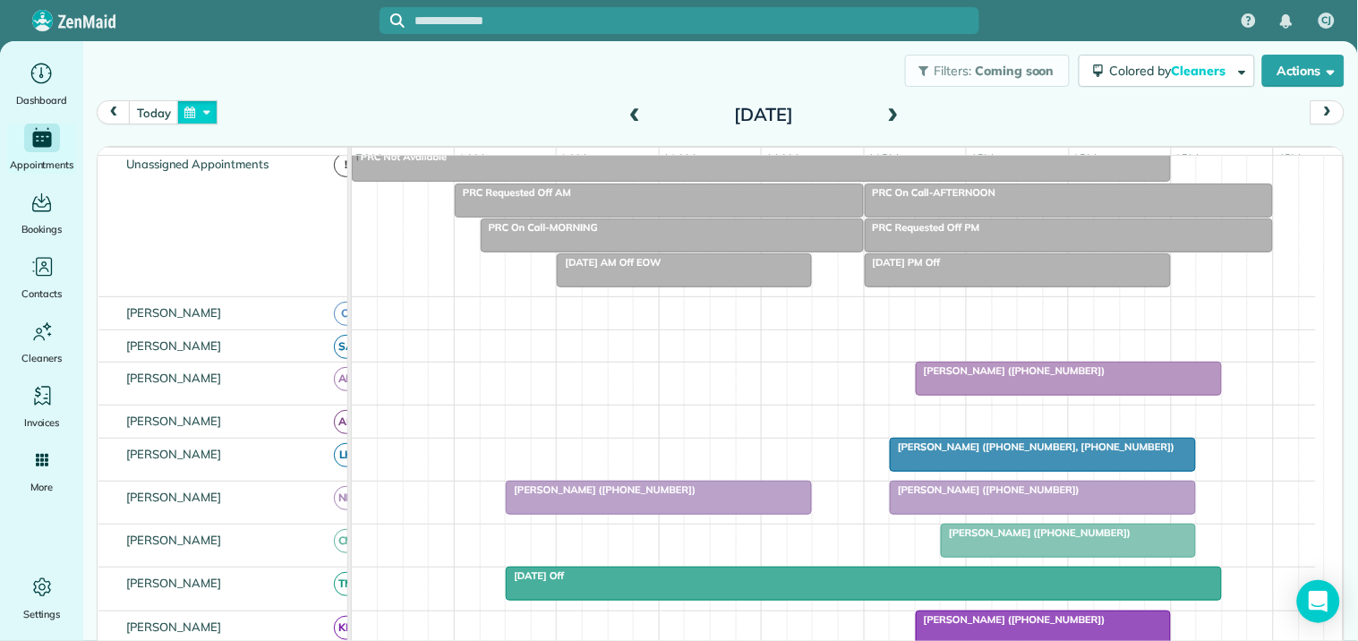
click at [208, 108] on button "button" at bounding box center [197, 112] width 41 height 24
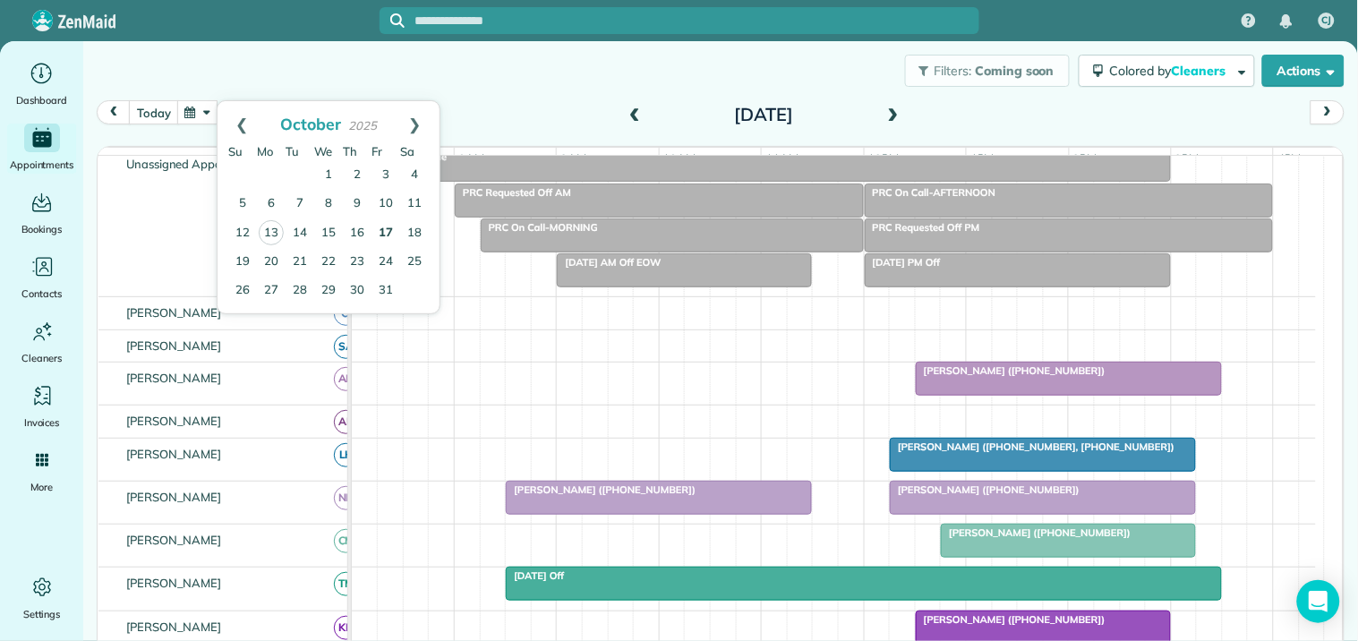
click at [388, 226] on link "17" at bounding box center [386, 233] width 29 height 29
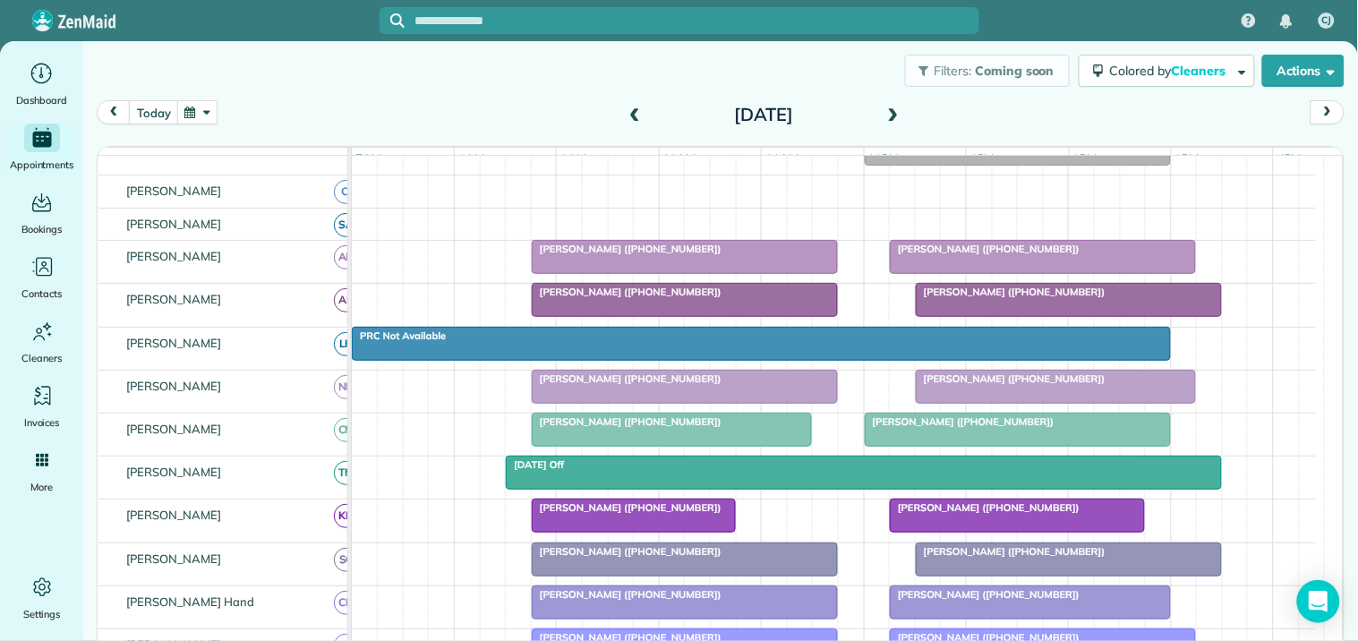
click at [629, 105] on span at bounding box center [635, 115] width 20 height 27
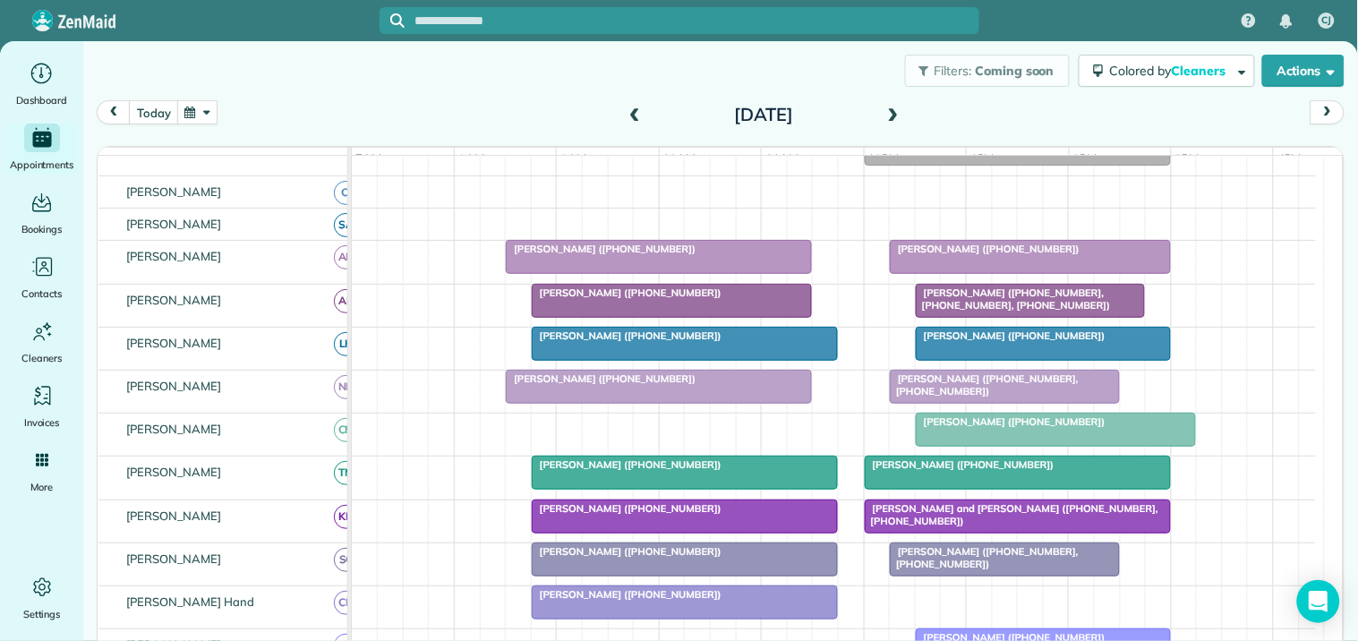
click at [521, 91] on div "Filters: Coming soon Colored by Cleaners Color by Cleaner Color by Team Color b…" at bounding box center [720, 70] width 1275 height 59
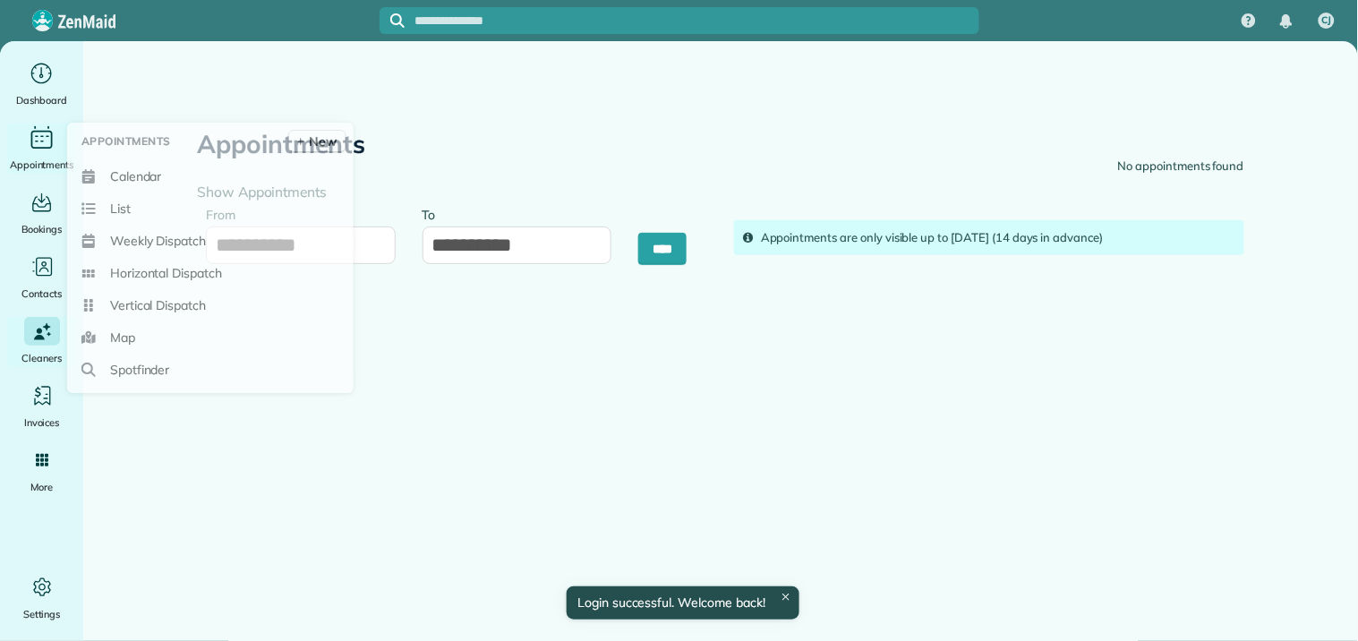
click at [47, 145] on icon "Main" at bounding box center [42, 137] width 28 height 27
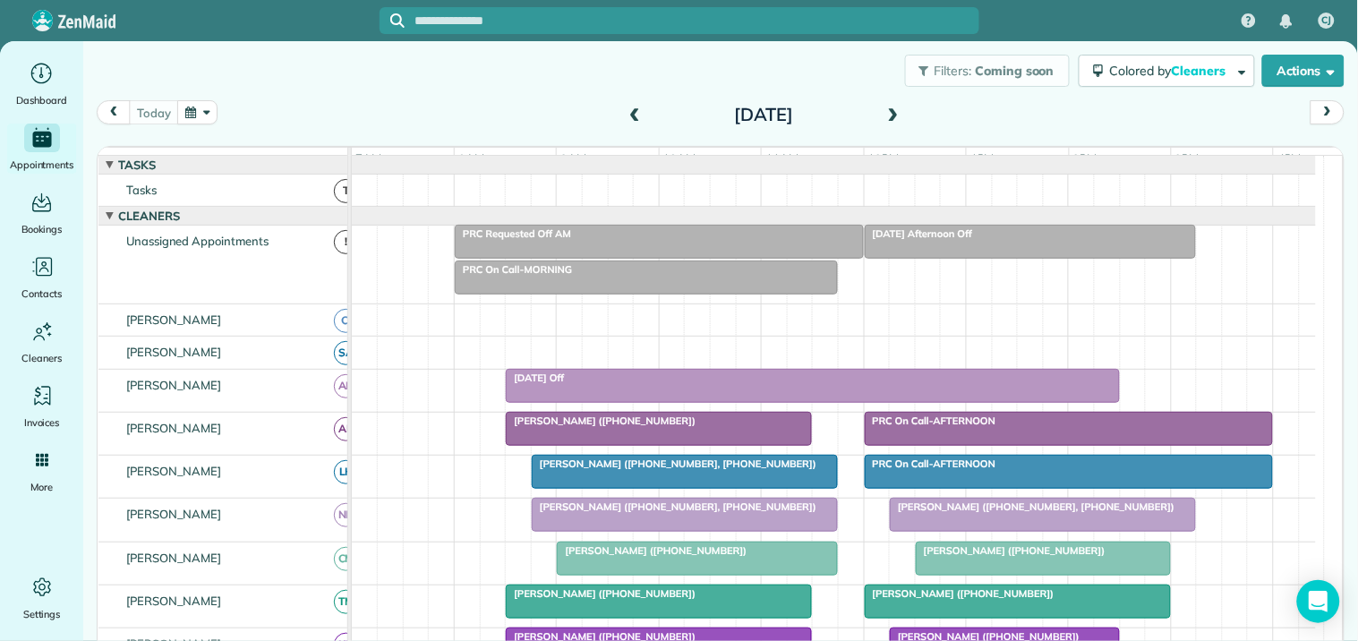
click at [889, 108] on span at bounding box center [894, 115] width 20 height 16
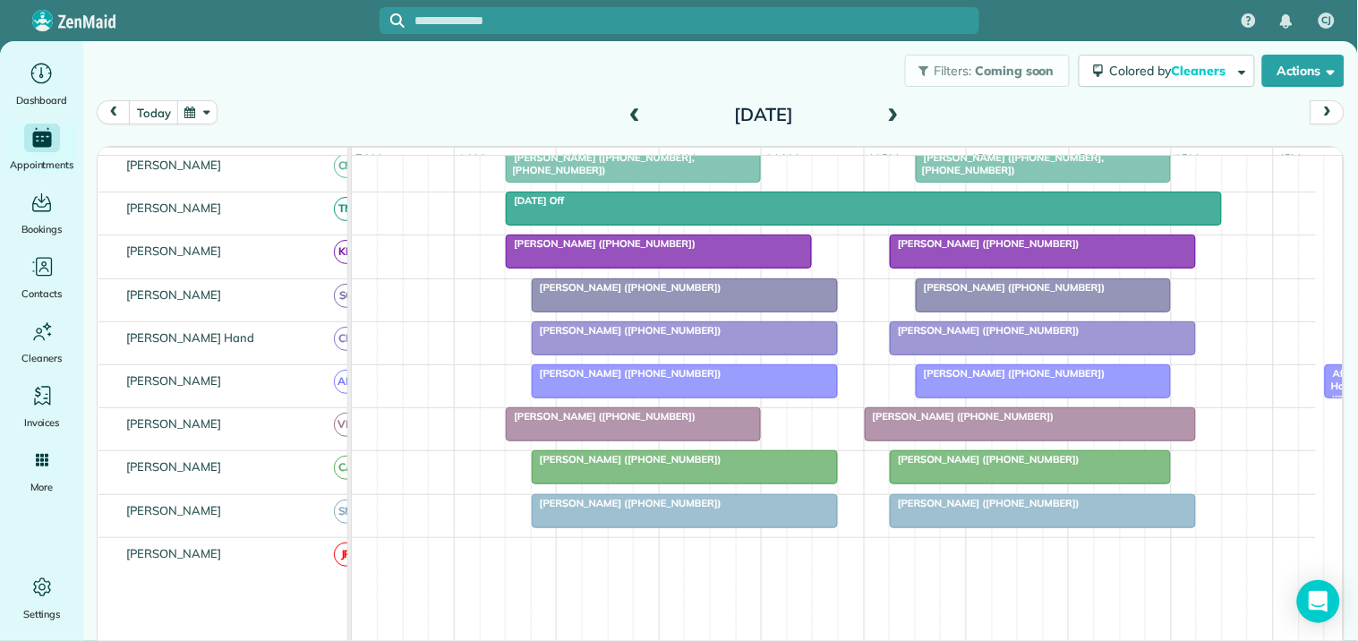
scroll to position [497, 0]
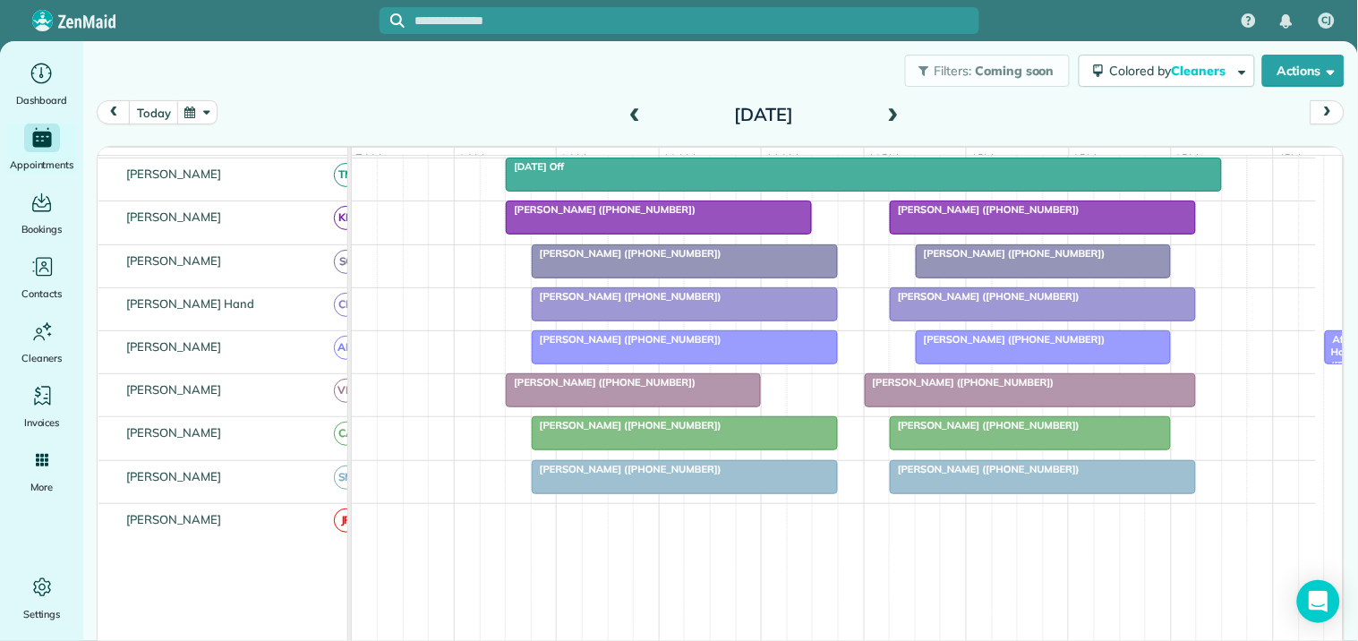
click at [885, 111] on span at bounding box center [894, 115] width 20 height 16
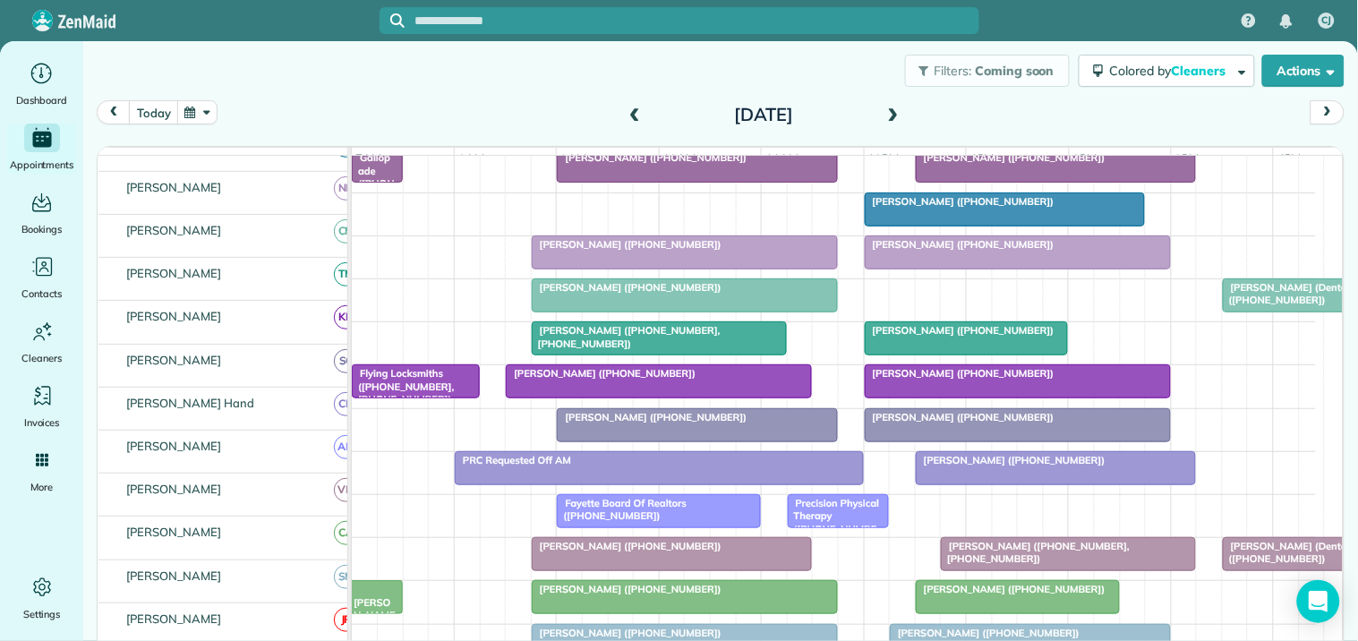
scroll to position [298, 0]
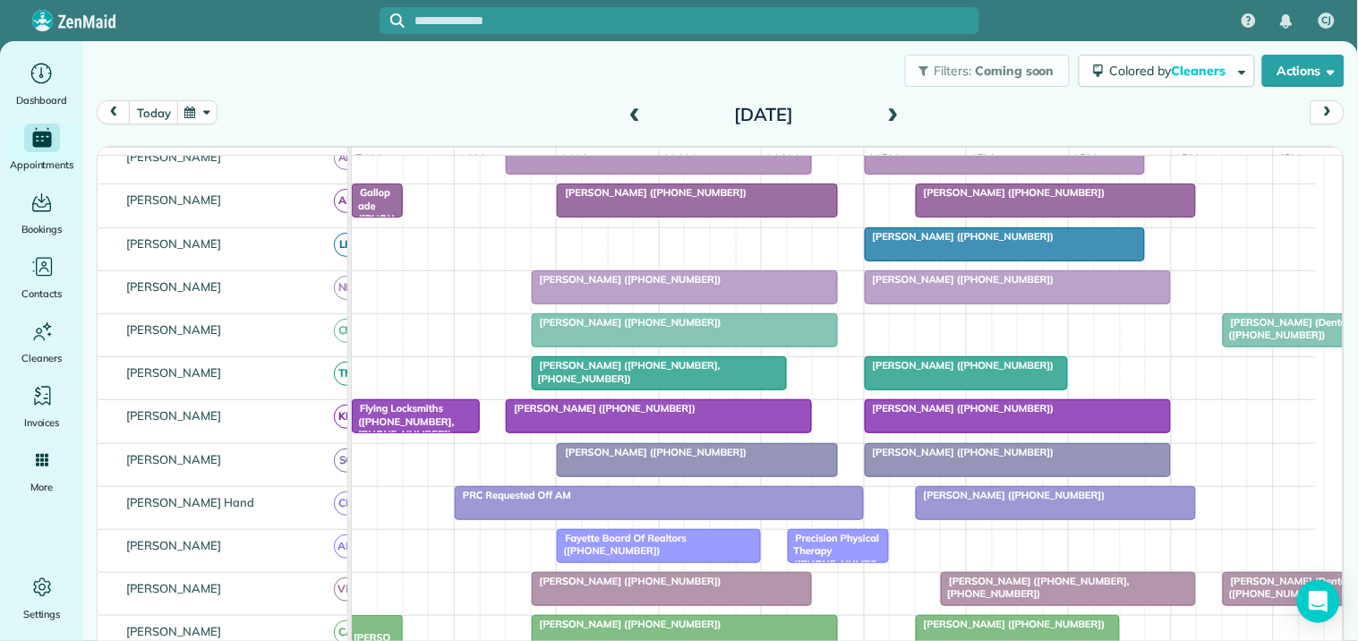
click at [893, 109] on span at bounding box center [894, 115] width 20 height 16
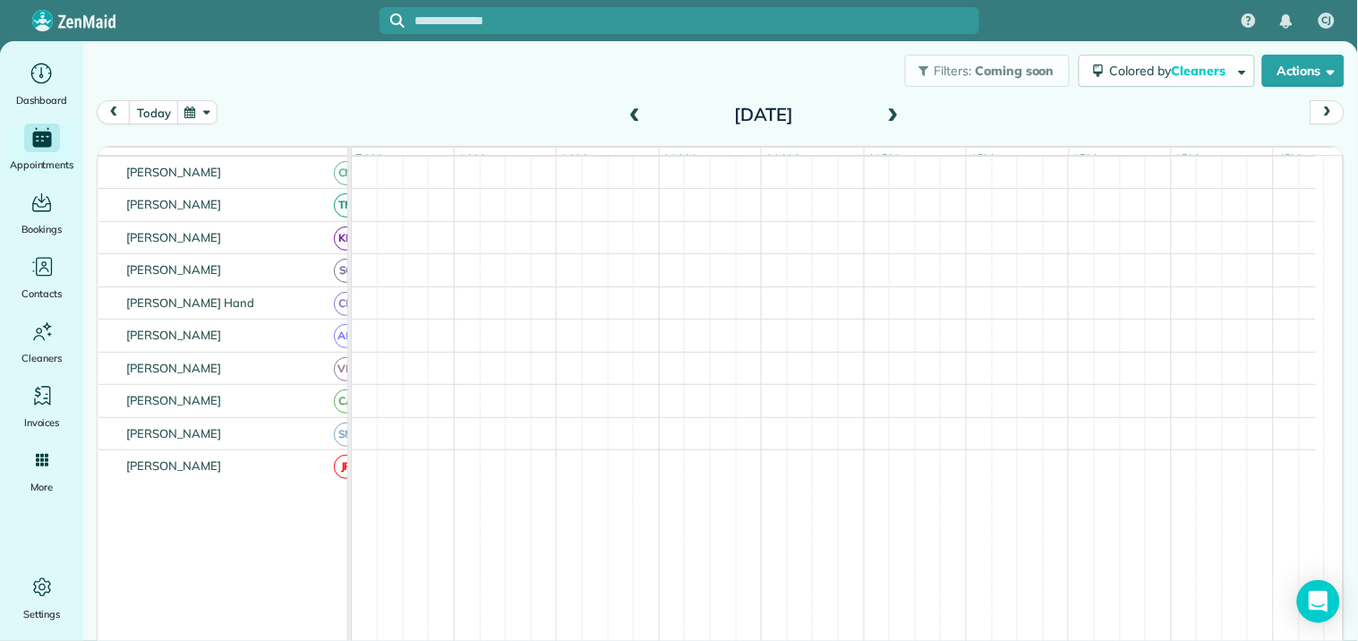
scroll to position [0, 0]
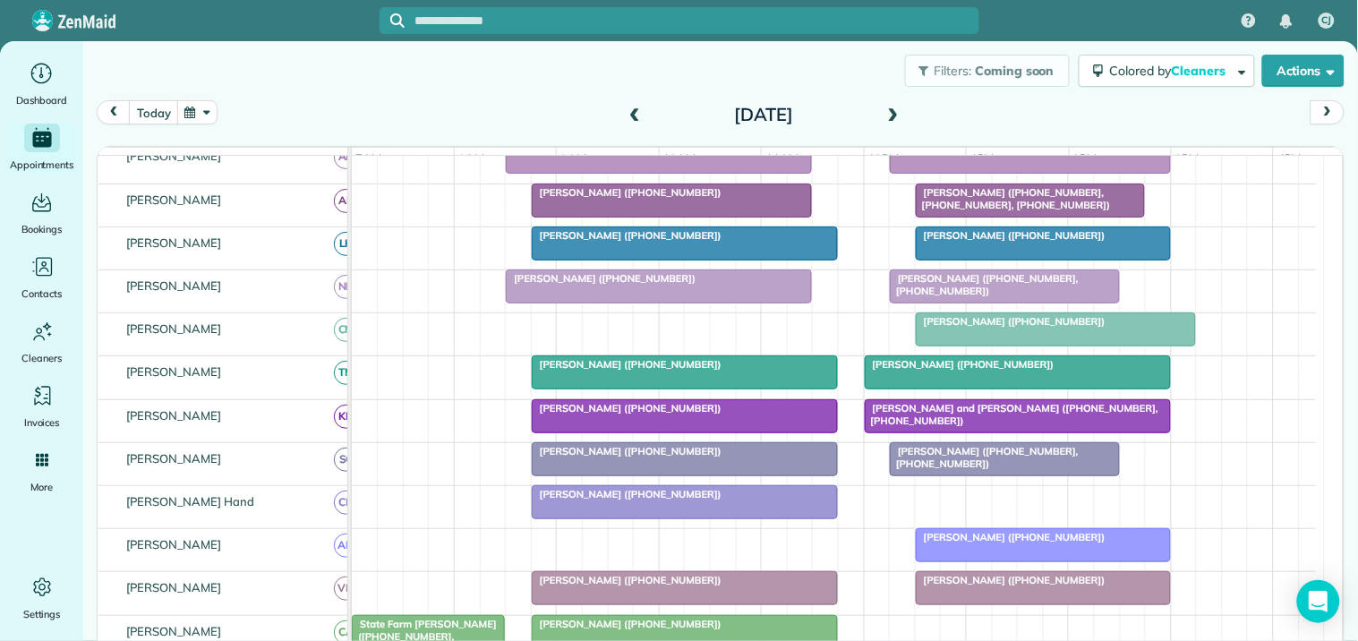
click at [889, 112] on span at bounding box center [894, 115] width 20 height 16
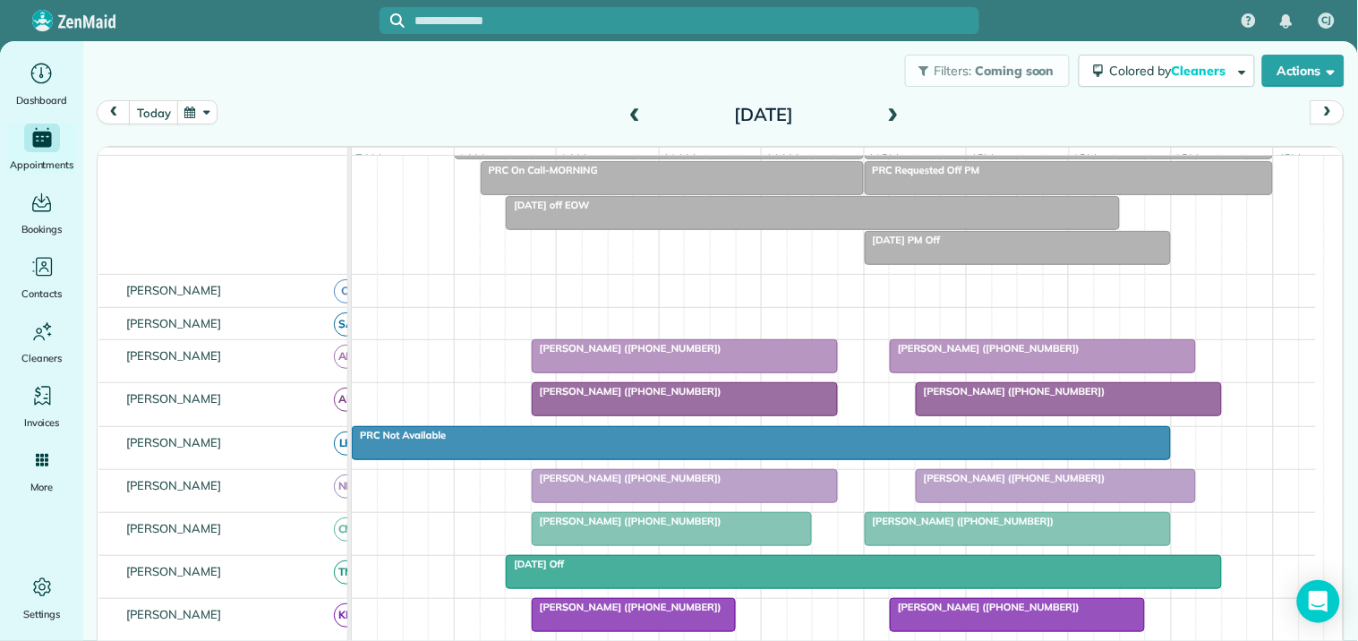
click at [628, 109] on span at bounding box center [635, 115] width 20 height 16
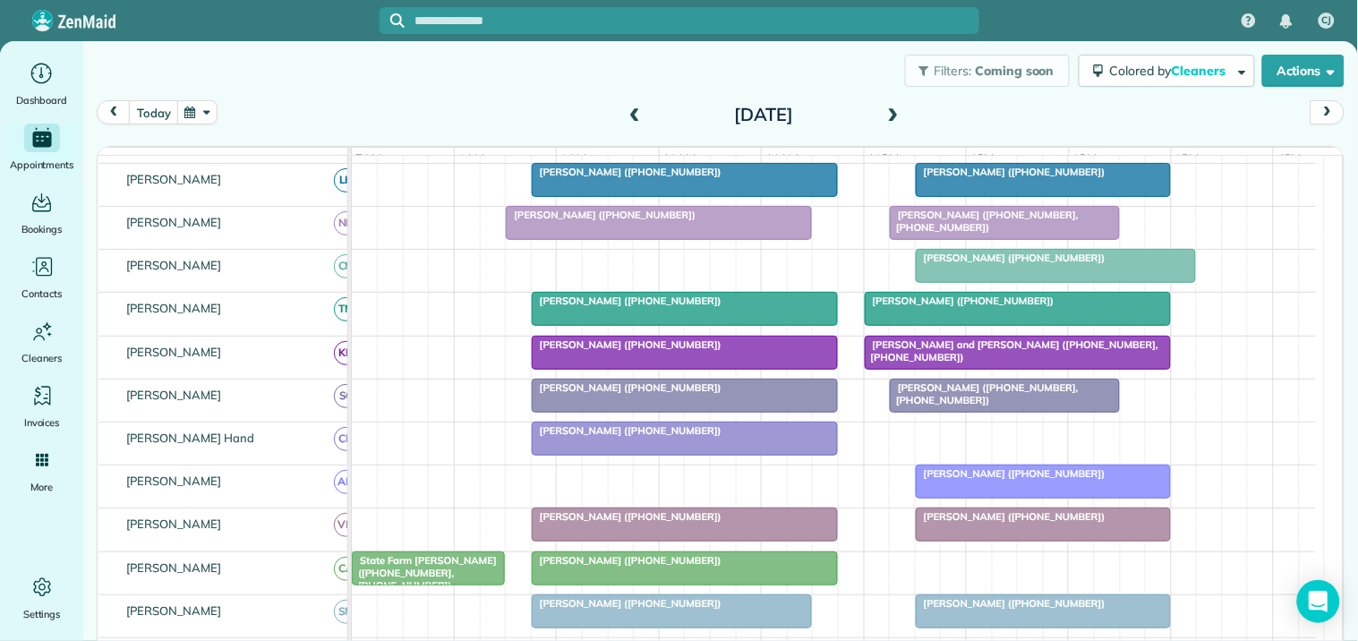
click at [628, 107] on span at bounding box center [635, 115] width 20 height 16
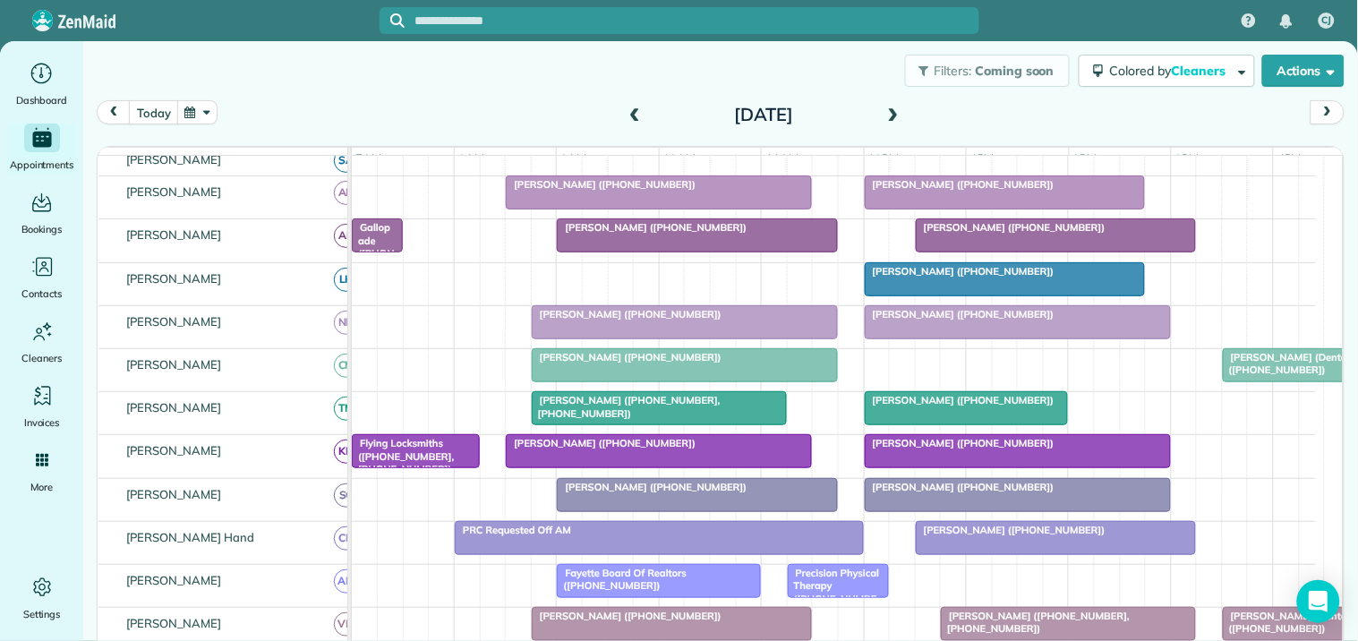
click at [886, 114] on span at bounding box center [894, 115] width 20 height 16
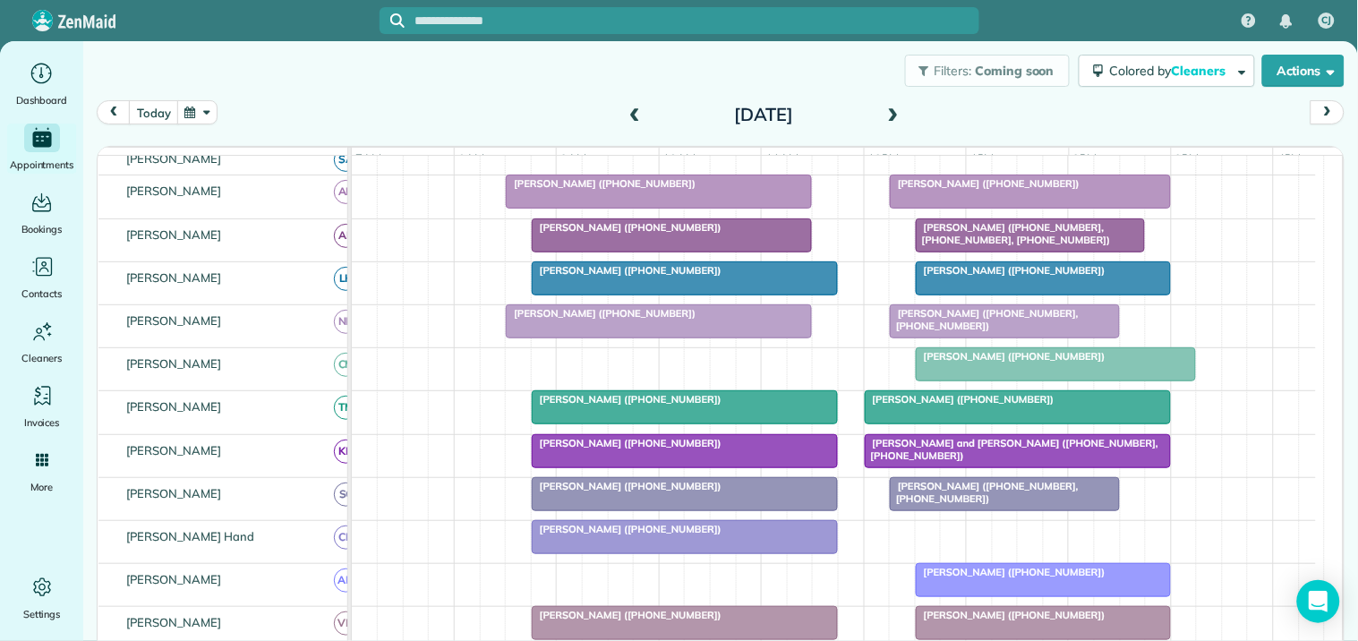
click at [887, 109] on span at bounding box center [894, 115] width 20 height 16
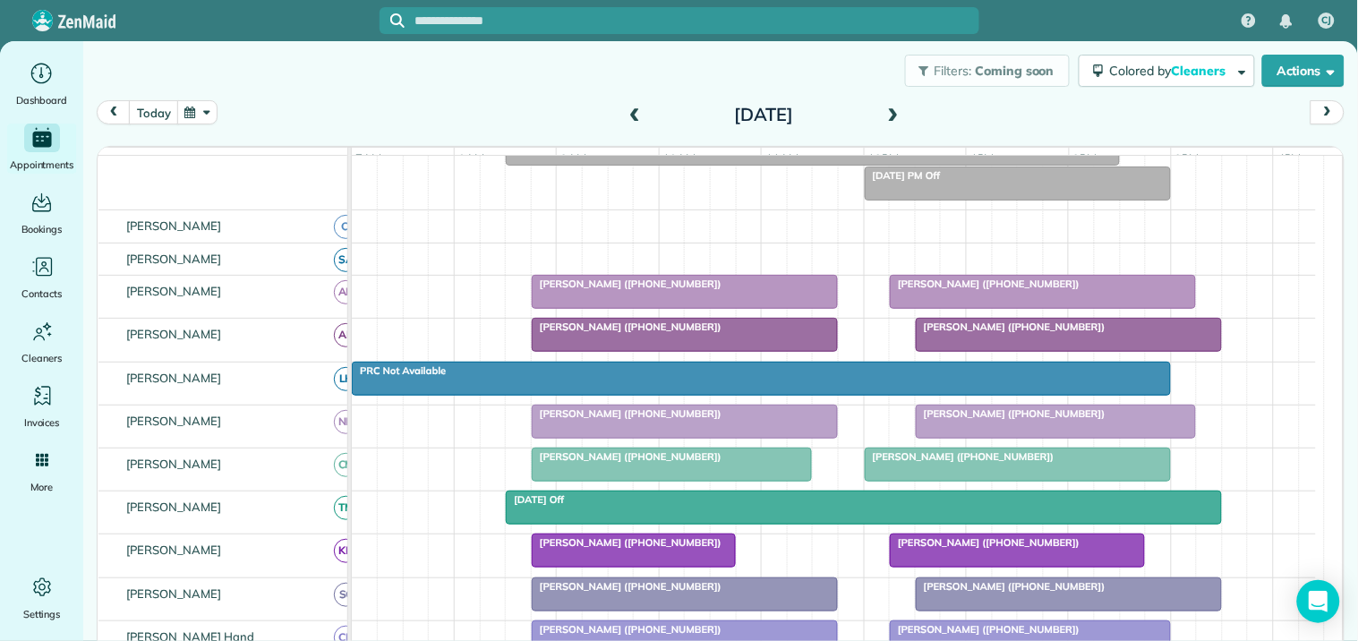
click at [632, 108] on span at bounding box center [635, 115] width 20 height 16
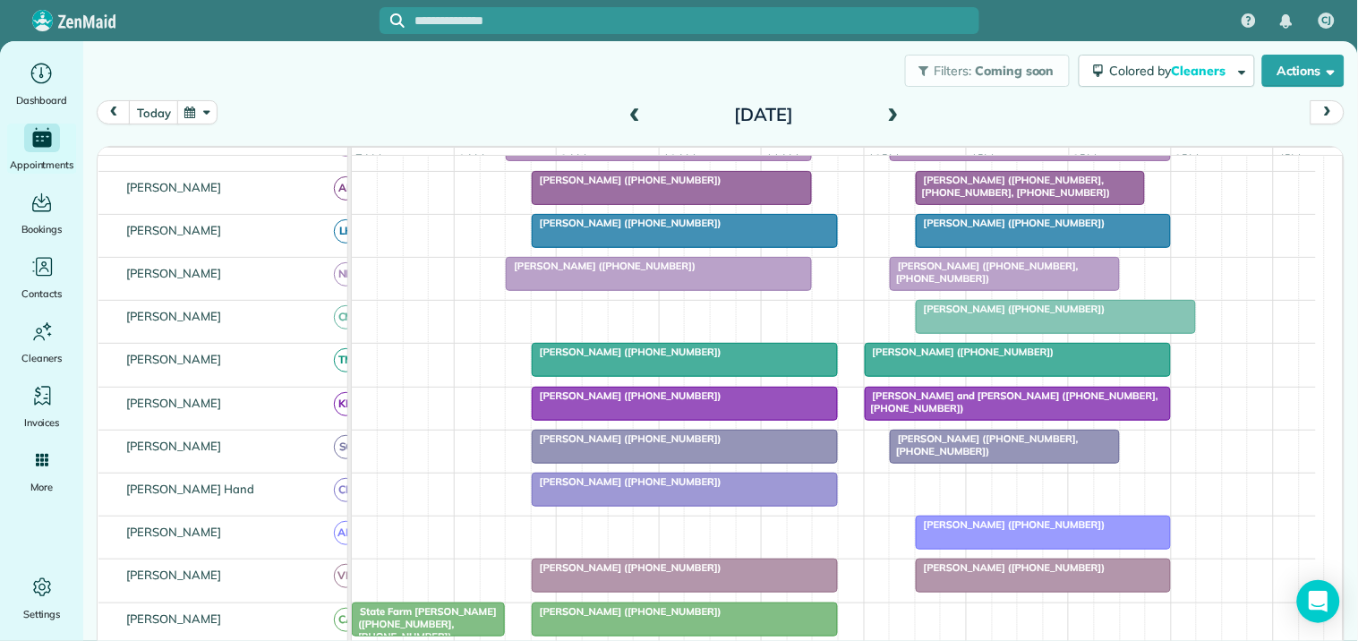
click at [524, 96] on div "Filters: Coming soon Colored by Cleaners Color by Cleaner Color by Team Color b…" at bounding box center [720, 70] width 1275 height 59
click at [159, 114] on button "today" at bounding box center [153, 112] width 49 height 24
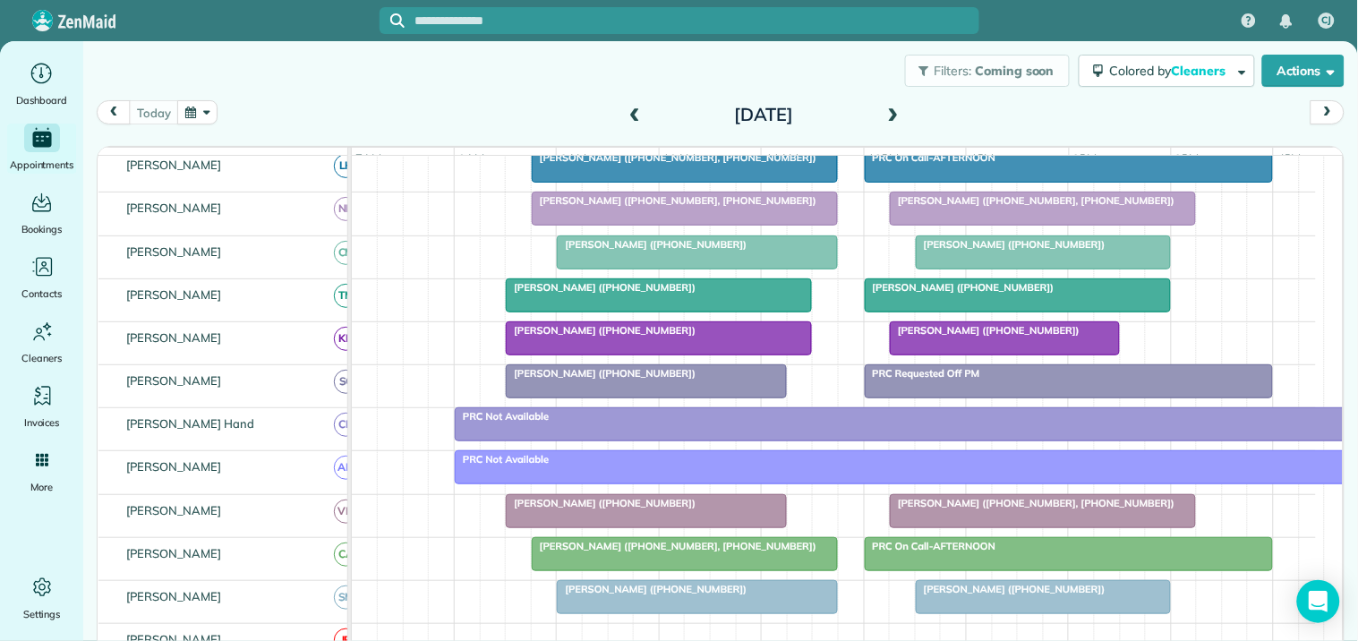
scroll to position [341, 0]
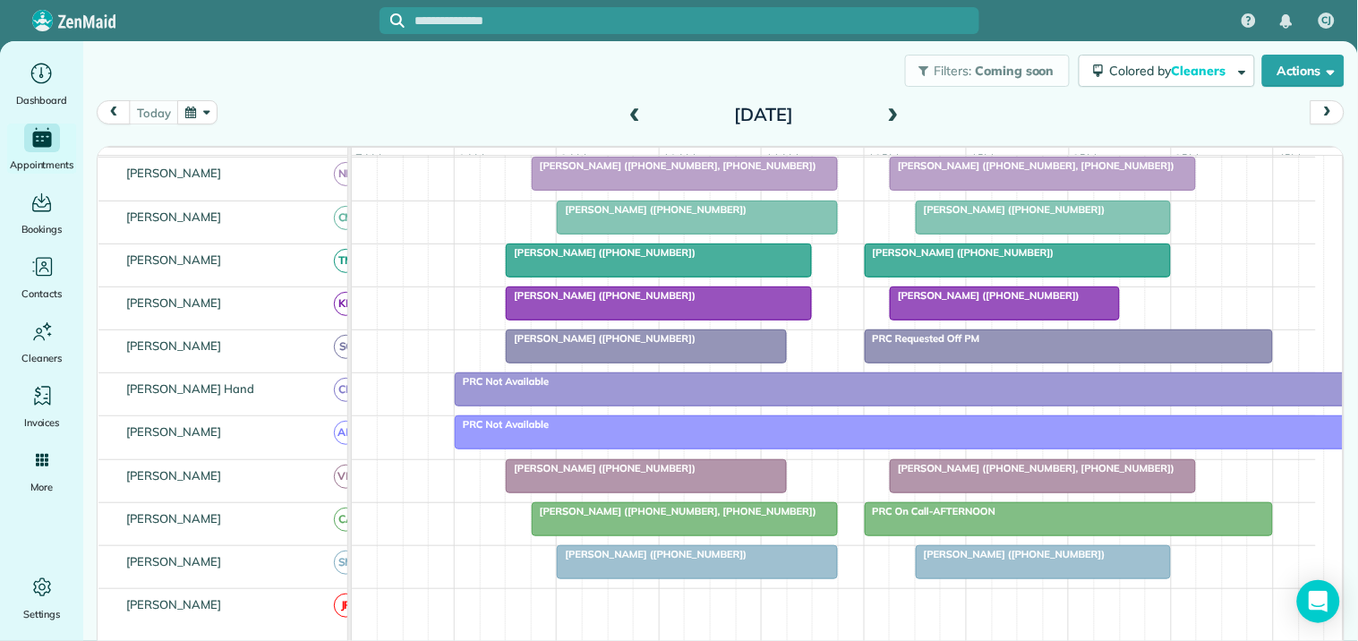
click at [203, 109] on button "button" at bounding box center [197, 112] width 41 height 24
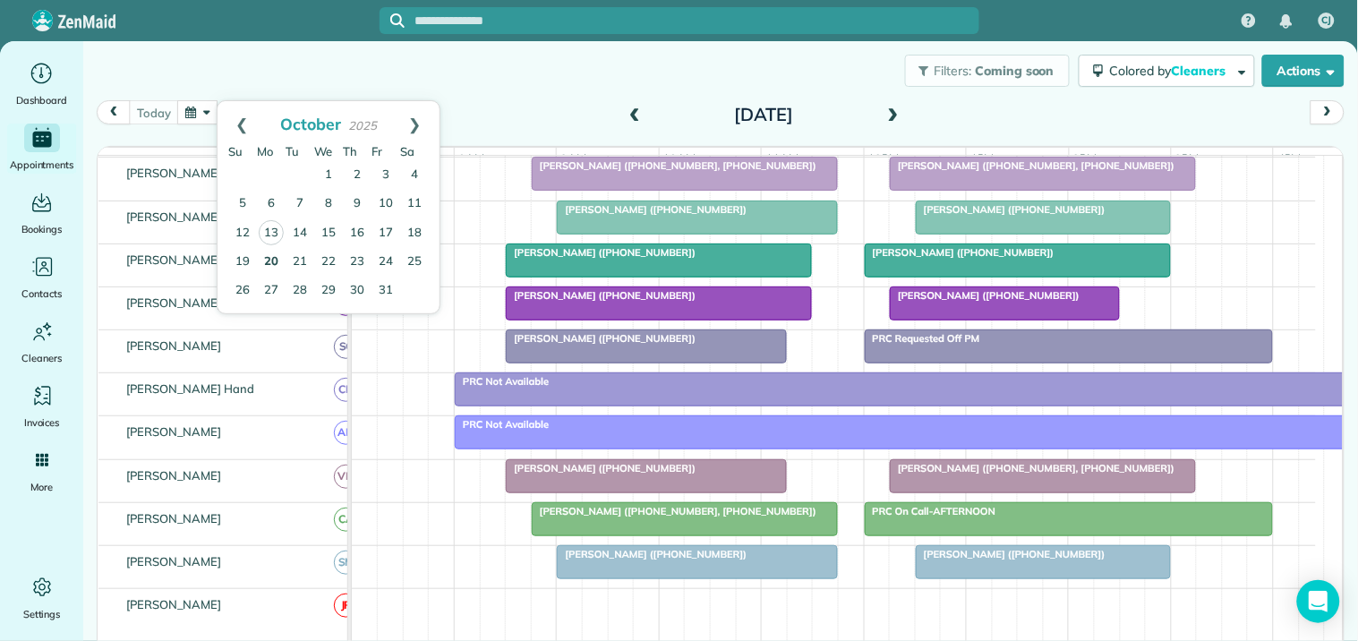
click at [267, 260] on link "20" at bounding box center [271, 262] width 29 height 29
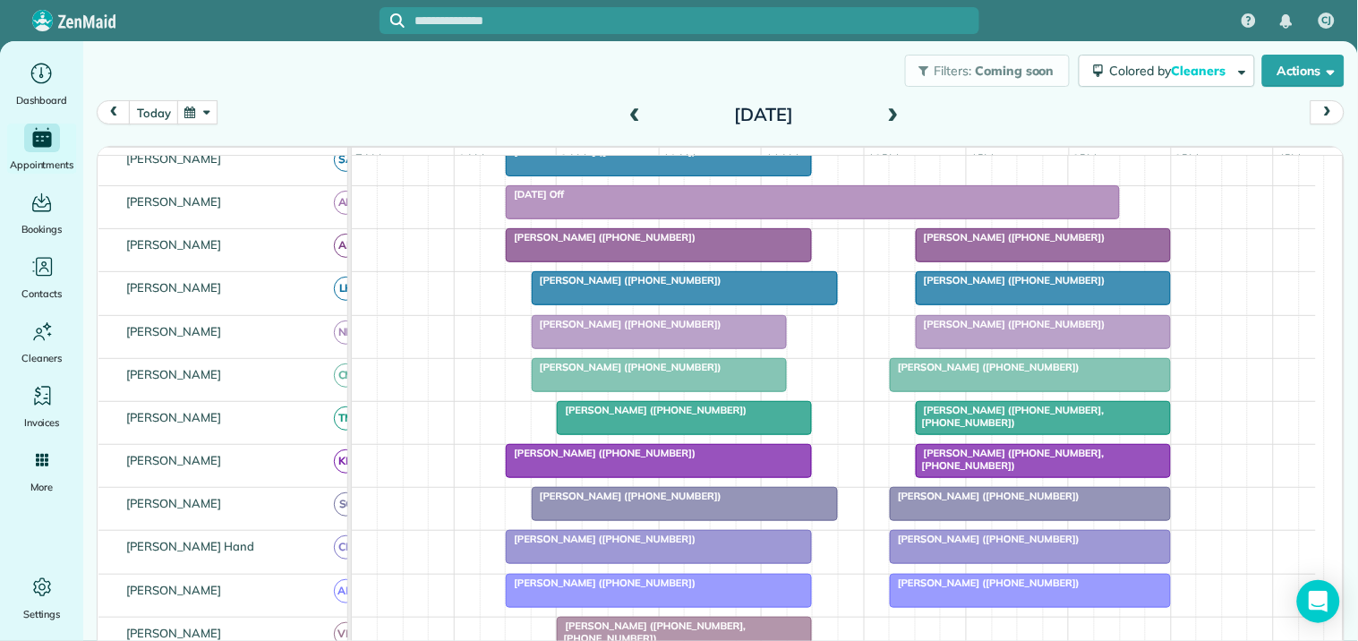
scroll to position [422, 0]
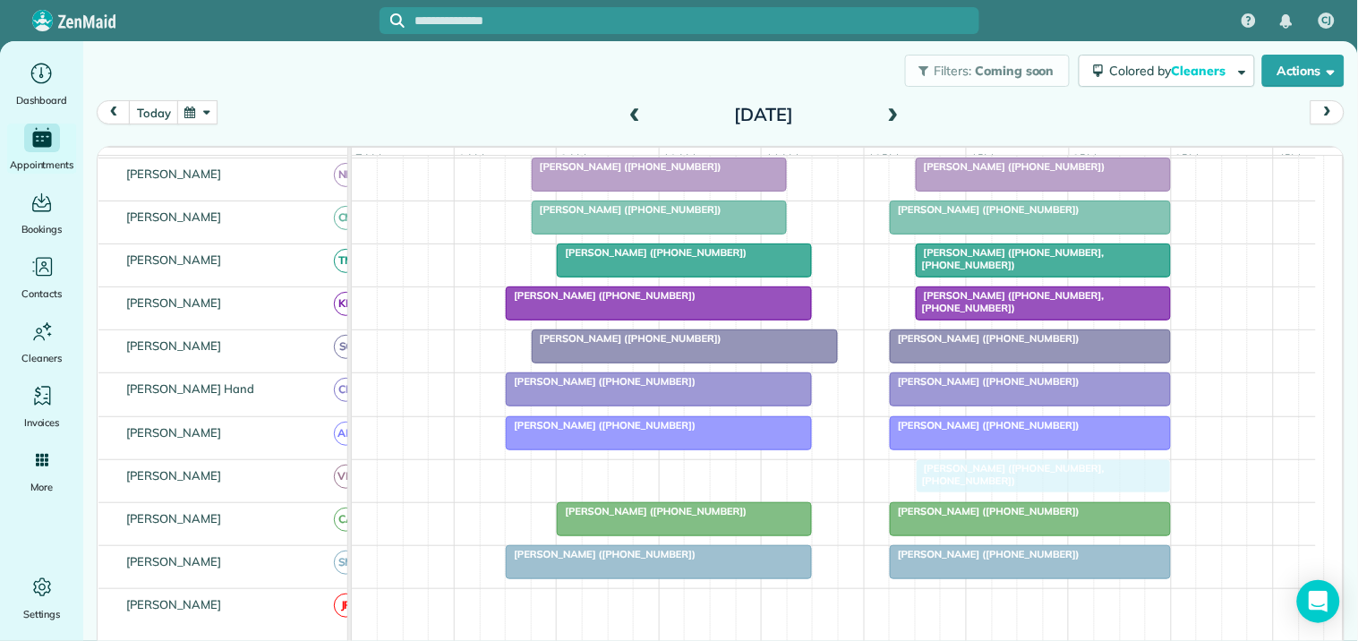
drag, startPoint x: 646, startPoint y: 484, endPoint x: 1015, endPoint y: 484, distance: 368.9
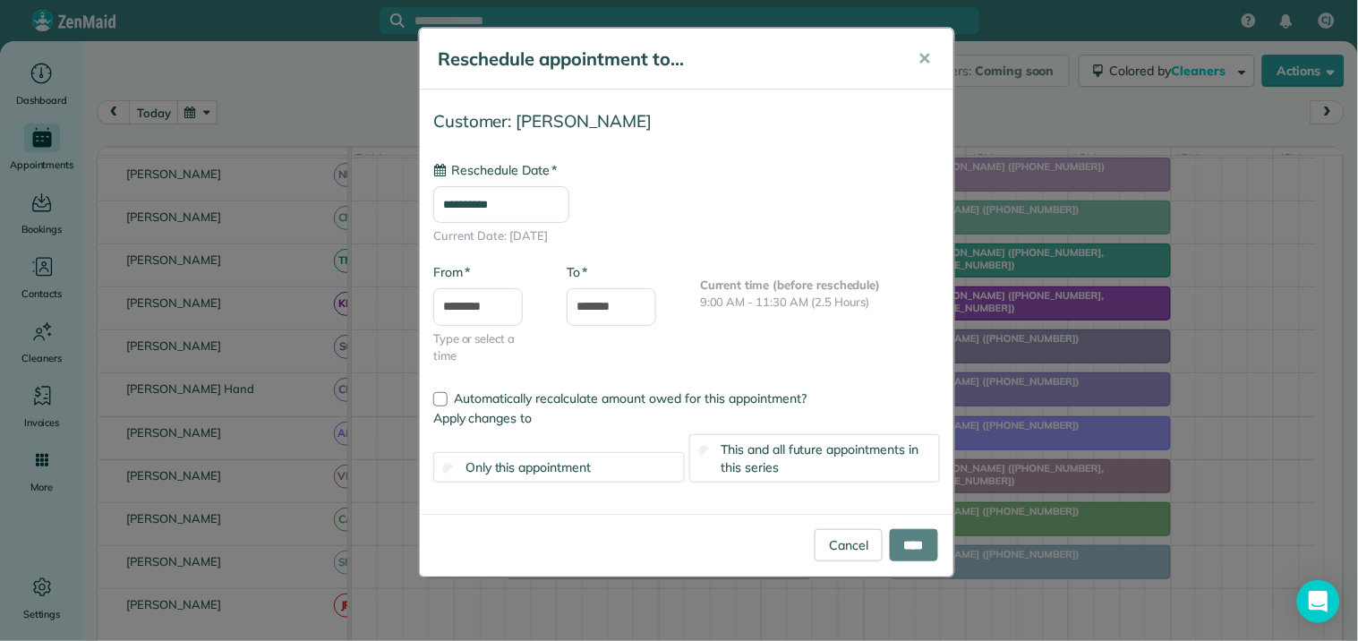
type input "**********"
click at [906, 538] on input "****" at bounding box center [914, 545] width 48 height 32
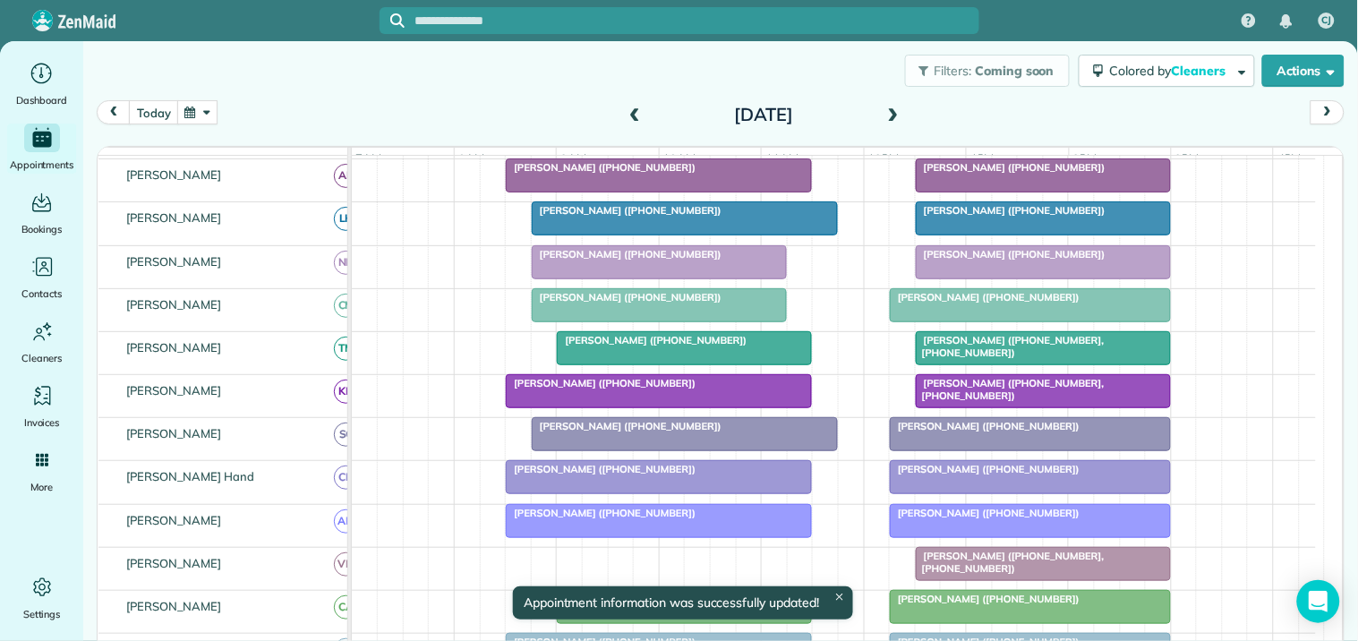
scroll to position [222, 0]
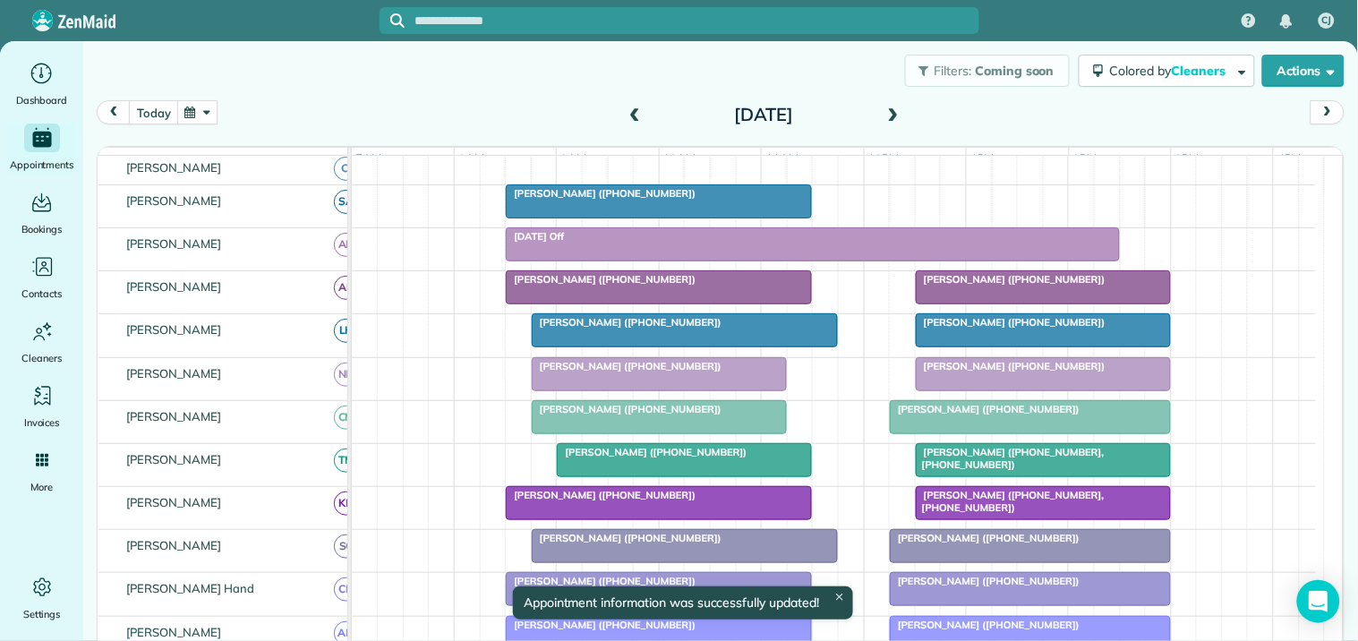
click at [681, 215] on div at bounding box center [659, 201] width 304 height 32
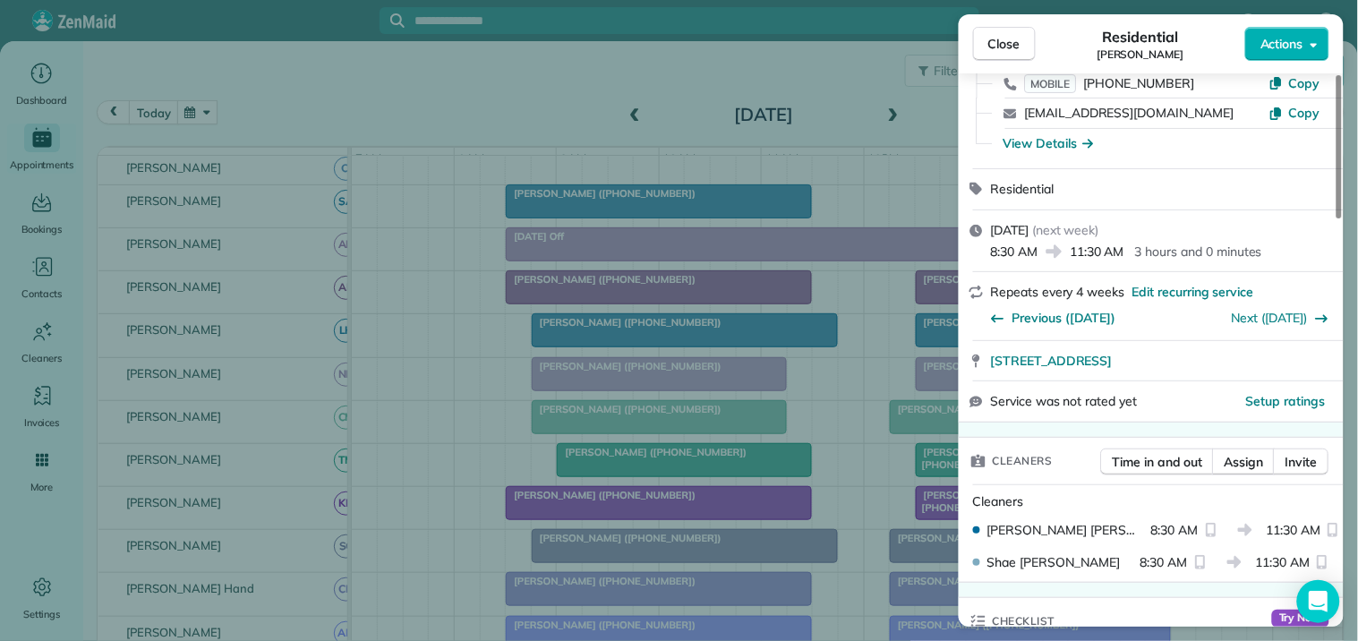
scroll to position [298, 0]
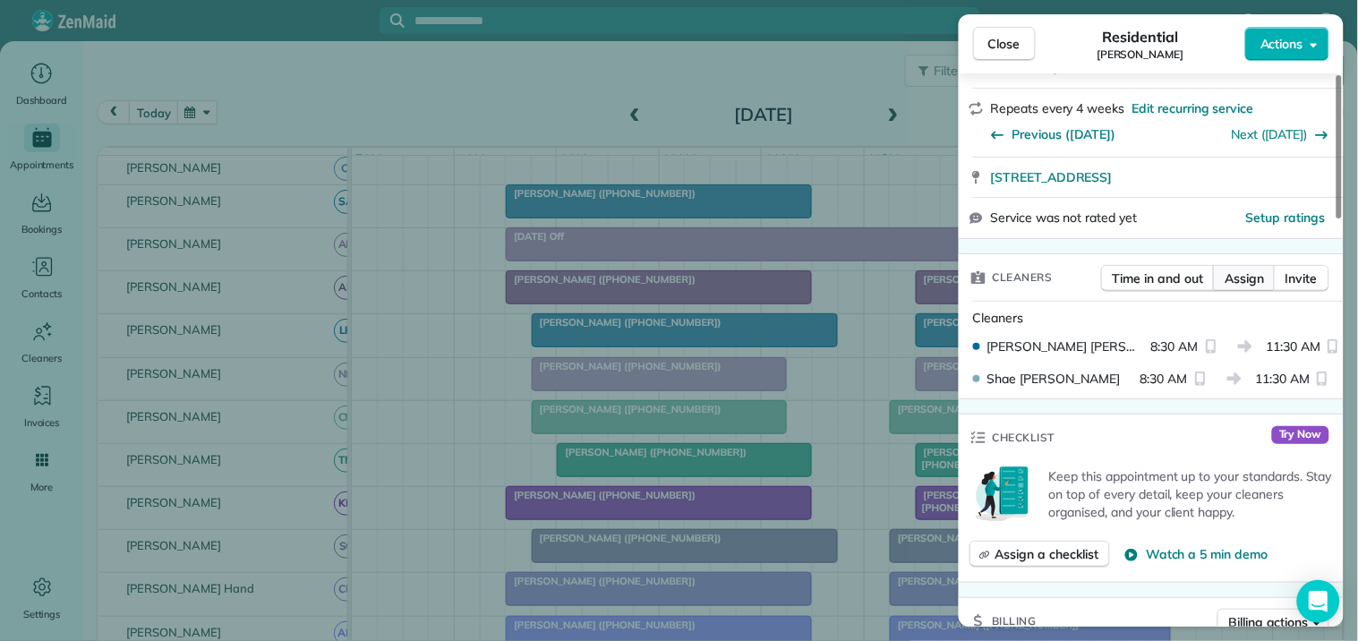
click at [1248, 274] on span "Assign" at bounding box center [1244, 279] width 39 height 18
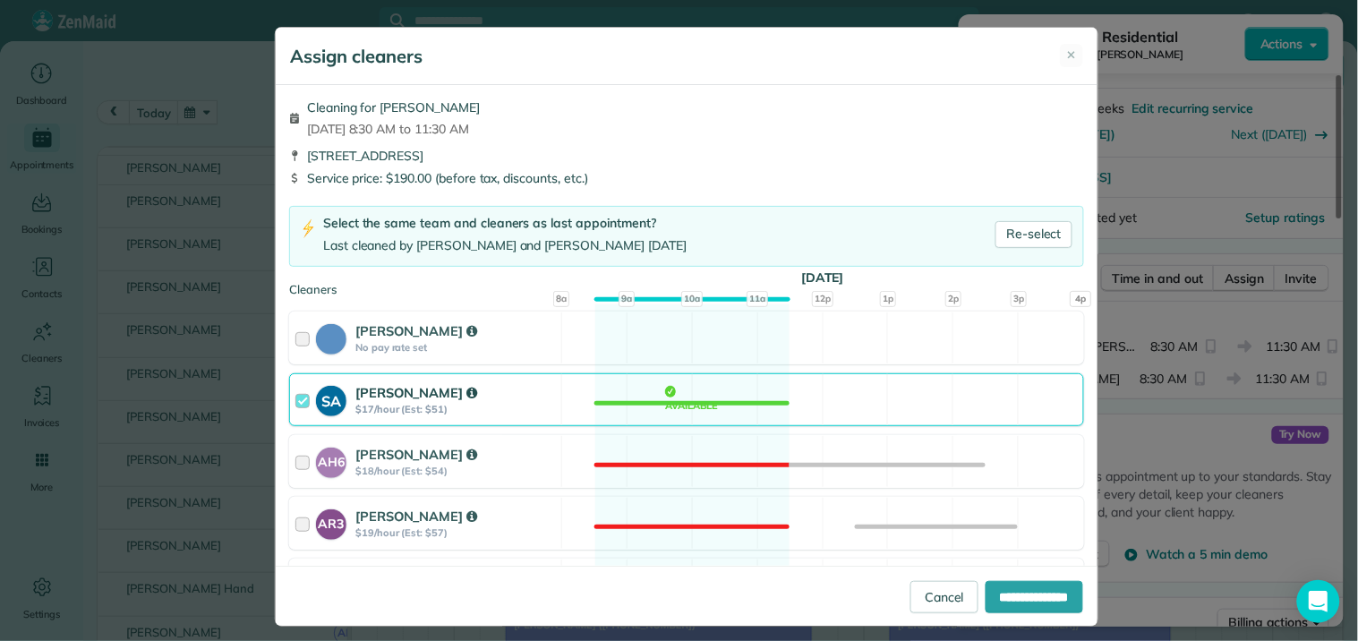
click at [669, 395] on div "SA Stephanie Allen $17/hour (Est: $51) Available" at bounding box center [686, 399] width 795 height 53
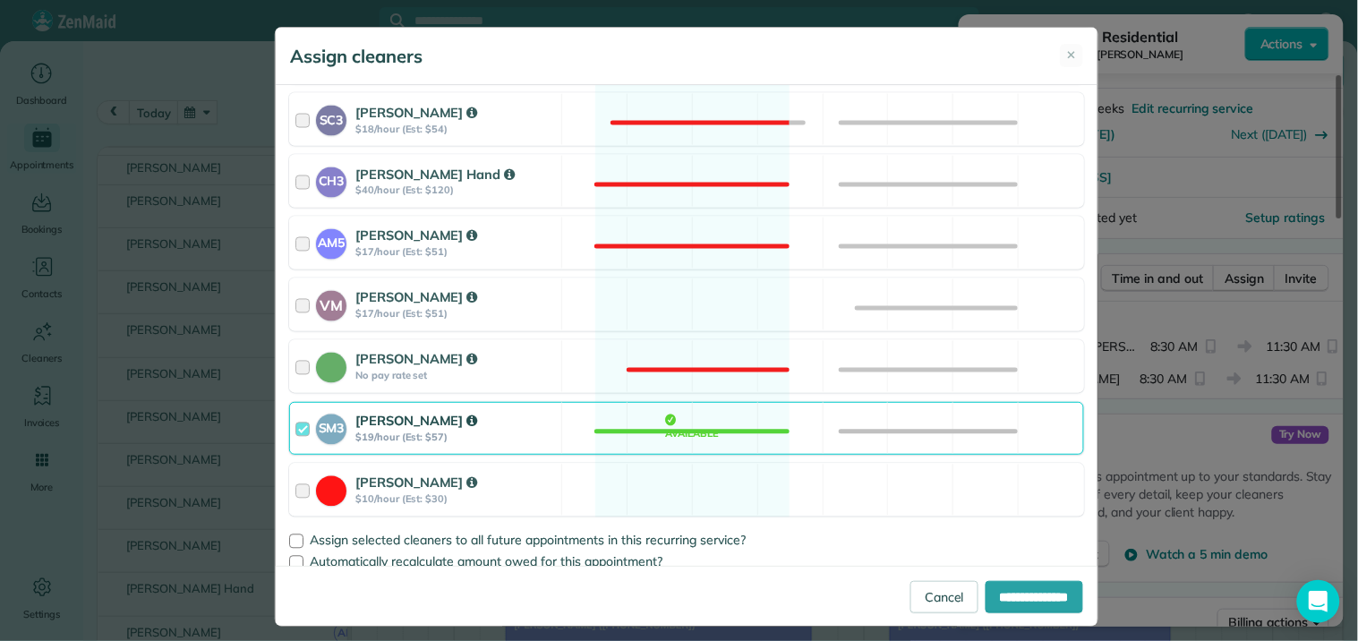
scroll to position [792, 0]
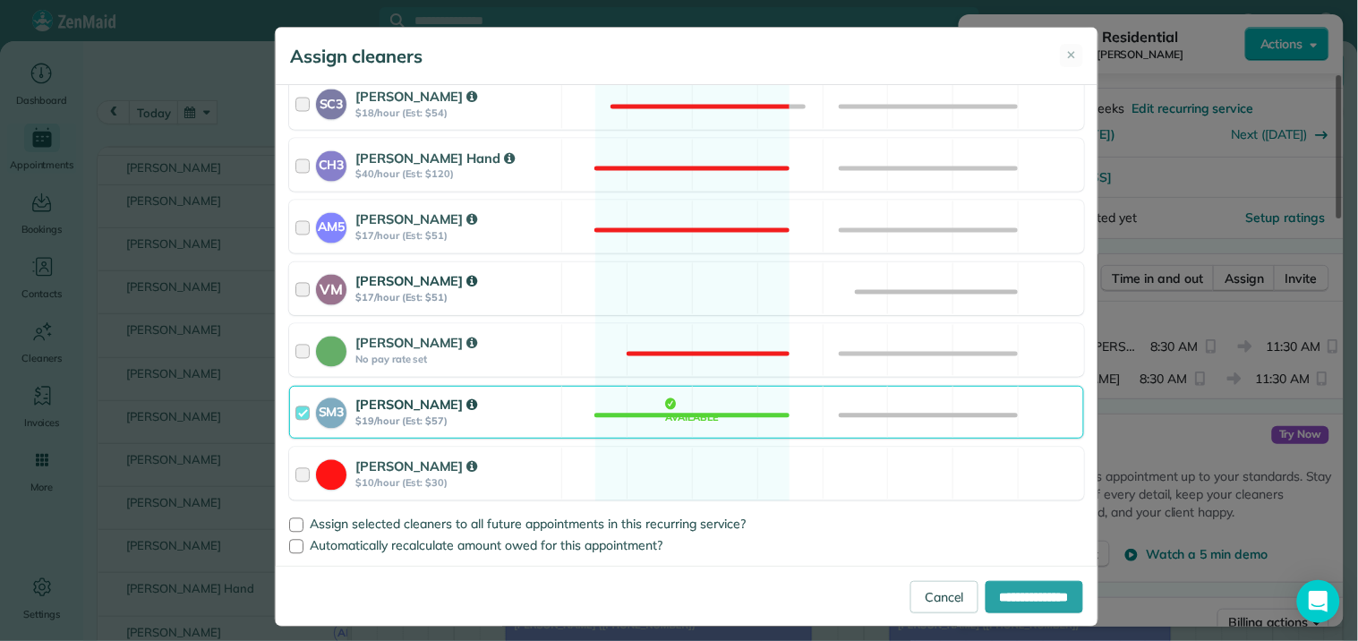
click at [690, 275] on div "VM Victoria Minix $17/hour (Est: $51) Available" at bounding box center [686, 288] width 795 height 53
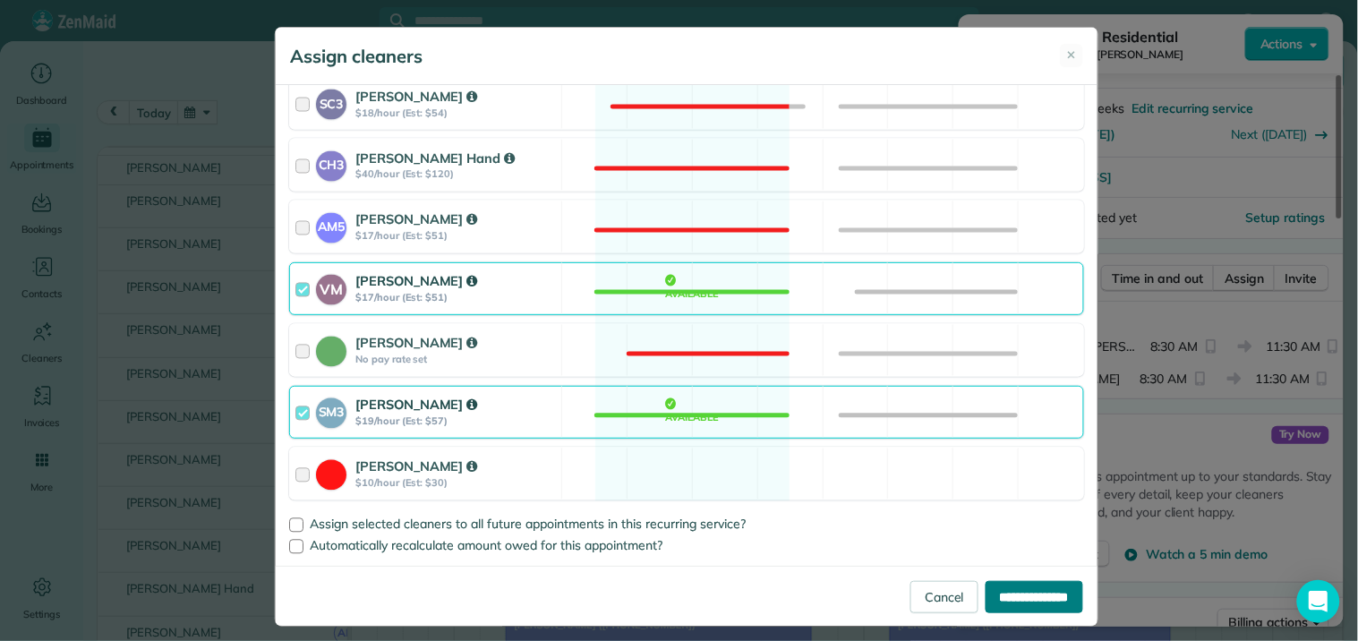
click at [1018, 602] on input "**********" at bounding box center [1035, 597] width 98 height 32
type input "**********"
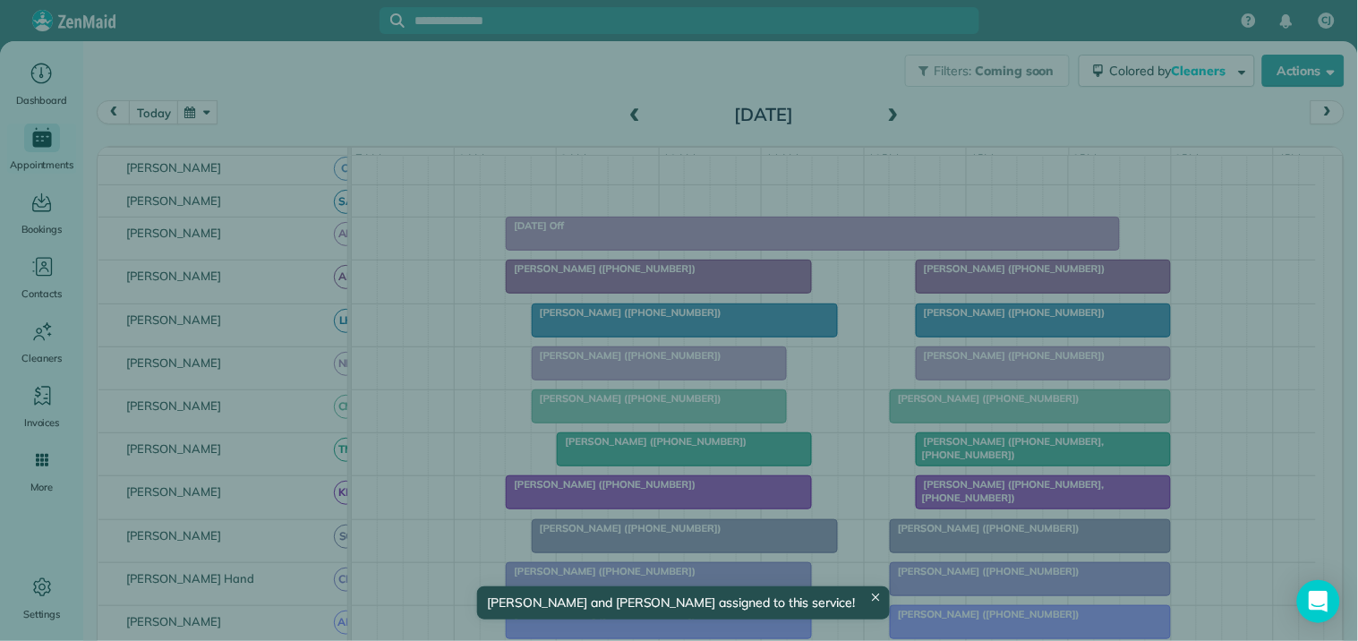
click at [578, 93] on div "Close Residential Kimberly Abrams Actions Status Active Kimberly Abrams · Open …" at bounding box center [679, 320] width 1358 height 641
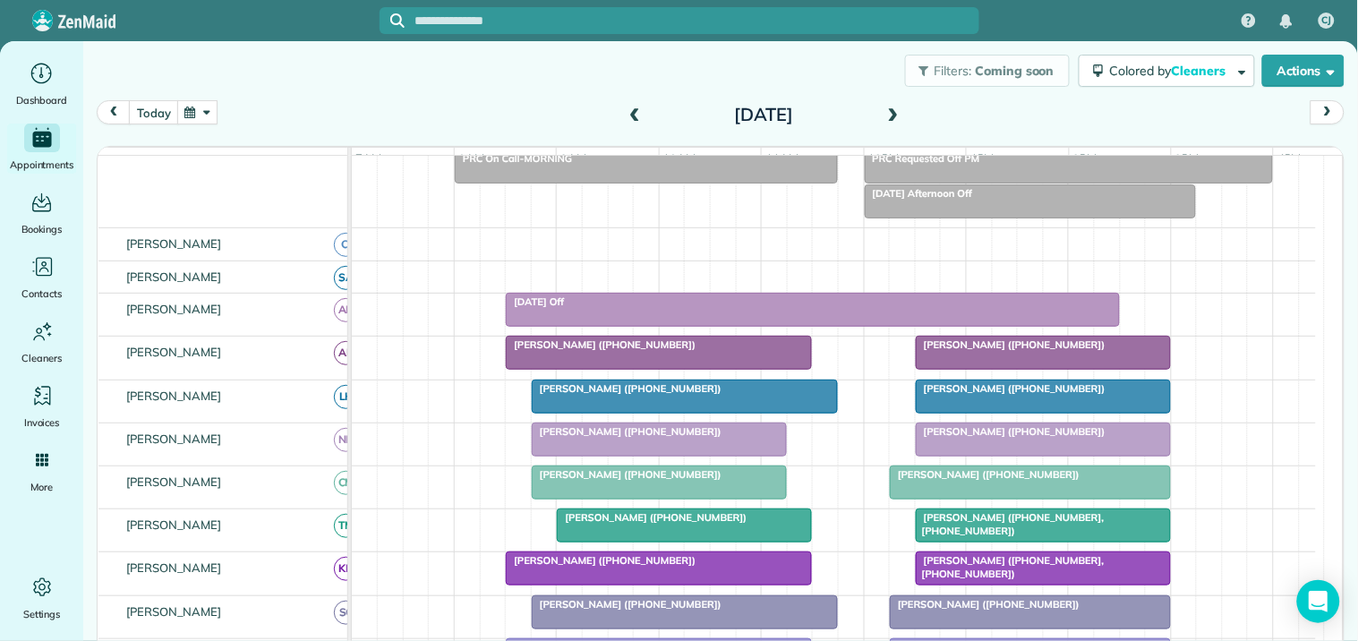
scroll to position [117, 0]
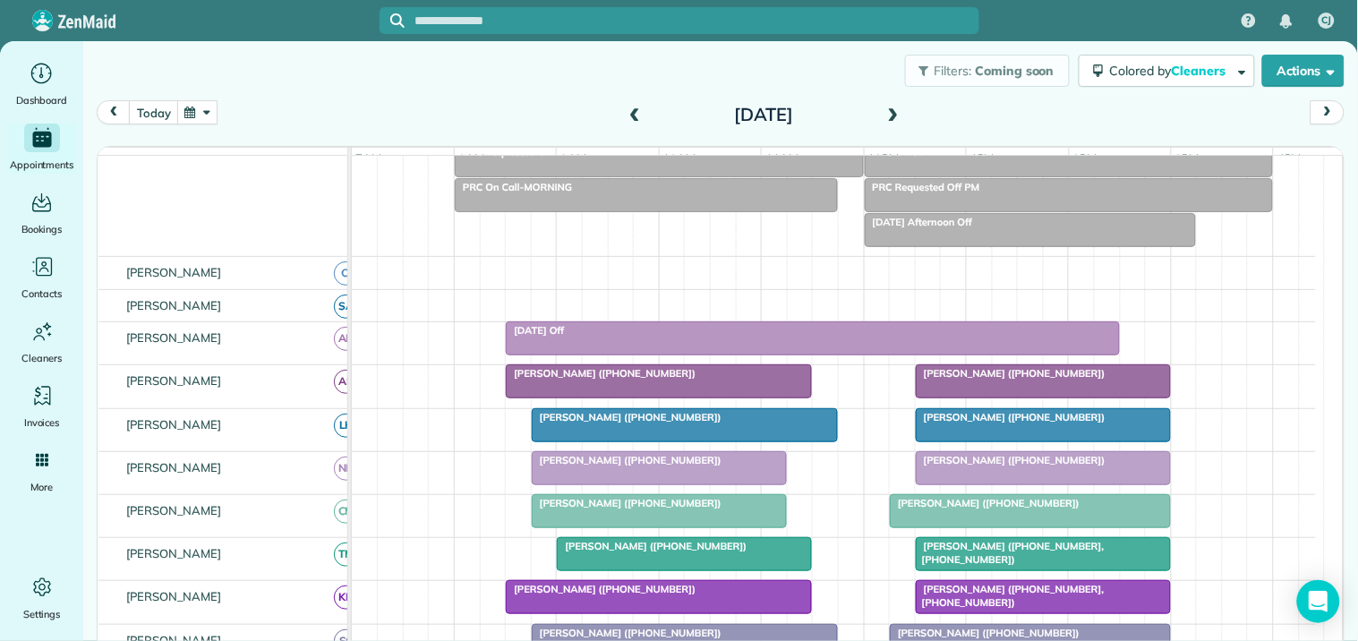
click at [489, 70] on div "Filters: Coming soon Colored by Cleaners Color by Cleaner Color by Team Color b…" at bounding box center [720, 70] width 1275 height 59
click at [154, 117] on button "today" at bounding box center [153, 112] width 49 height 24
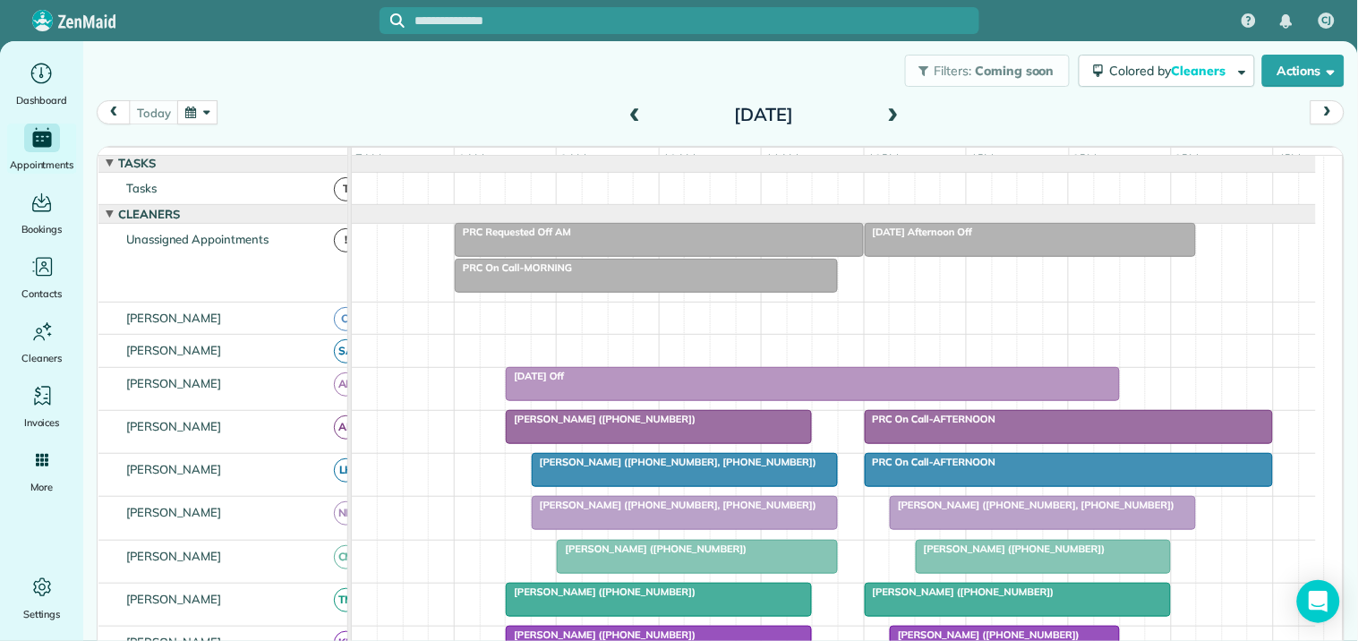
scroll to position [201, 0]
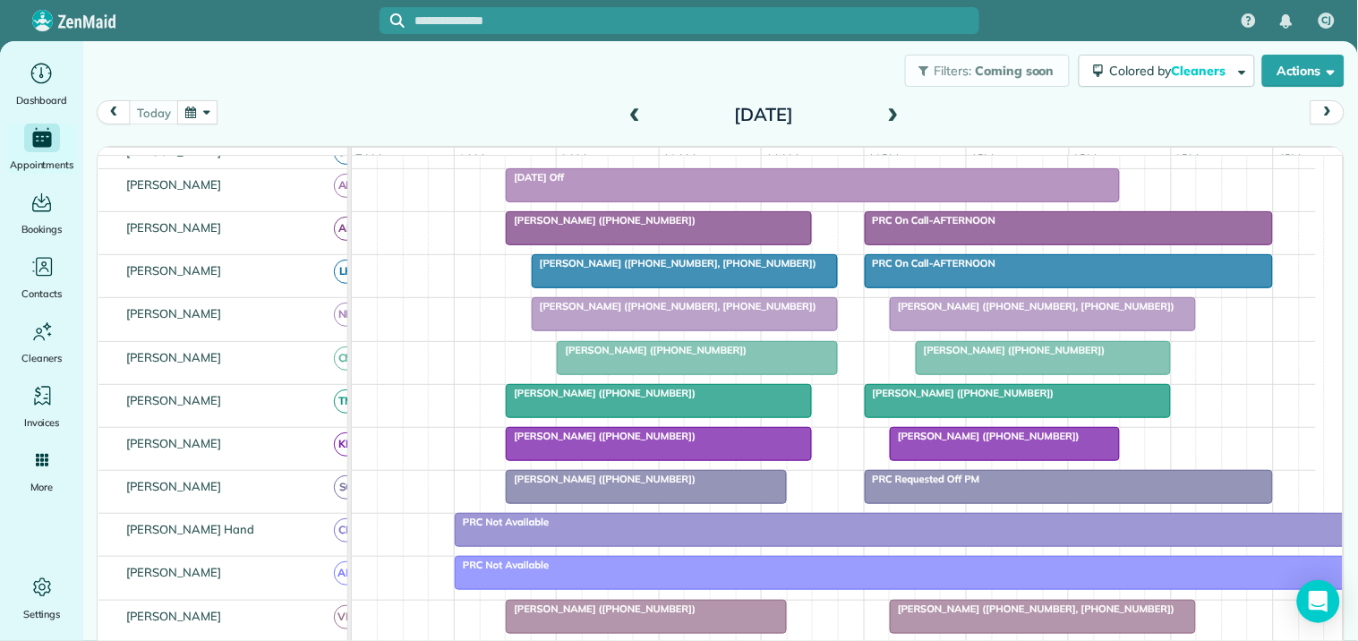
click at [624, 417] on div at bounding box center [659, 401] width 304 height 32
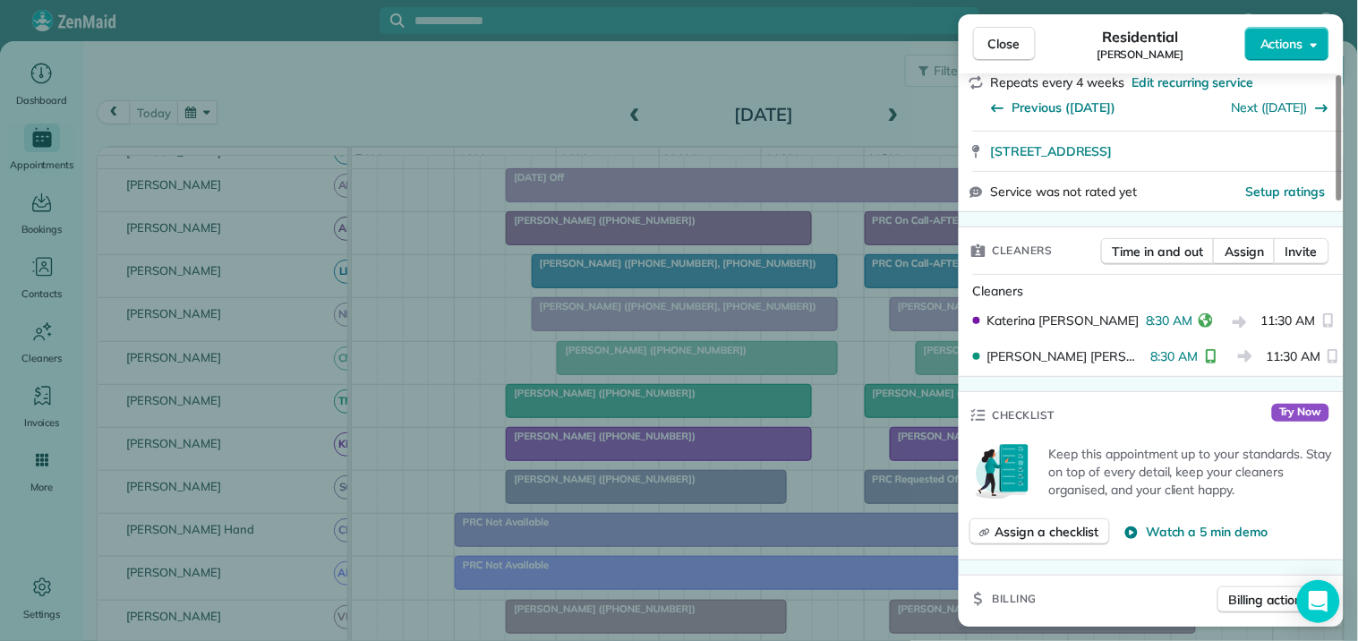
scroll to position [298, 0]
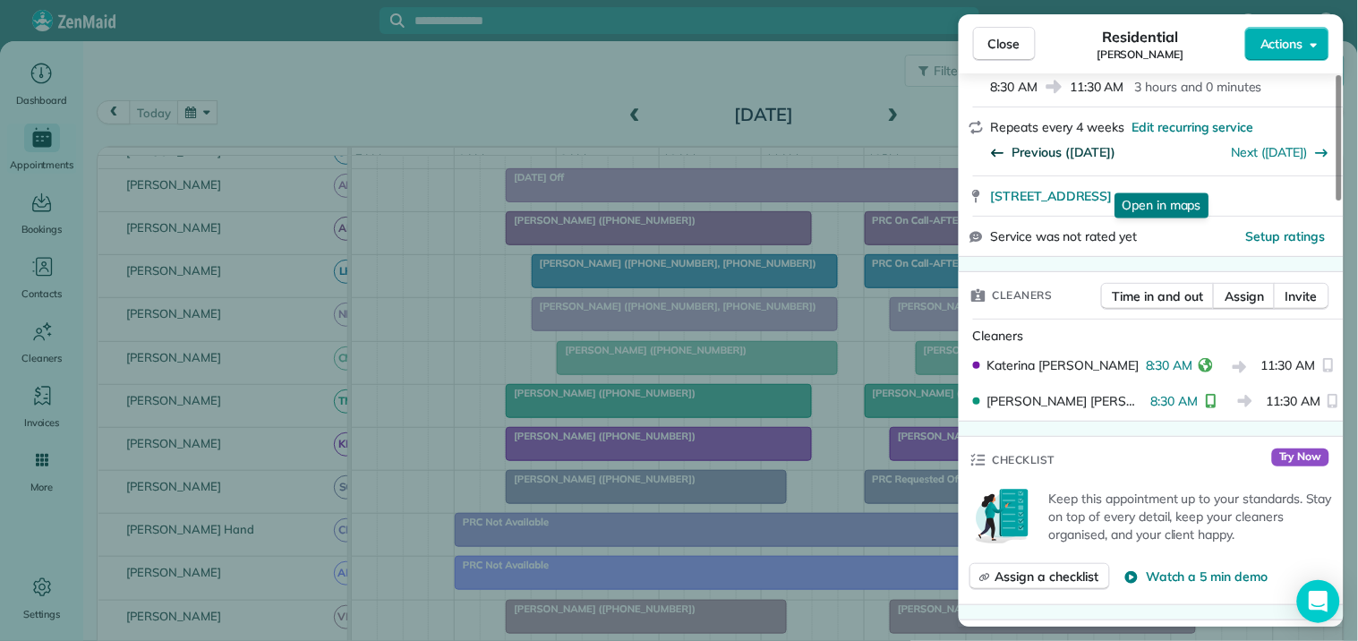
click at [1064, 143] on span "Previous (Sep 15)" at bounding box center [1065, 152] width 104 height 18
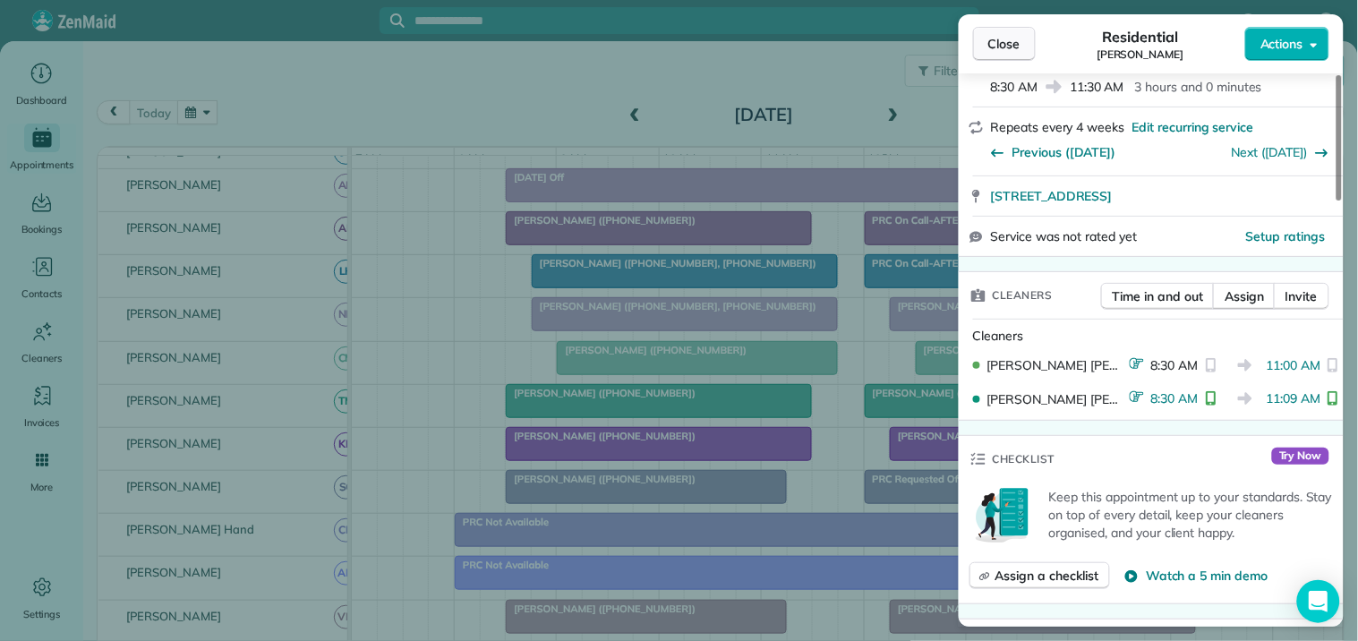
click at [1012, 43] on span "Close" at bounding box center [1005, 44] width 32 height 18
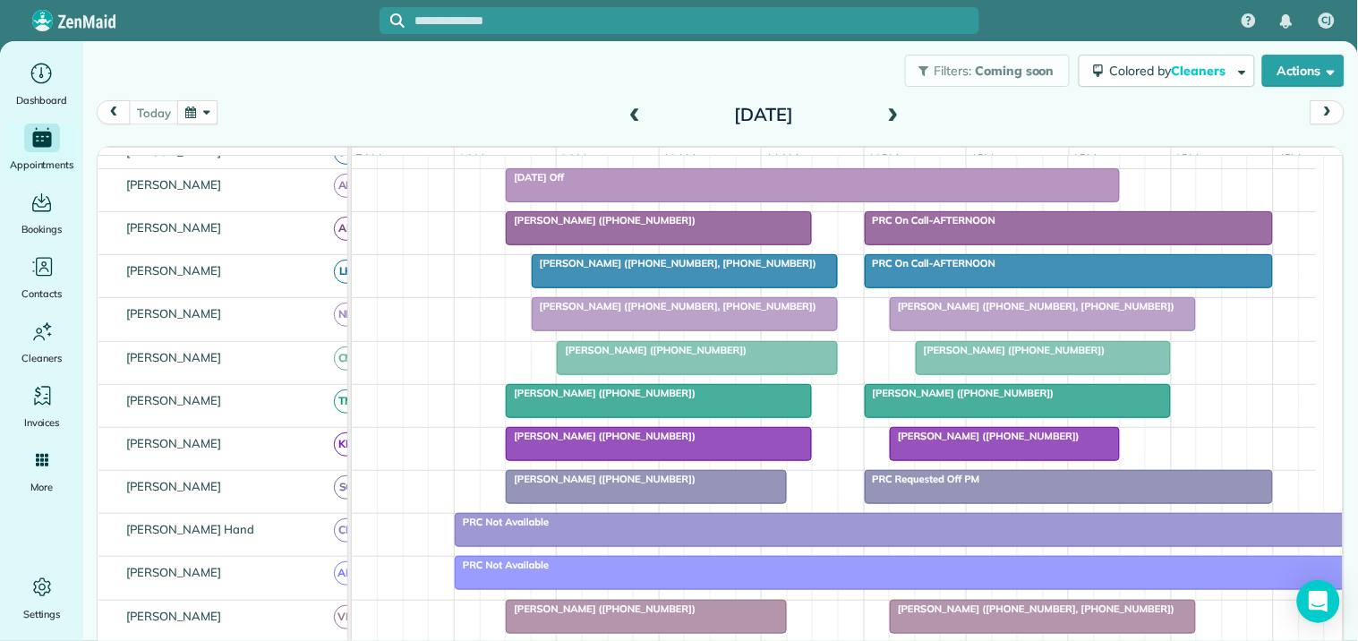
click at [336, 102] on div "today Monday Oct 13, 2025" at bounding box center [721, 117] width 1248 height 34
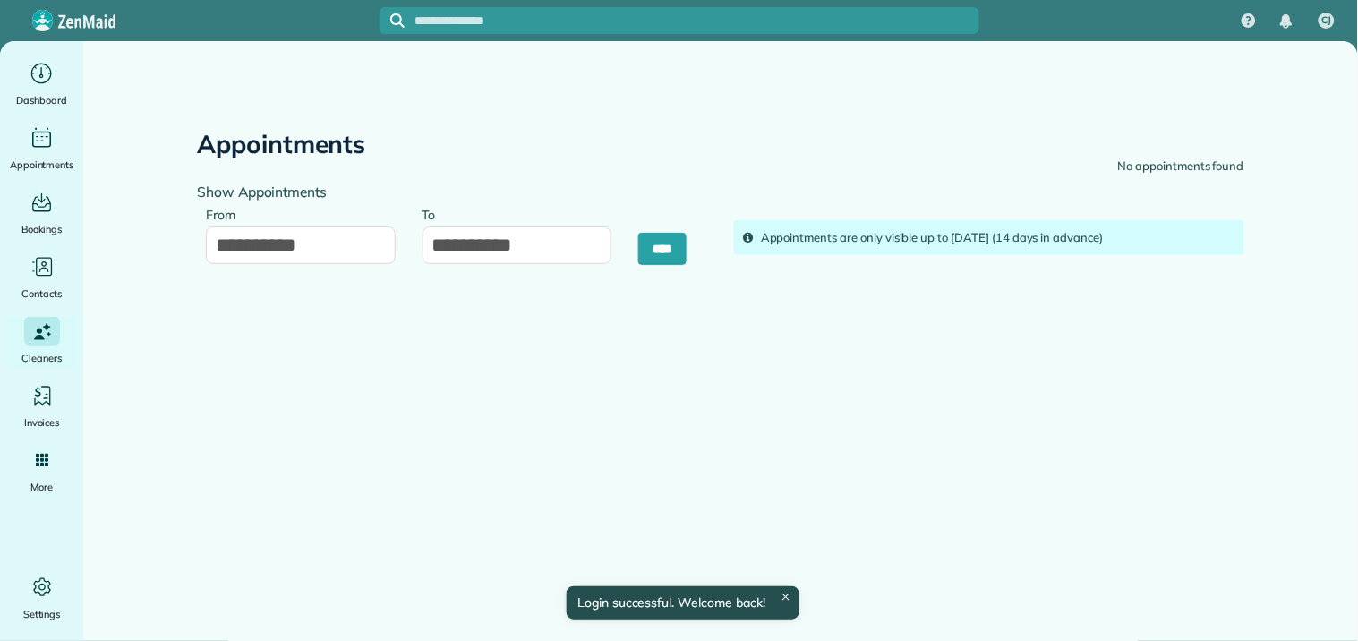
type input "**********"
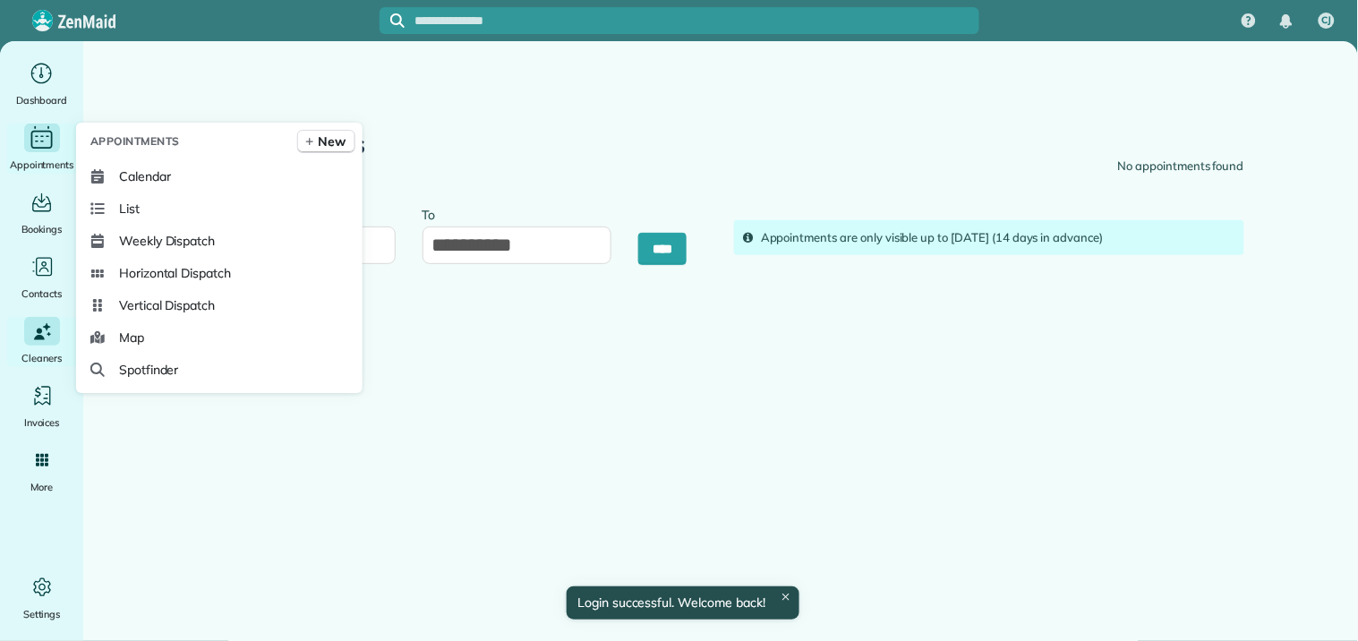
click at [31, 154] on div "Appointments" at bounding box center [42, 149] width 72 height 50
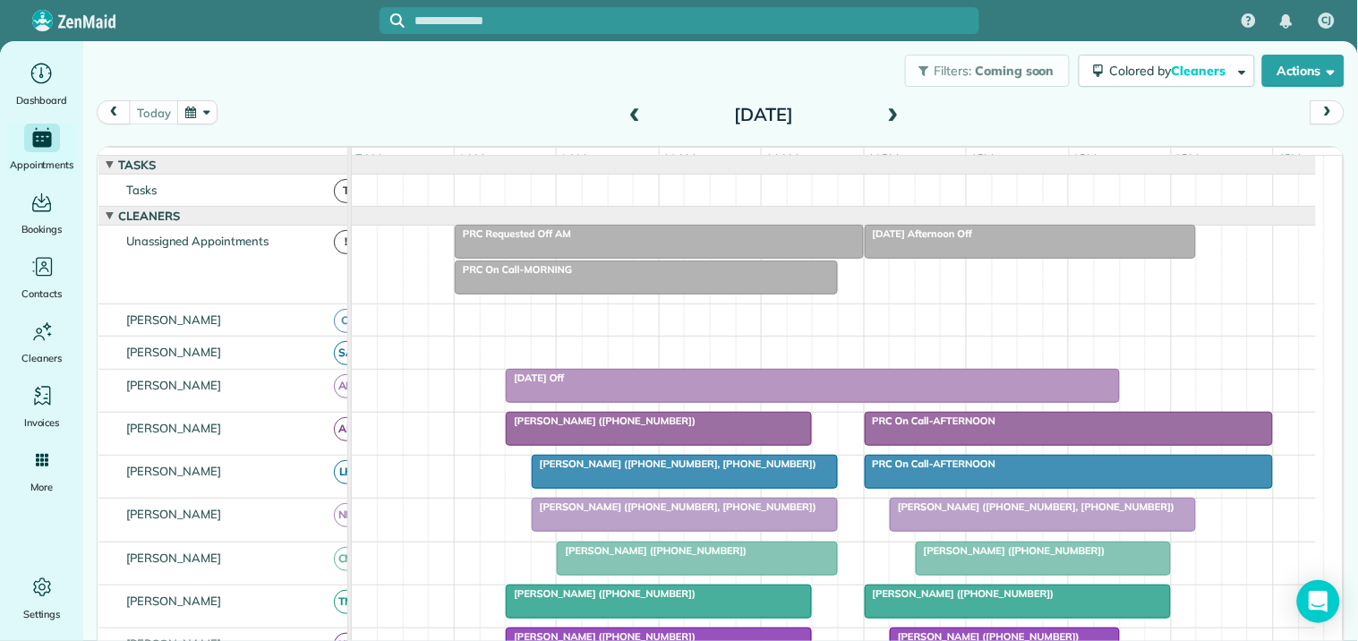
click at [363, 77] on div "Filters: Coming soon Colored by Cleaners Color by Cleaner Color by Team Color b…" at bounding box center [720, 70] width 1275 height 59
click at [889, 104] on span at bounding box center [894, 115] width 20 height 27
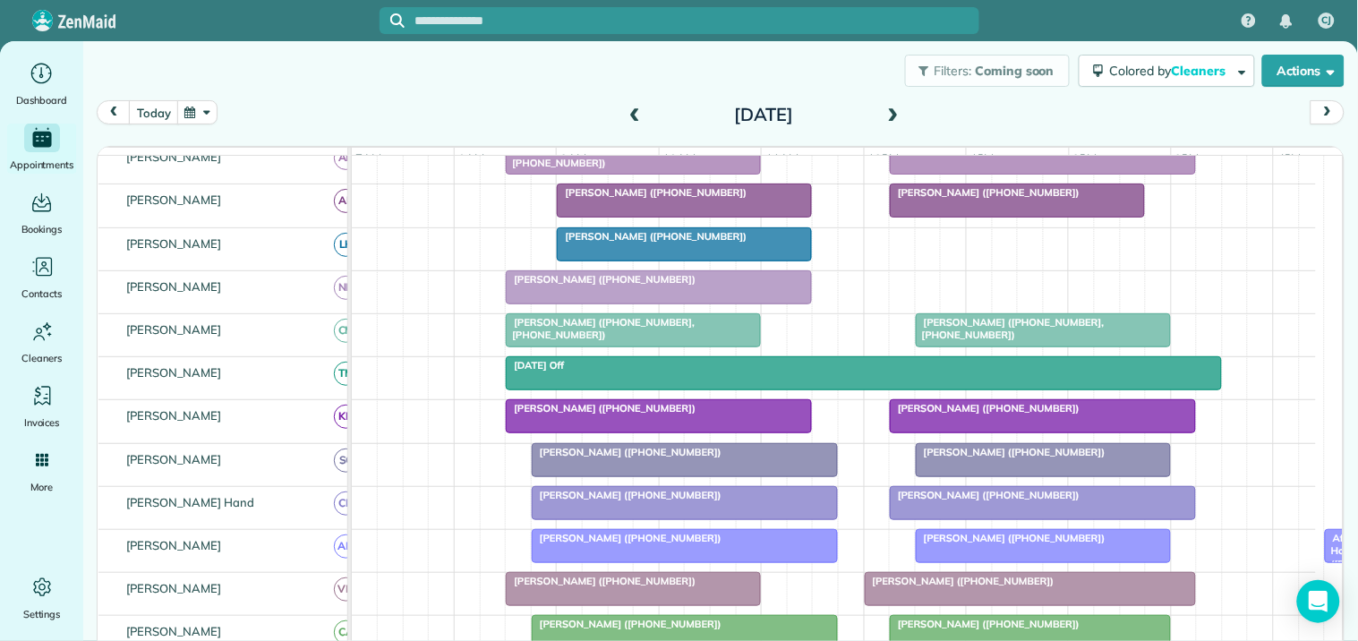
click at [888, 110] on span at bounding box center [894, 115] width 20 height 16
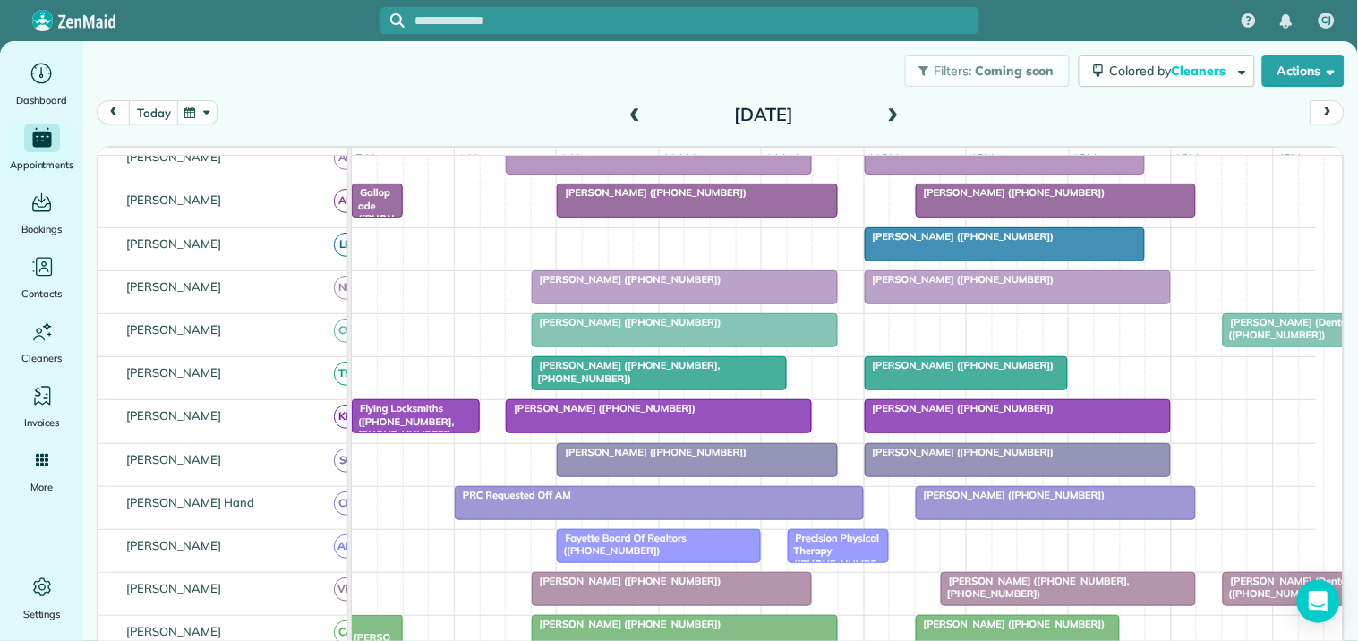
click at [889, 109] on span at bounding box center [894, 115] width 20 height 16
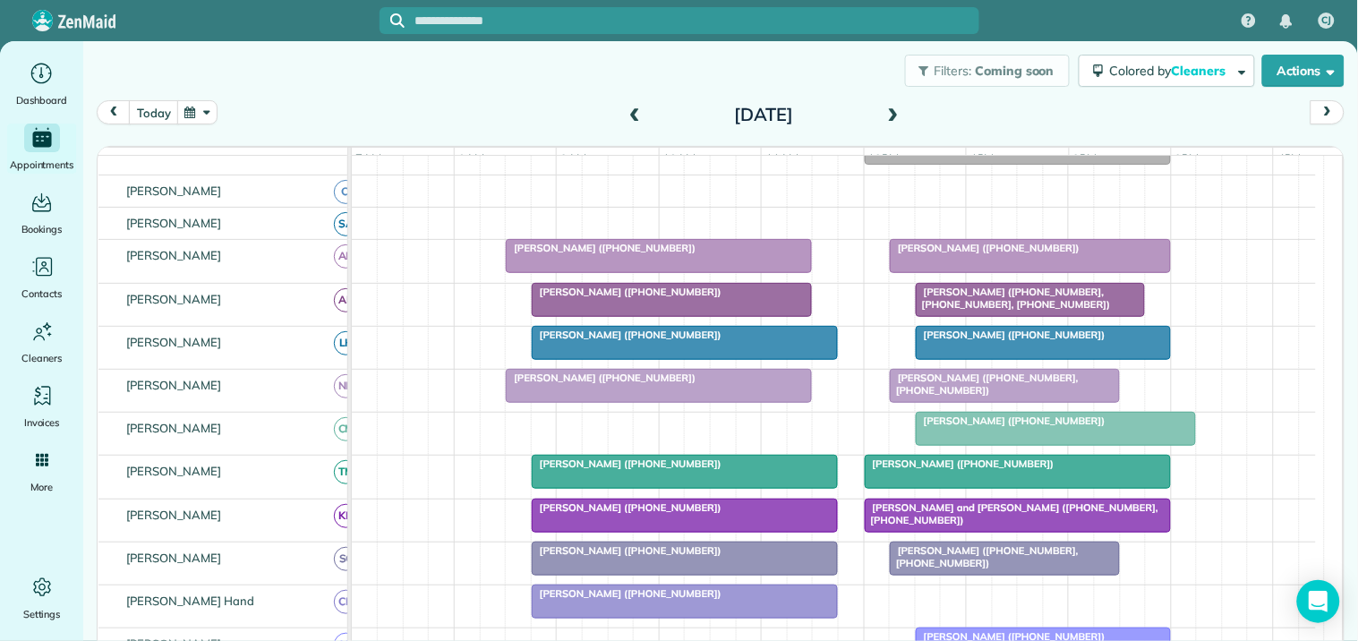
click at [885, 111] on span at bounding box center [894, 115] width 20 height 16
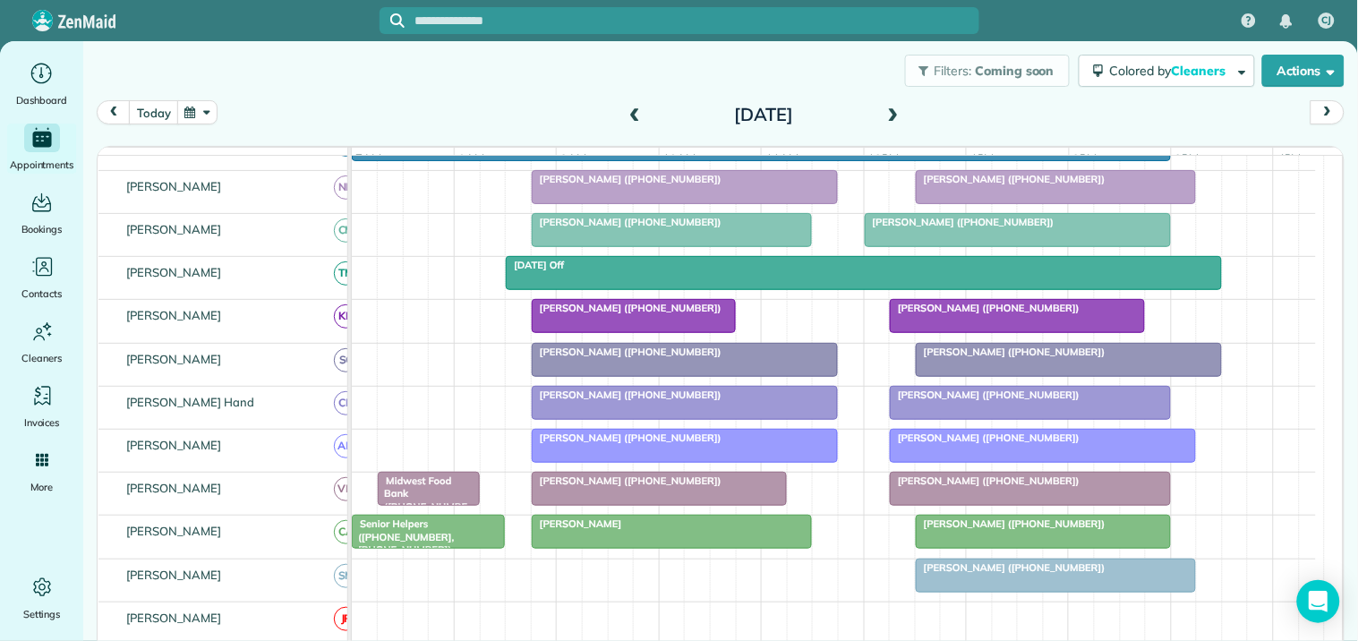
click at [204, 111] on button "button" at bounding box center [197, 112] width 41 height 24
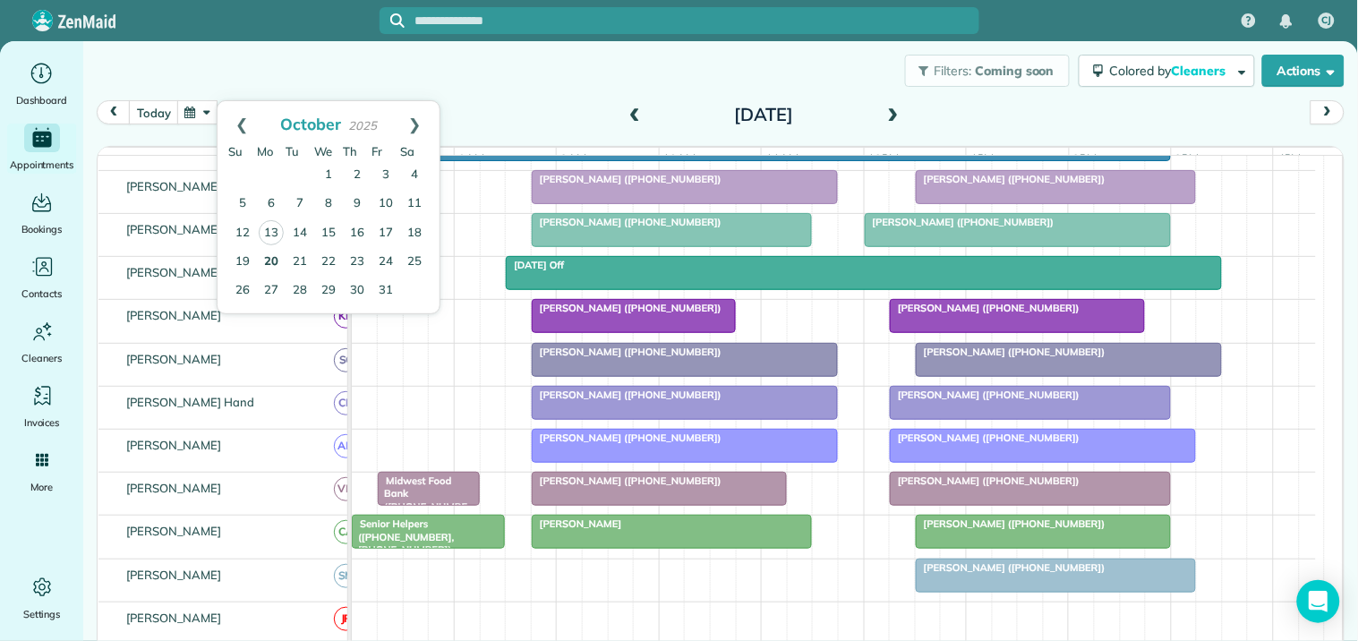
click at [273, 256] on link "20" at bounding box center [271, 262] width 29 height 29
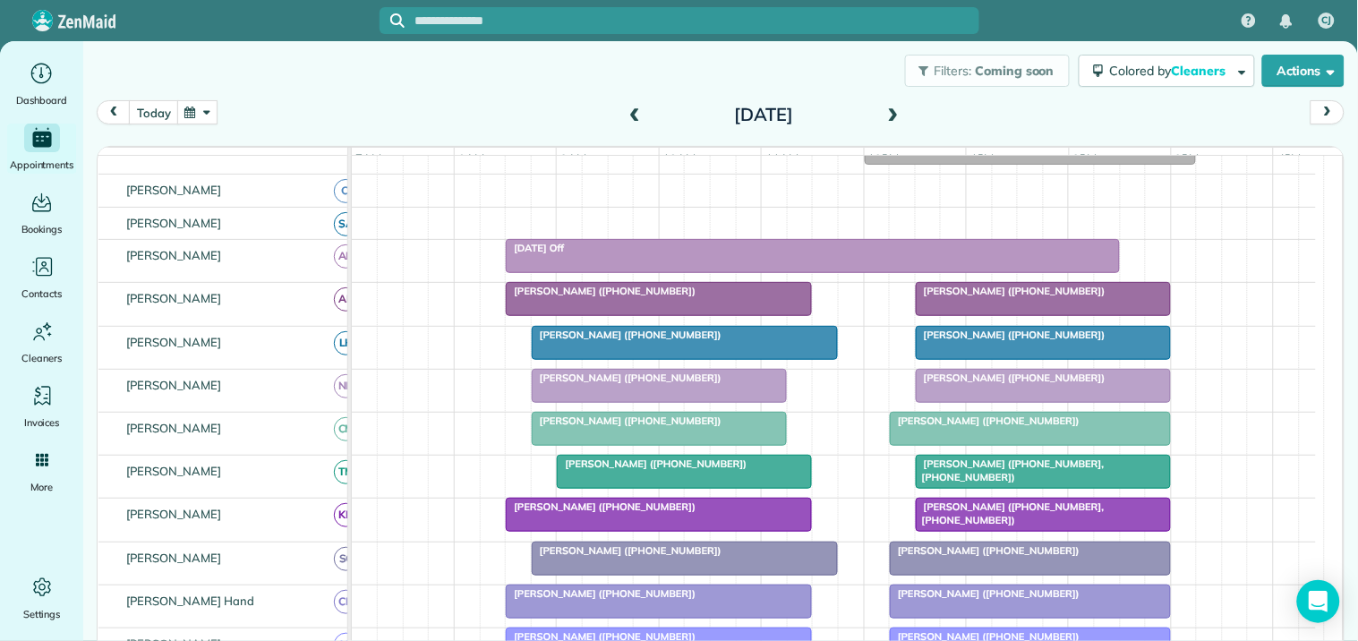
click at [884, 113] on span at bounding box center [894, 115] width 20 height 16
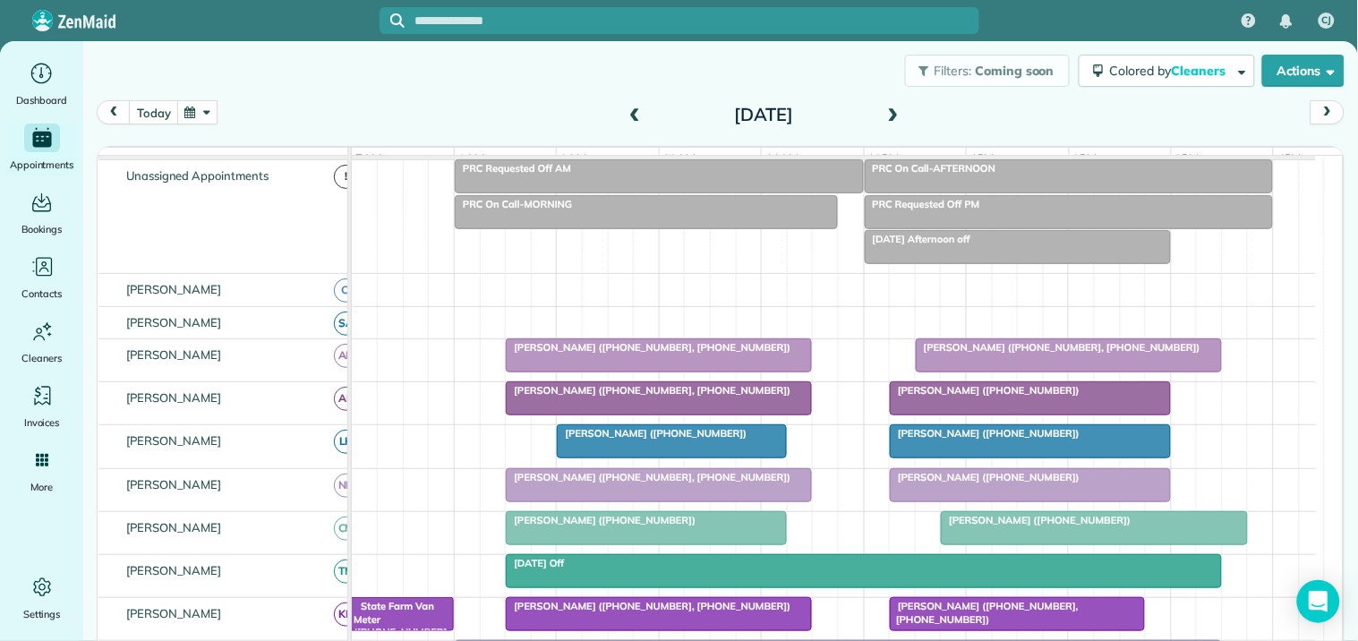
click at [886, 115] on span at bounding box center [894, 115] width 20 height 16
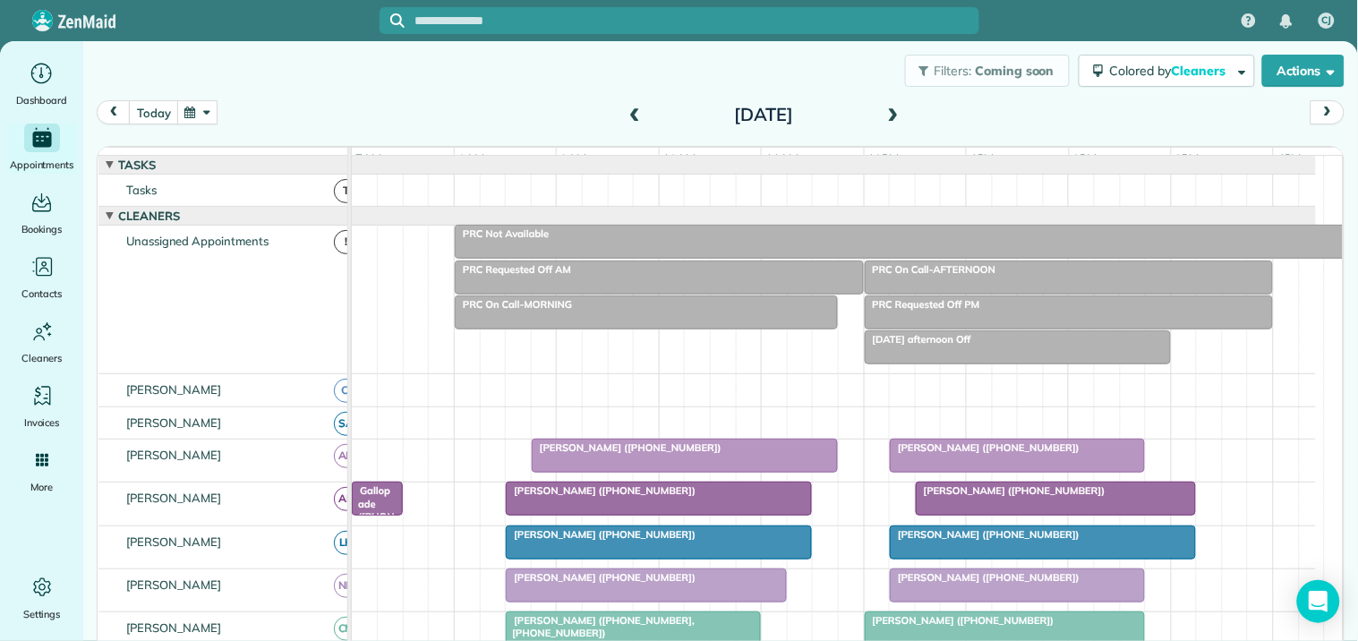
click at [890, 107] on span at bounding box center [894, 115] width 20 height 16
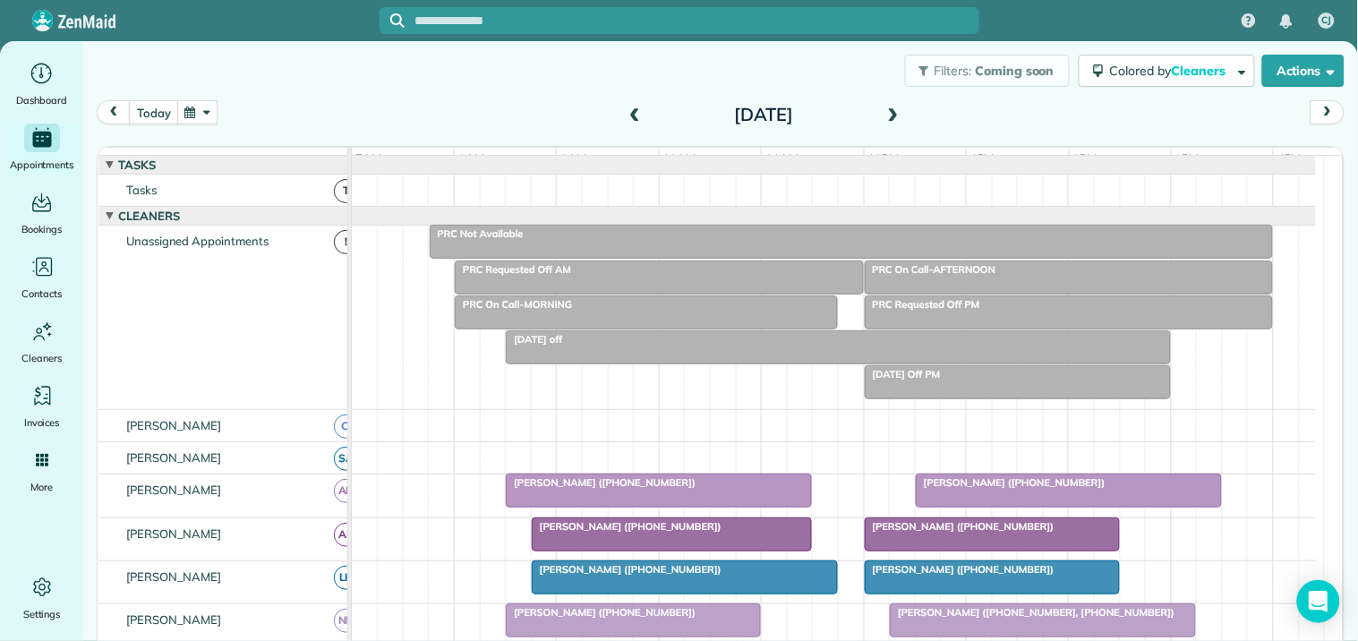
click at [884, 109] on span at bounding box center [894, 115] width 20 height 16
